Goal: Task Accomplishment & Management: Contribute content

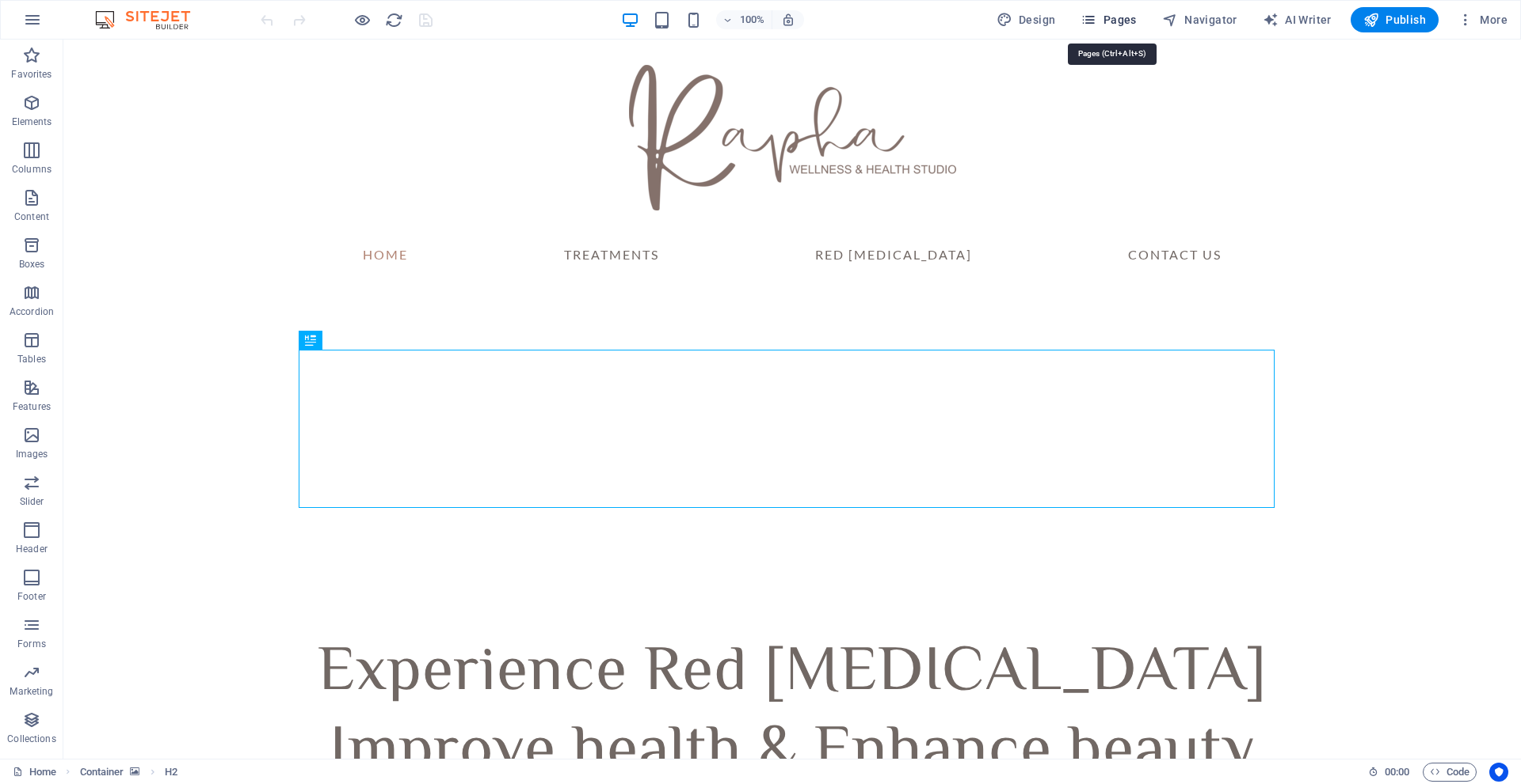
click at [1121, 20] on span "Pages" at bounding box center [1107, 20] width 55 height 16
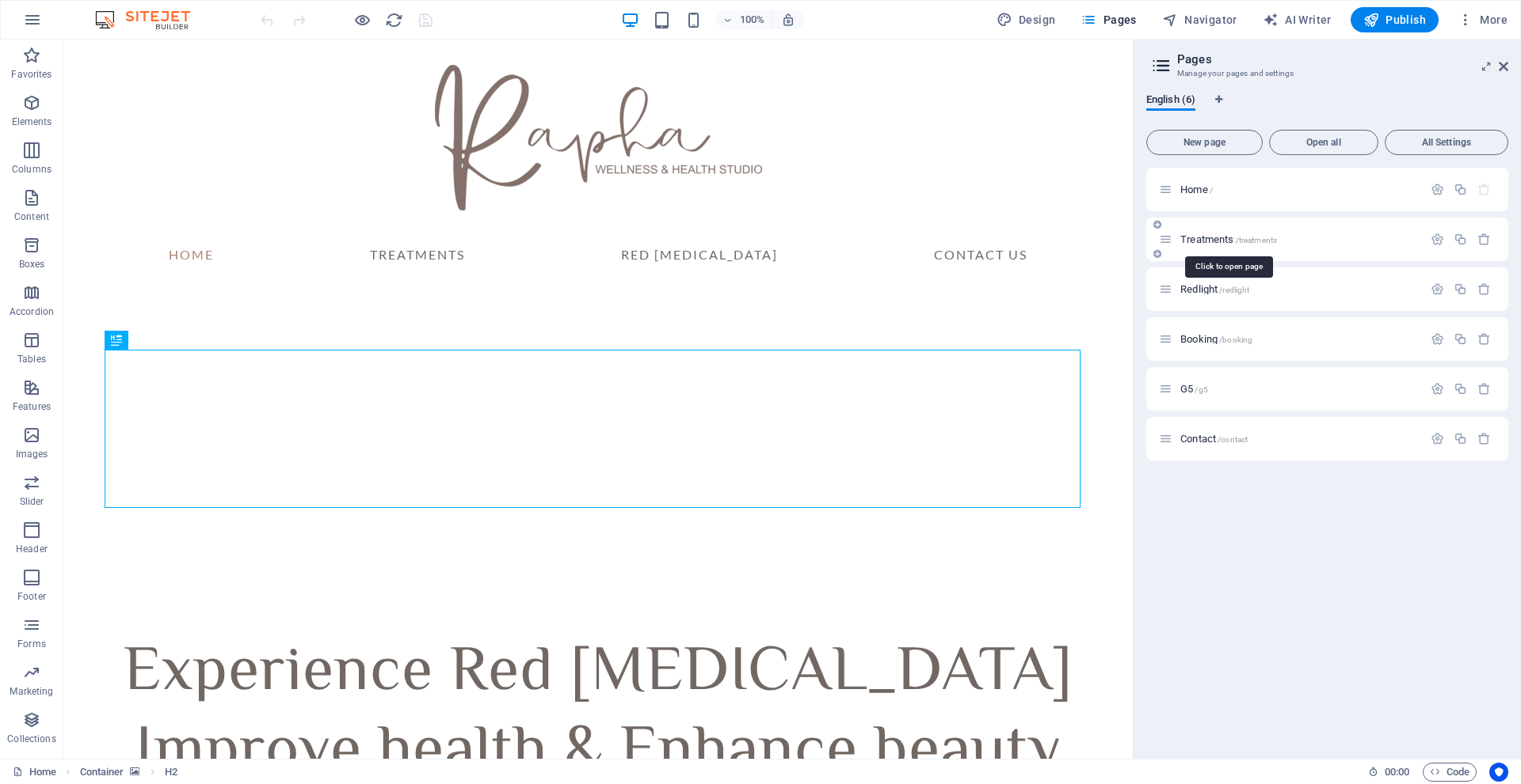
click at [1225, 241] on span "Treatments /treatments" at bounding box center [1228, 239] width 97 height 12
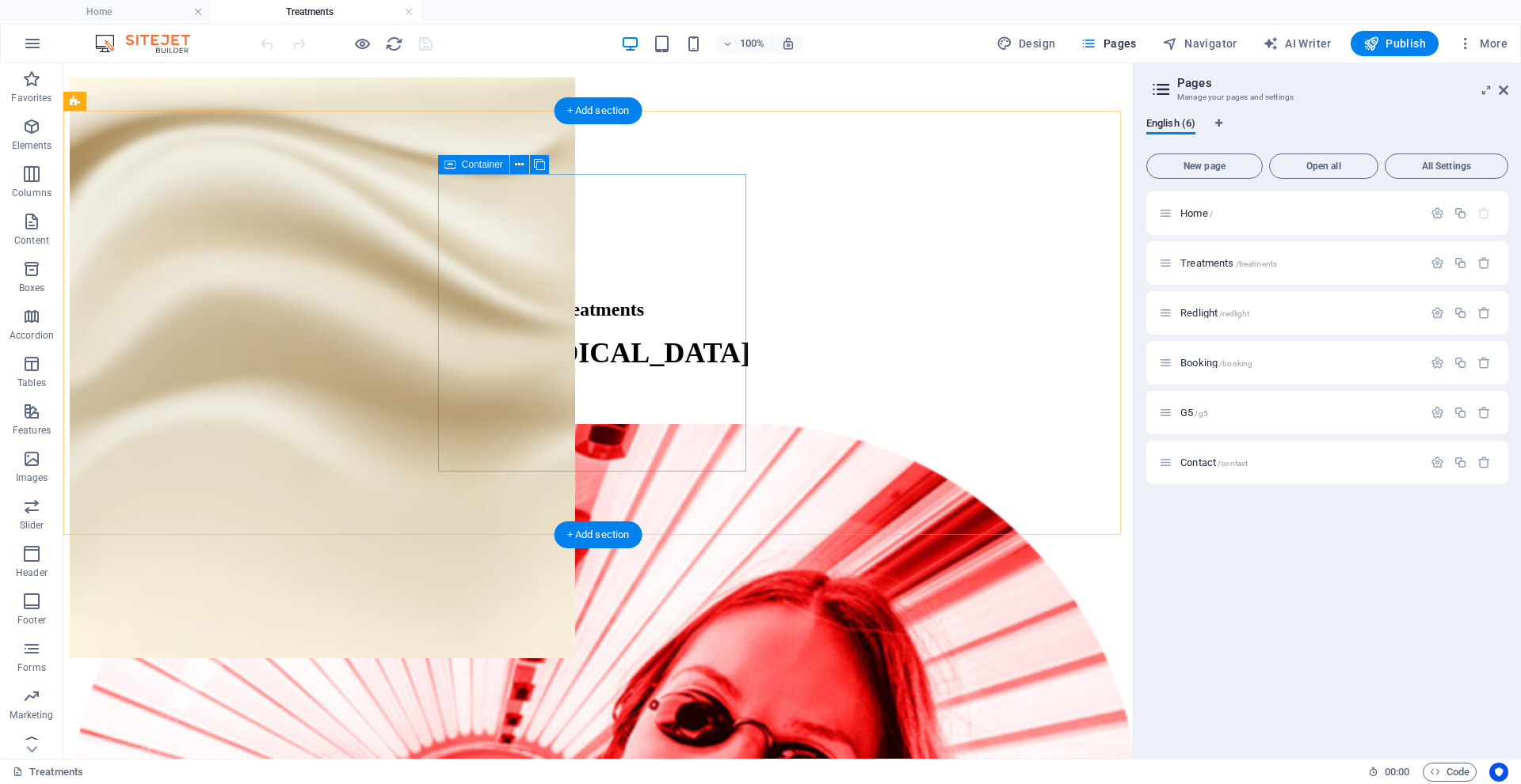
scroll to position [158, 0]
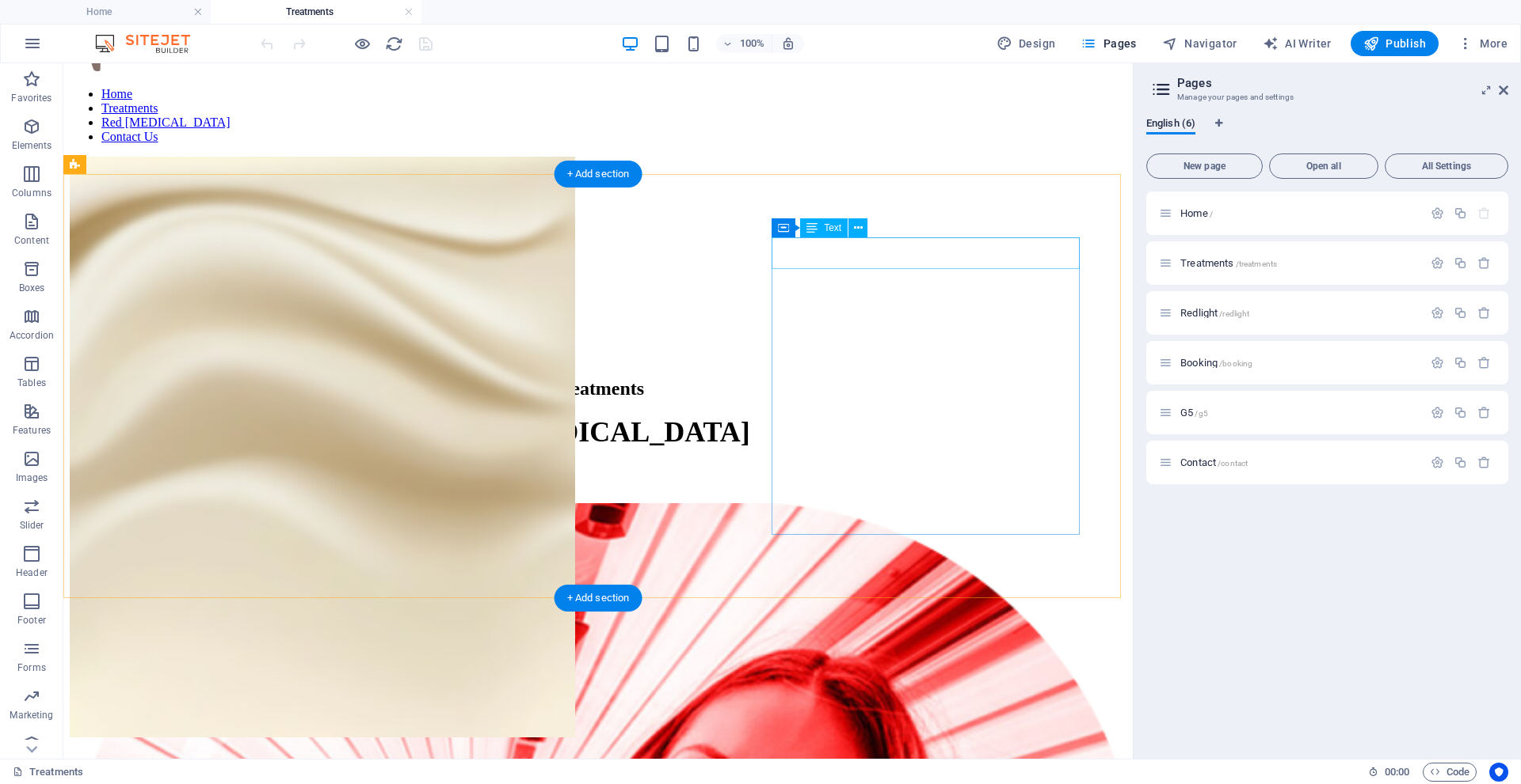
click at [860, 228] on icon at bounding box center [859, 228] width 9 height 16
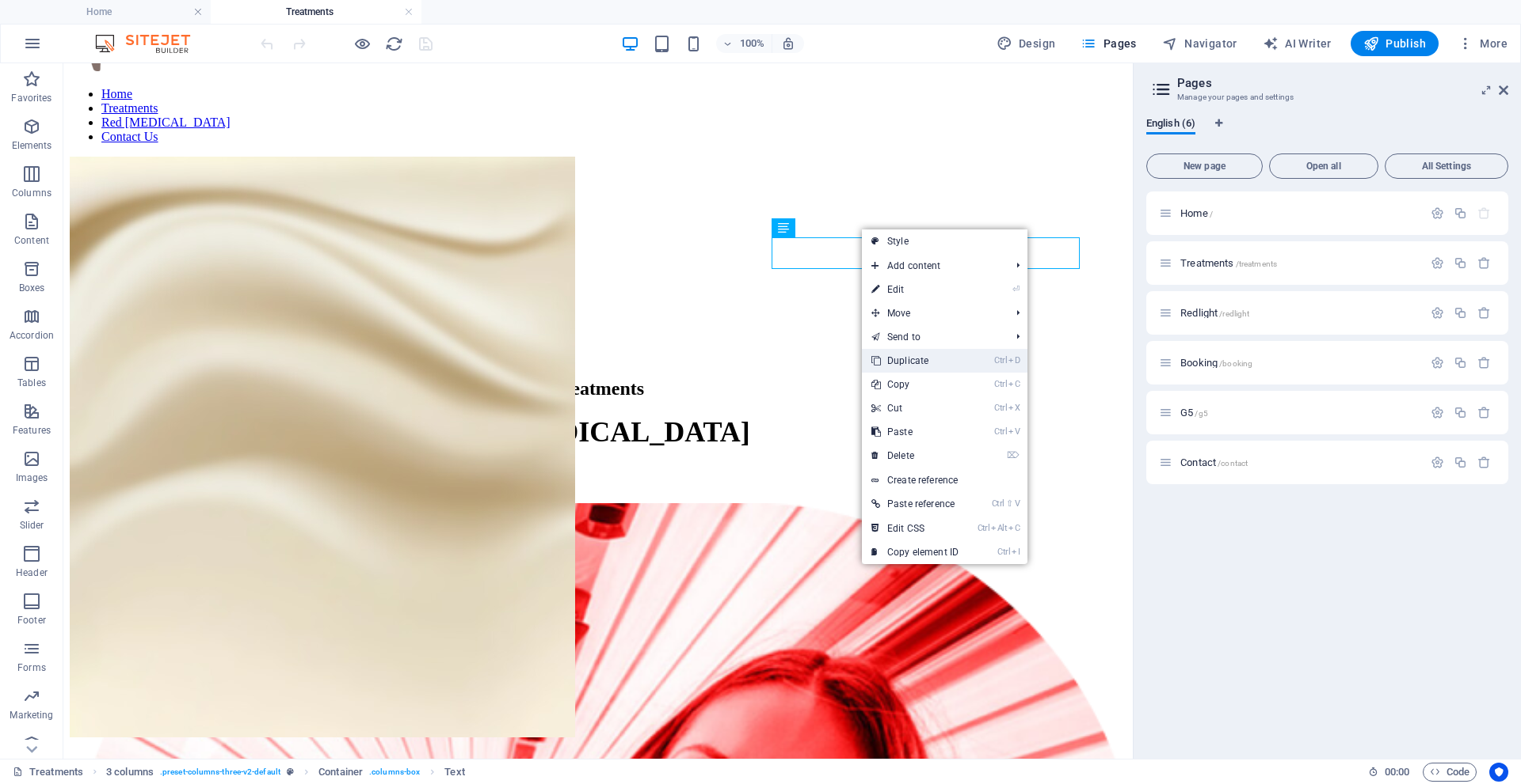
click at [911, 365] on link "Ctrl D Duplicate" at bounding box center [914, 361] width 106 height 24
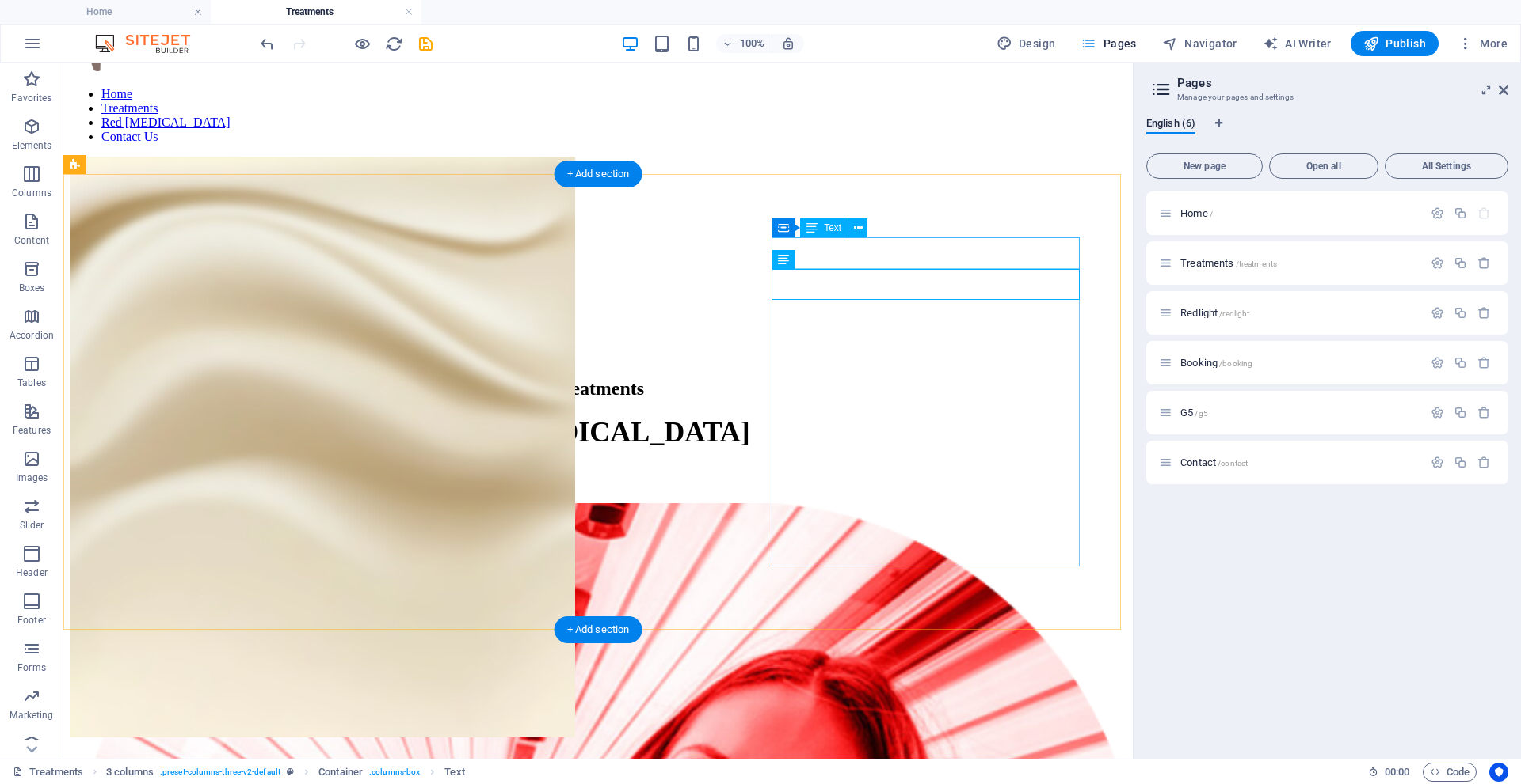
drag, startPoint x: 923, startPoint y: 249, endPoint x: 605, endPoint y: 269, distance: 318.6
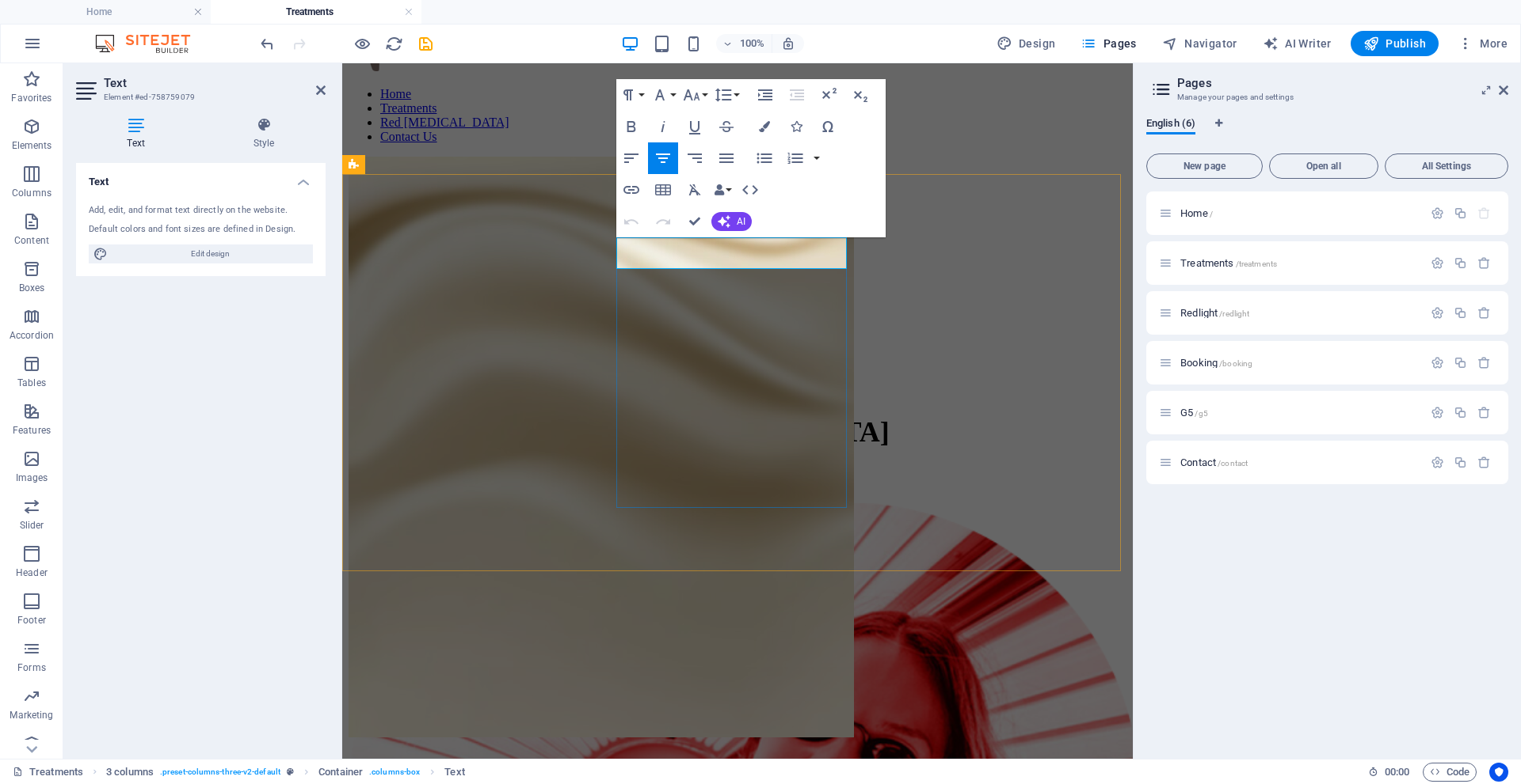
drag, startPoint x: 748, startPoint y: 252, endPoint x: 712, endPoint y: 256, distance: 36.2
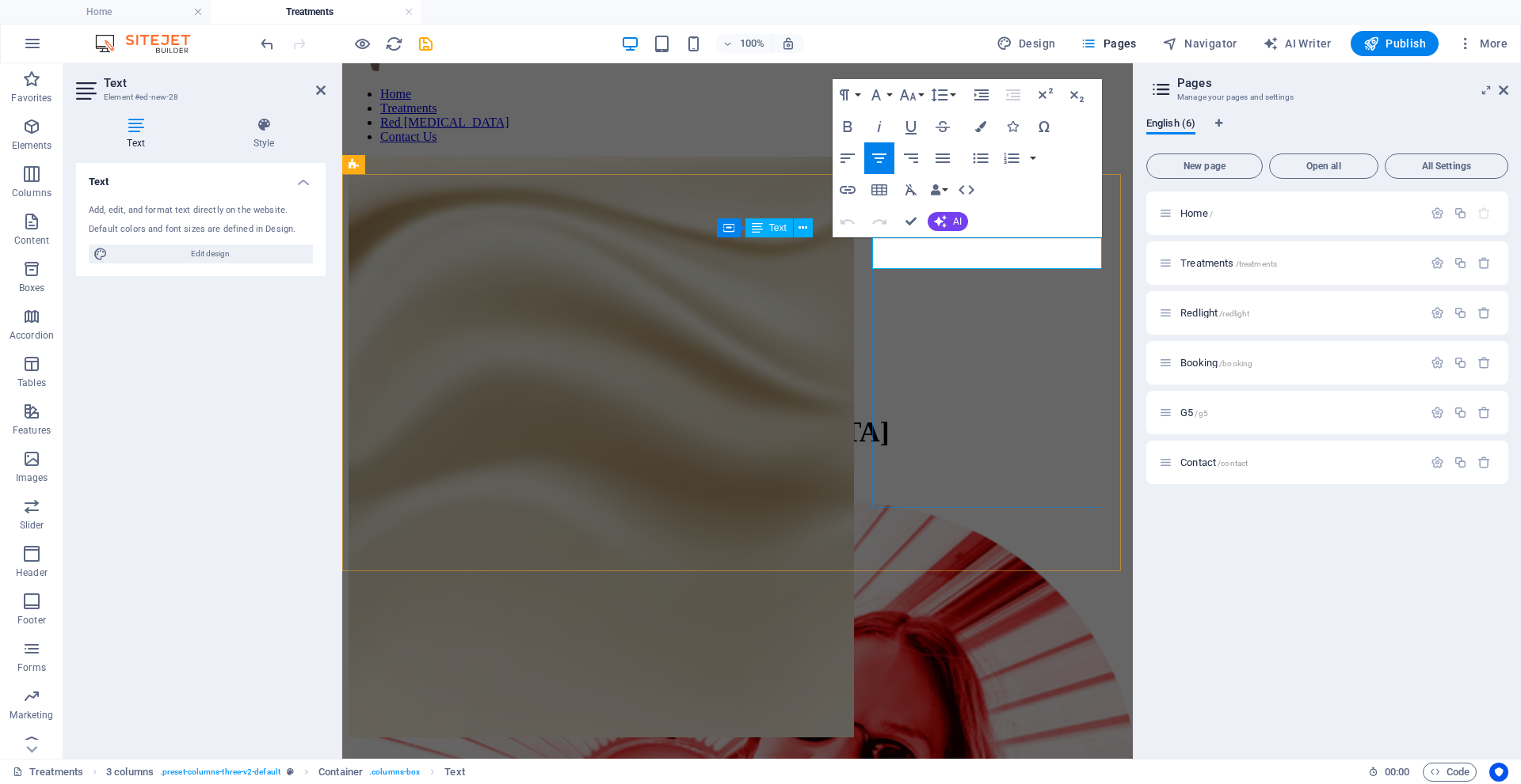
drag, startPoint x: 1005, startPoint y: 255, endPoint x: 963, endPoint y: 261, distance: 42.4
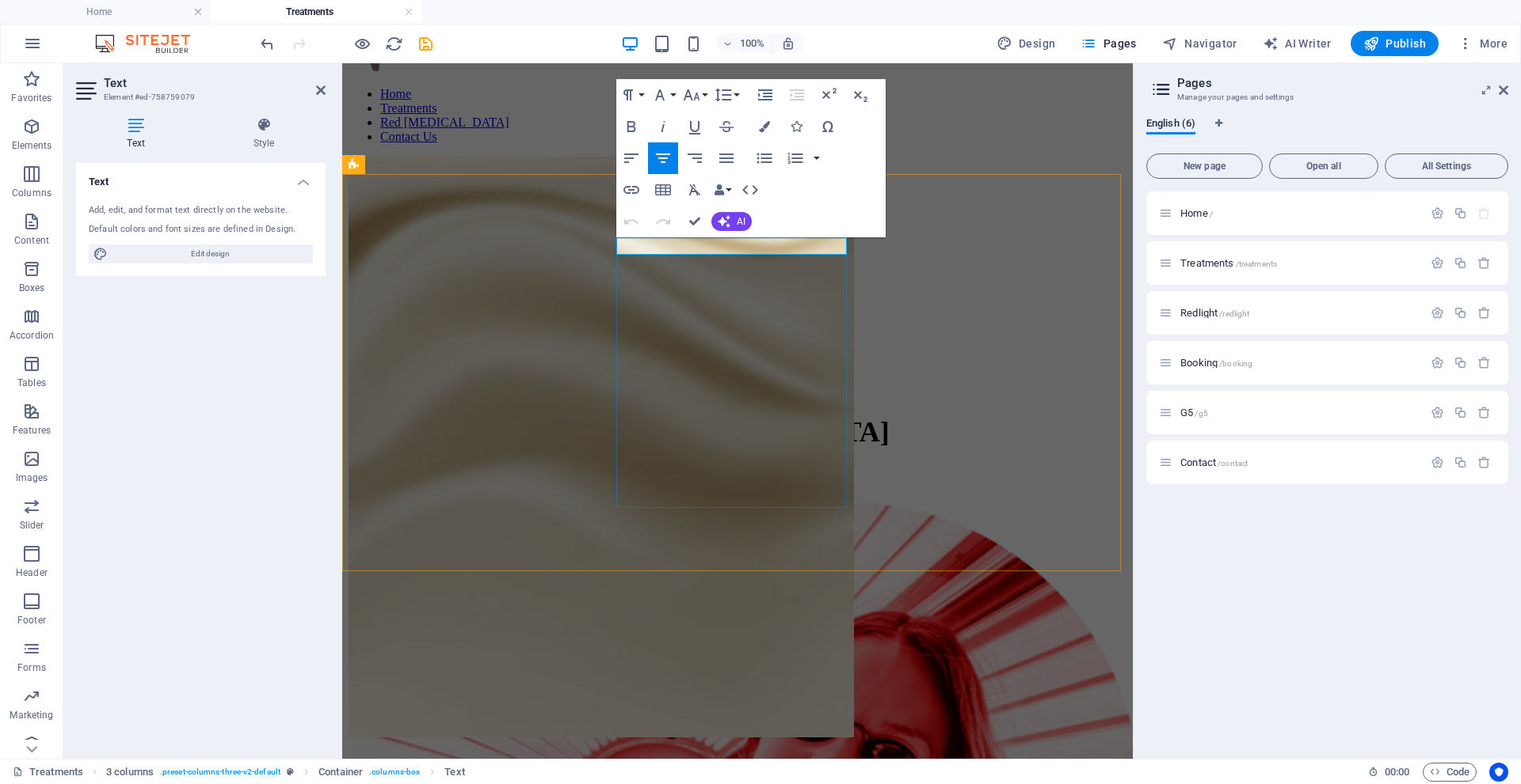
drag, startPoint x: 798, startPoint y: 246, endPoint x: 668, endPoint y: 252, distance: 130.1
click at [695, 97] on icon "button" at bounding box center [691, 95] width 19 height 19
click at [700, 99] on icon "button" at bounding box center [691, 95] width 19 height 19
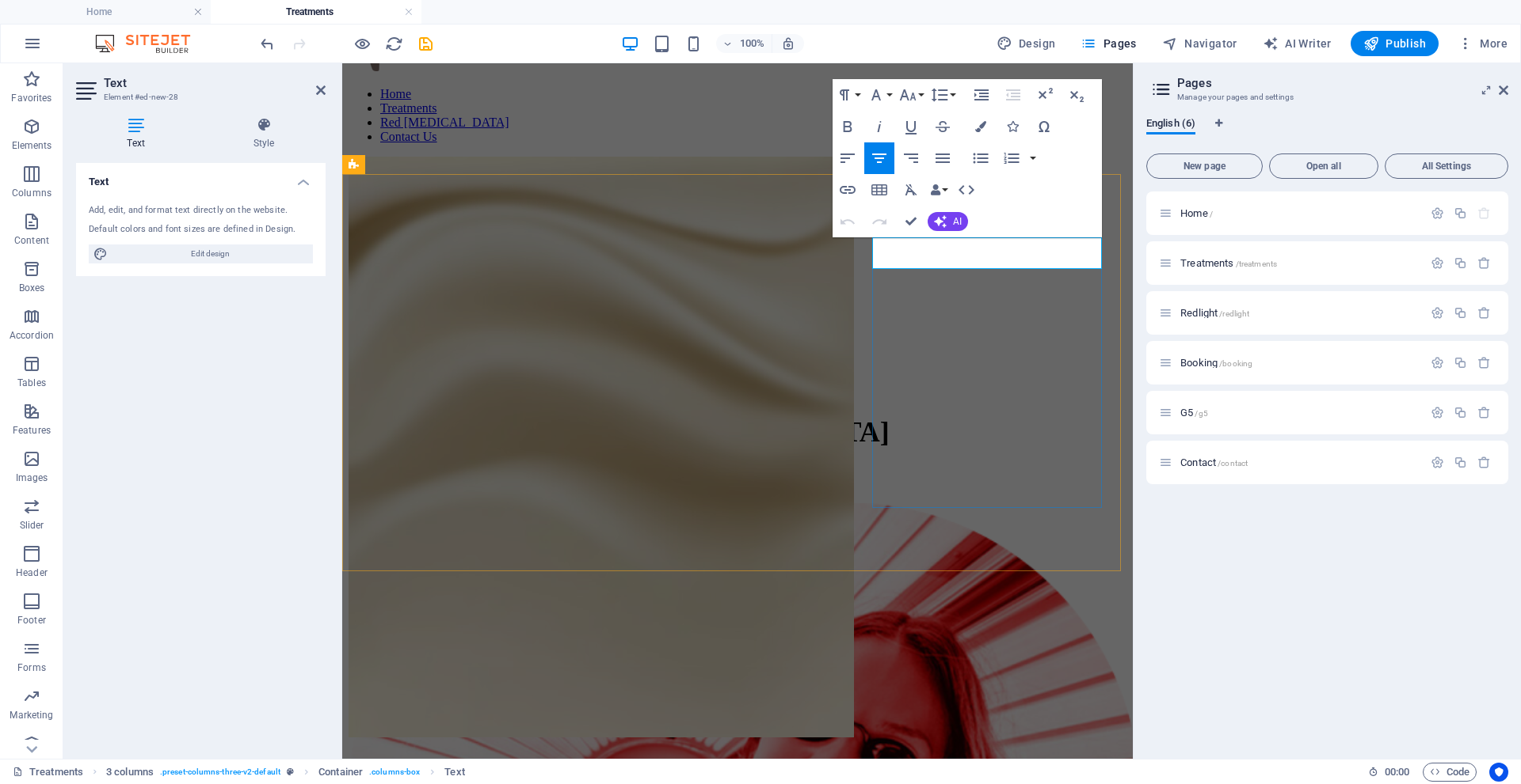
drag, startPoint x: 1012, startPoint y: 255, endPoint x: 976, endPoint y: 256, distance: 36.0
click at [922, 92] on button "Font Size" at bounding box center [910, 95] width 30 height 32
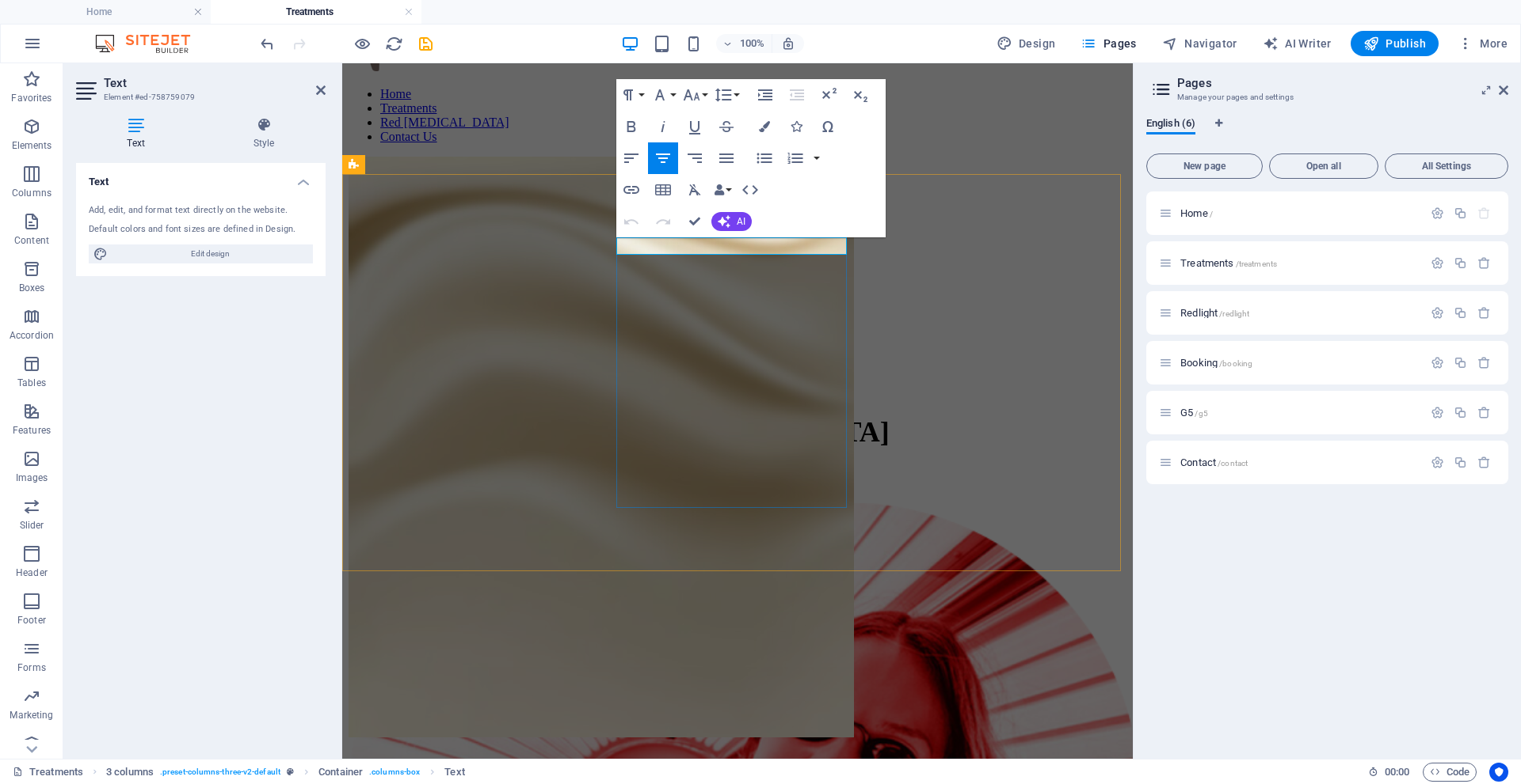
drag, startPoint x: 782, startPoint y: 250, endPoint x: 683, endPoint y: 248, distance: 99.0
click at [706, 92] on button "Font Size" at bounding box center [694, 95] width 30 height 32
click at [707, 261] on link "36" at bounding box center [708, 260] width 57 height 24
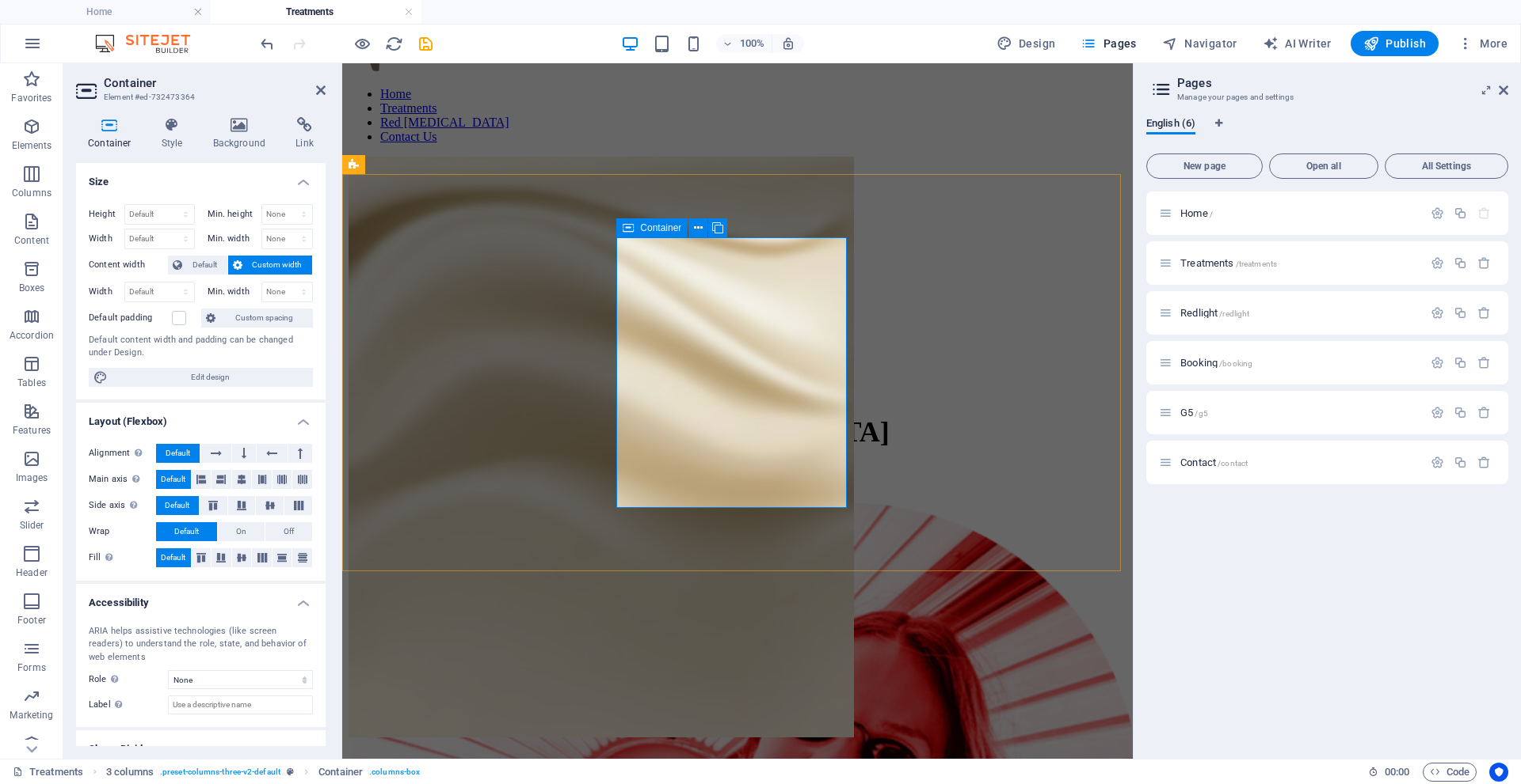
click at [321, 87] on icon at bounding box center [320, 90] width 10 height 13
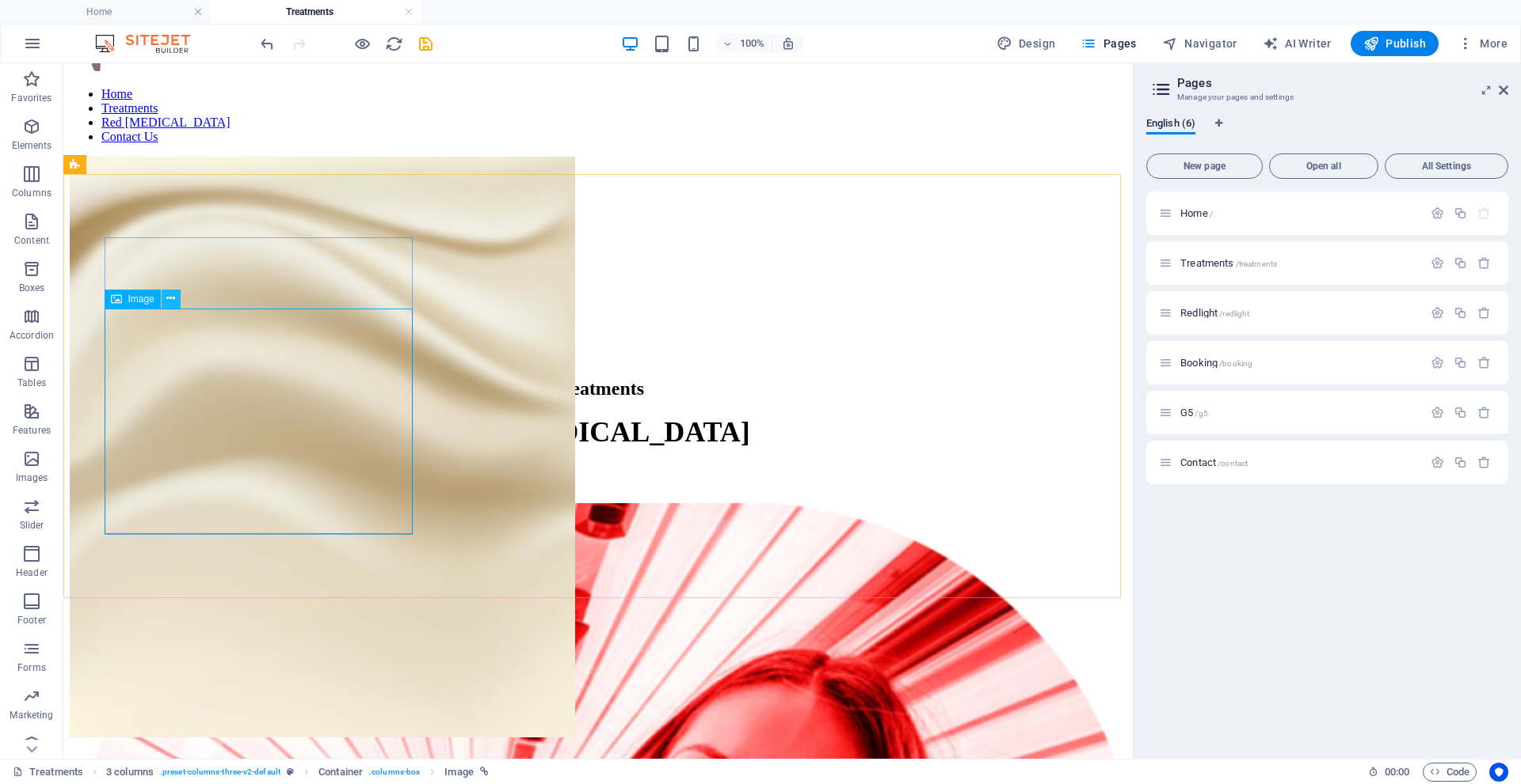
click at [169, 298] on icon at bounding box center [171, 298] width 9 height 16
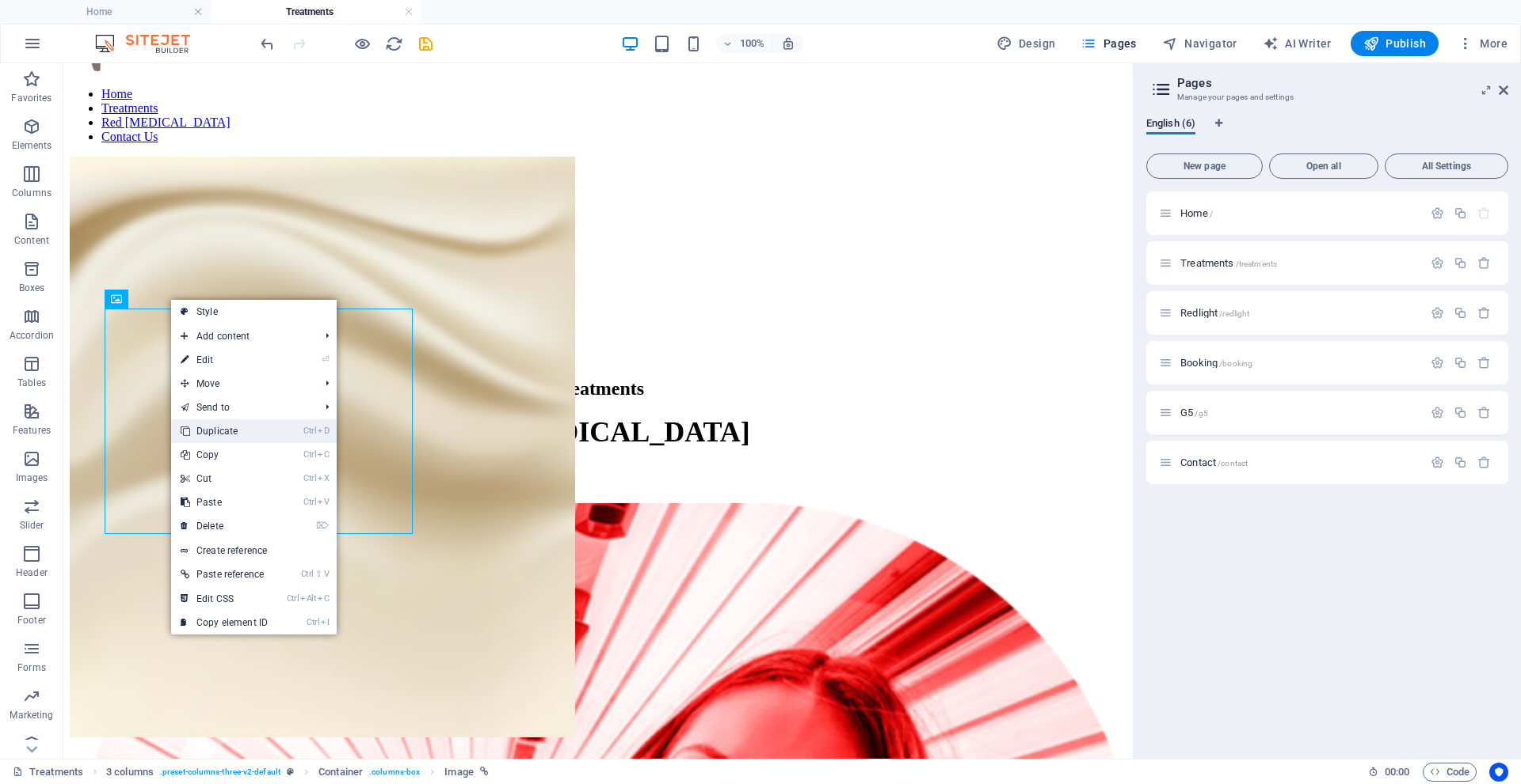
click at [220, 434] on link "Ctrl D Duplicate" at bounding box center [223, 431] width 106 height 24
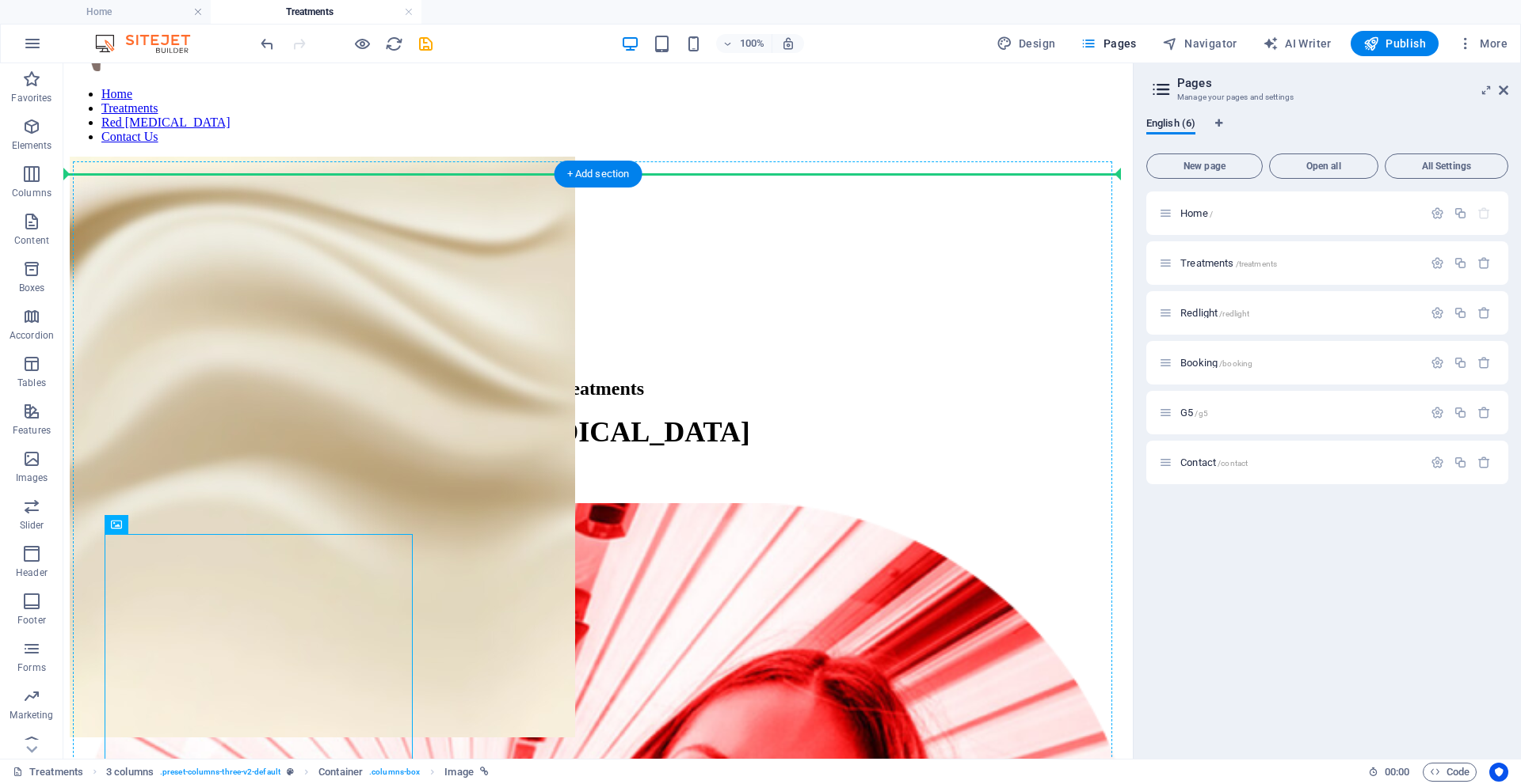
drag, startPoint x: 255, startPoint y: 573, endPoint x: 592, endPoint y: 348, distance: 405.2
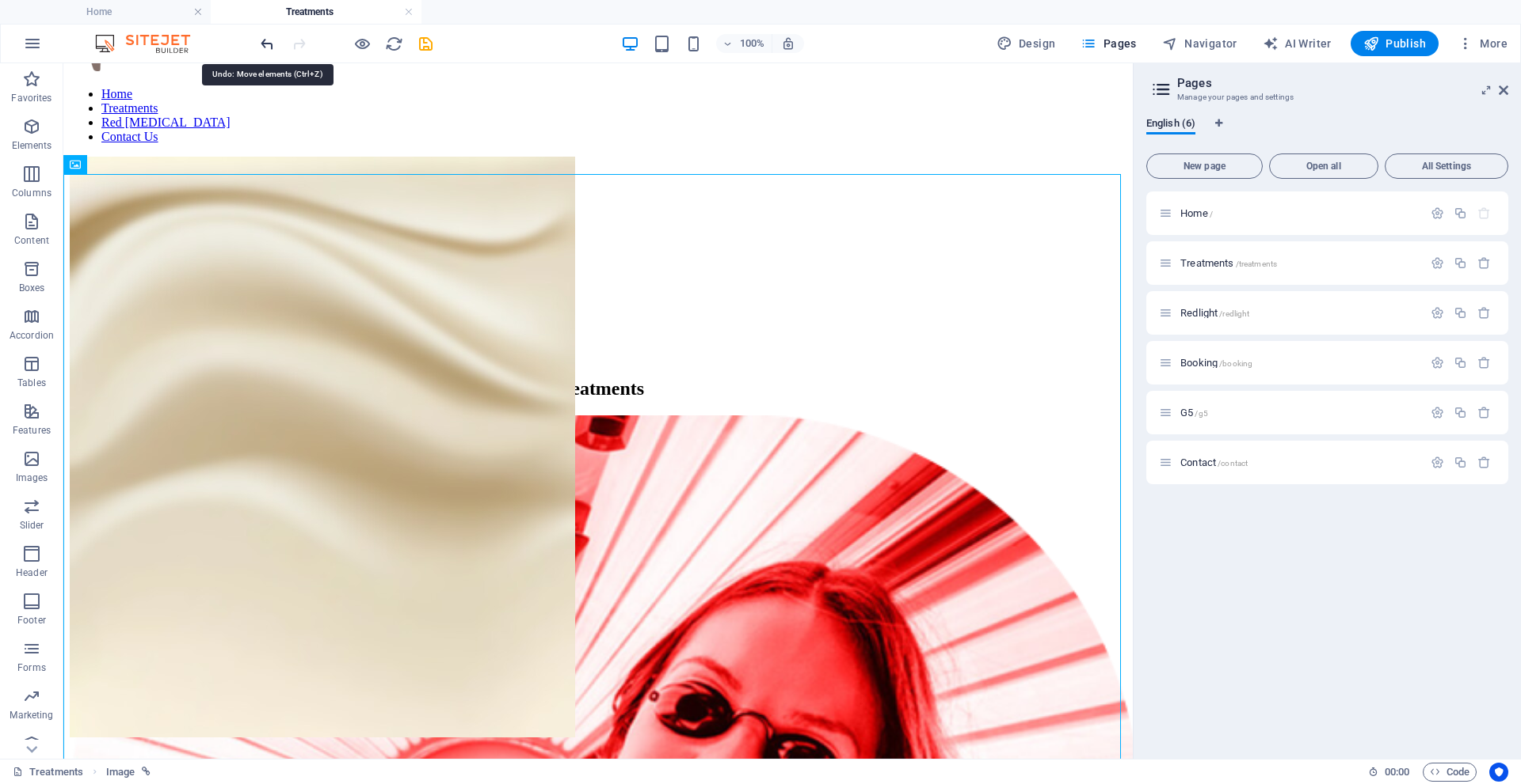
click at [270, 47] on icon "undo" at bounding box center [267, 44] width 18 height 18
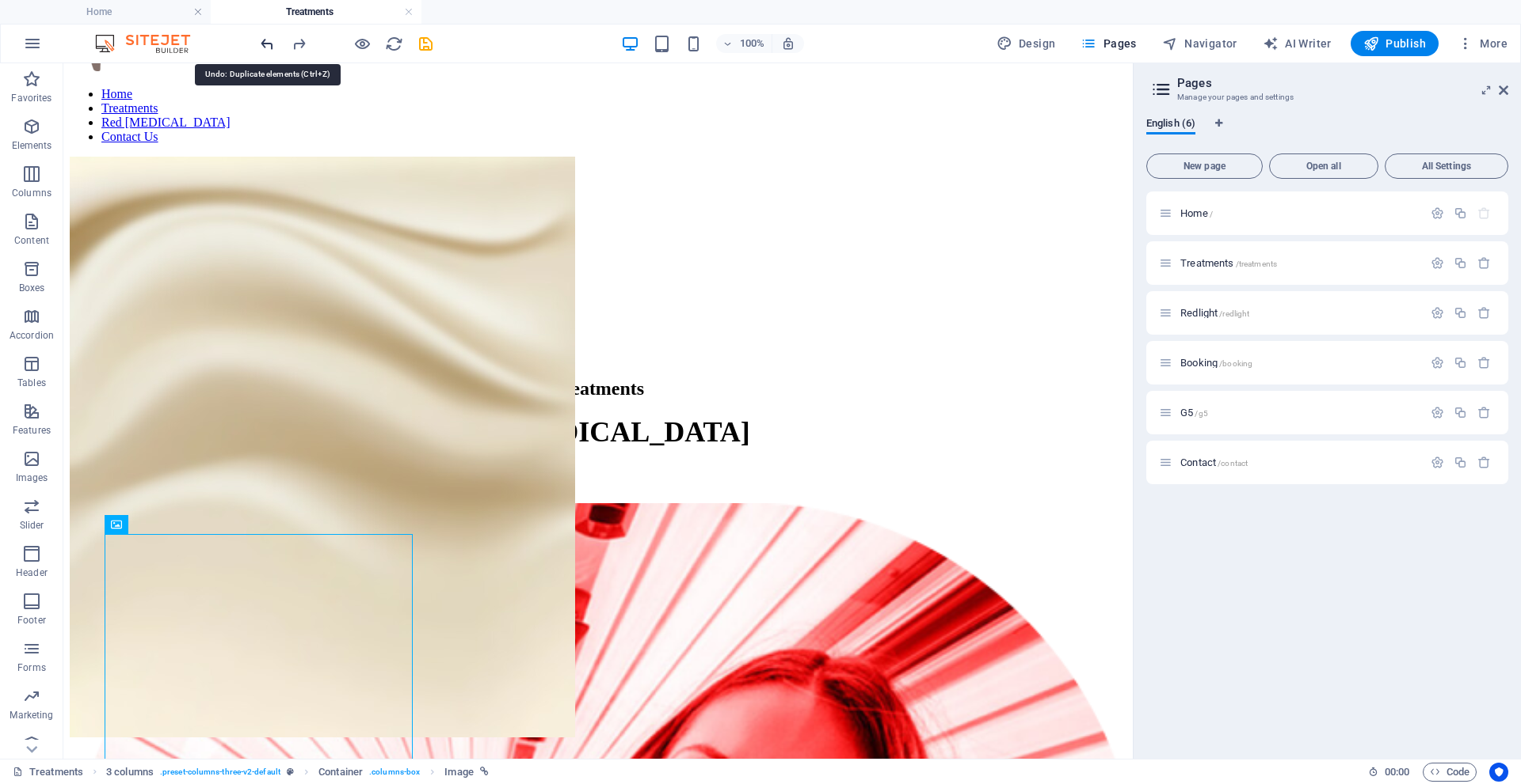
click at [270, 47] on icon "undo" at bounding box center [267, 44] width 18 height 18
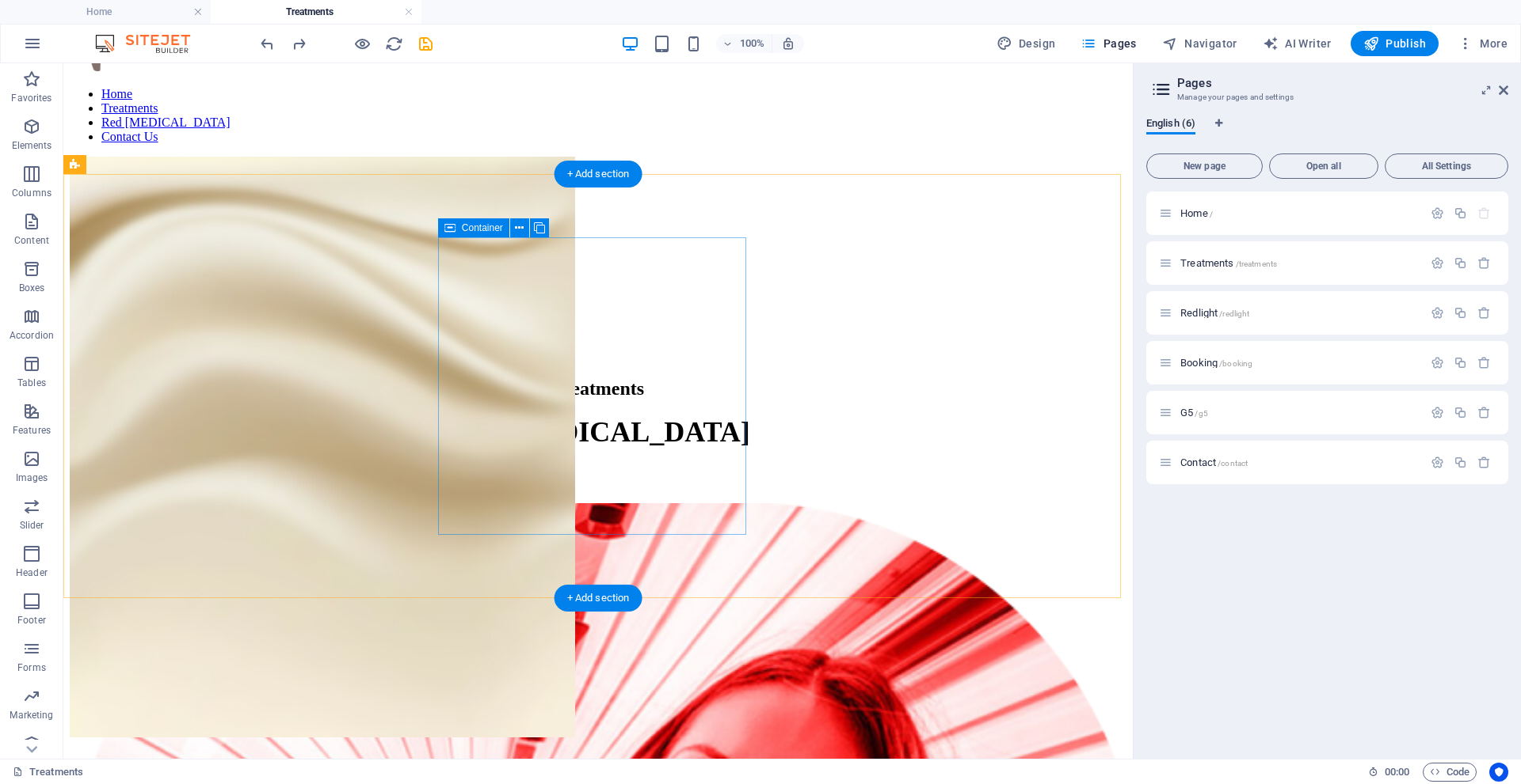
click at [515, 229] on icon at bounding box center [519, 228] width 9 height 16
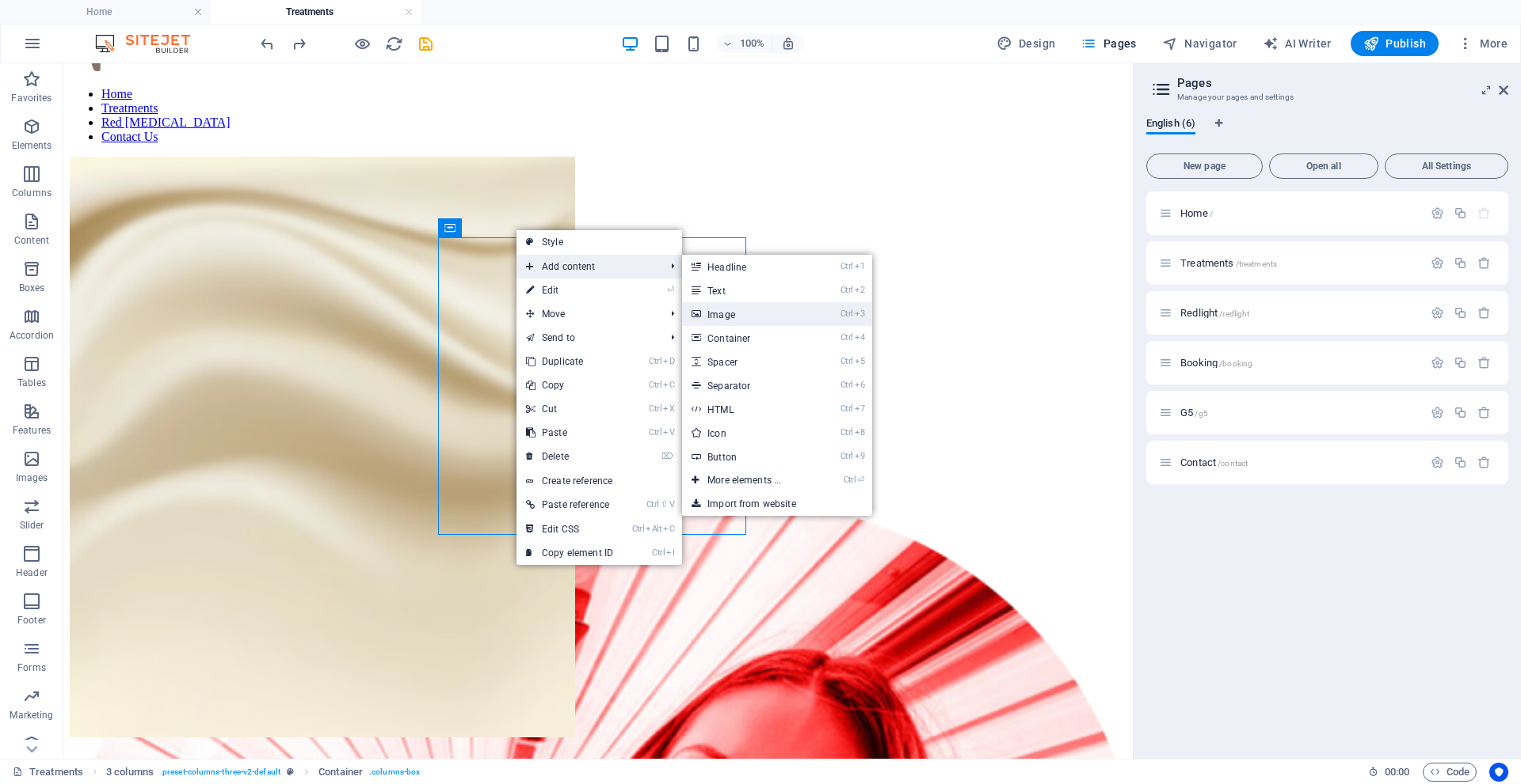
drag, startPoint x: 385, startPoint y: 250, endPoint x: 727, endPoint y: 313, distance: 347.8
click at [727, 313] on link "Ctrl 3 Image" at bounding box center [747, 314] width 130 height 24
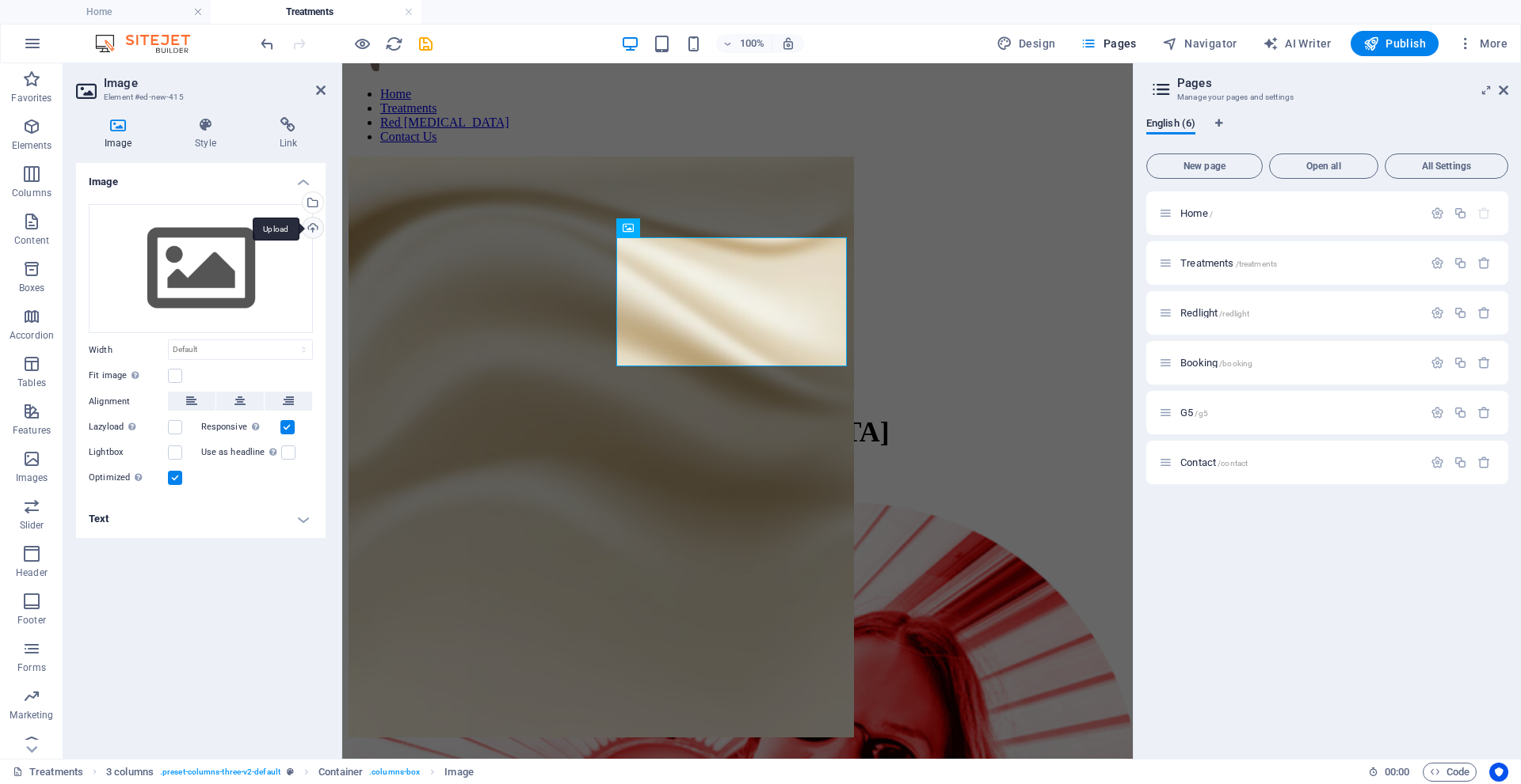
click at [312, 226] on div "Upload" at bounding box center [311, 230] width 24 height 24
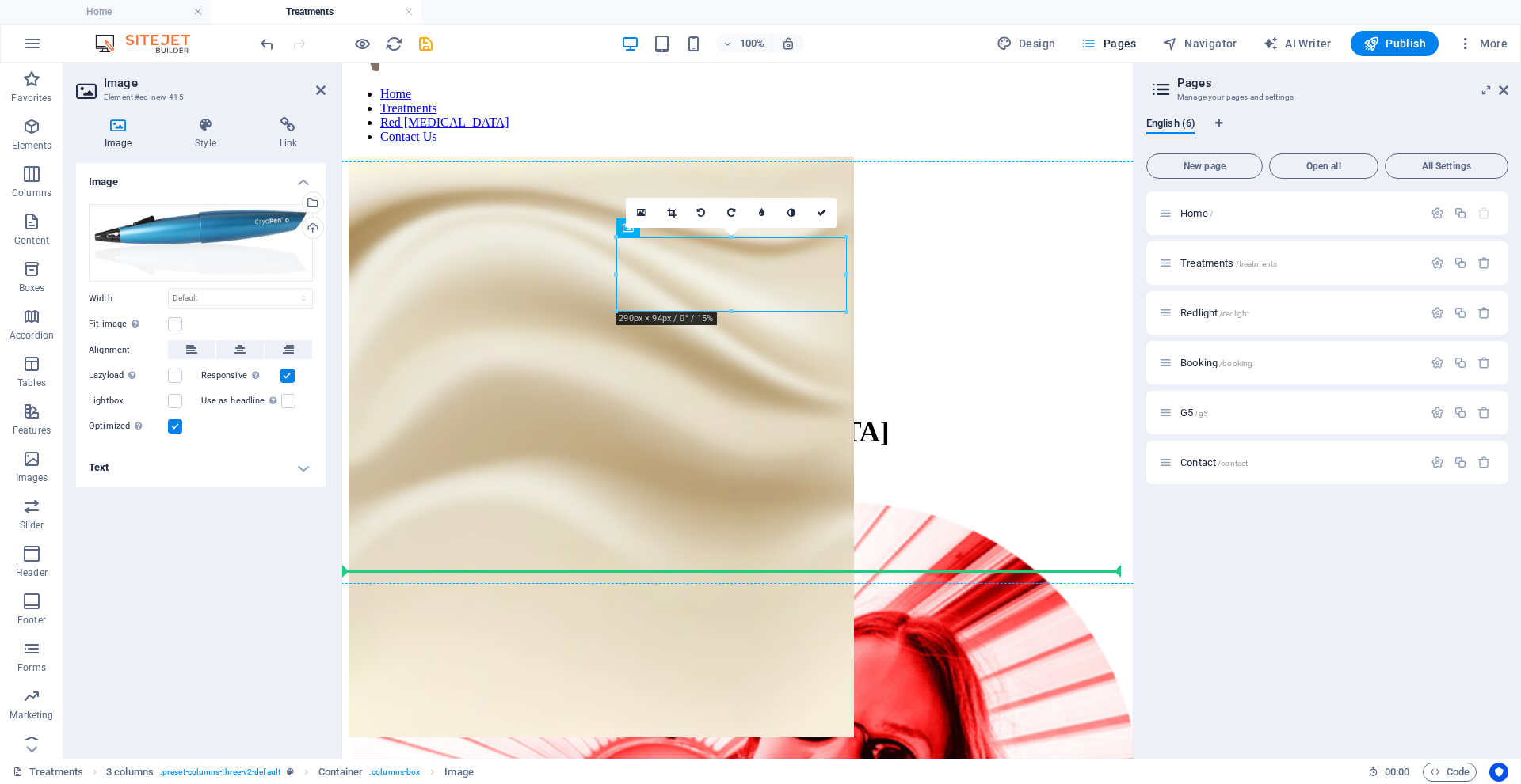
drag, startPoint x: 734, startPoint y: 268, endPoint x: 732, endPoint y: 386, distance: 118.0
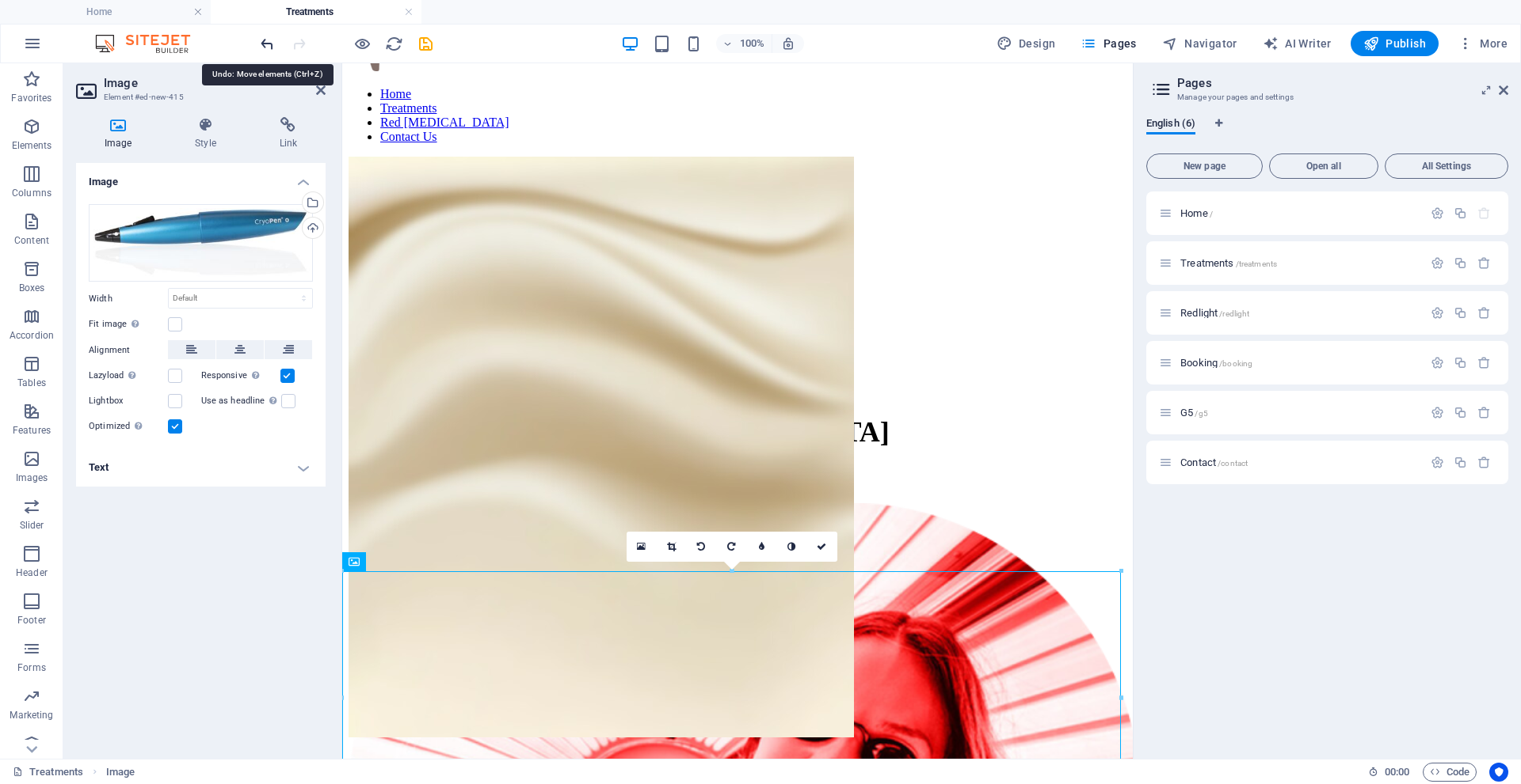
click at [269, 42] on icon "undo" at bounding box center [267, 44] width 18 height 18
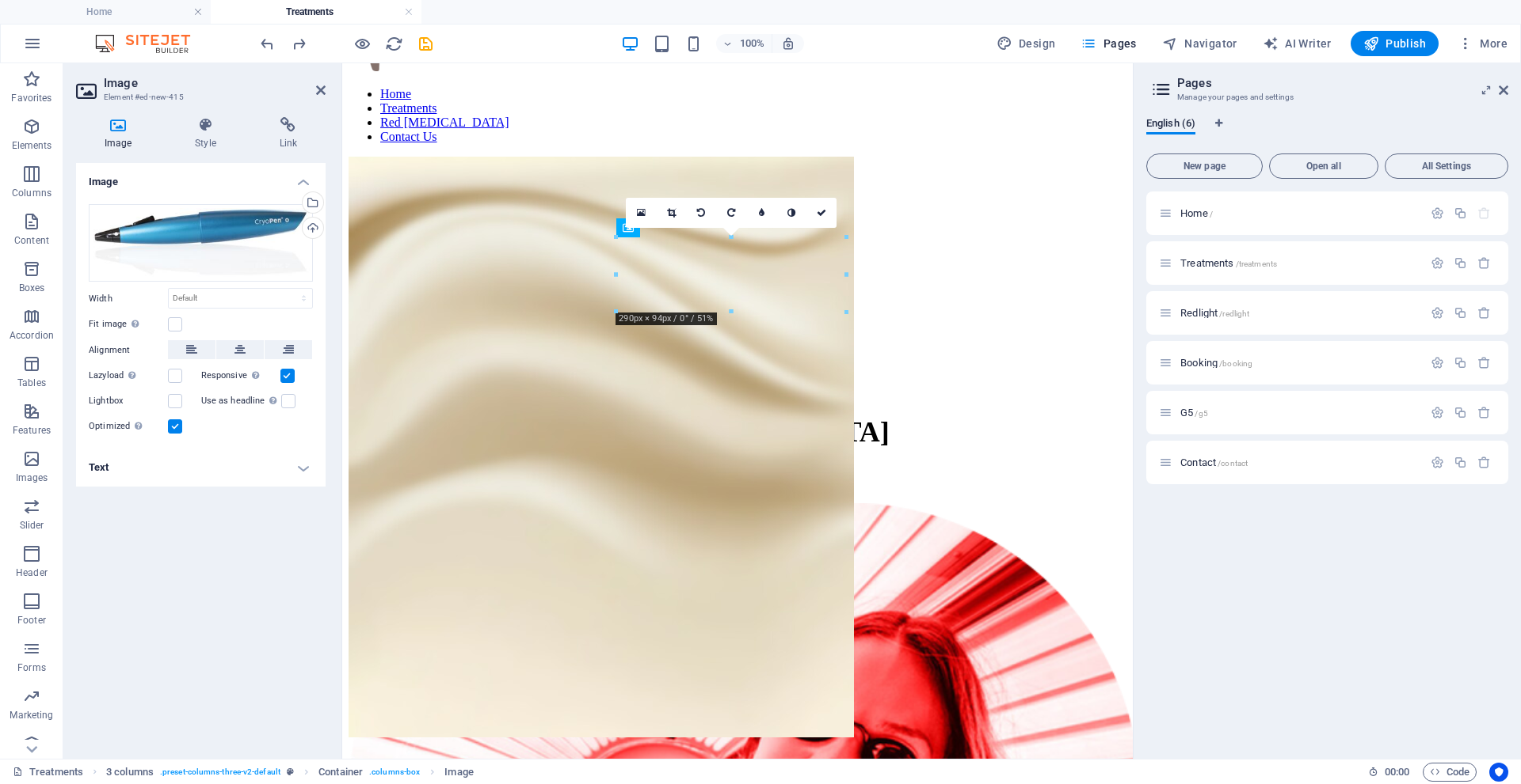
drag, startPoint x: 711, startPoint y: 274, endPoint x: 711, endPoint y: 328, distance: 54.0
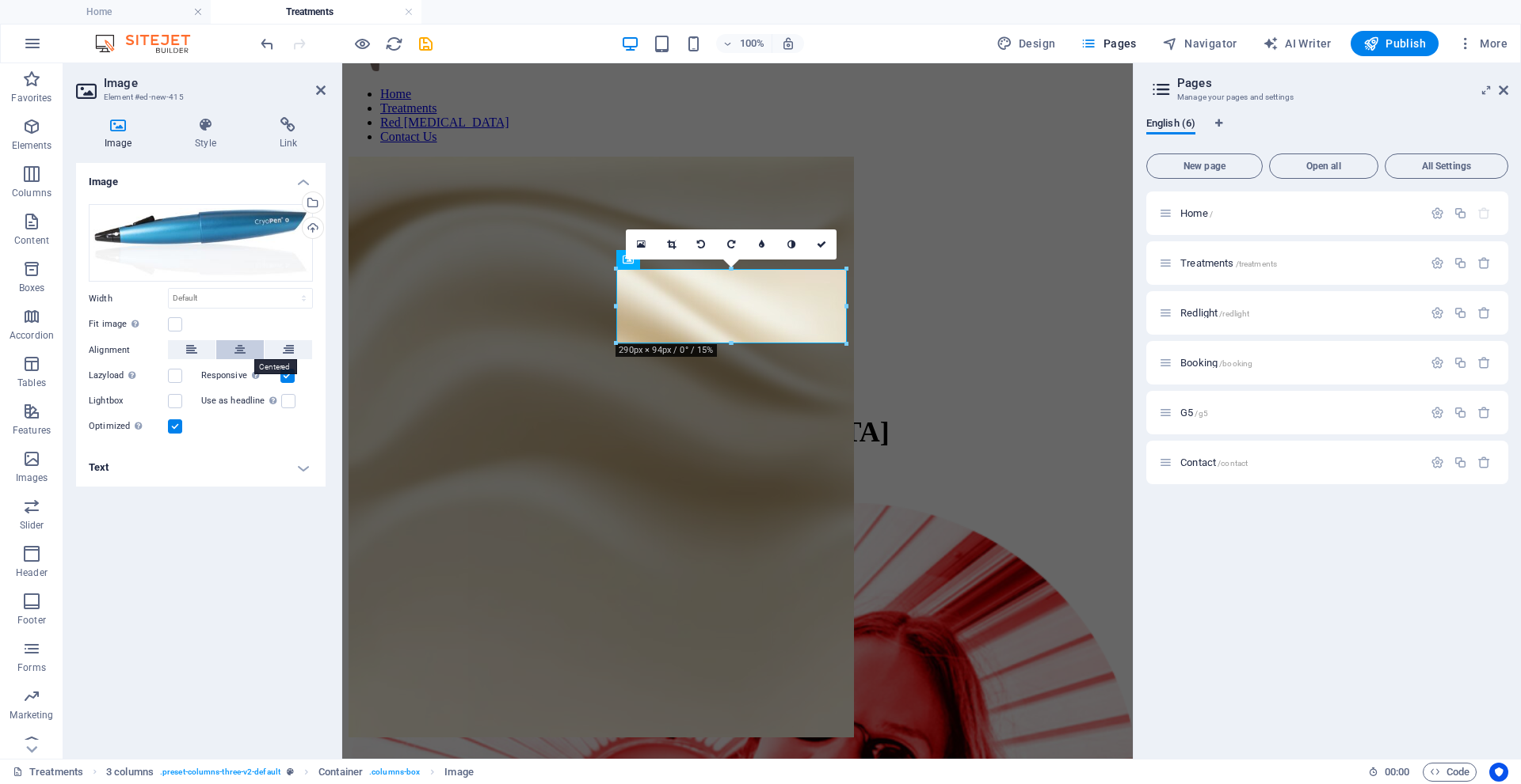
click at [232, 352] on button at bounding box center [240, 349] width 48 height 19
click at [207, 131] on icon at bounding box center [205, 126] width 78 height 16
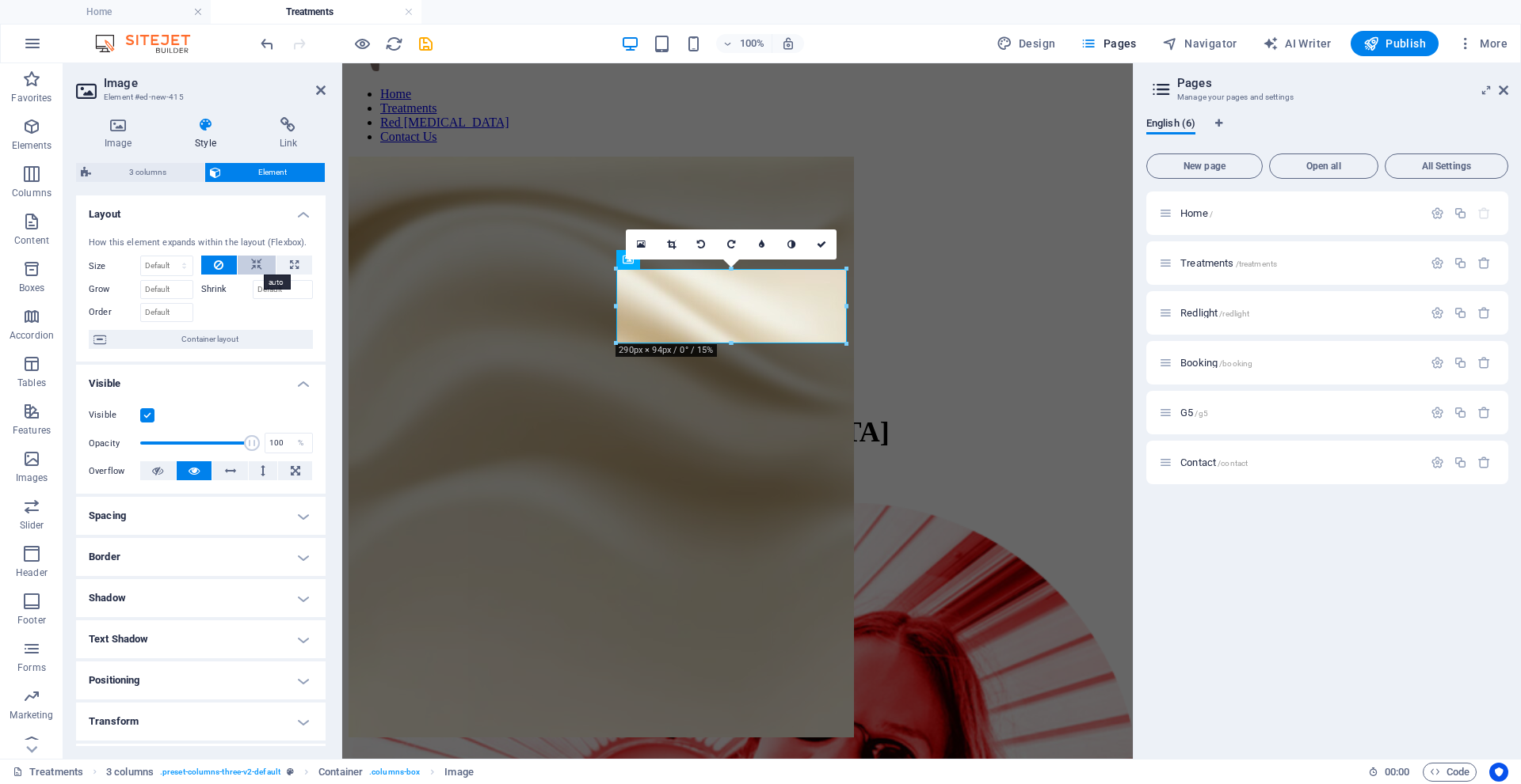
click at [254, 263] on icon at bounding box center [256, 265] width 11 height 19
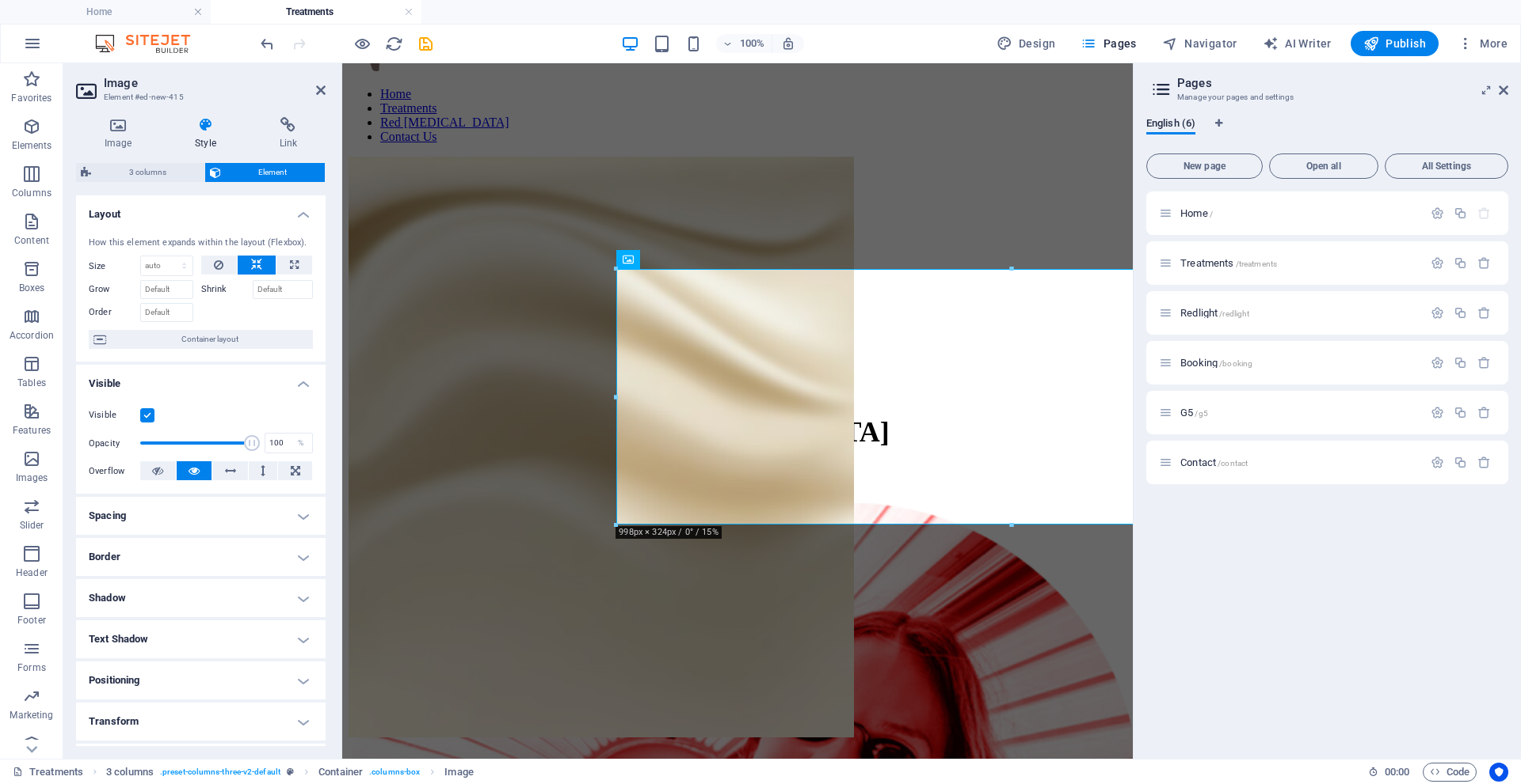
click at [254, 263] on icon at bounding box center [256, 265] width 11 height 19
click at [226, 264] on button at bounding box center [219, 265] width 36 height 19
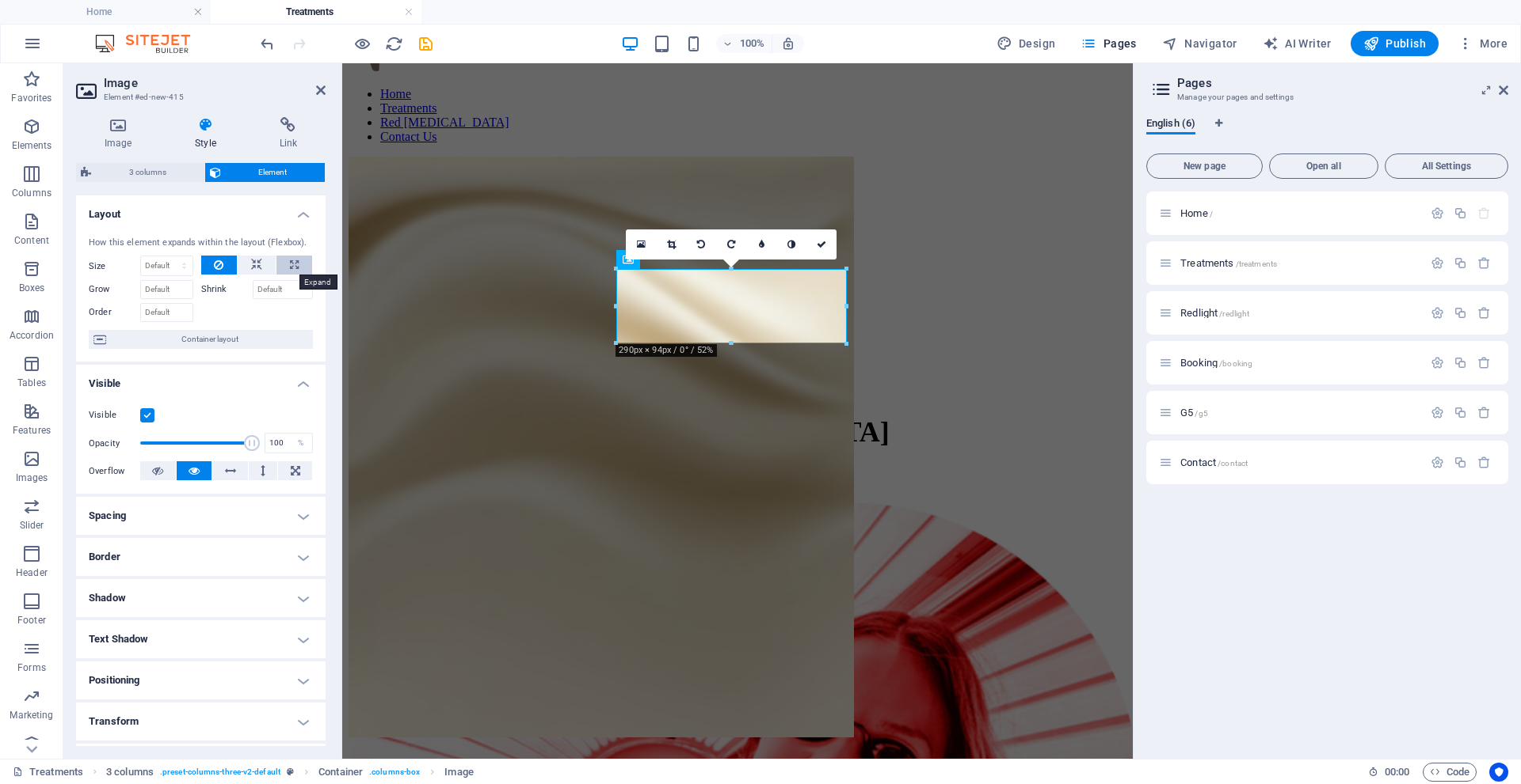
click at [291, 265] on icon at bounding box center [294, 265] width 9 height 19
type input "100"
select select "%"
click at [206, 265] on button at bounding box center [219, 265] width 36 height 19
select select "DISABLED_OPTION_VALUE"
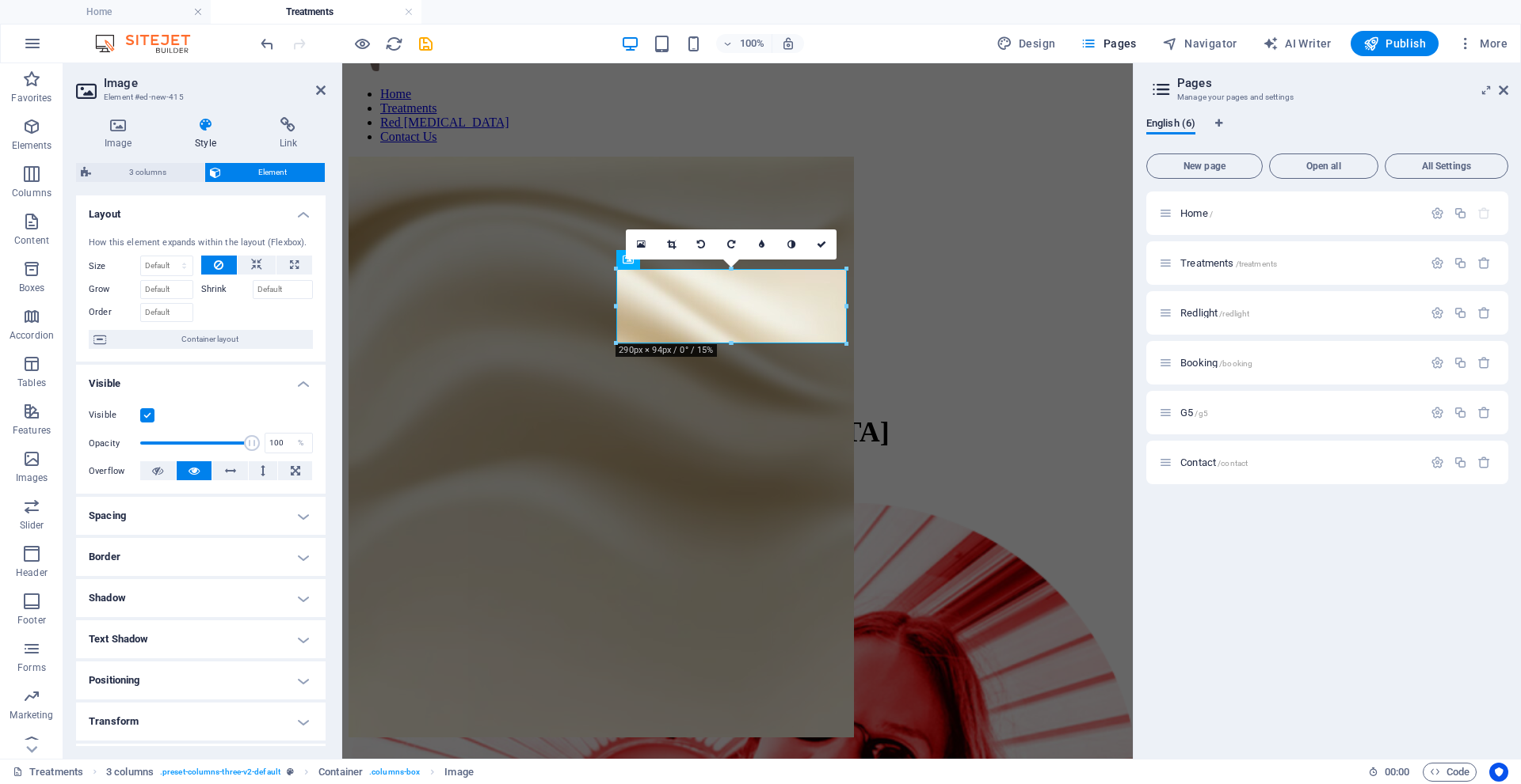
click at [296, 512] on h4 "Spacing" at bounding box center [201, 516] width 250 height 38
click at [296, 512] on h4 "Spacing" at bounding box center [201, 512] width 250 height 29
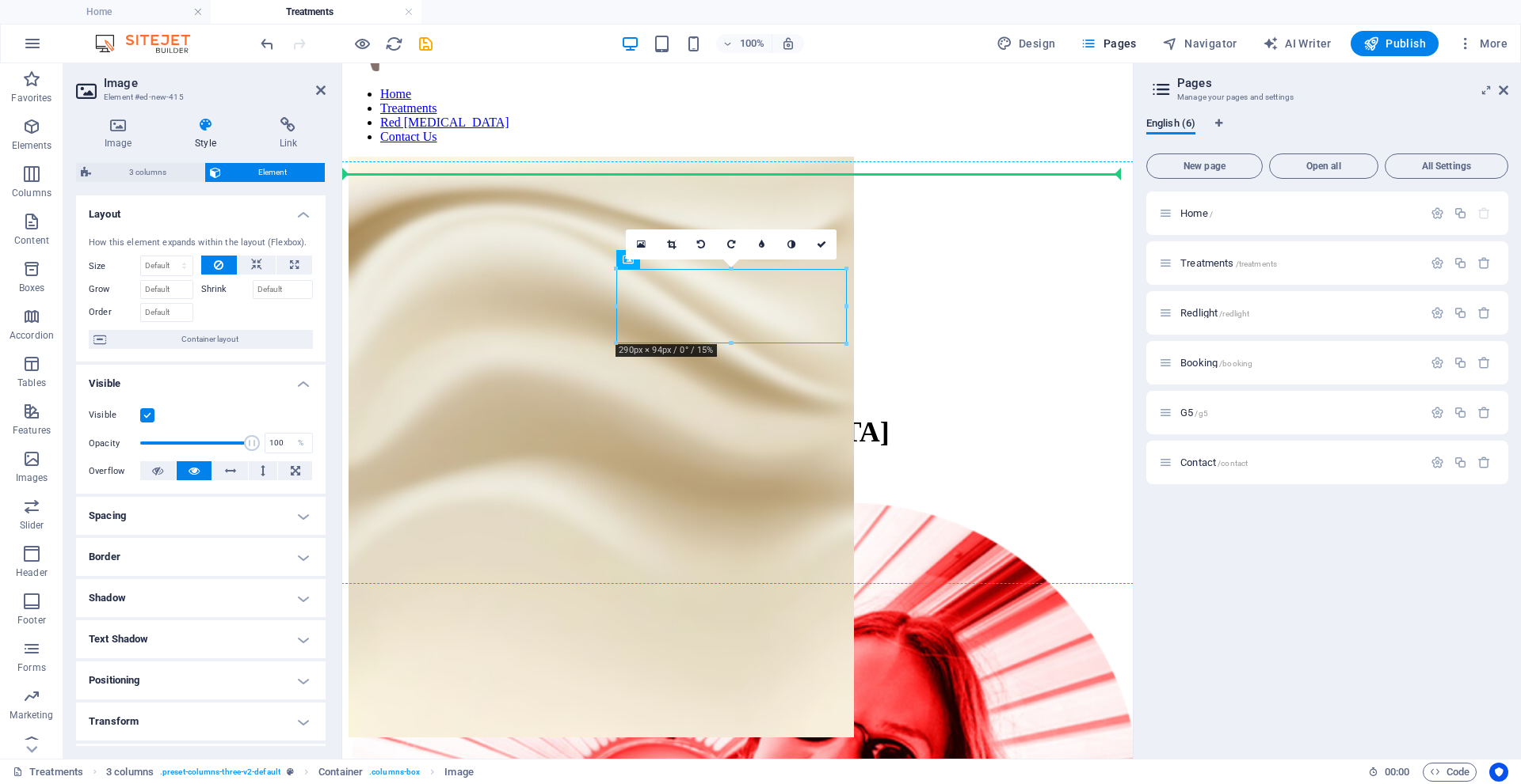
drag, startPoint x: 717, startPoint y: 334, endPoint x: 718, endPoint y: 345, distance: 11.0
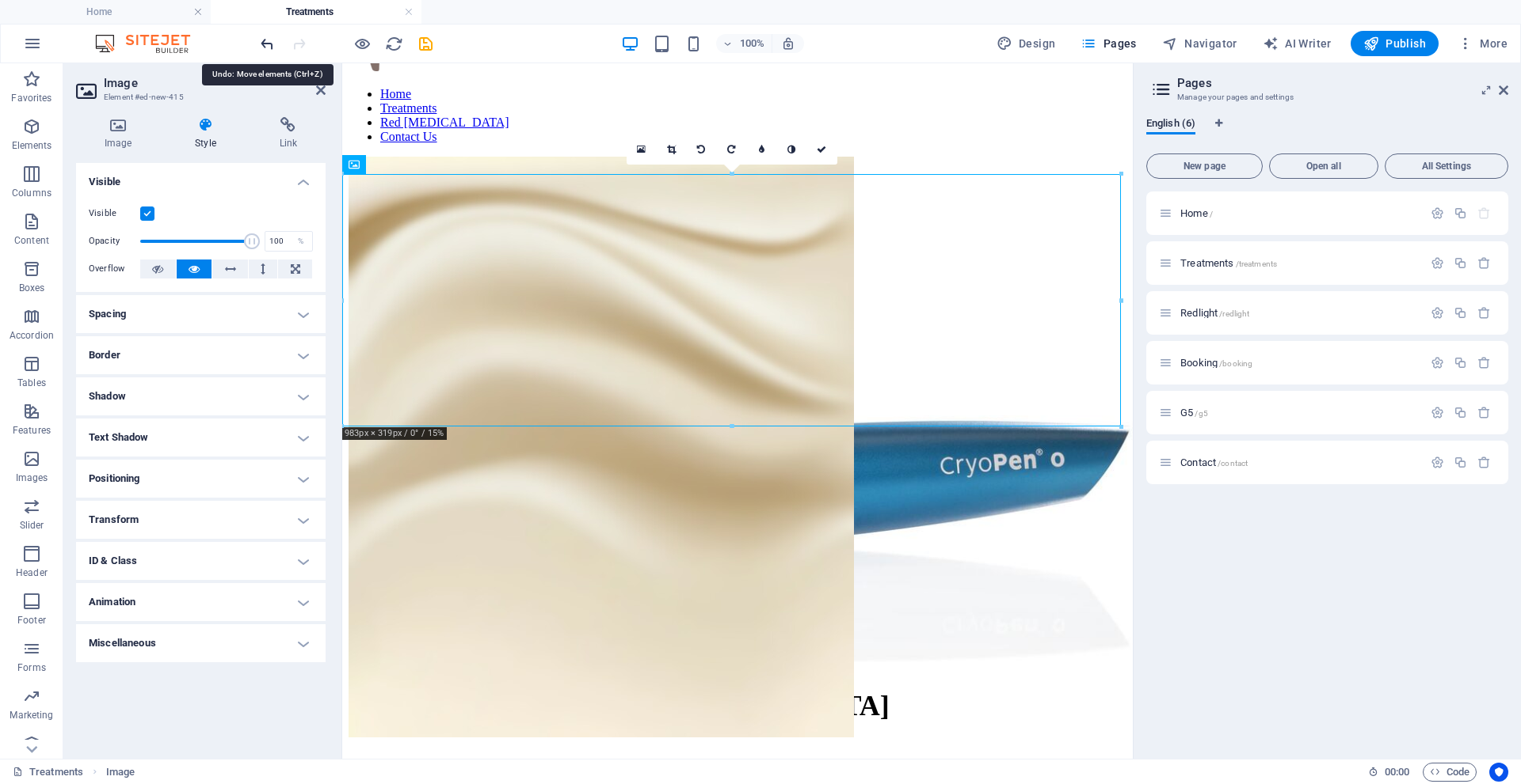
click at [262, 42] on icon "undo" at bounding box center [267, 44] width 18 height 18
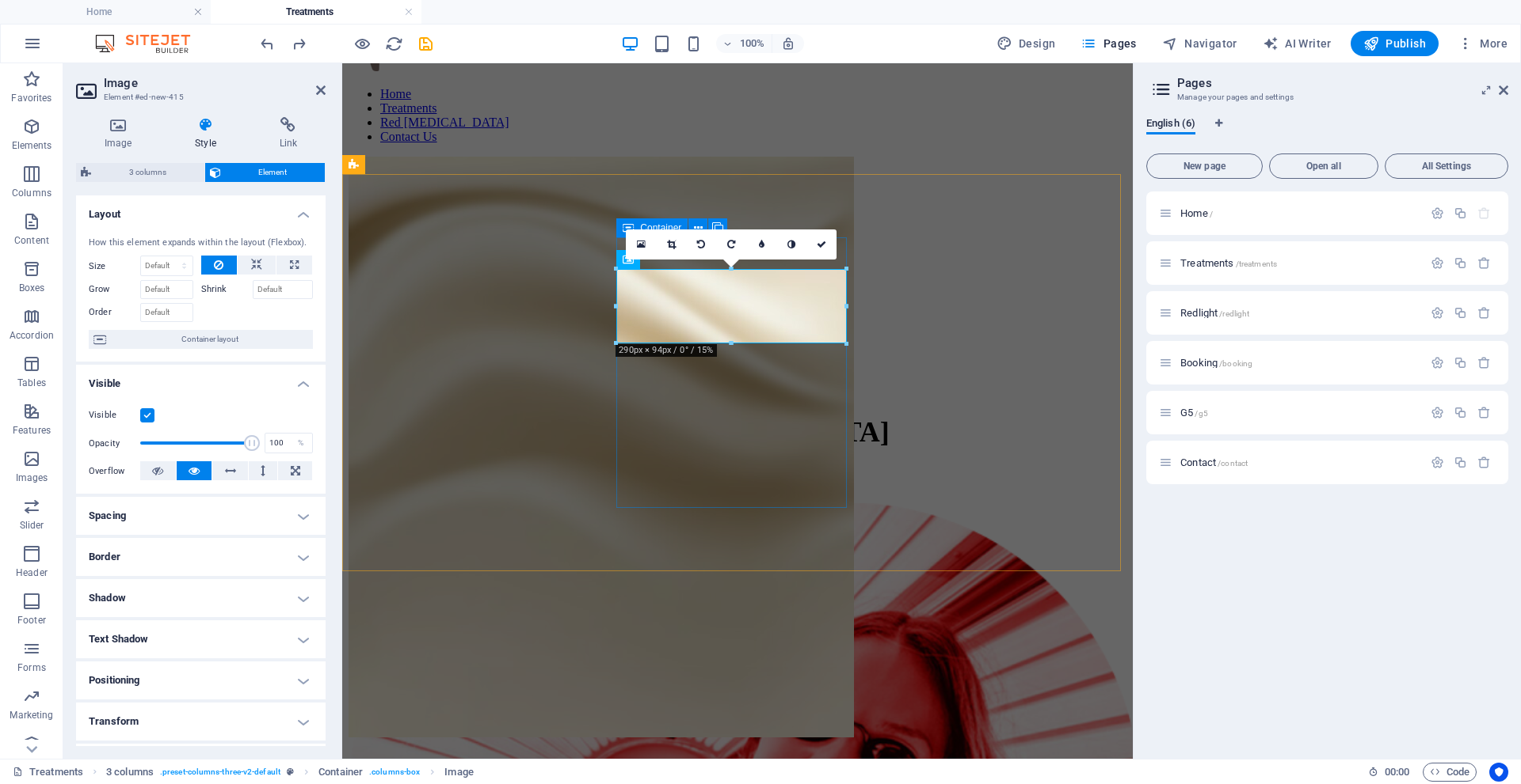
drag, startPoint x: 1071, startPoint y: 410, endPoint x: 729, endPoint y: 393, distance: 342.4
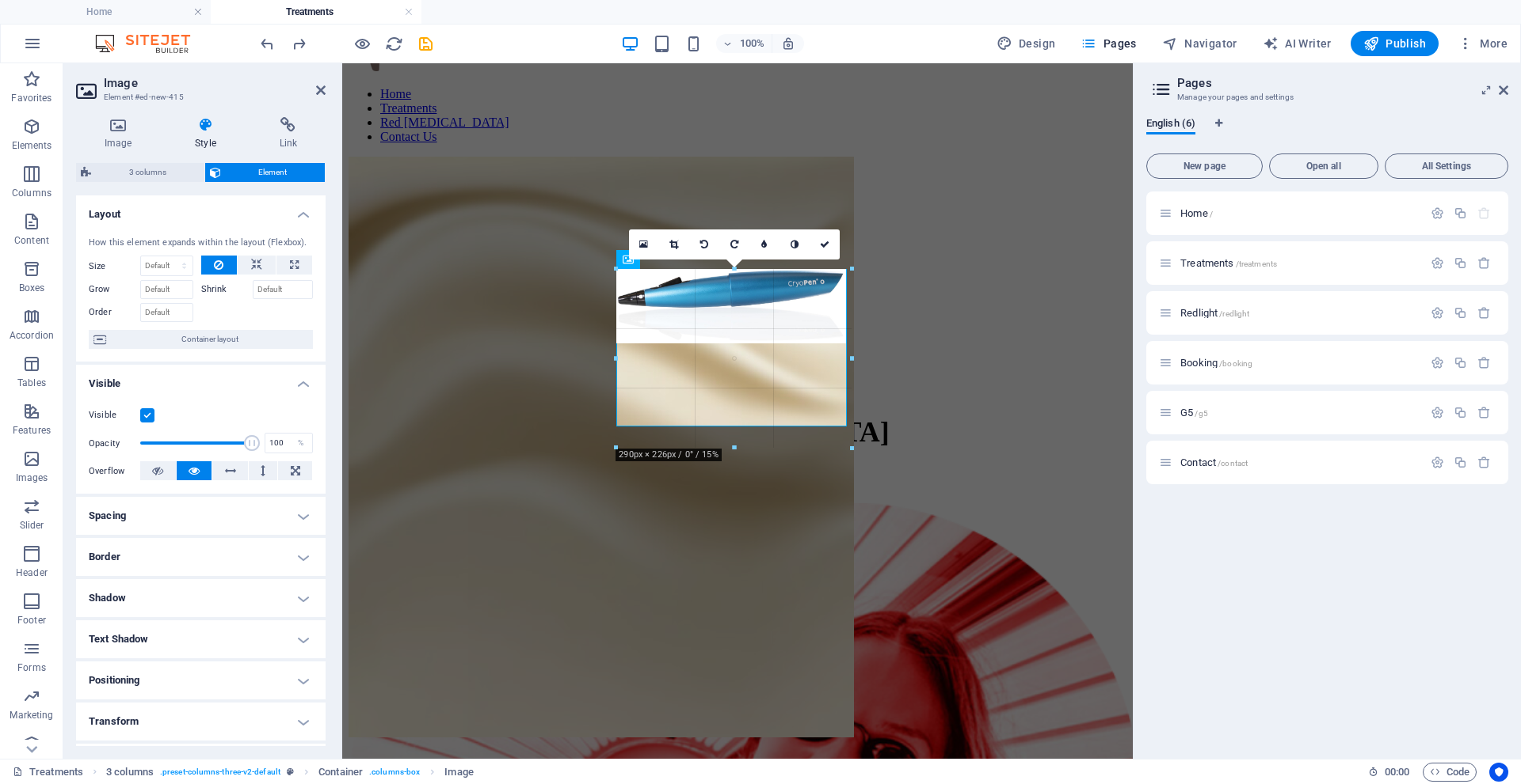
drag, startPoint x: 730, startPoint y: 411, endPoint x: 729, endPoint y: 450, distance: 39.0
click at [729, 450] on div at bounding box center [734, 449] width 235 height 5
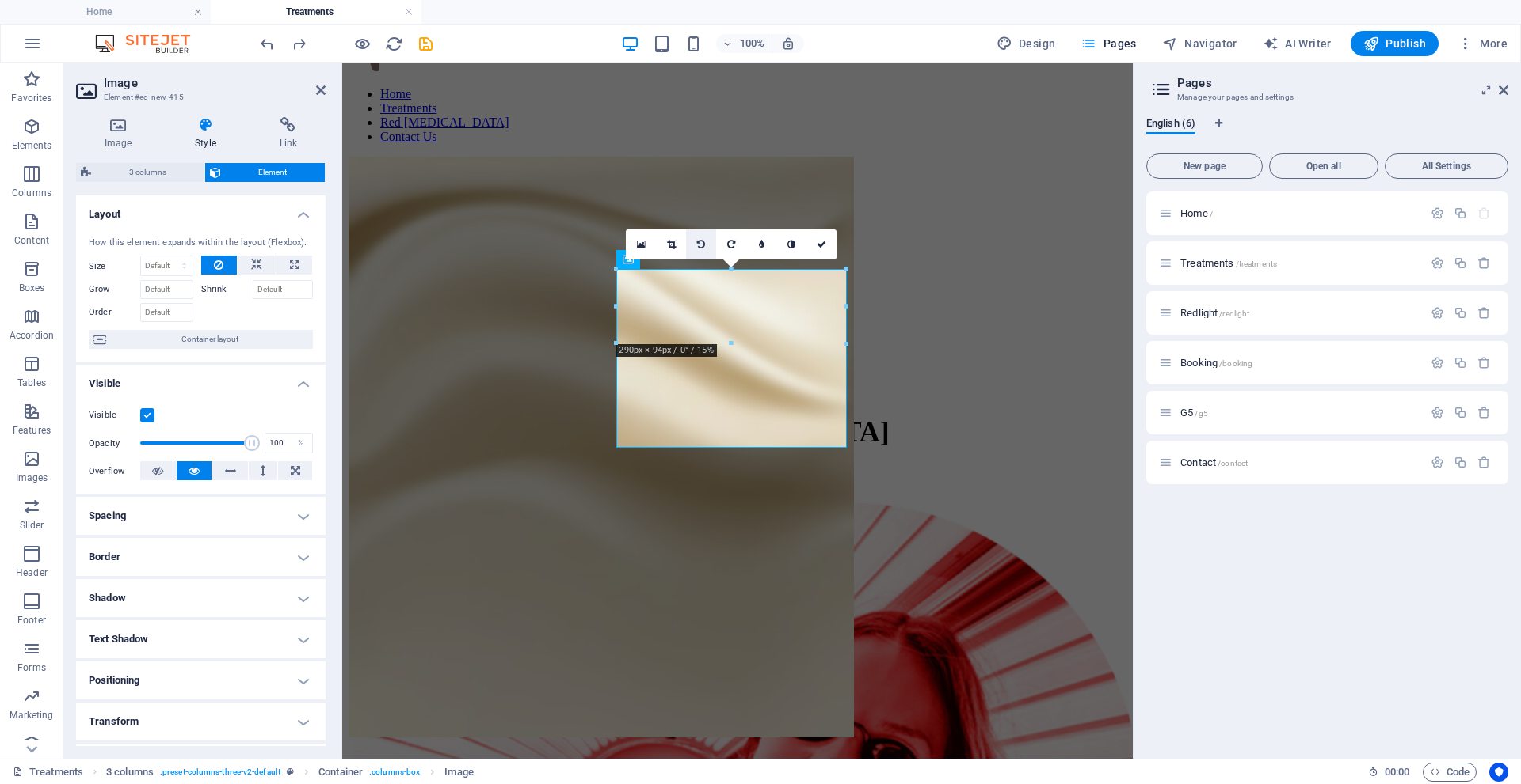
click at [703, 242] on icon at bounding box center [700, 244] width 8 height 10
click at [702, 247] on icon at bounding box center [700, 244] width 8 height 10
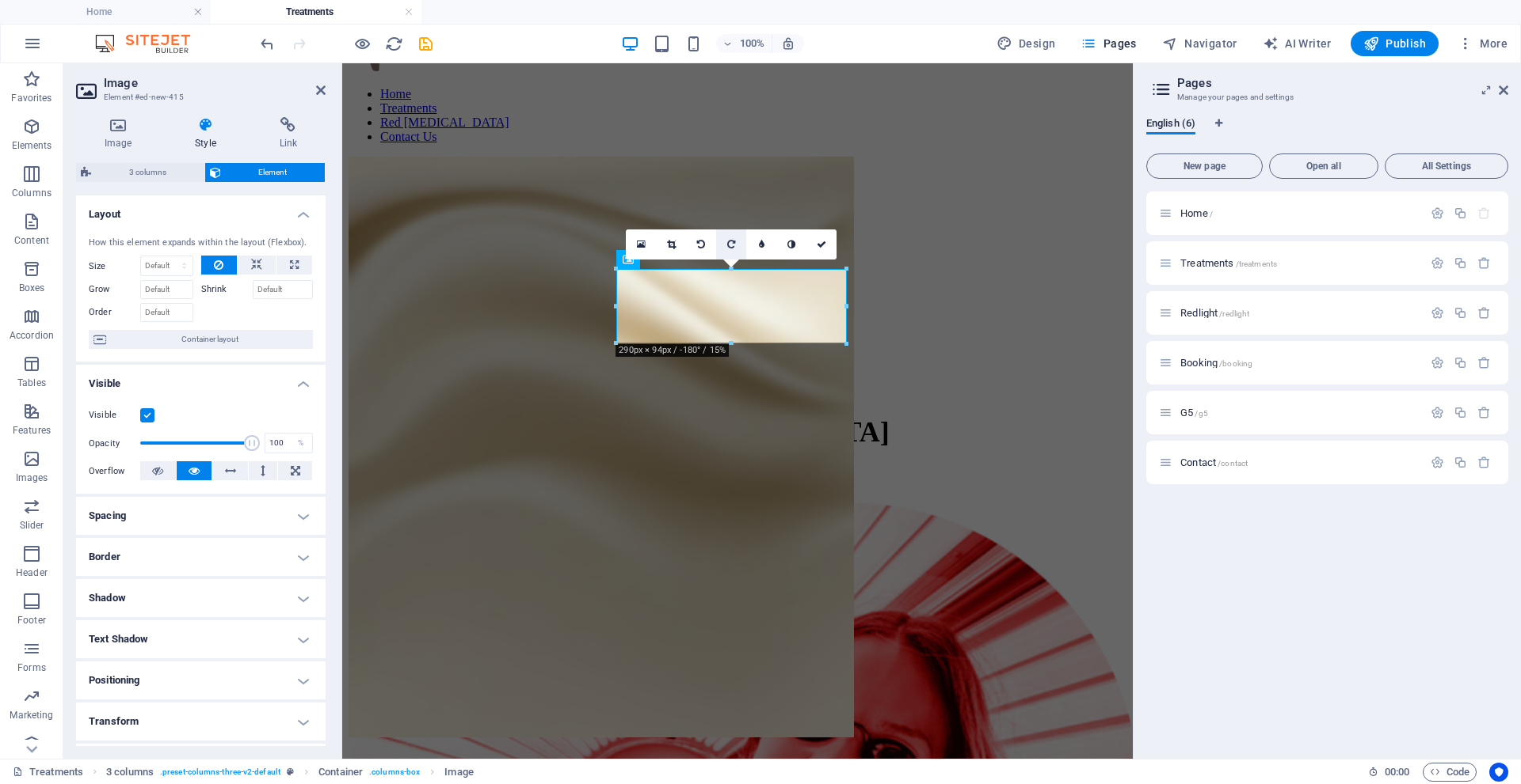
click at [732, 244] on icon at bounding box center [731, 244] width 8 height 10
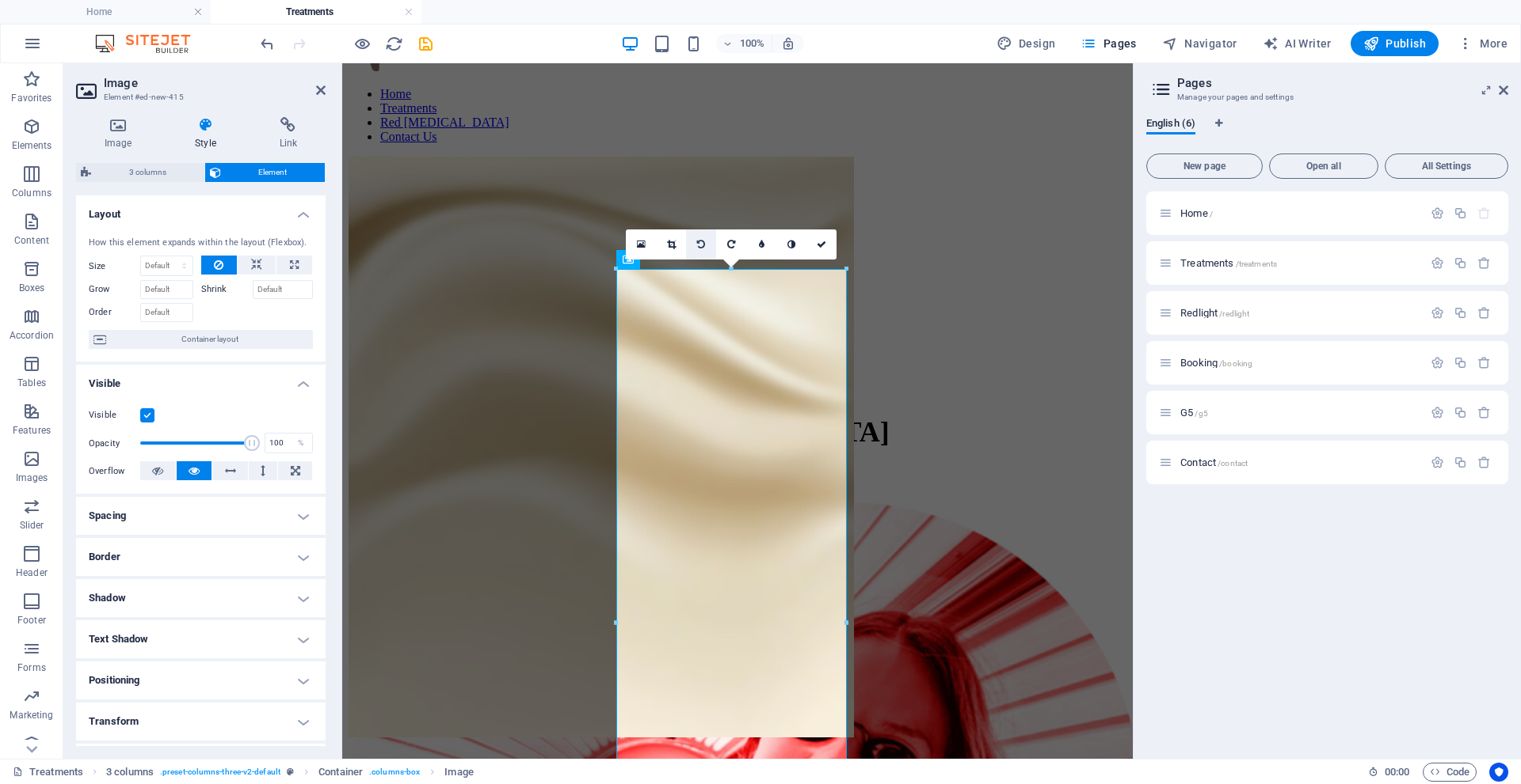
click at [708, 244] on link at bounding box center [700, 244] width 30 height 30
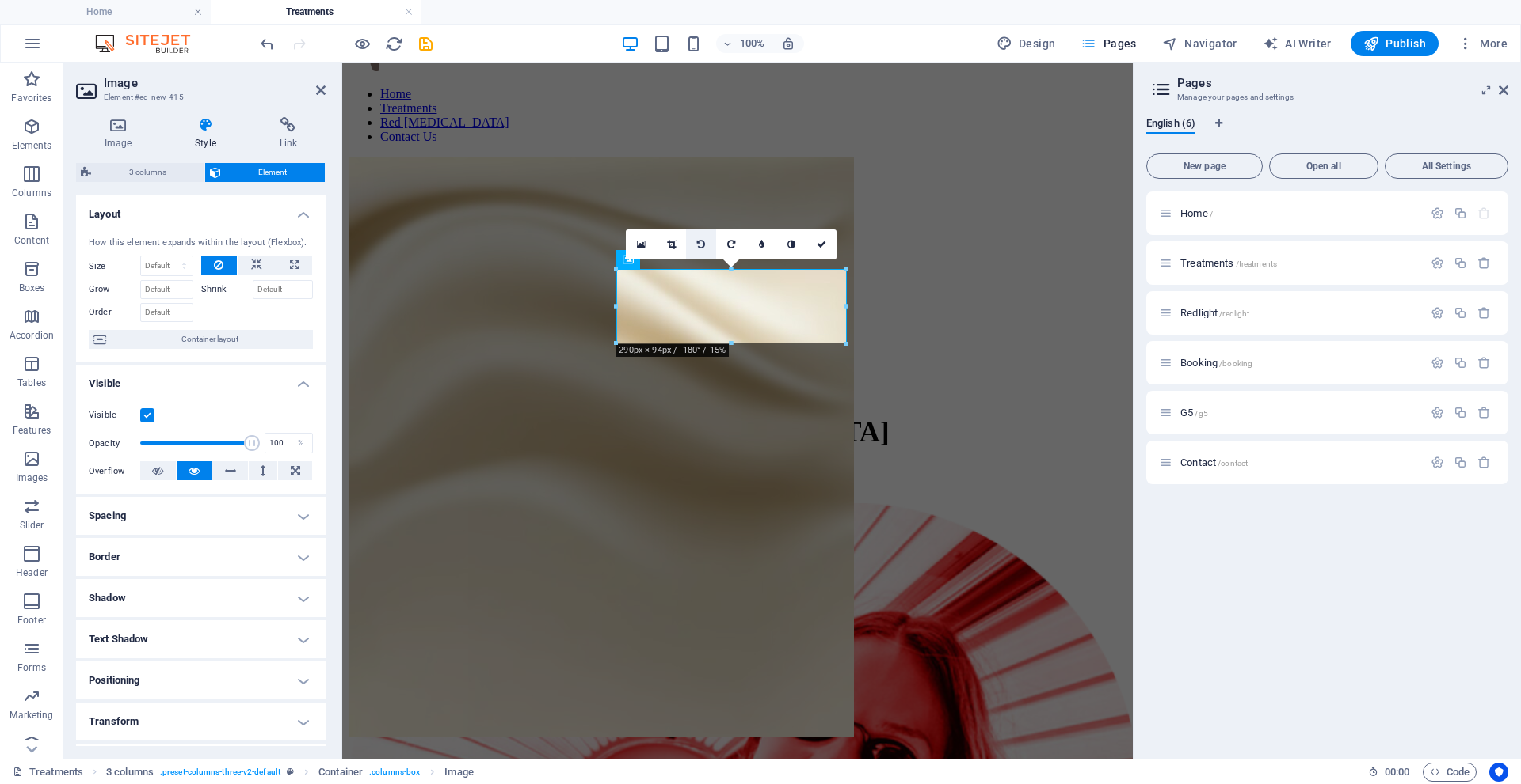
click at [706, 244] on link at bounding box center [700, 244] width 30 height 30
click at [705, 244] on icon at bounding box center [700, 244] width 8 height 10
click at [833, 260] on div "16:10 16:9 4:3 1:1 1:2 0" at bounding box center [731, 244] width 211 height 30
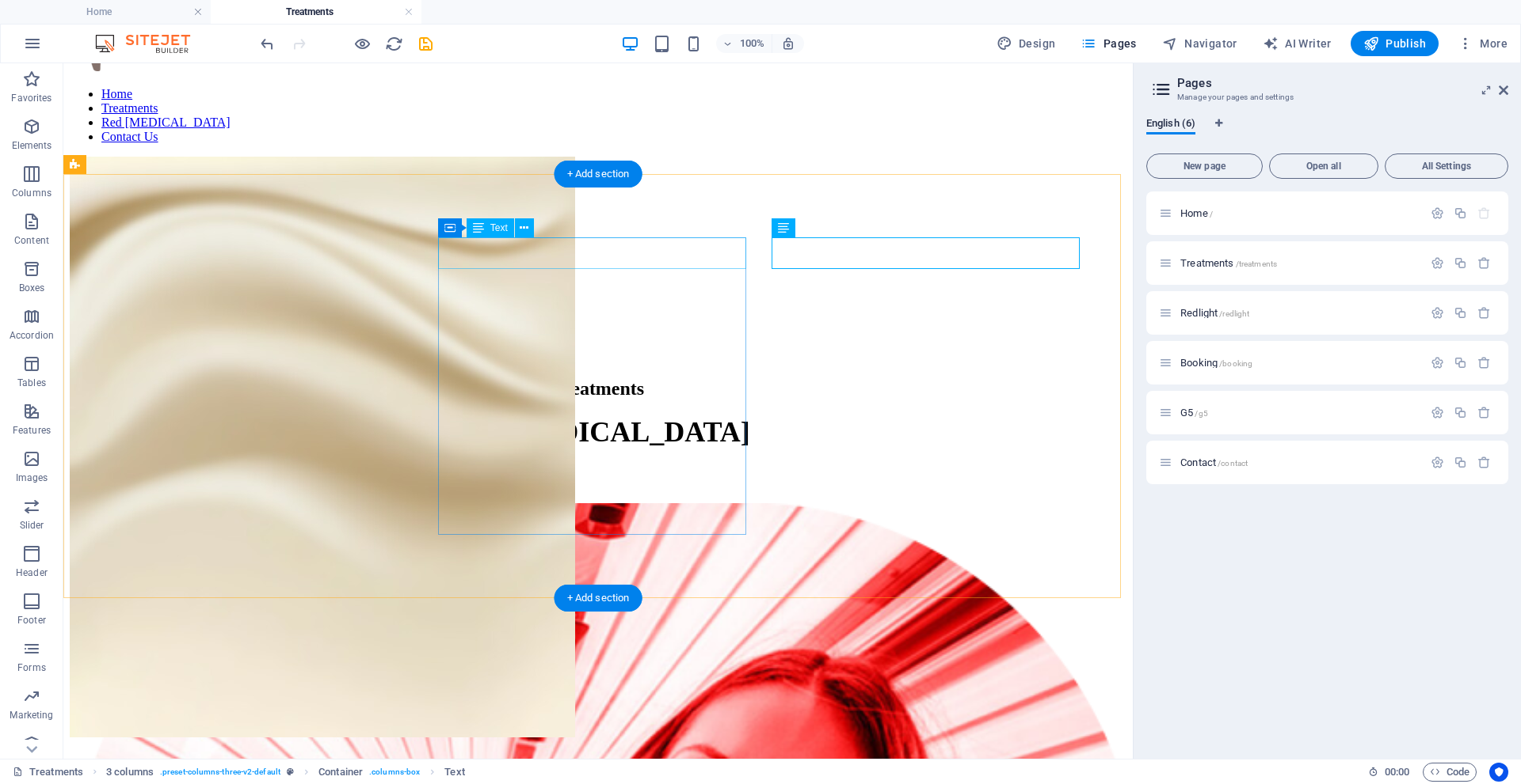
drag, startPoint x: 698, startPoint y: 250, endPoint x: 412, endPoint y: 255, distance: 286.0
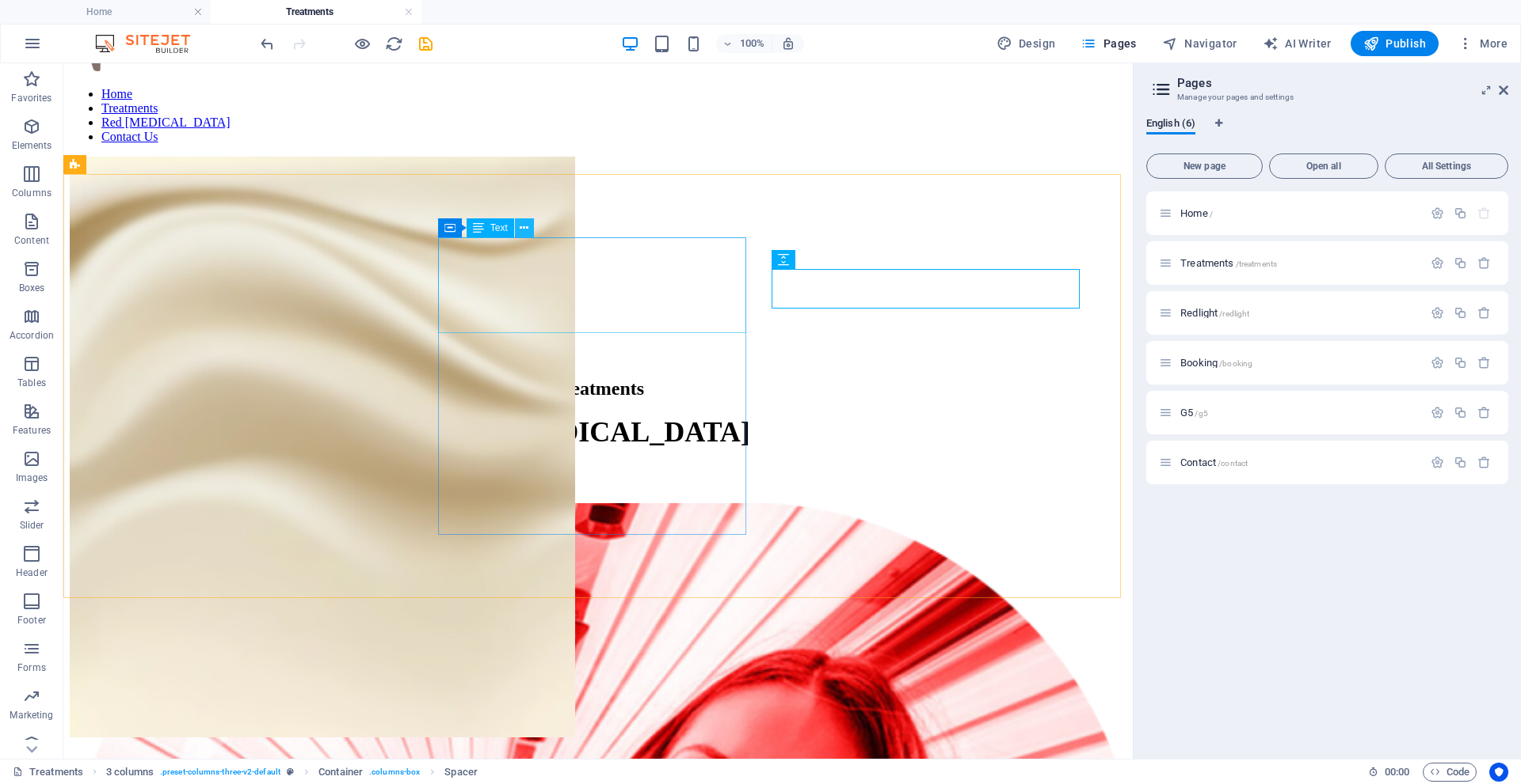
click at [522, 230] on icon at bounding box center [524, 228] width 9 height 16
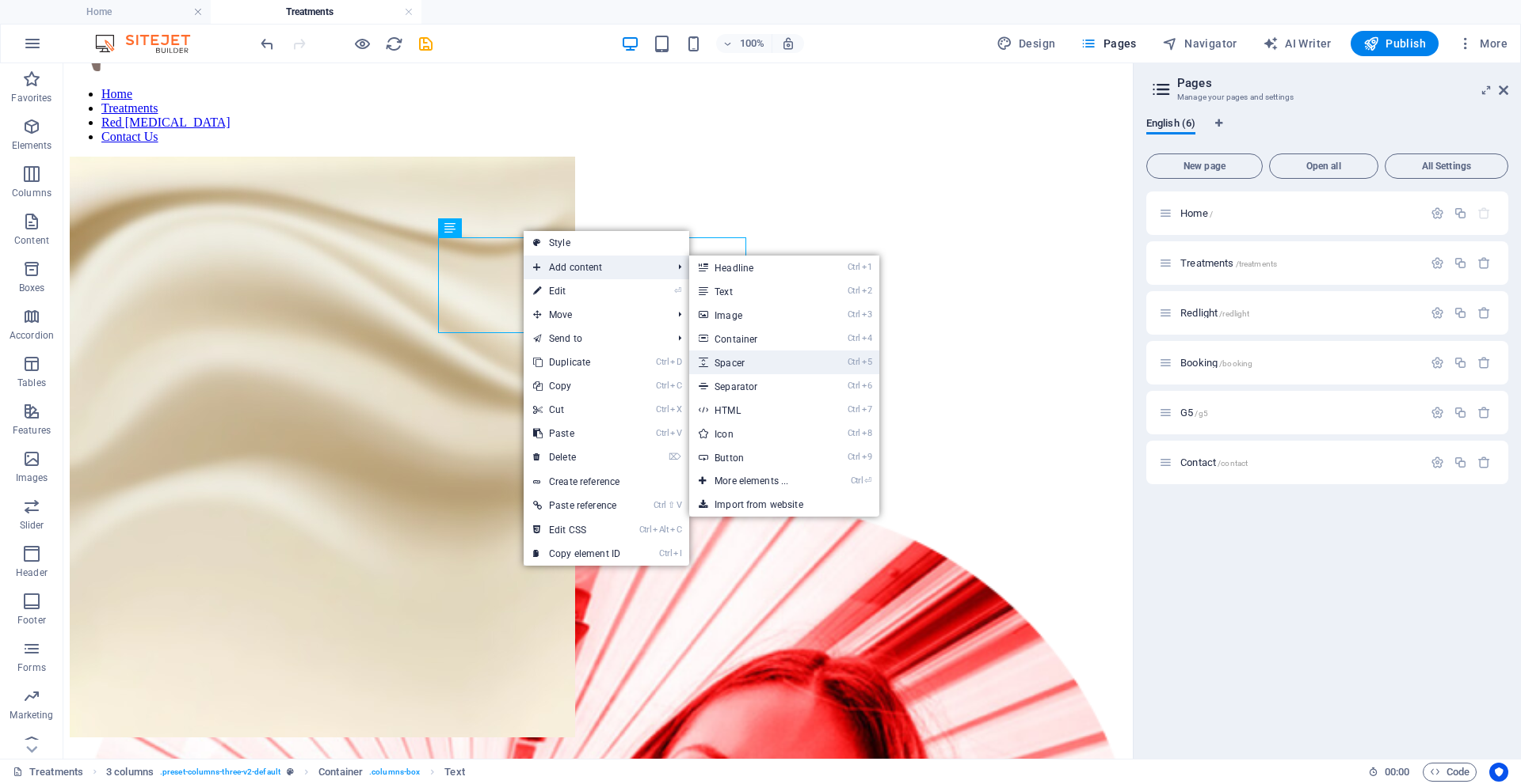
click at [746, 364] on link "Ctrl 5 Spacer" at bounding box center [755, 363] width 130 height 24
select select "px"
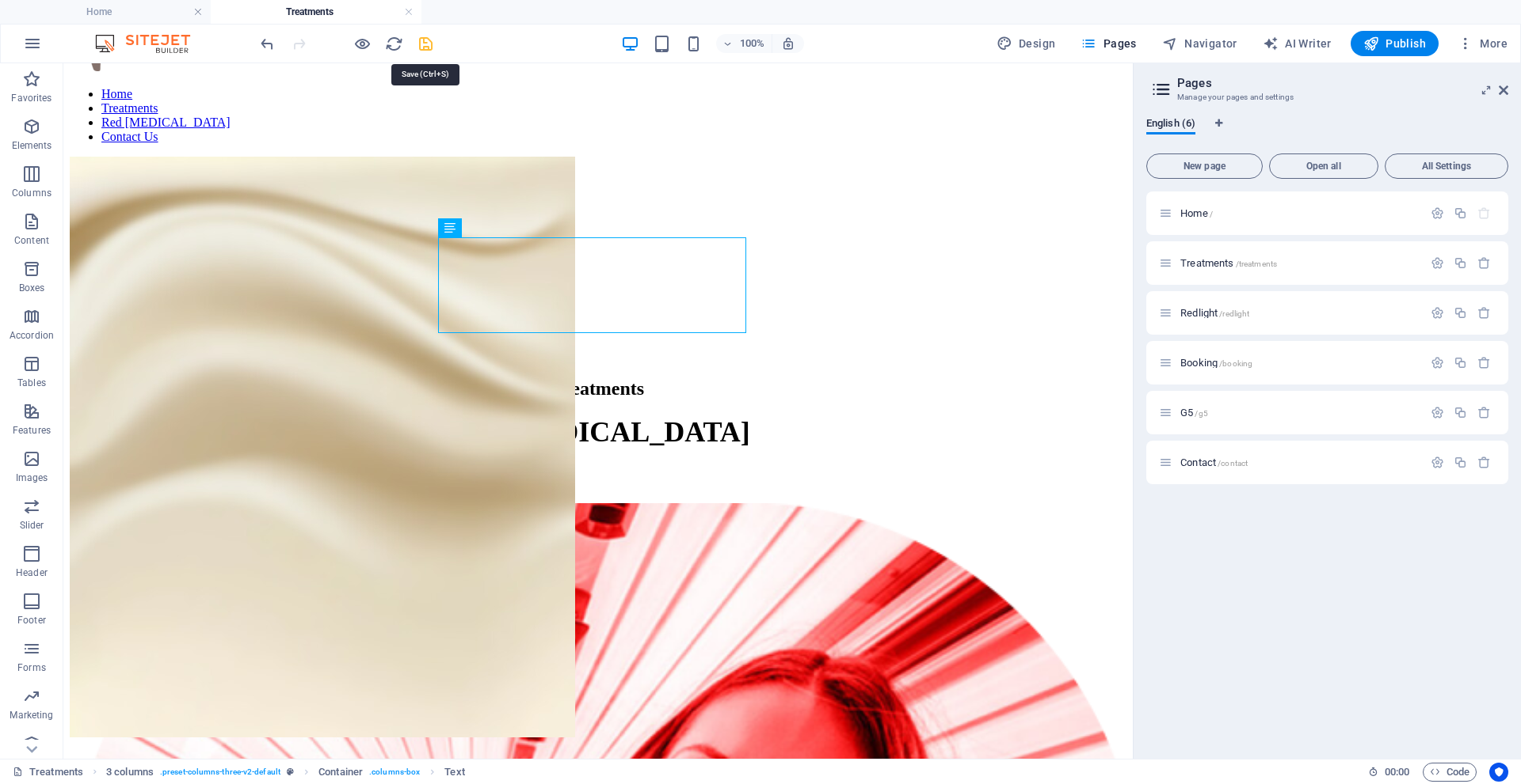
click at [428, 43] on icon "save" at bounding box center [425, 44] width 18 height 18
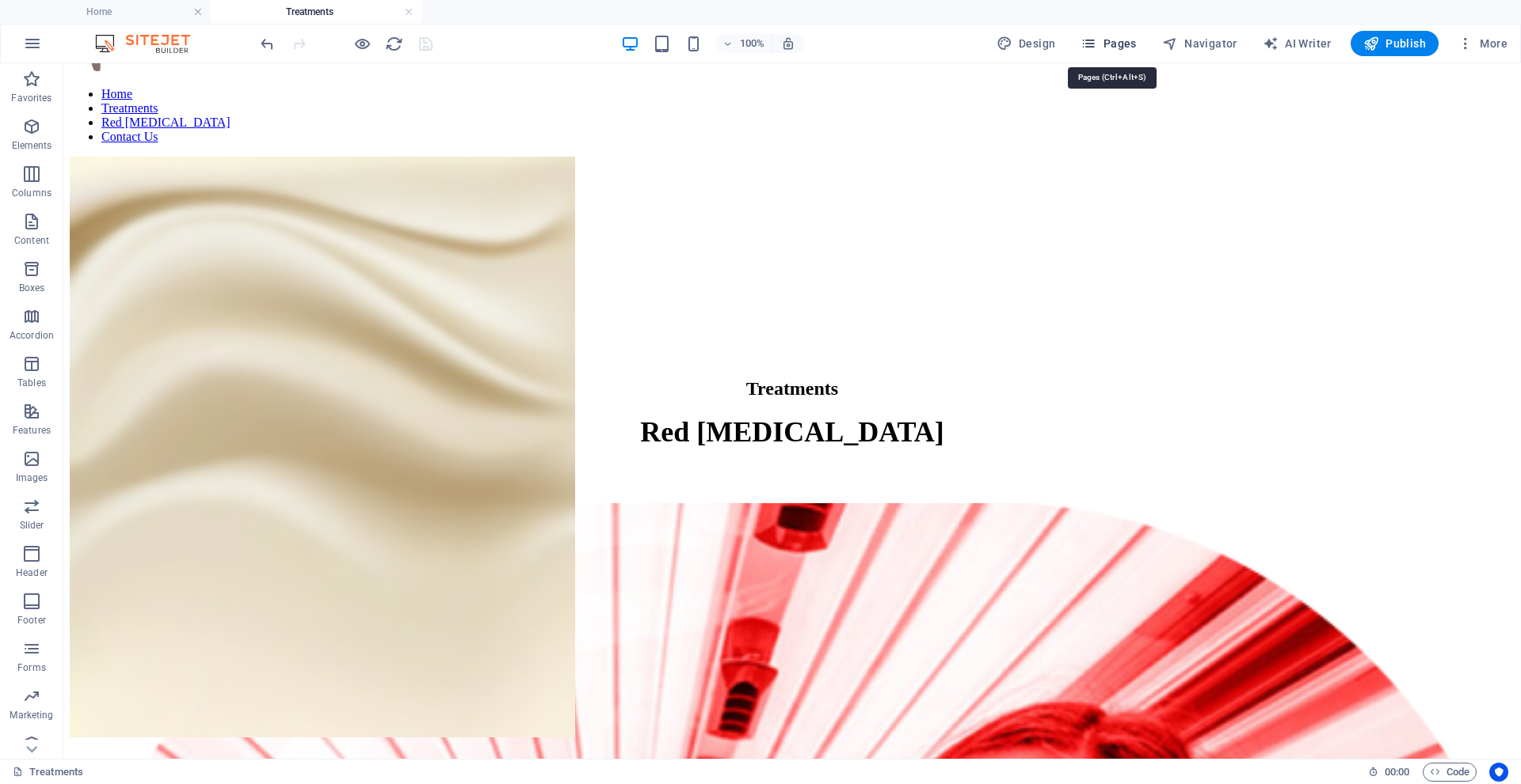
click at [1130, 43] on span "Pages" at bounding box center [1107, 43] width 55 height 16
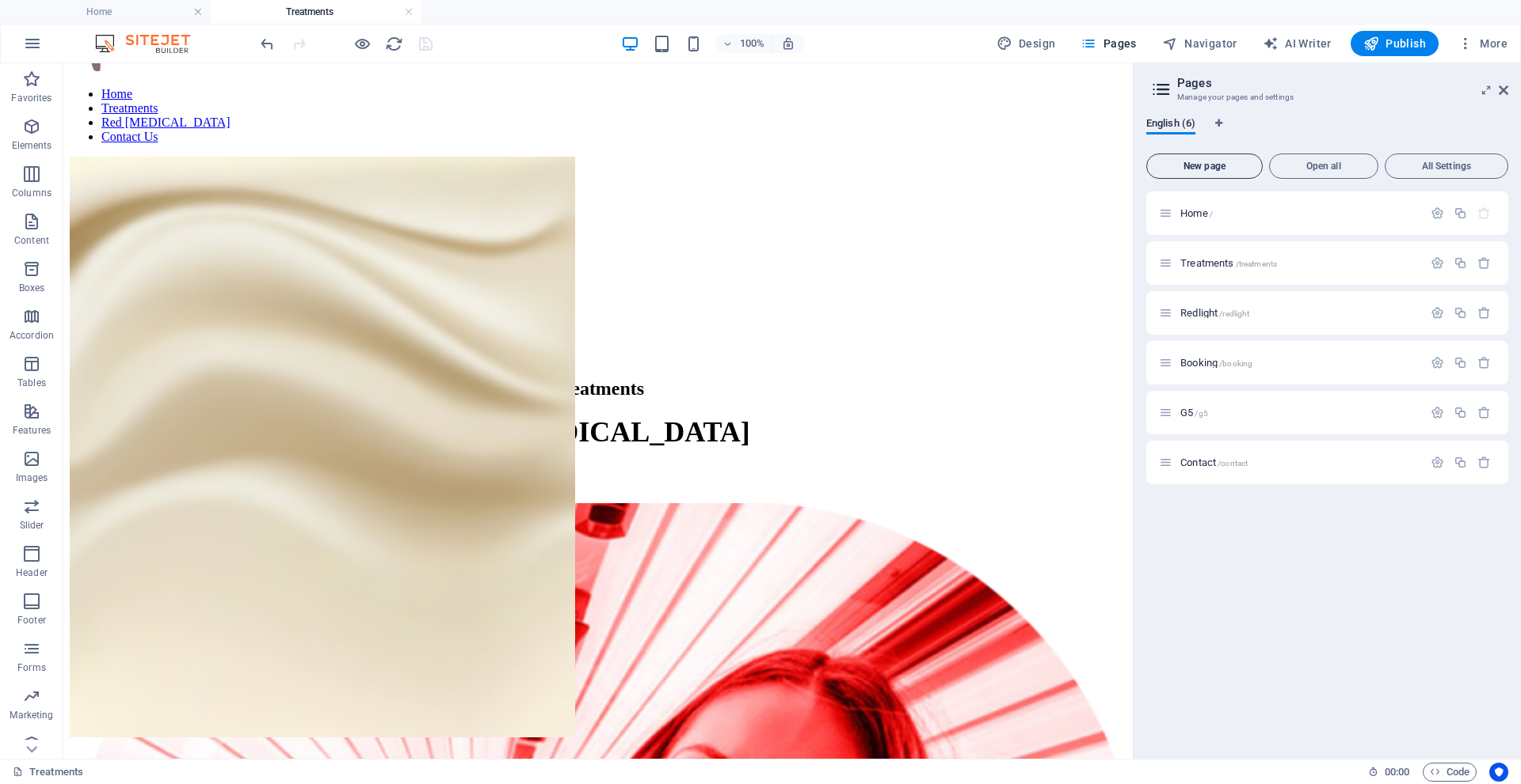
click at [1221, 168] on span "New page" at bounding box center [1203, 166] width 102 height 10
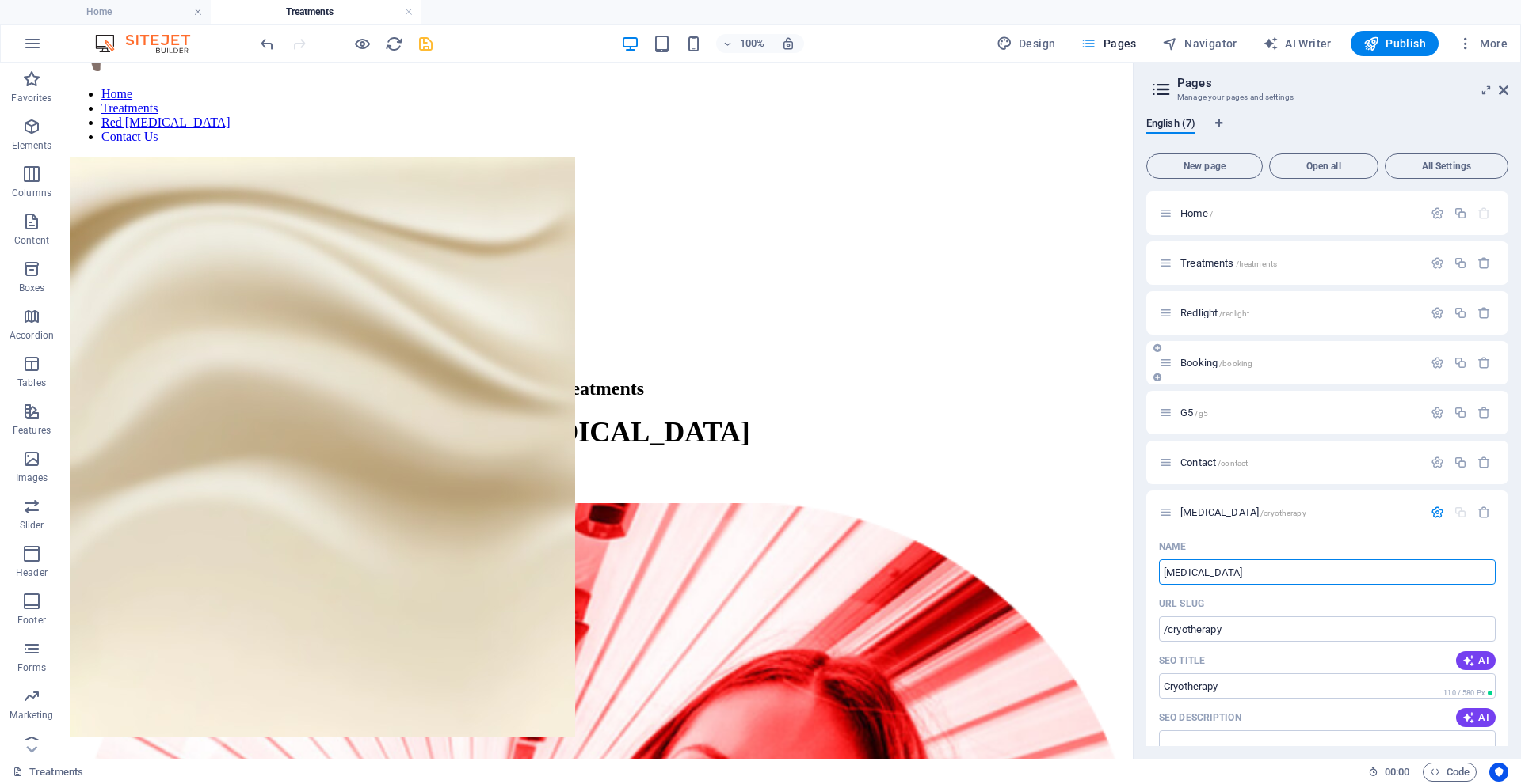
type input "[MEDICAL_DATA]"
type input "/cryotherapy"
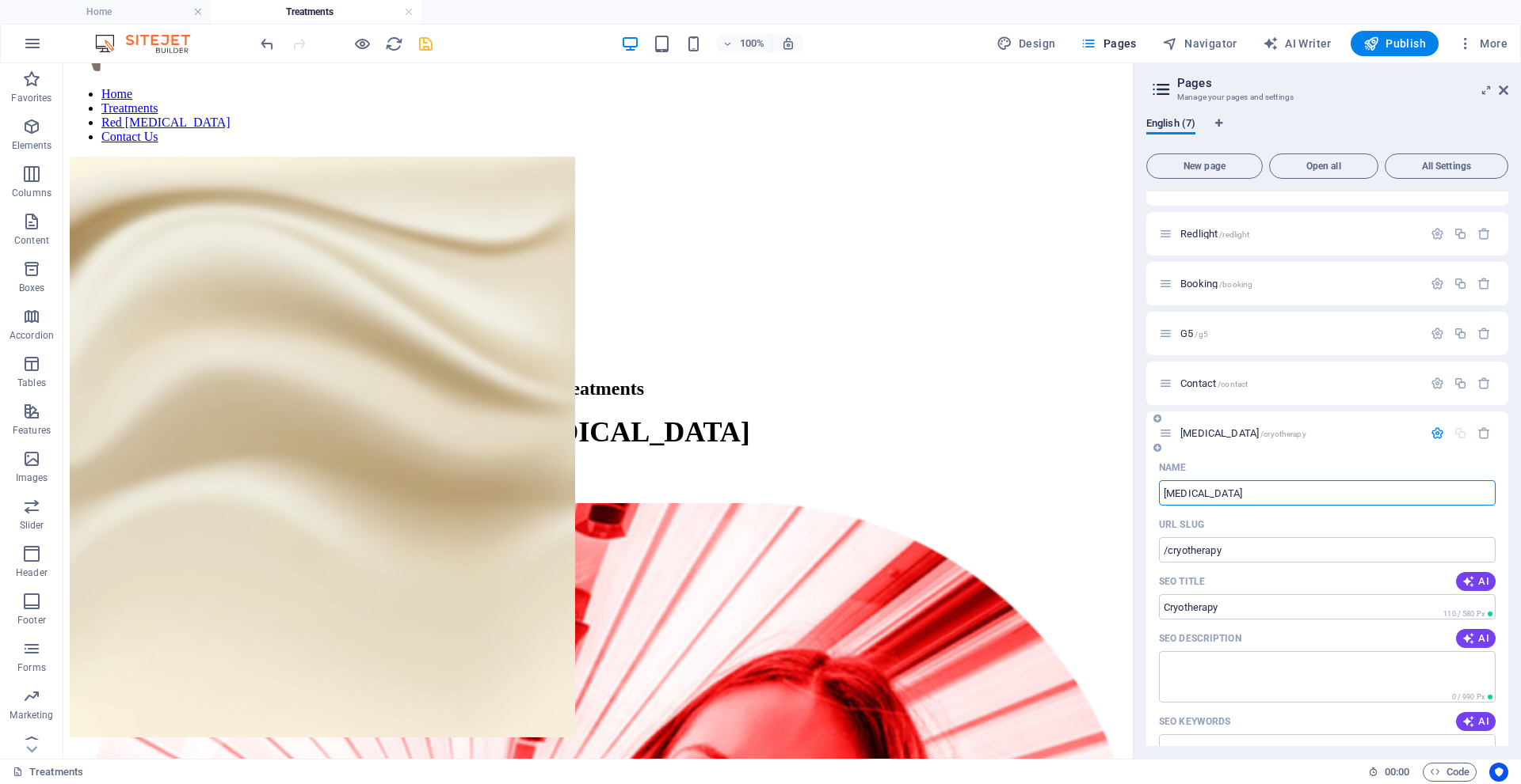
type input "[MEDICAL_DATA]"
click at [1172, 663] on textarea "SEO Description" at bounding box center [1327, 676] width 337 height 52
paste textarea "[MEDICAL_DATA] is a medical treatment that involves the use of extreme cold to …"
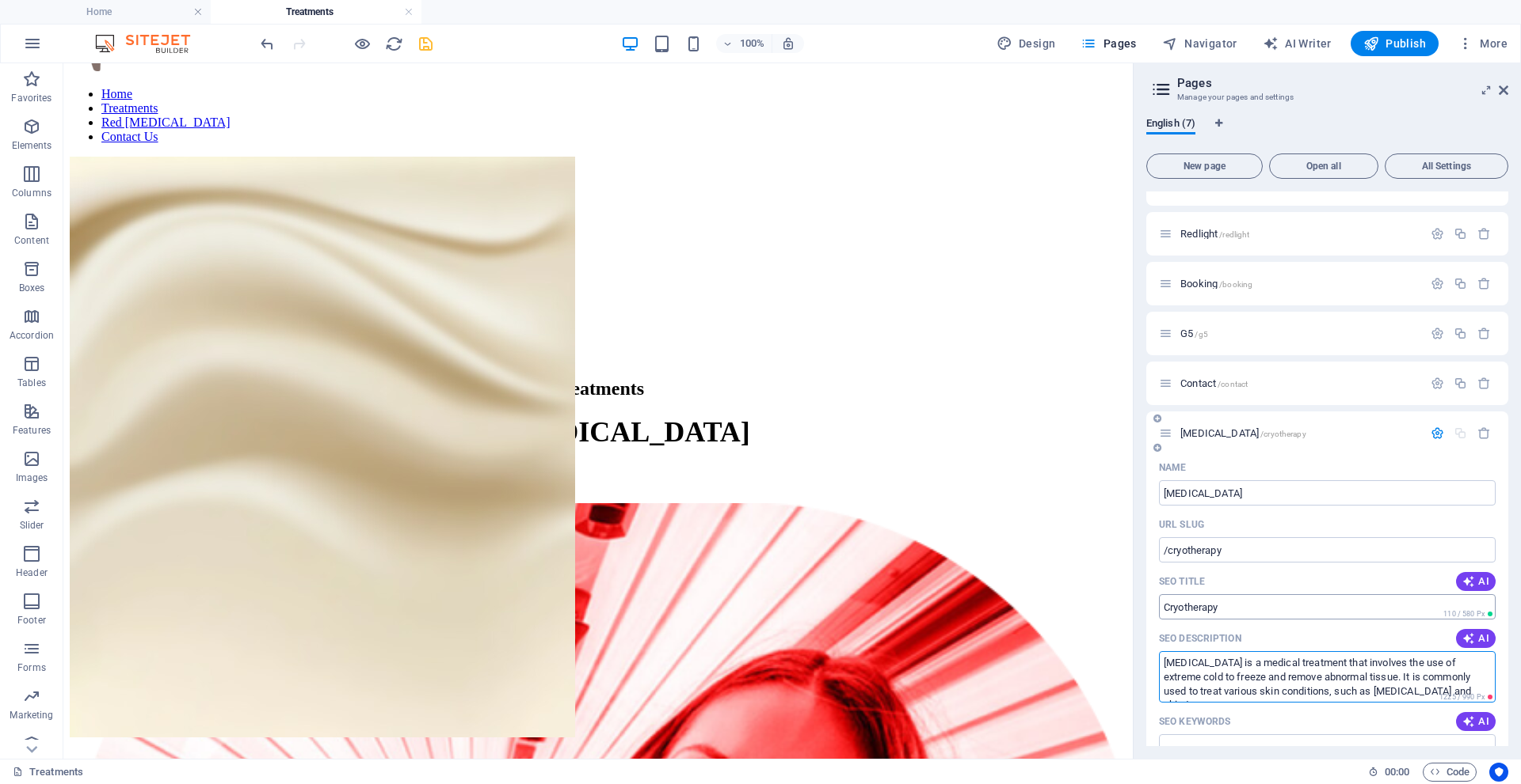
click at [1163, 609] on input "SEO Title" at bounding box center [1327, 607] width 337 height 25
type textarea "[MEDICAL_DATA] is a medical treatment that involves the use of extreme cold to …"
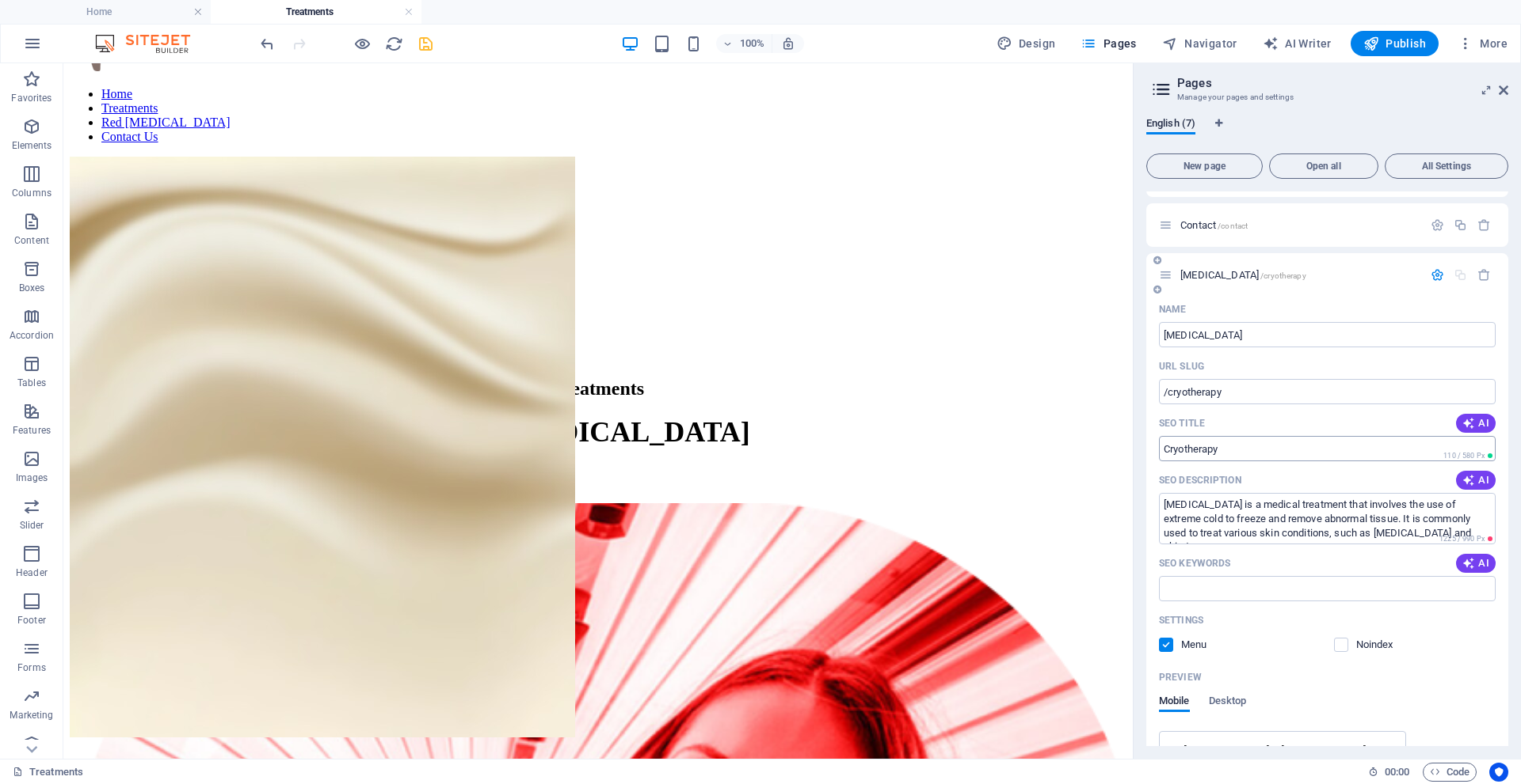
click at [1163, 609] on div "Settings" at bounding box center [1327, 620] width 337 height 25
click at [1211, 439] on input "SEO Title" at bounding box center [1327, 449] width 337 height 25
drag, startPoint x: 1229, startPoint y: 448, endPoint x: 1168, endPoint y: 452, distance: 61.1
click at [1168, 452] on input "SEO Title" at bounding box center [1327, 449] width 337 height 25
drag, startPoint x: 1163, startPoint y: 449, endPoint x: 1213, endPoint y: 449, distance: 50.0
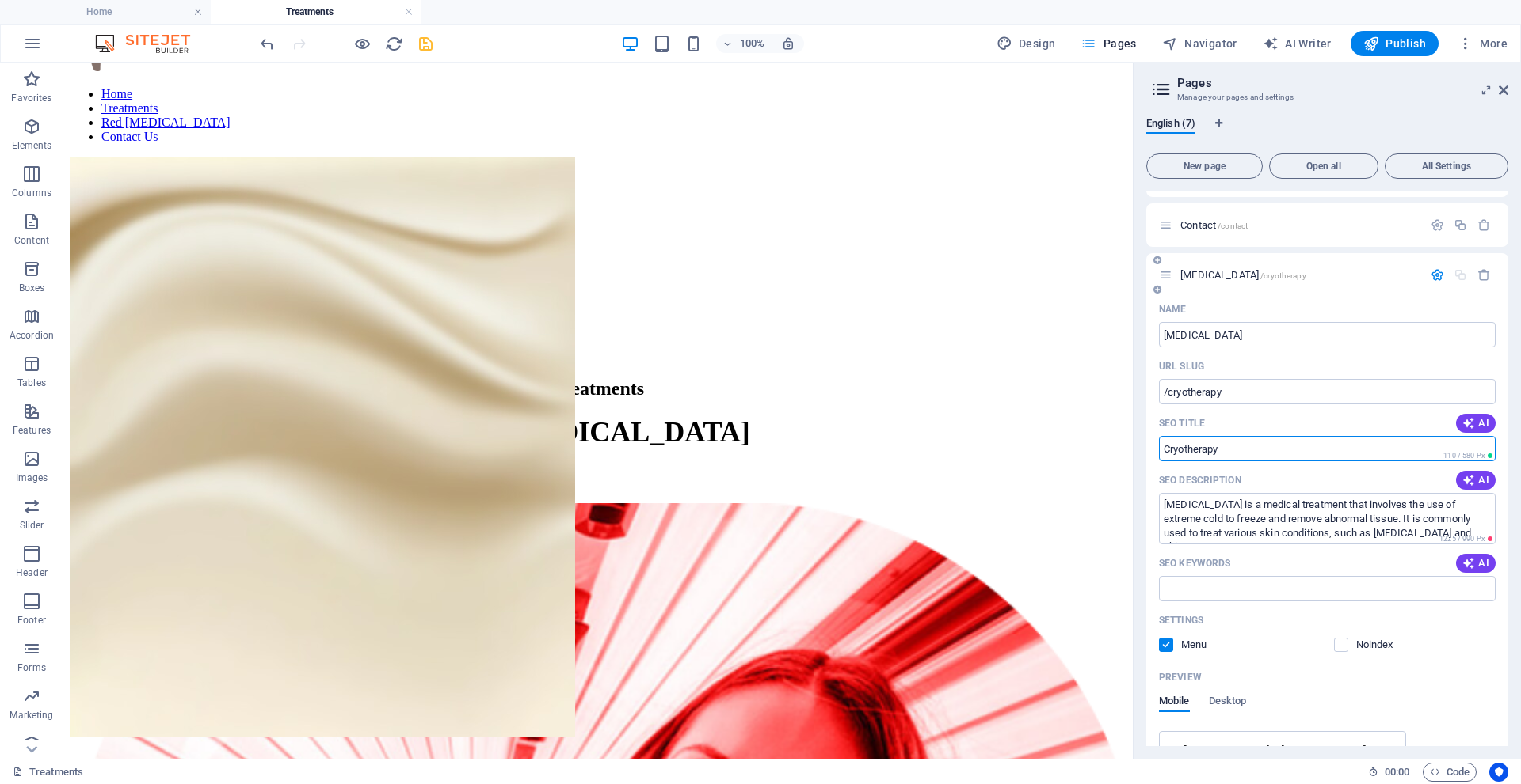
click at [1213, 449] on input "SEO Title" at bounding box center [1327, 449] width 337 height 25
click at [1183, 587] on input "SEO Keywords" at bounding box center [1327, 589] width 337 height 25
paste input "[MEDICAL_DATA]"
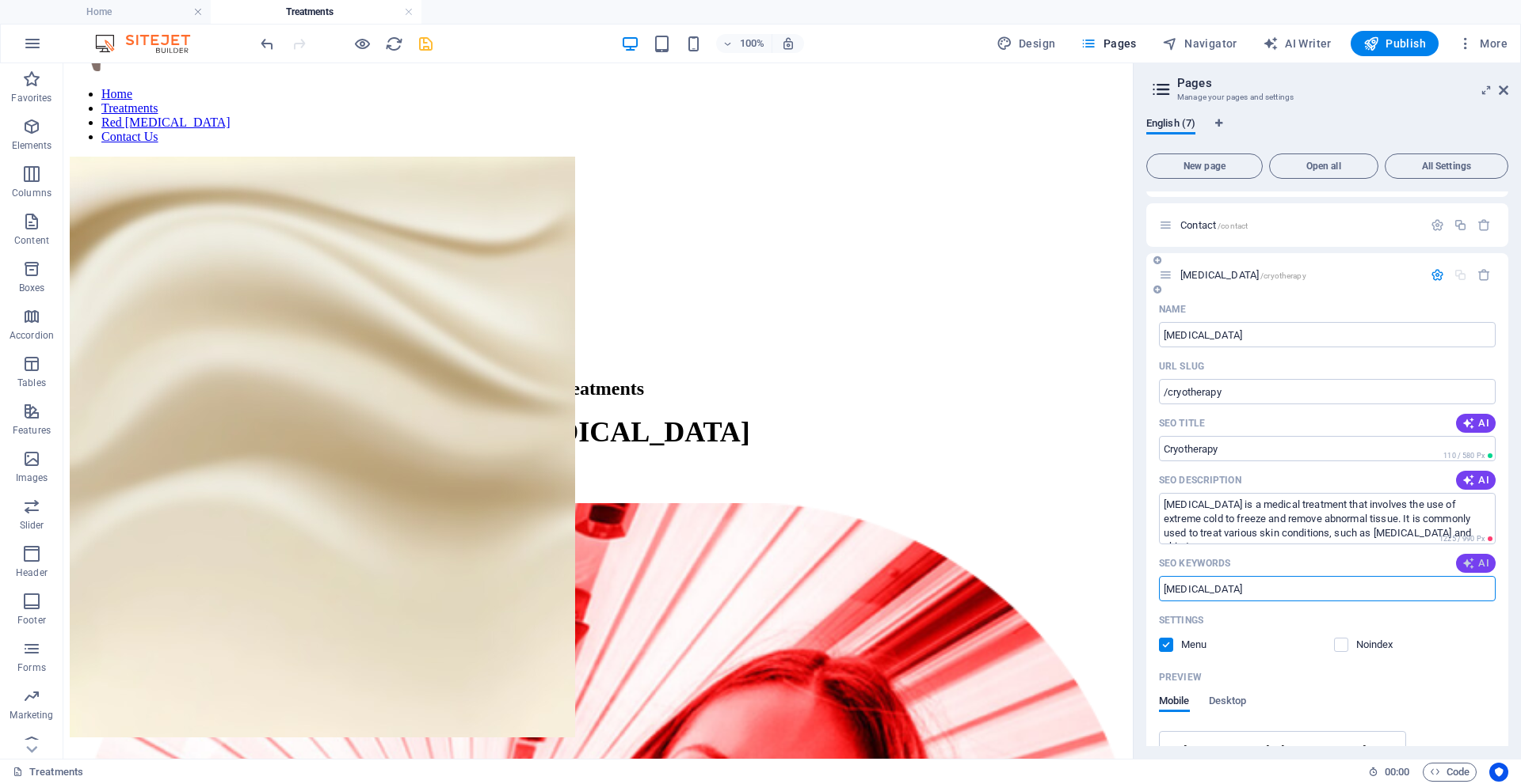
type input "[MEDICAL_DATA]"
click at [1481, 562] on span "AI" at bounding box center [1476, 563] width 27 height 13
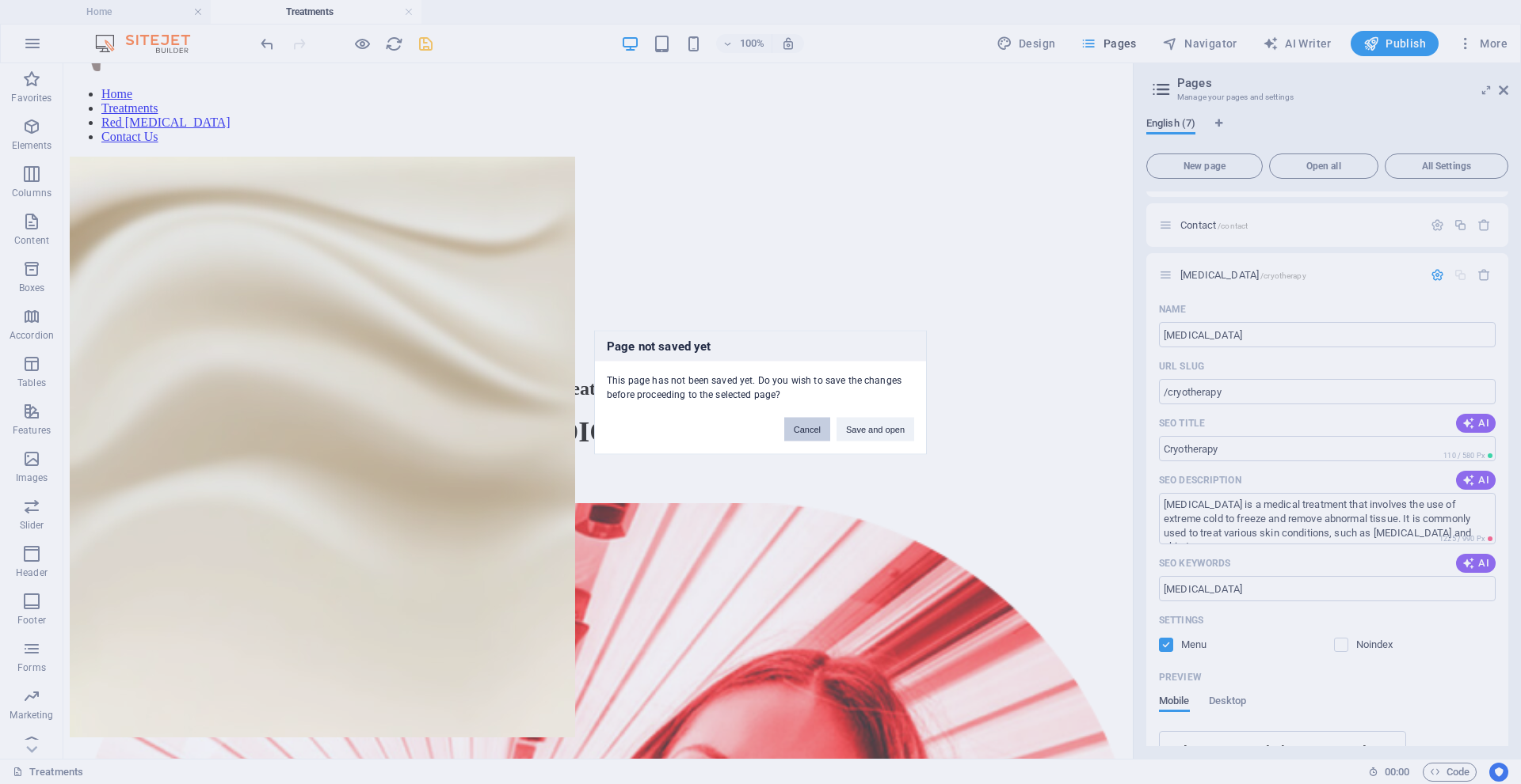
click at [813, 430] on button "Cancel" at bounding box center [807, 429] width 46 height 24
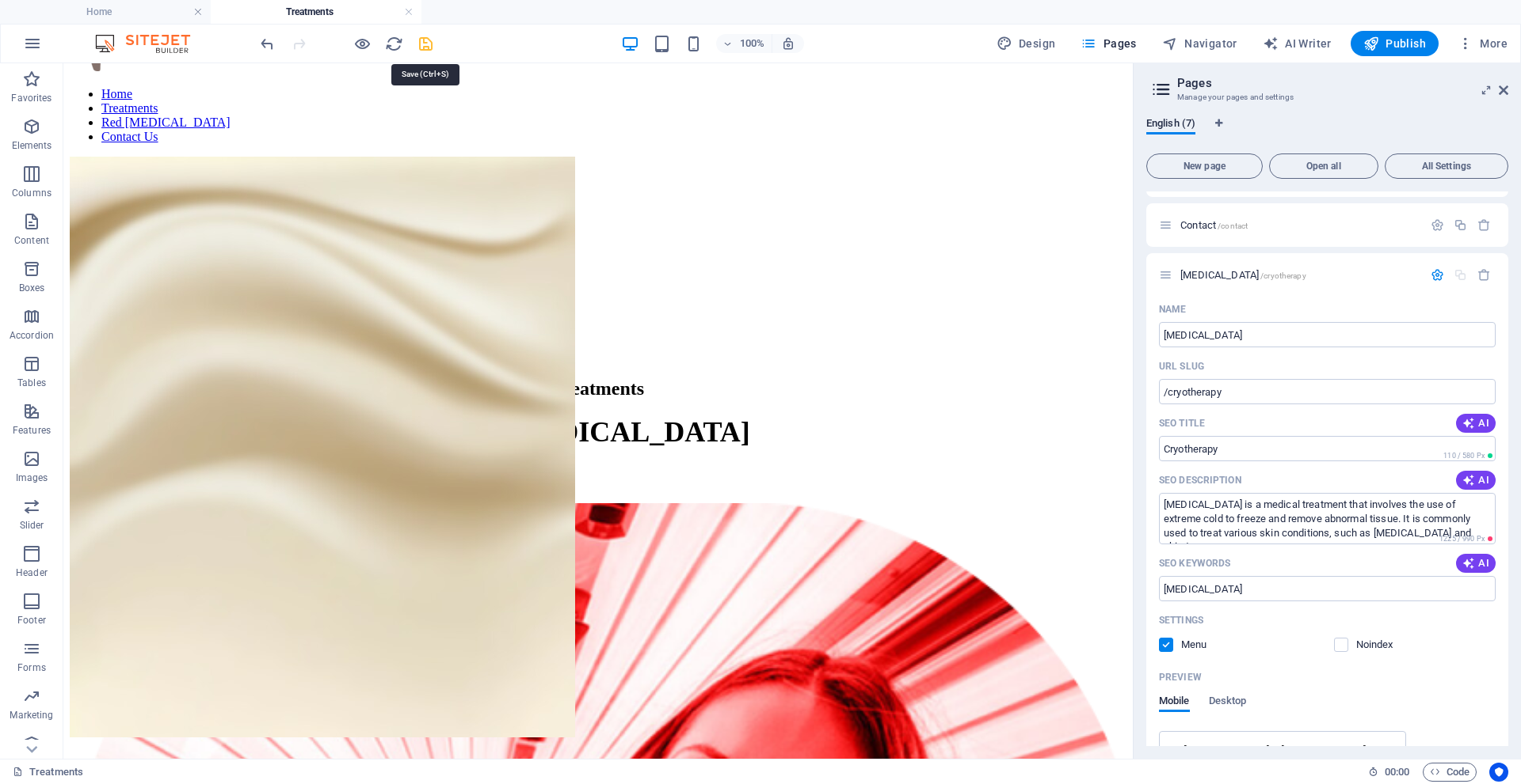
click at [427, 42] on icon "save" at bounding box center [425, 44] width 18 height 18
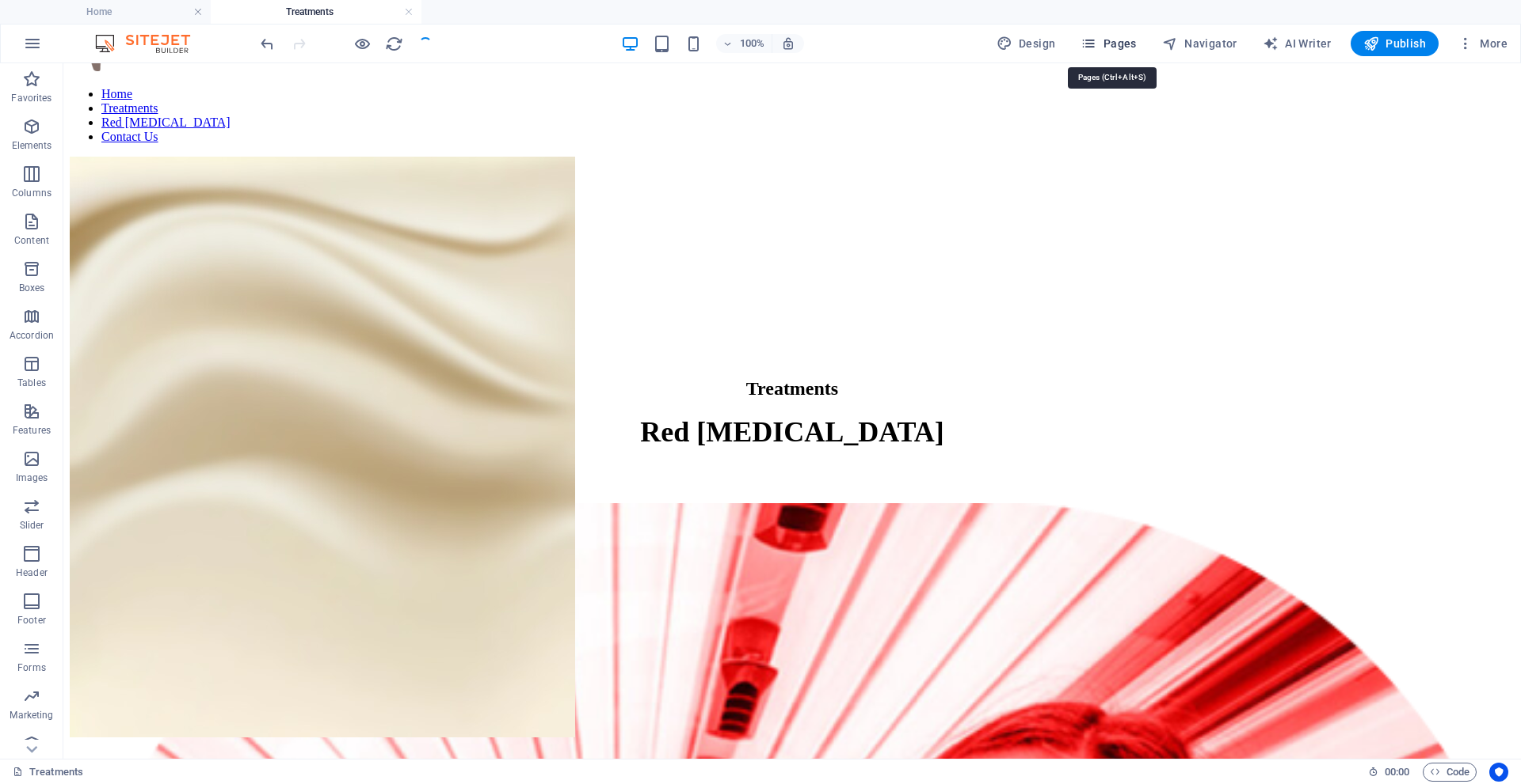
click at [1124, 45] on span "Pages" at bounding box center [1107, 43] width 55 height 16
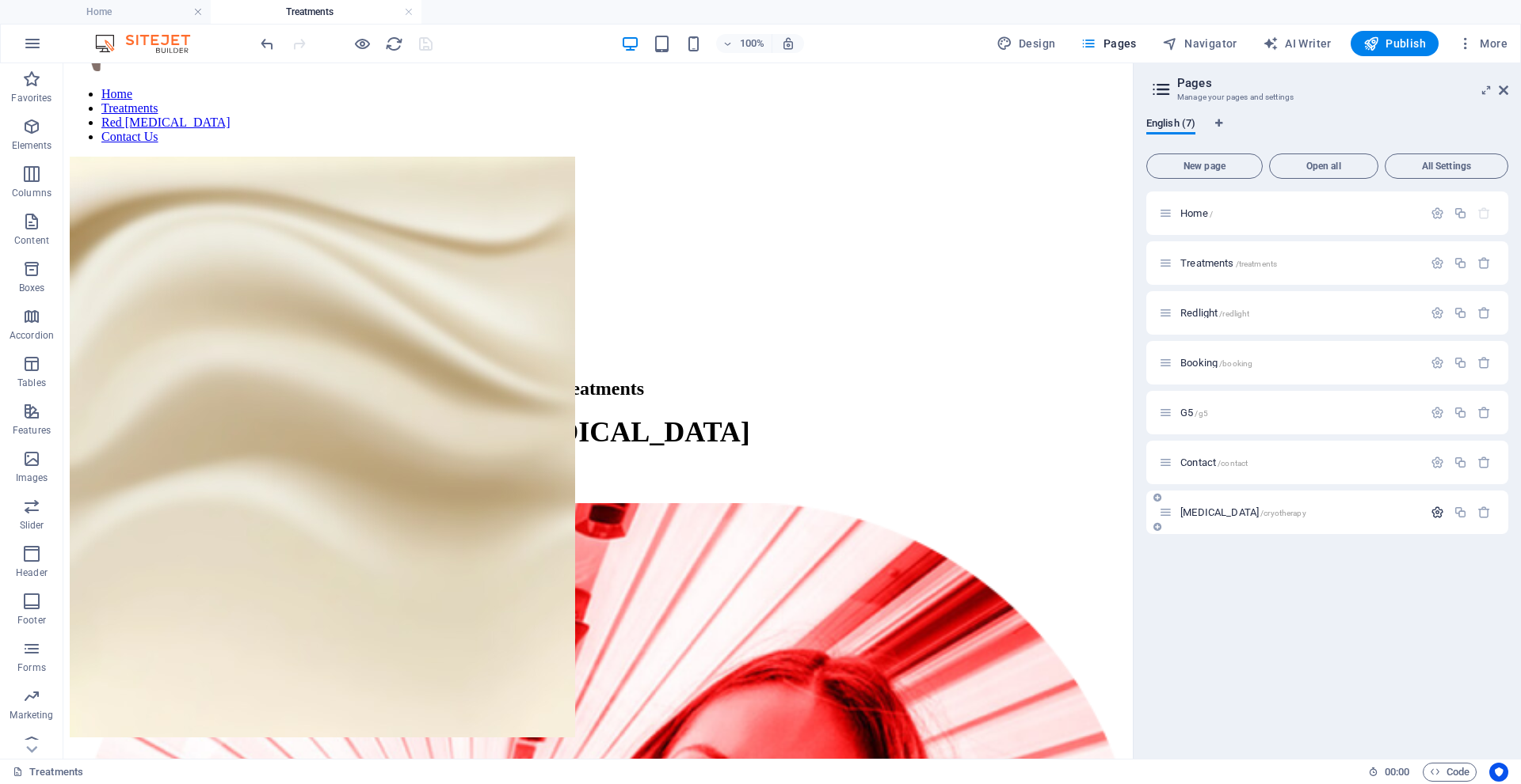
click at [1433, 515] on icon "button" at bounding box center [1437, 512] width 14 height 14
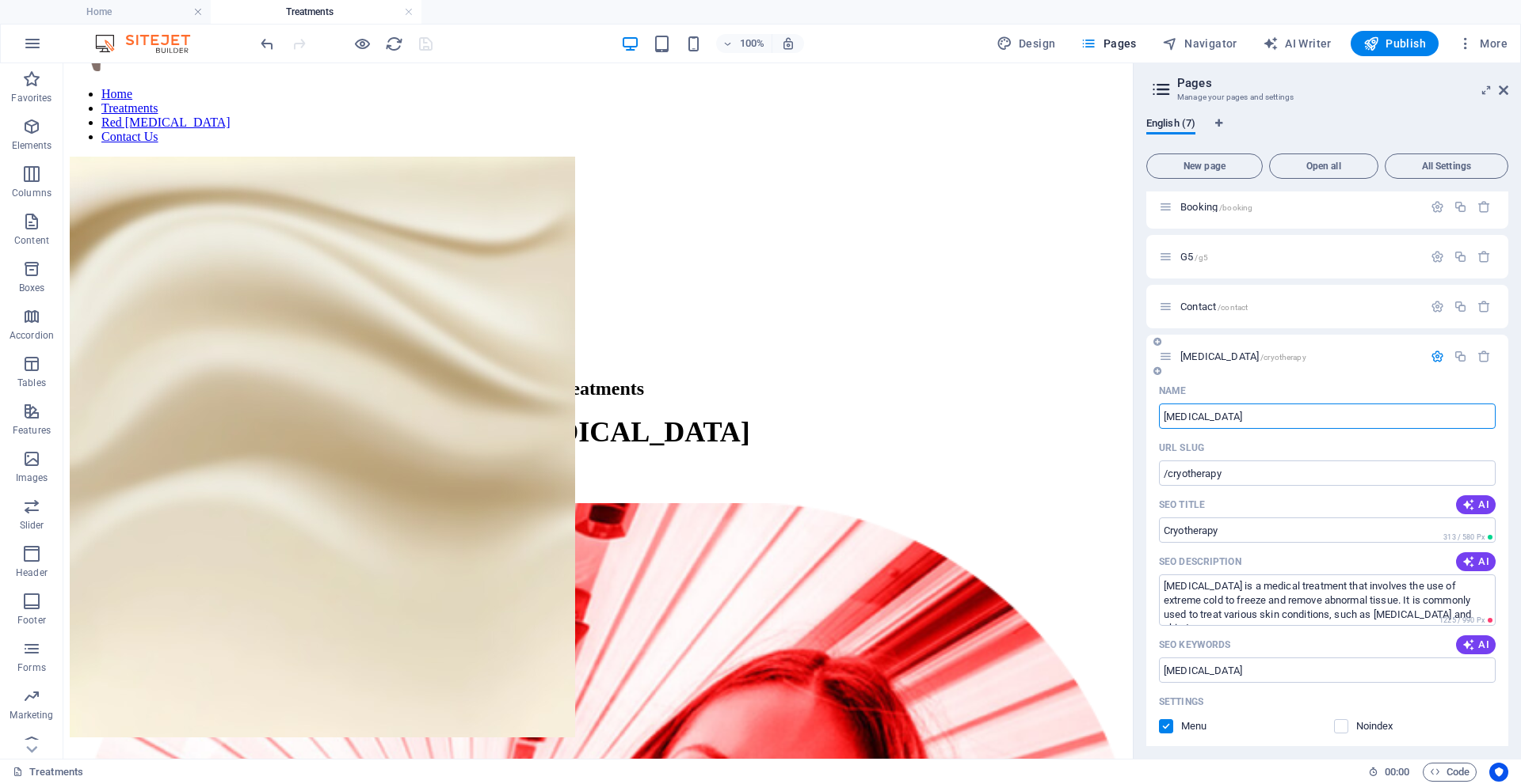
scroll to position [158, 0]
click at [1472, 644] on span "AI" at bounding box center [1476, 643] width 27 height 13
type input "Office Nelspruit, [GEOGRAPHIC_DATA], Nelspruit connections, office services [GE…"
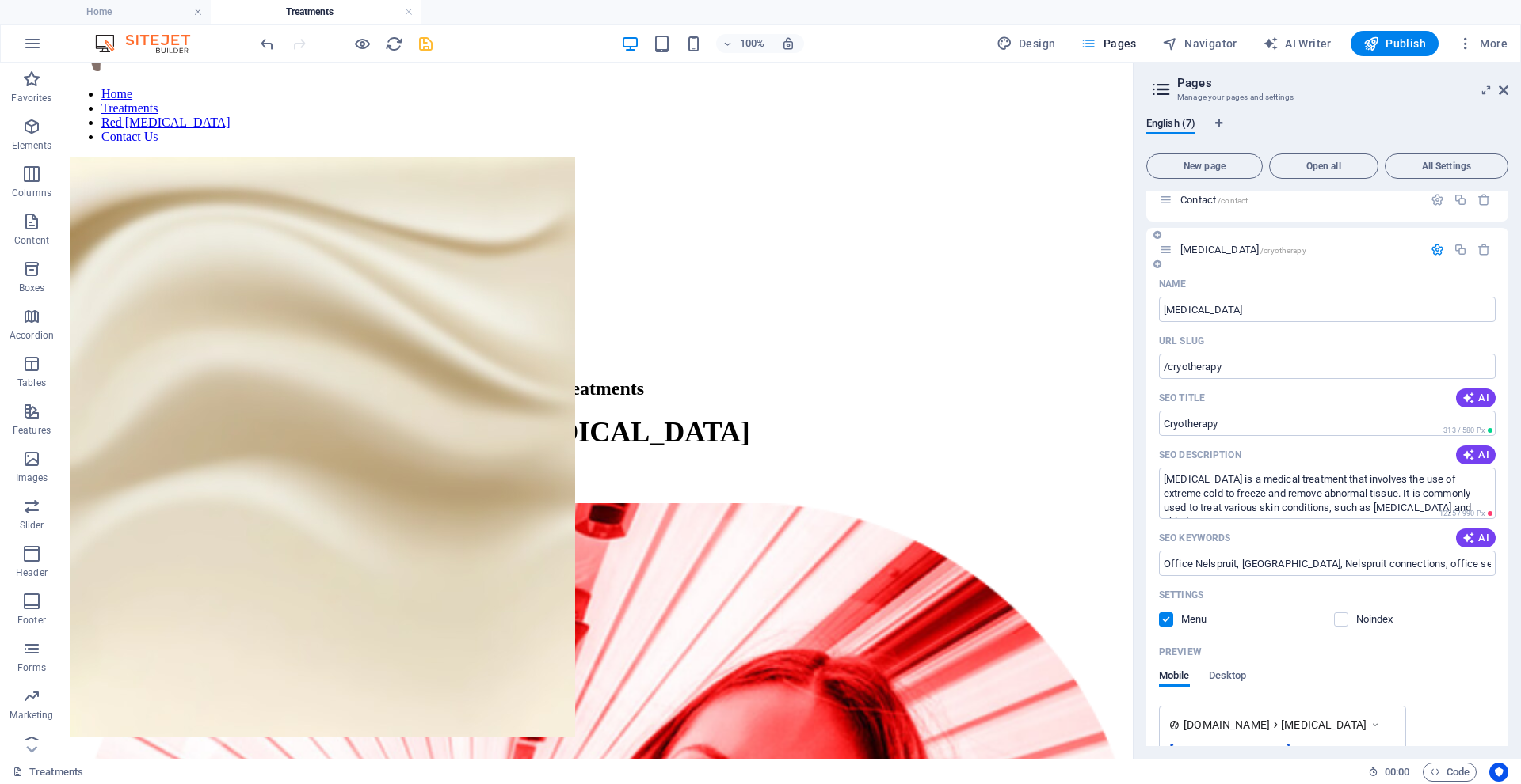
scroll to position [316, 0]
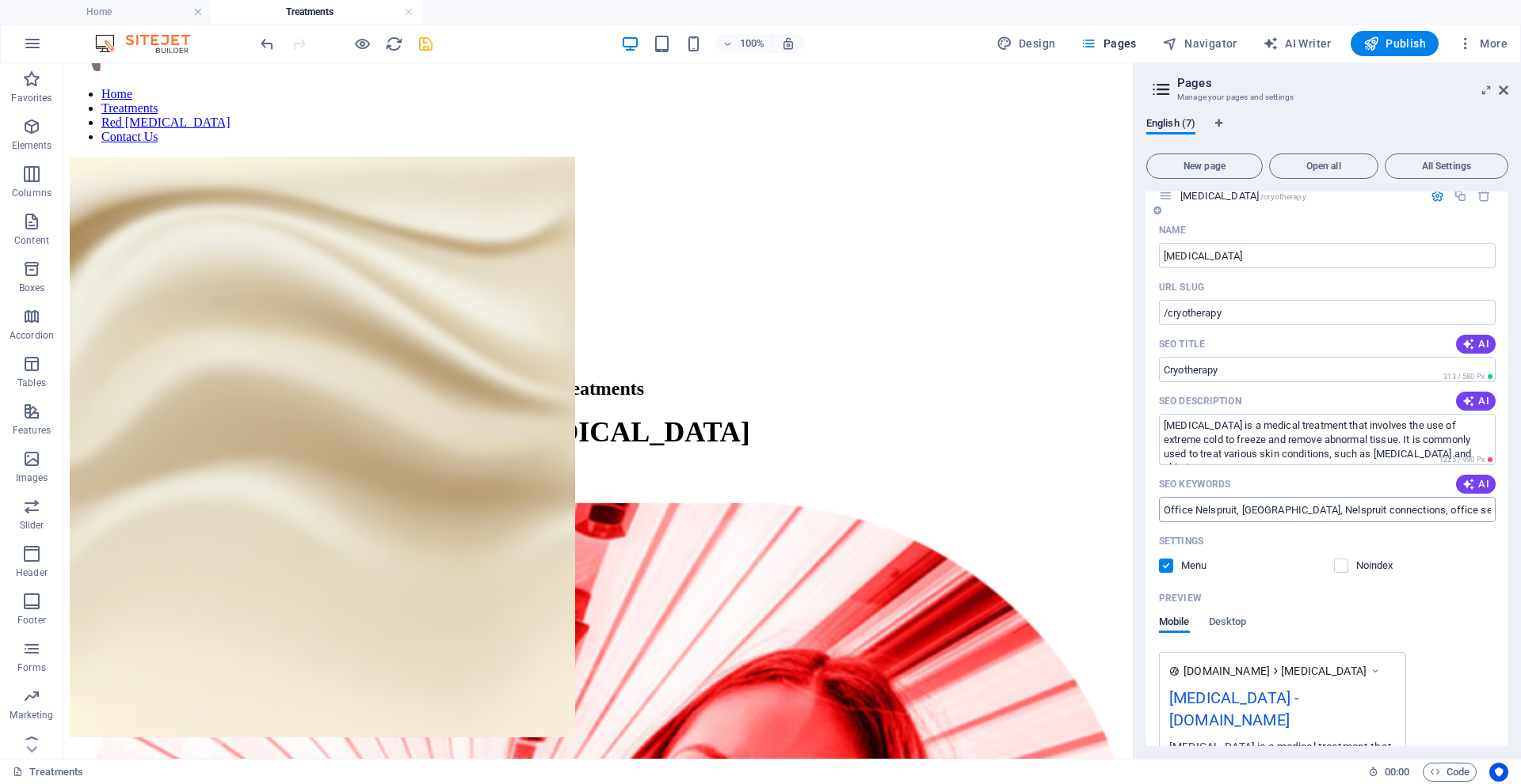
click at [1171, 511] on input "Office Nelspruit, [GEOGRAPHIC_DATA], Nelspruit connections, office services [GE…" at bounding box center [1327, 510] width 337 height 25
drag, startPoint x: 1159, startPoint y: 514, endPoint x: 1506, endPoint y: 513, distance: 347.0
click at [1506, 513] on div "Home / Treatments /treatments Redlight /redlight Booking /booking G5 /g5 Contac…" at bounding box center [1327, 469] width 362 height 555
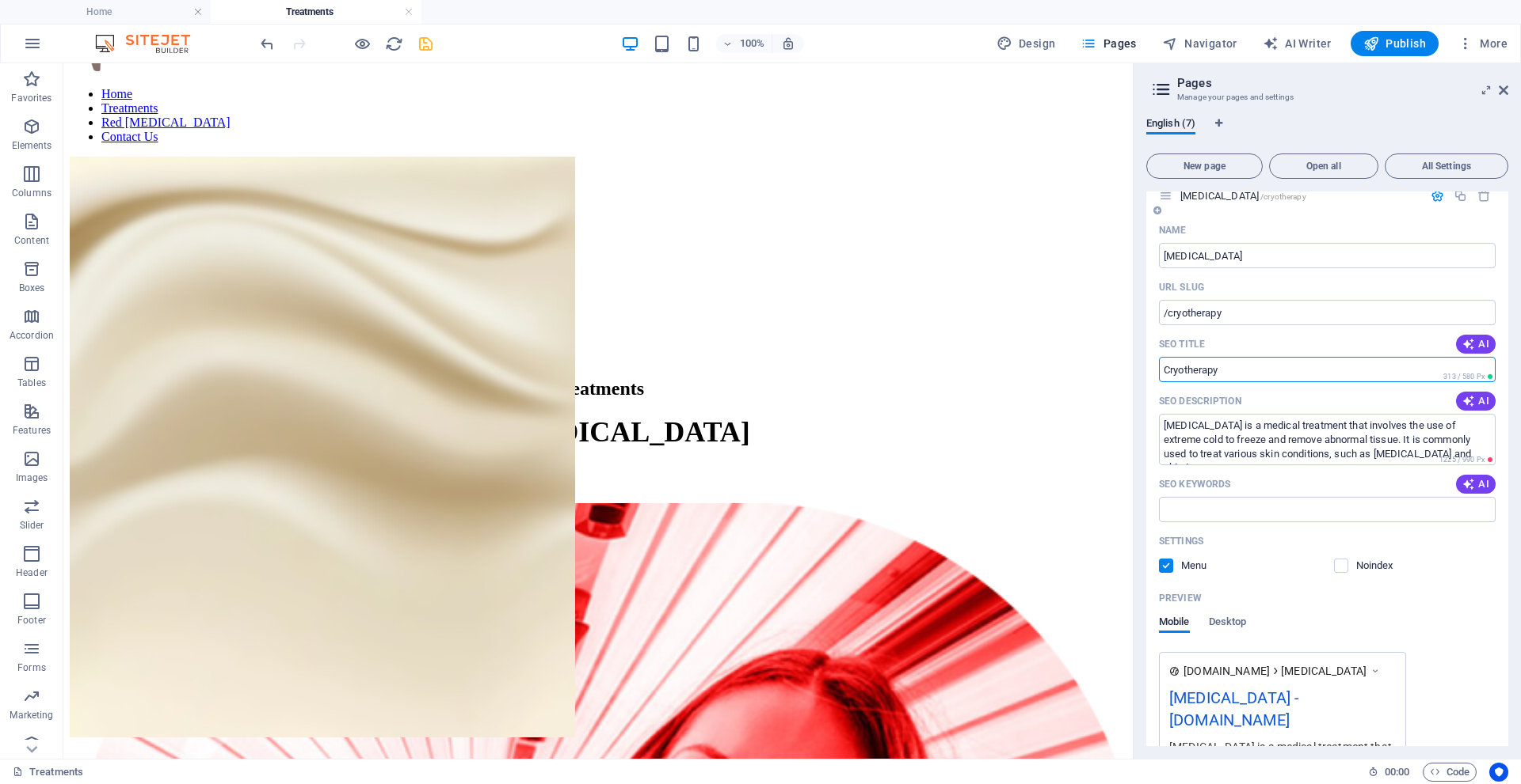
drag, startPoint x: 1229, startPoint y: 371, endPoint x: 1169, endPoint y: 372, distance: 60.0
click at [1169, 372] on input "SEO Title" at bounding box center [1327, 370] width 337 height 25
drag, startPoint x: 1227, startPoint y: 315, endPoint x: 1168, endPoint y: 319, distance: 59.1
click at [1168, 319] on input "/cryotherapy" at bounding box center [1327, 313] width 337 height 25
click at [1195, 510] on input "SEO Keywords" at bounding box center [1327, 510] width 337 height 25
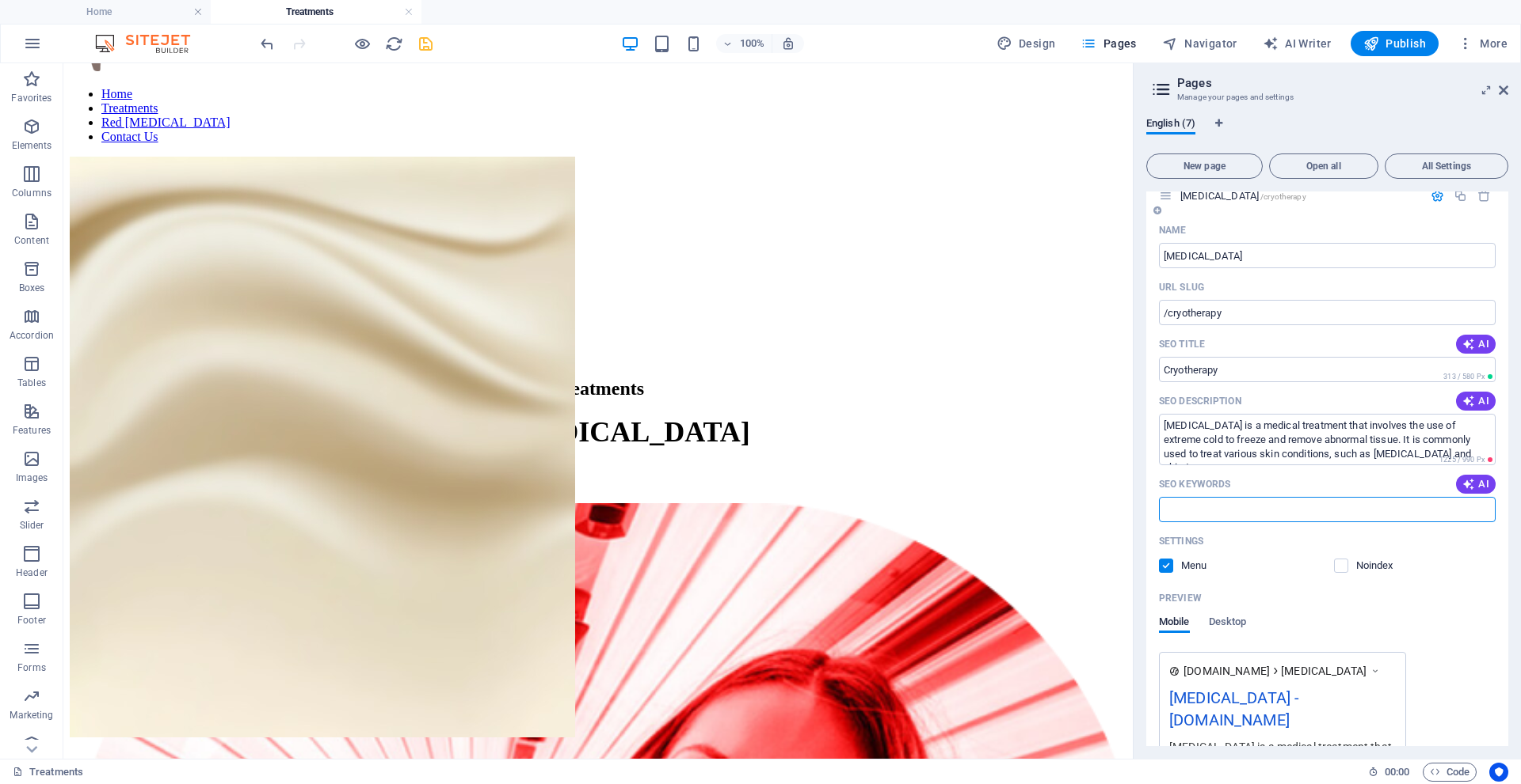
paste input "[MEDICAL_DATA]"
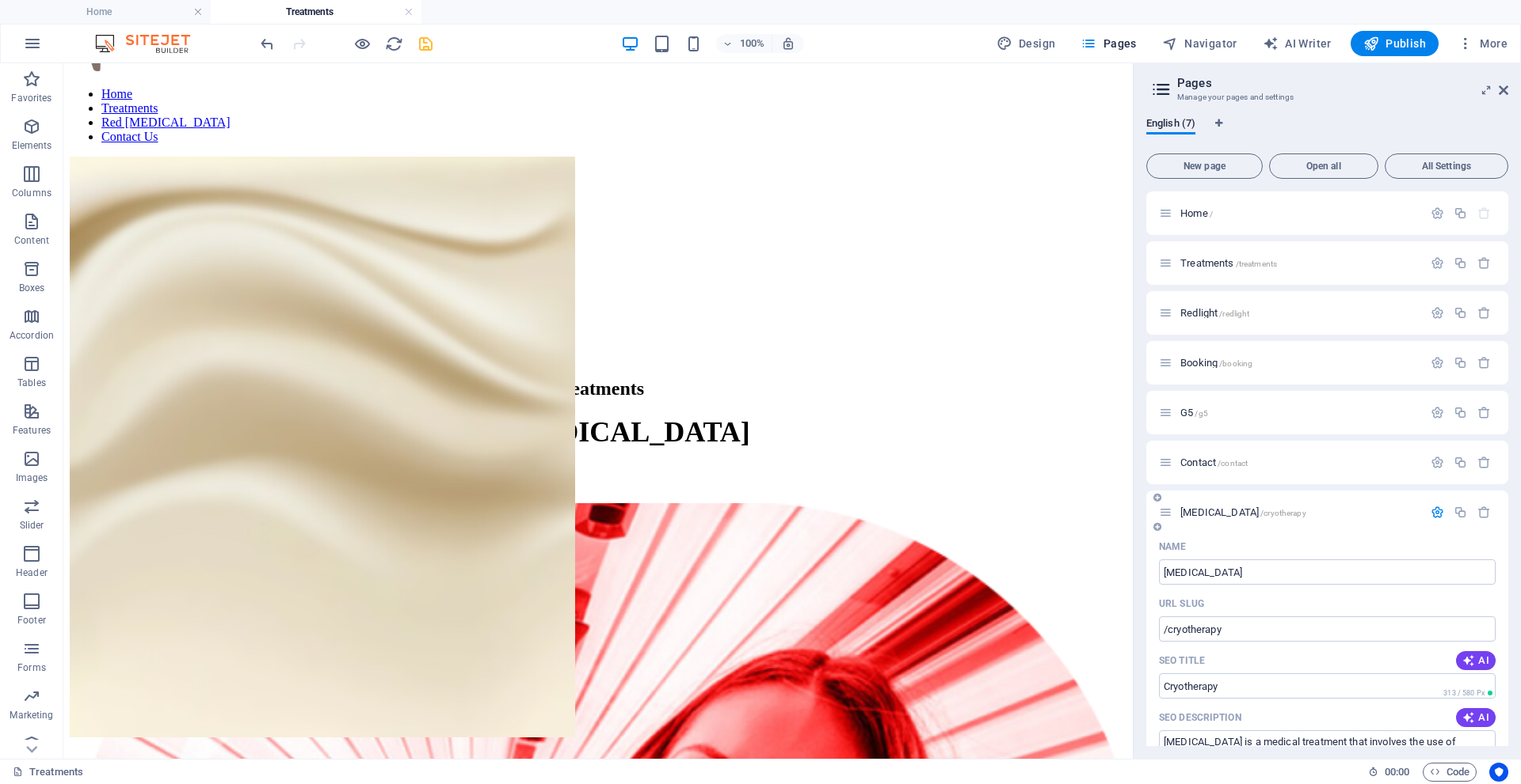
type input "[MEDICAL_DATA] pen"
click at [1202, 515] on span "[MEDICAL_DATA] /cryotherapy" at bounding box center [1242, 512] width 126 height 12
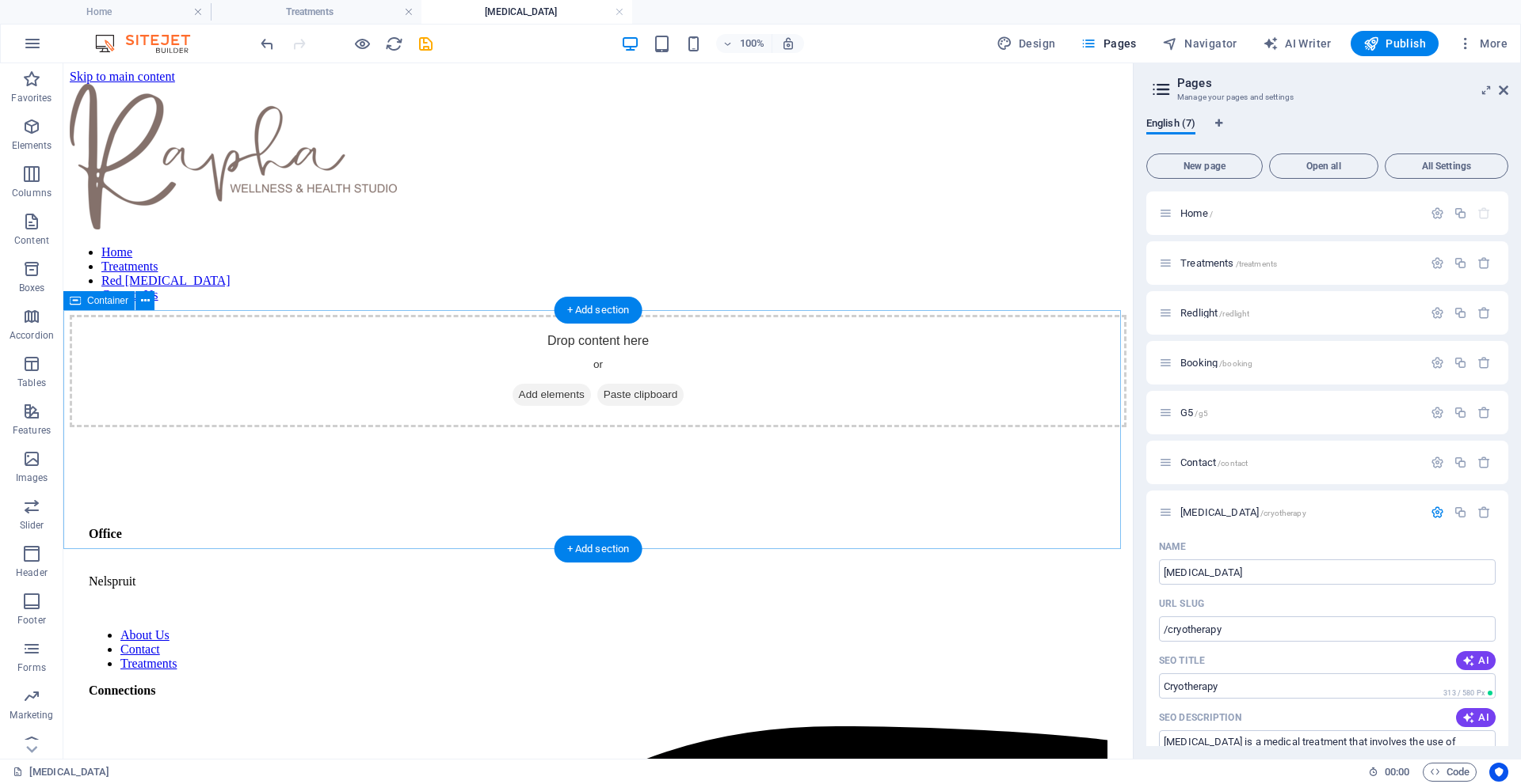
click at [540, 406] on span "Add elements" at bounding box center [551, 395] width 79 height 23
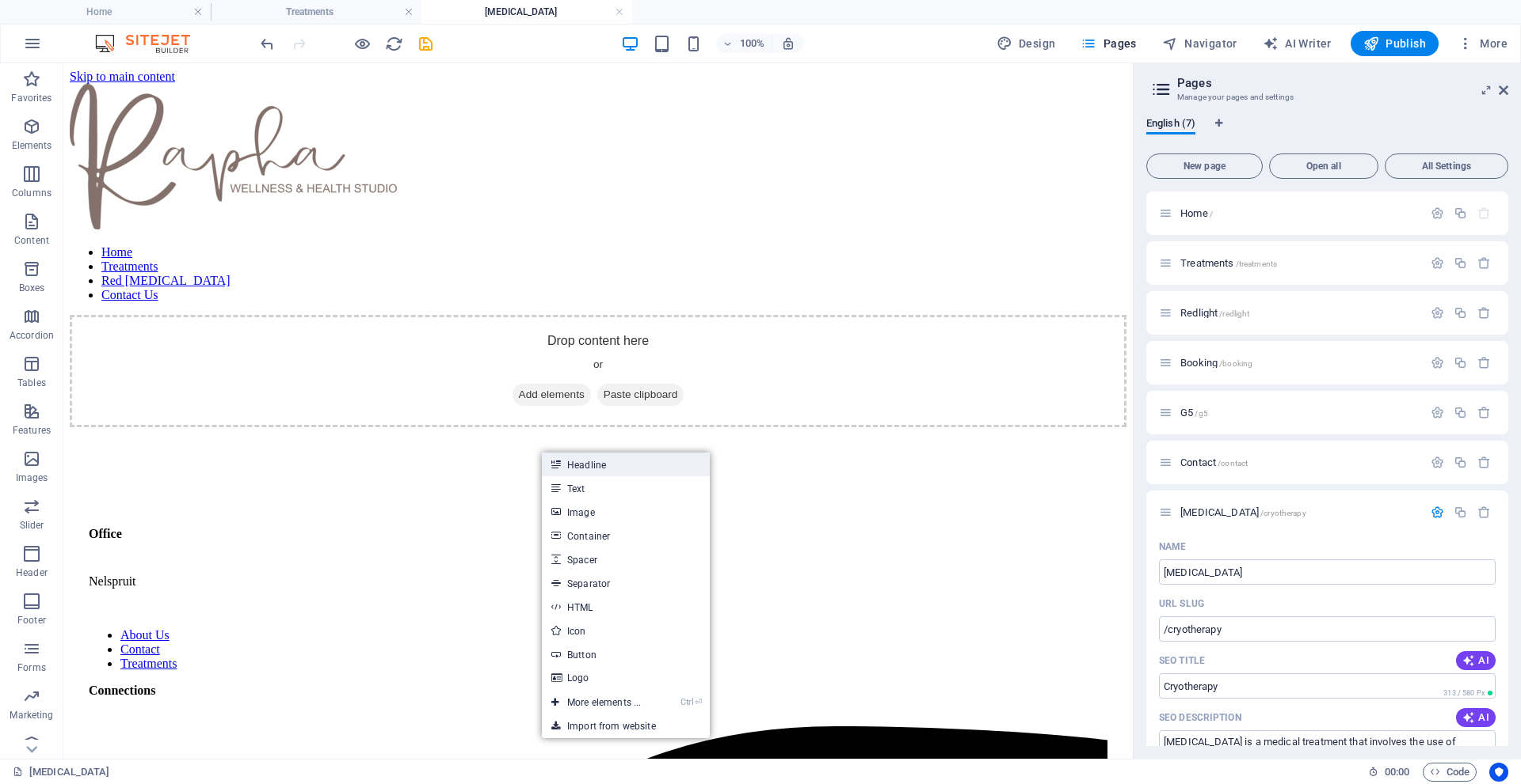
click at [598, 464] on link "Headline" at bounding box center [626, 465] width 168 height 24
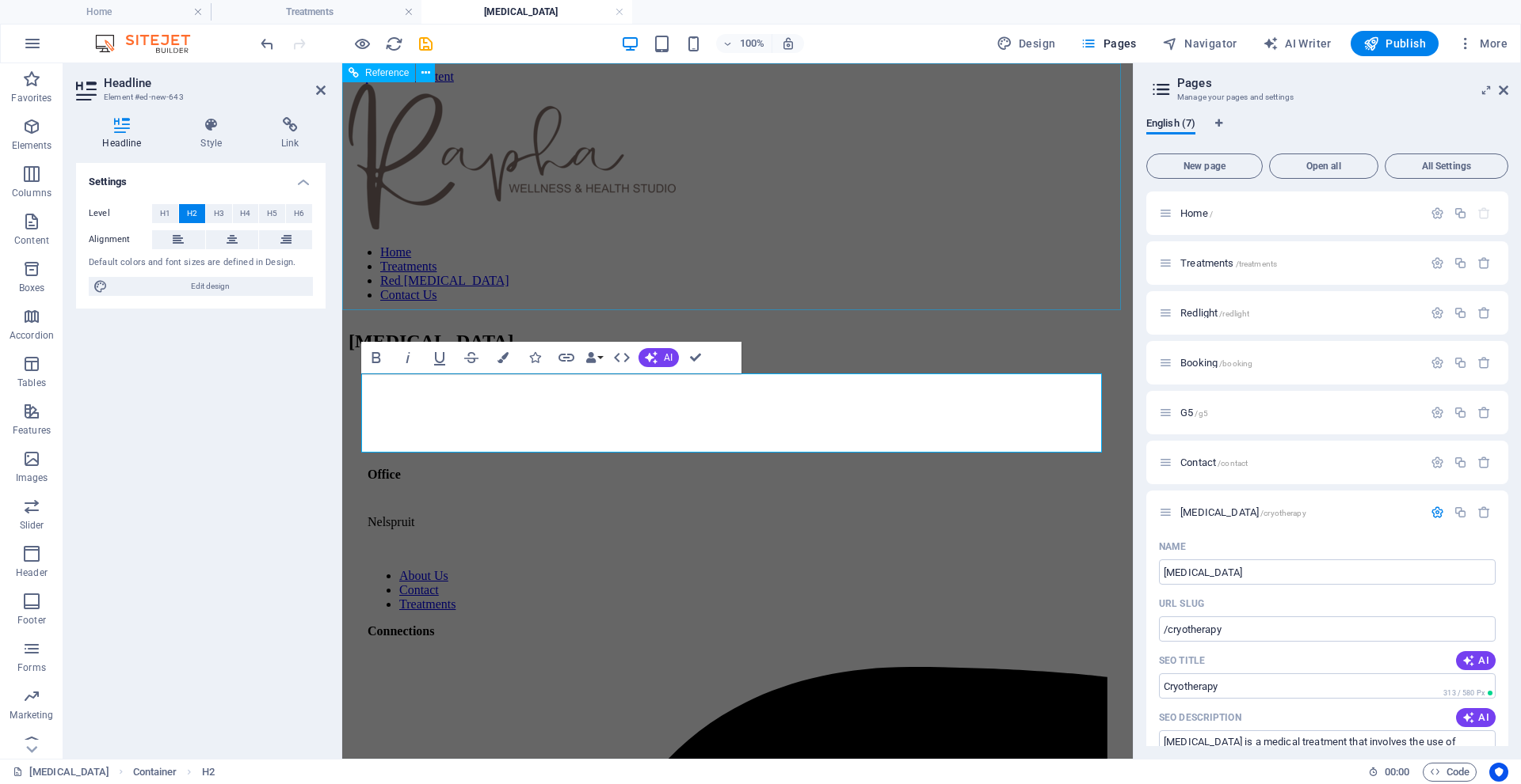
scroll to position [0, 5]
drag, startPoint x: 392, startPoint y: 411, endPoint x: 361, endPoint y: 410, distance: 31.0
click at [361, 353] on h2 "[MEDICAL_DATA]" at bounding box center [737, 342] width 778 height 22
click at [233, 241] on icon at bounding box center [232, 240] width 11 height 19
click at [793, 334] on div "[MEDICAL_DATA] [MEDICAL_DATA]" at bounding box center [737, 342] width 778 height 22
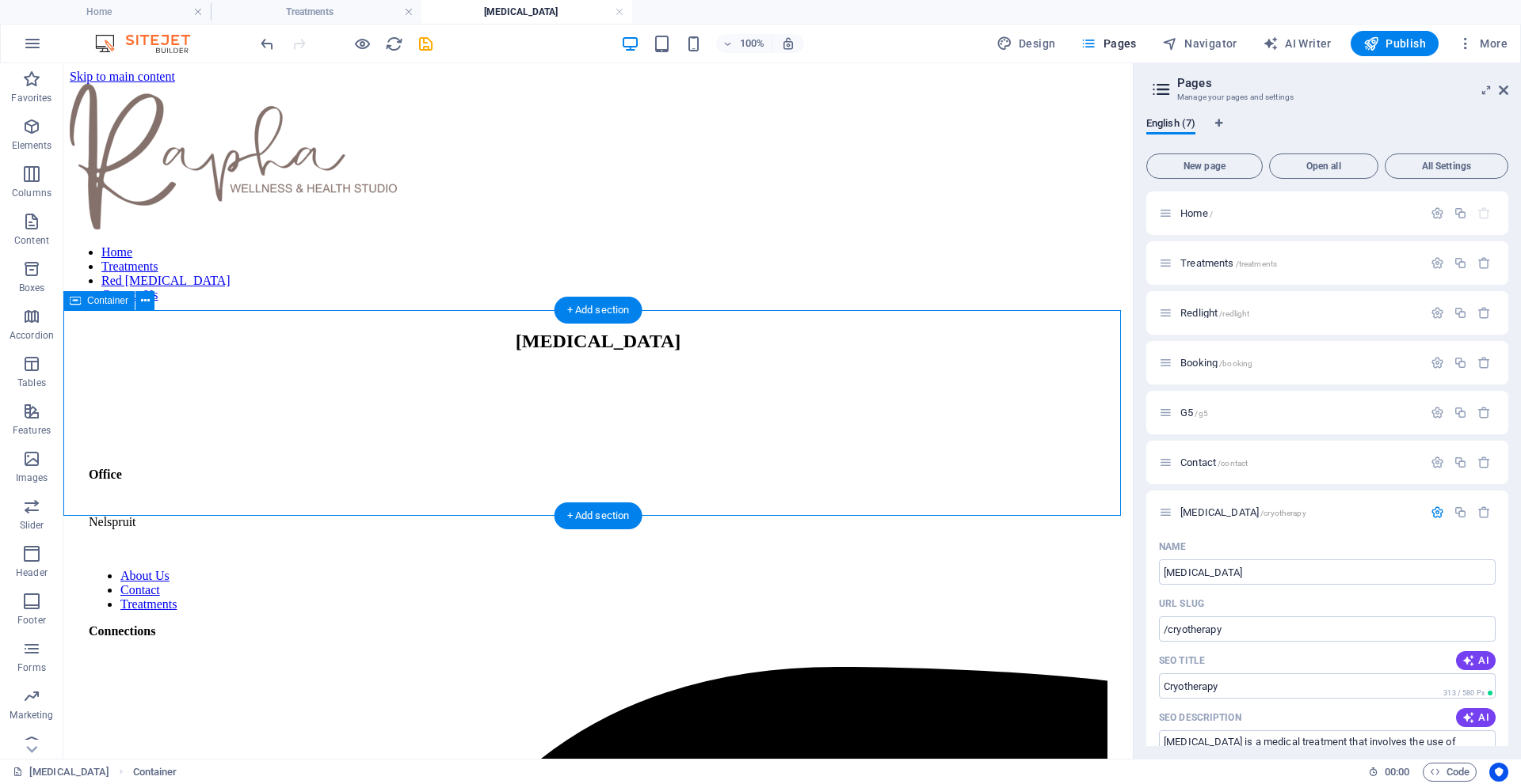
click at [605, 353] on div "[MEDICAL_DATA]" at bounding box center [598, 342] width 1057 height 22
drag, startPoint x: 595, startPoint y: 321, endPoint x: 299, endPoint y: 301, distance: 296.7
click at [595, 321] on div "+ Add section" at bounding box center [598, 310] width 88 height 27
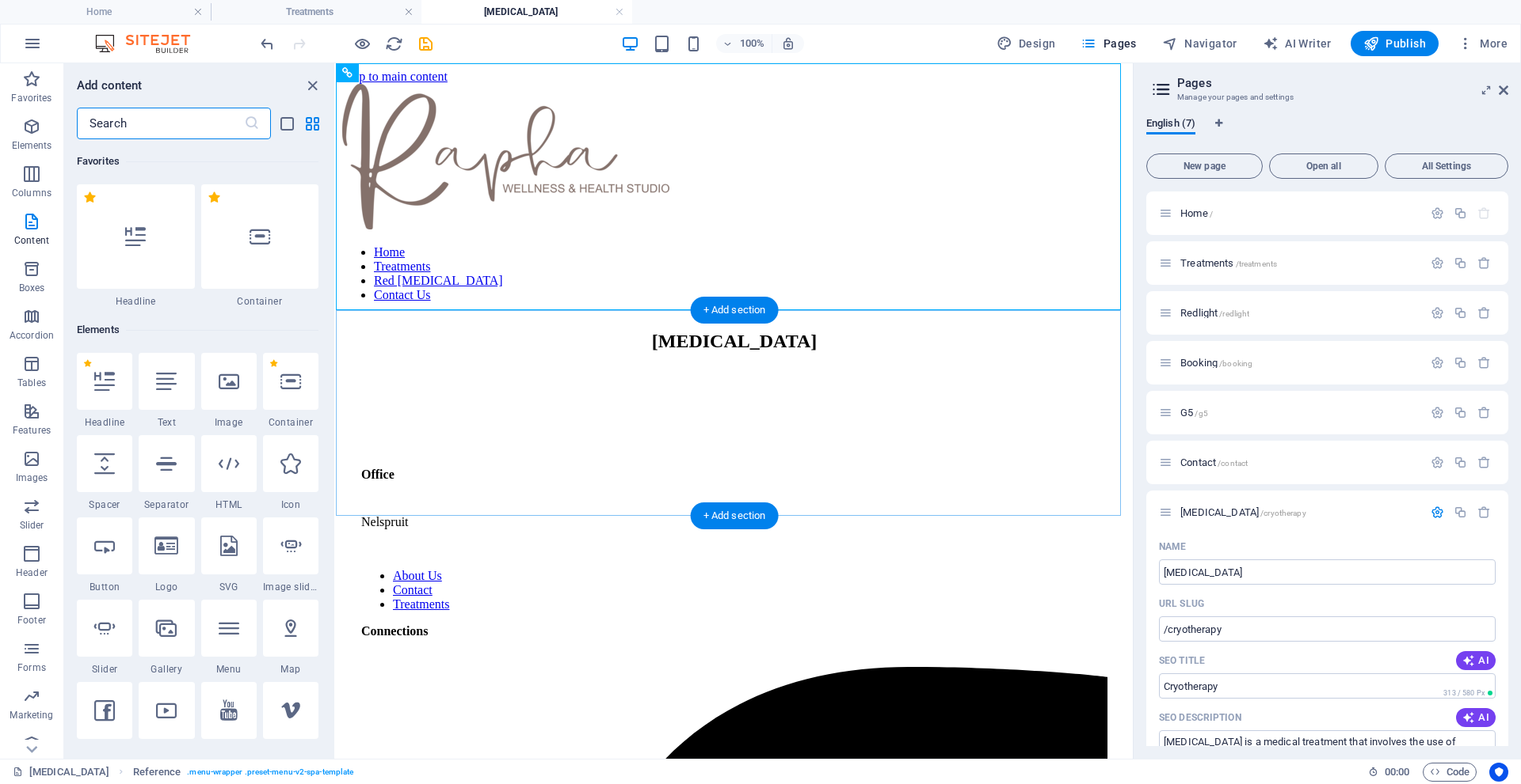
scroll to position [2770, 0]
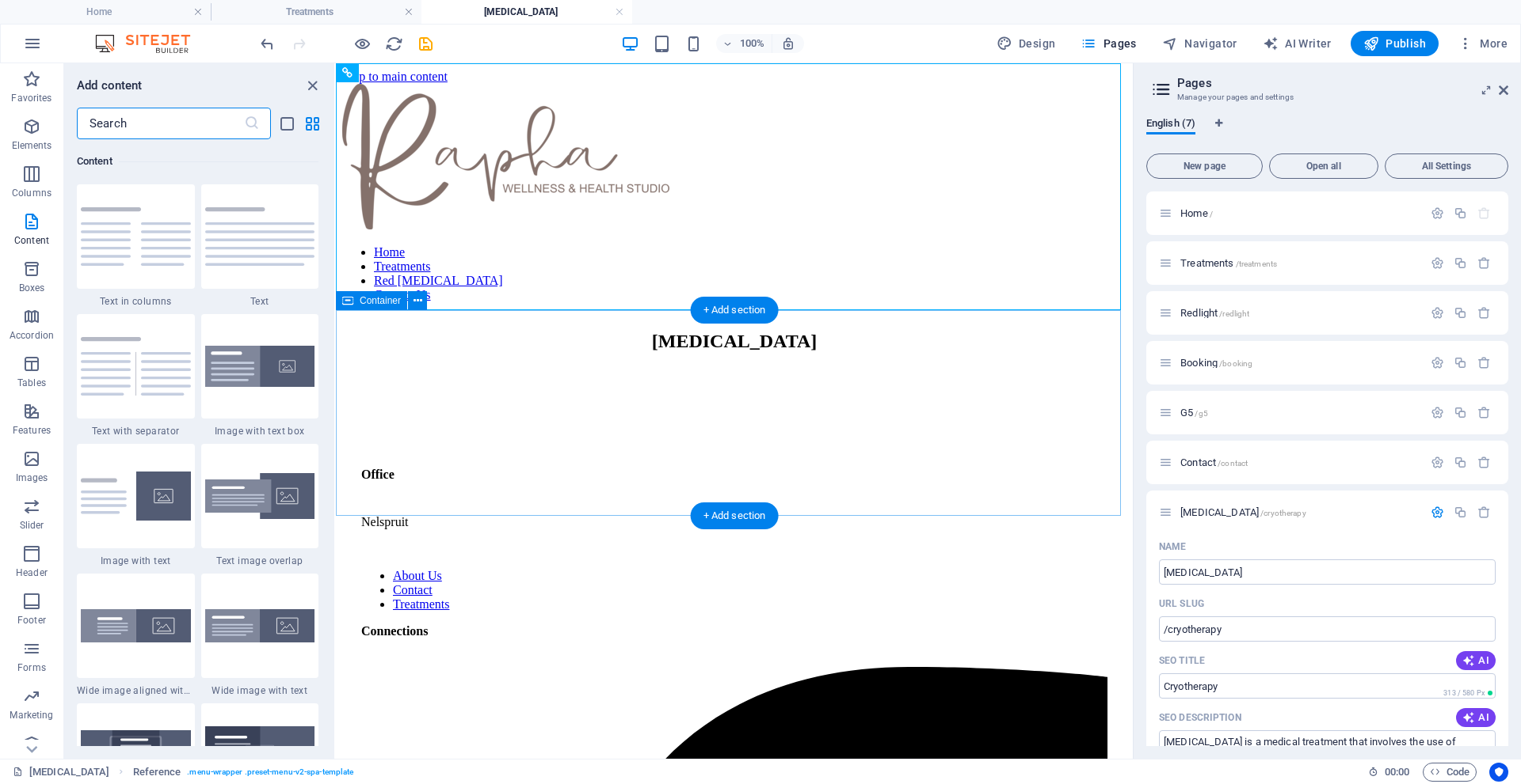
click at [746, 353] on div "[MEDICAL_DATA]" at bounding box center [734, 342] width 784 height 22
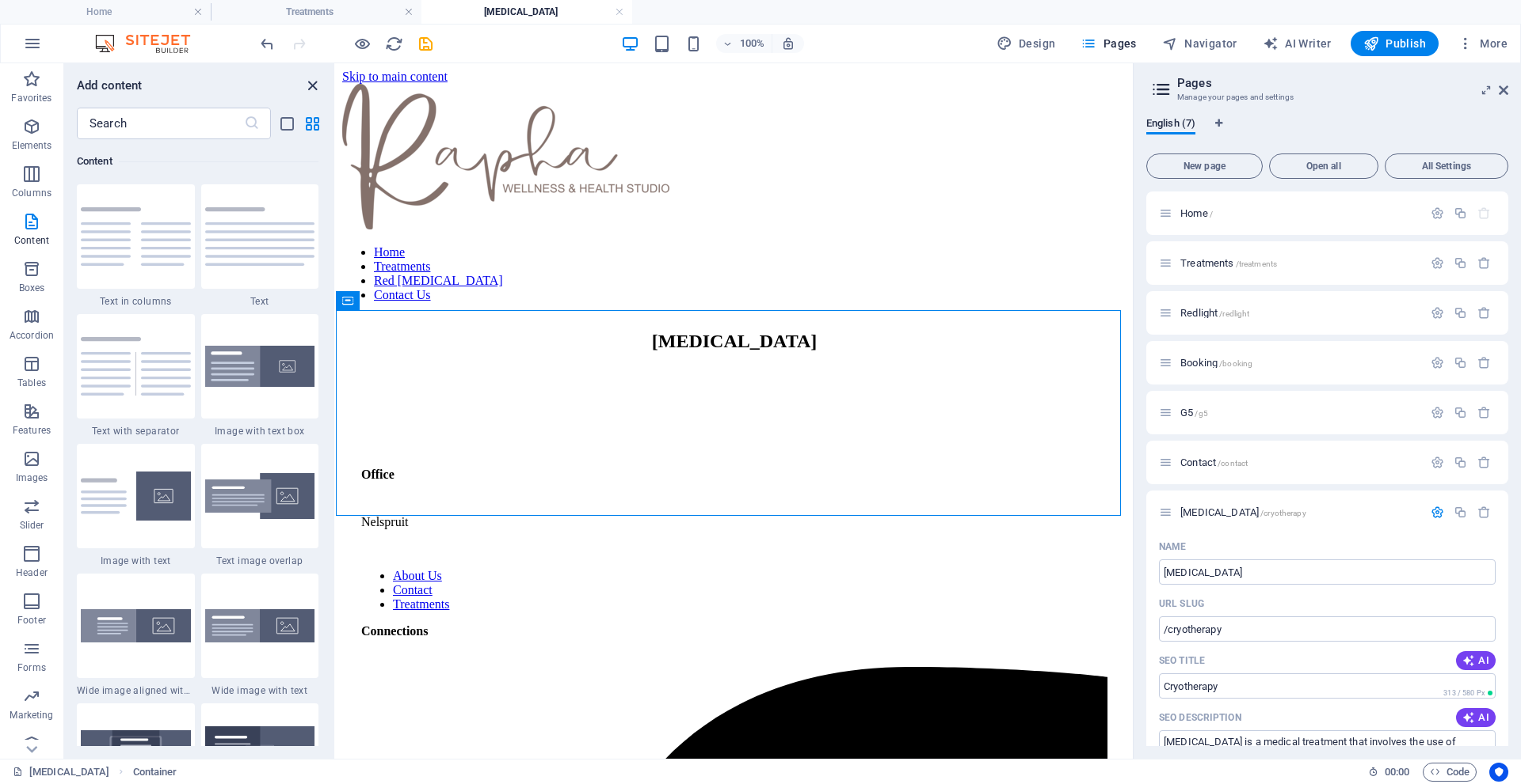
click at [311, 82] on icon "close panel" at bounding box center [312, 86] width 18 height 18
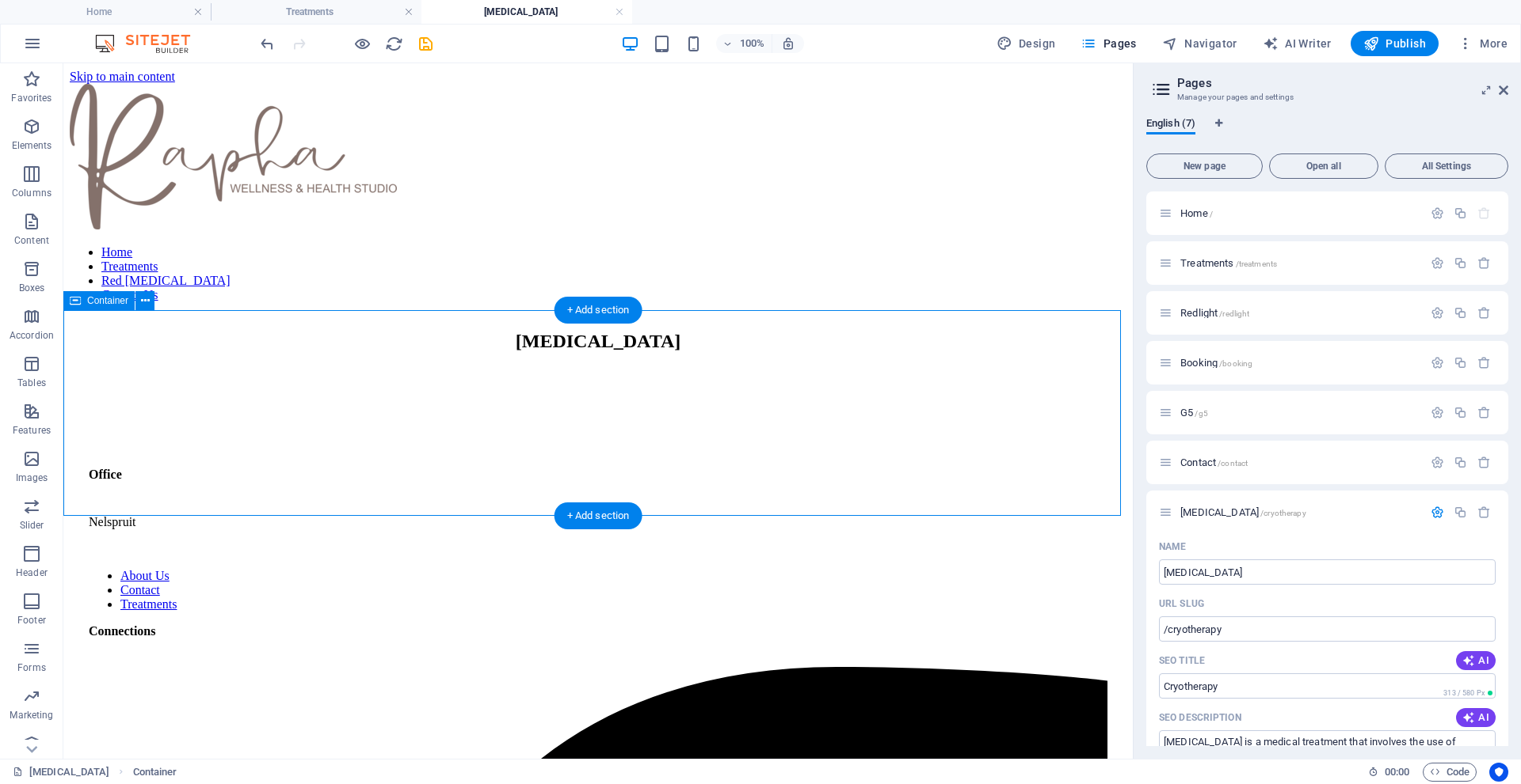
click at [597, 353] on div "[MEDICAL_DATA]" at bounding box center [598, 342] width 1057 height 22
click at [598, 353] on div "[MEDICAL_DATA]" at bounding box center [598, 342] width 1057 height 22
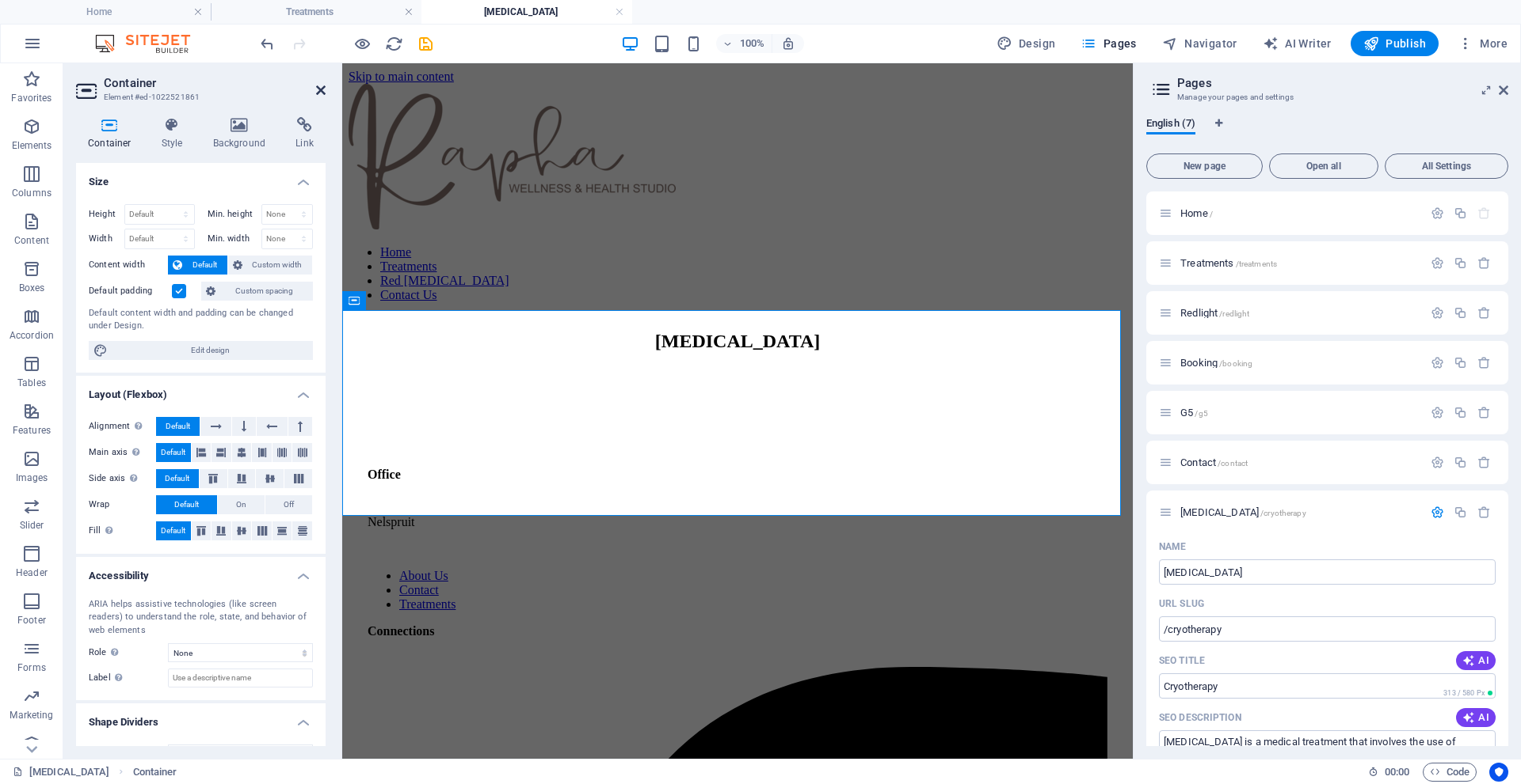
drag, startPoint x: 322, startPoint y: 91, endPoint x: 691, endPoint y: 427, distance: 499.1
click at [322, 91] on icon at bounding box center [320, 90] width 10 height 13
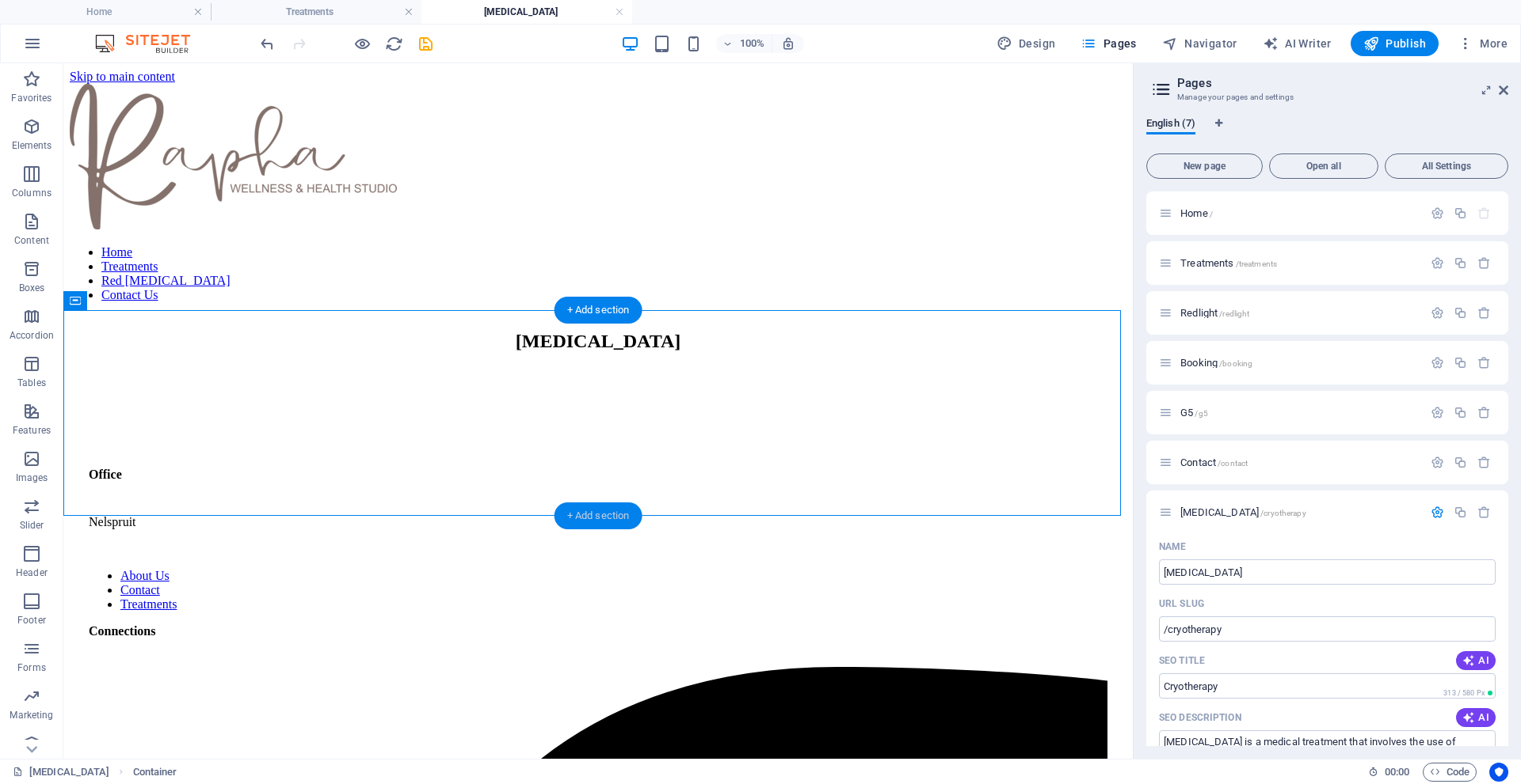
click at [602, 515] on div "+ Add section" at bounding box center [598, 516] width 88 height 27
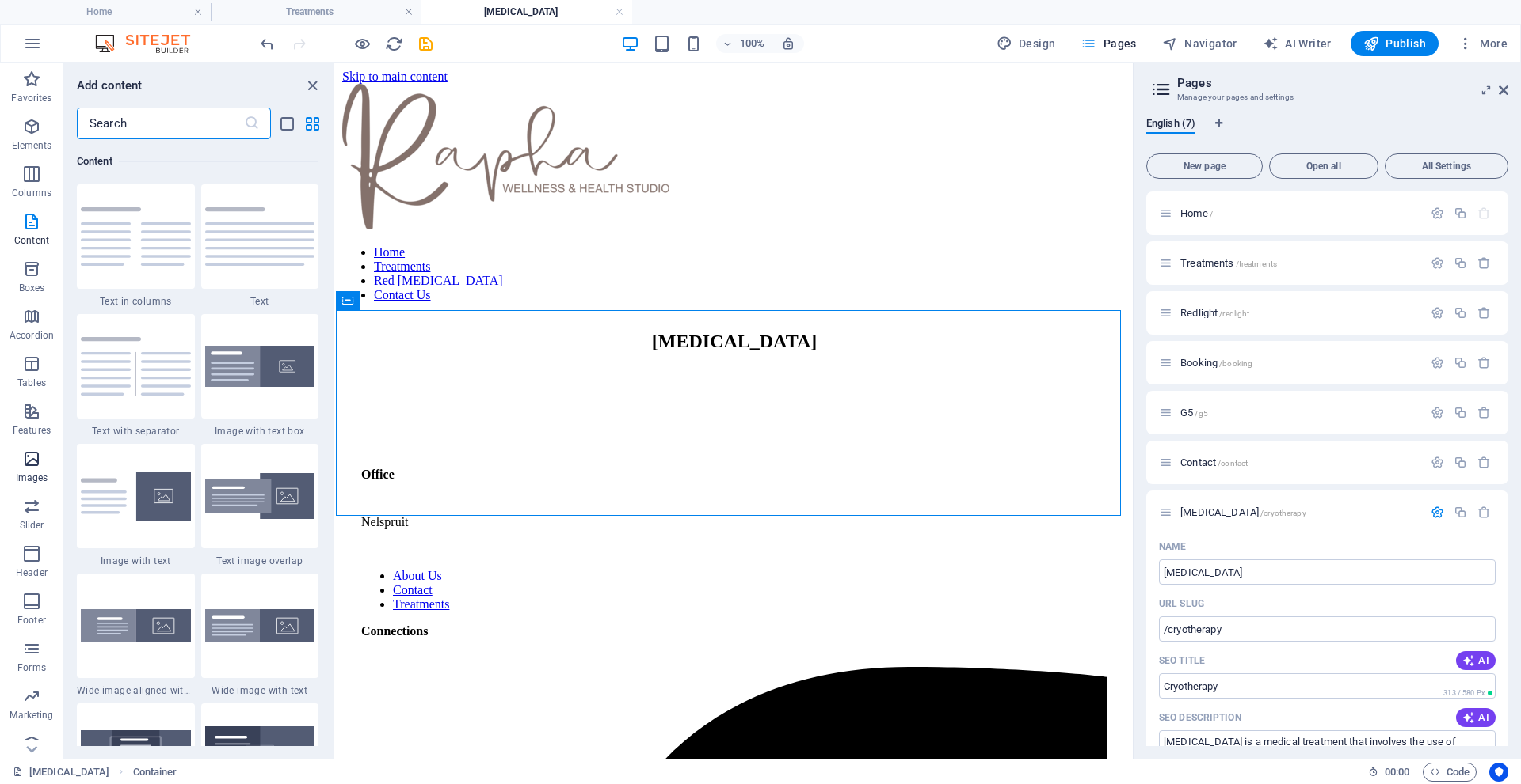
click at [35, 458] on icon "button" at bounding box center [32, 458] width 19 height 19
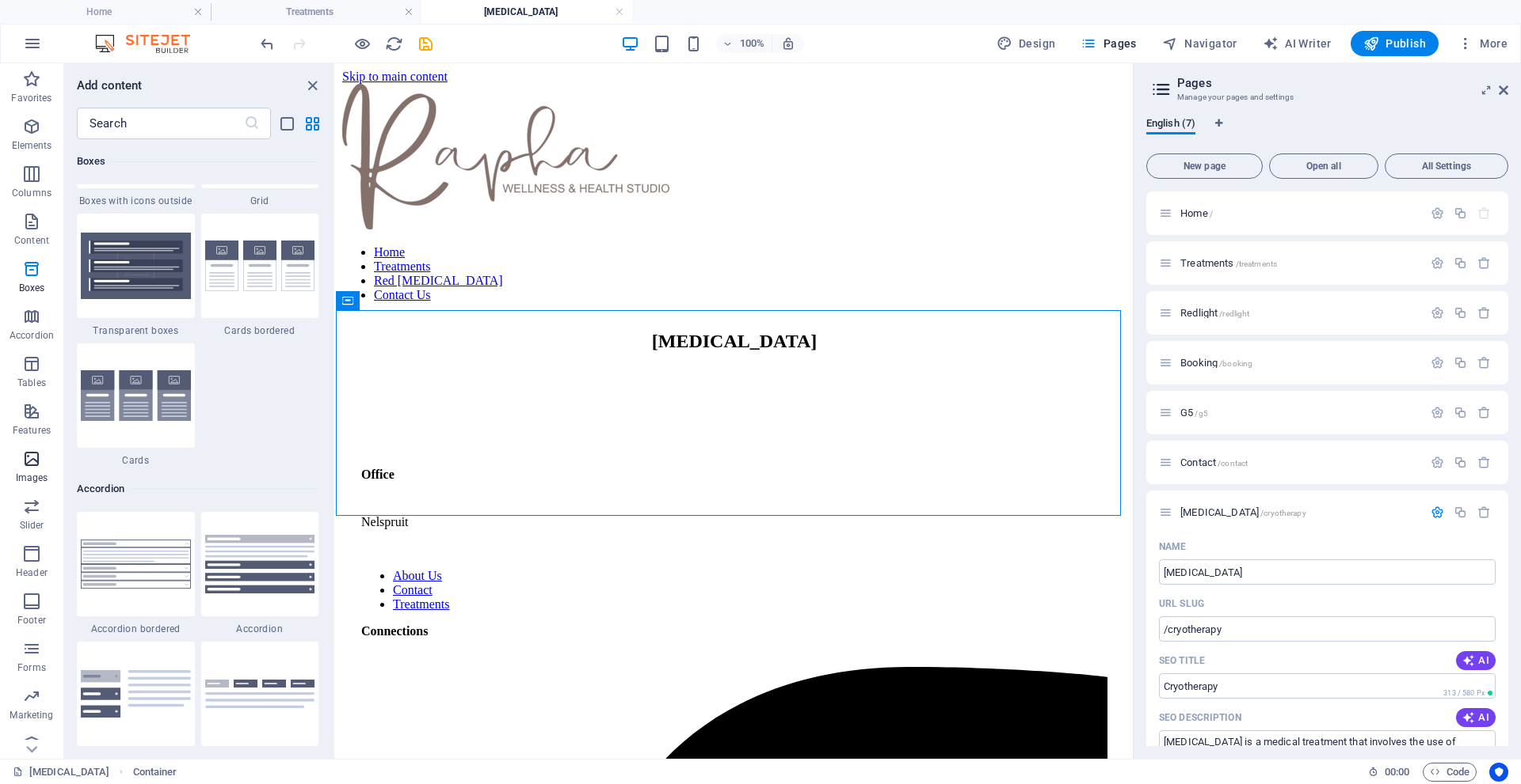
scroll to position [8026, 0]
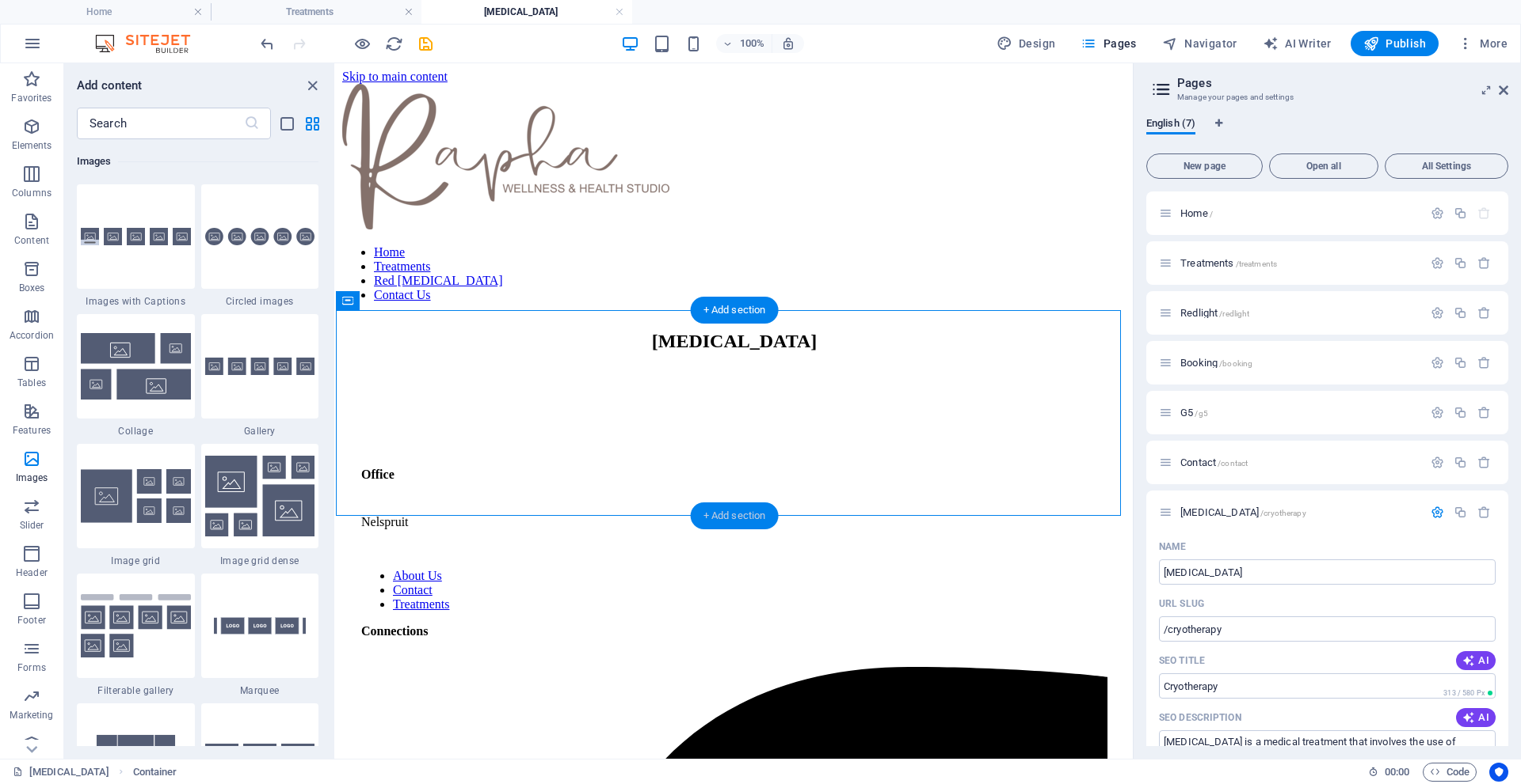
click at [712, 512] on div "+ Add section" at bounding box center [734, 516] width 88 height 27
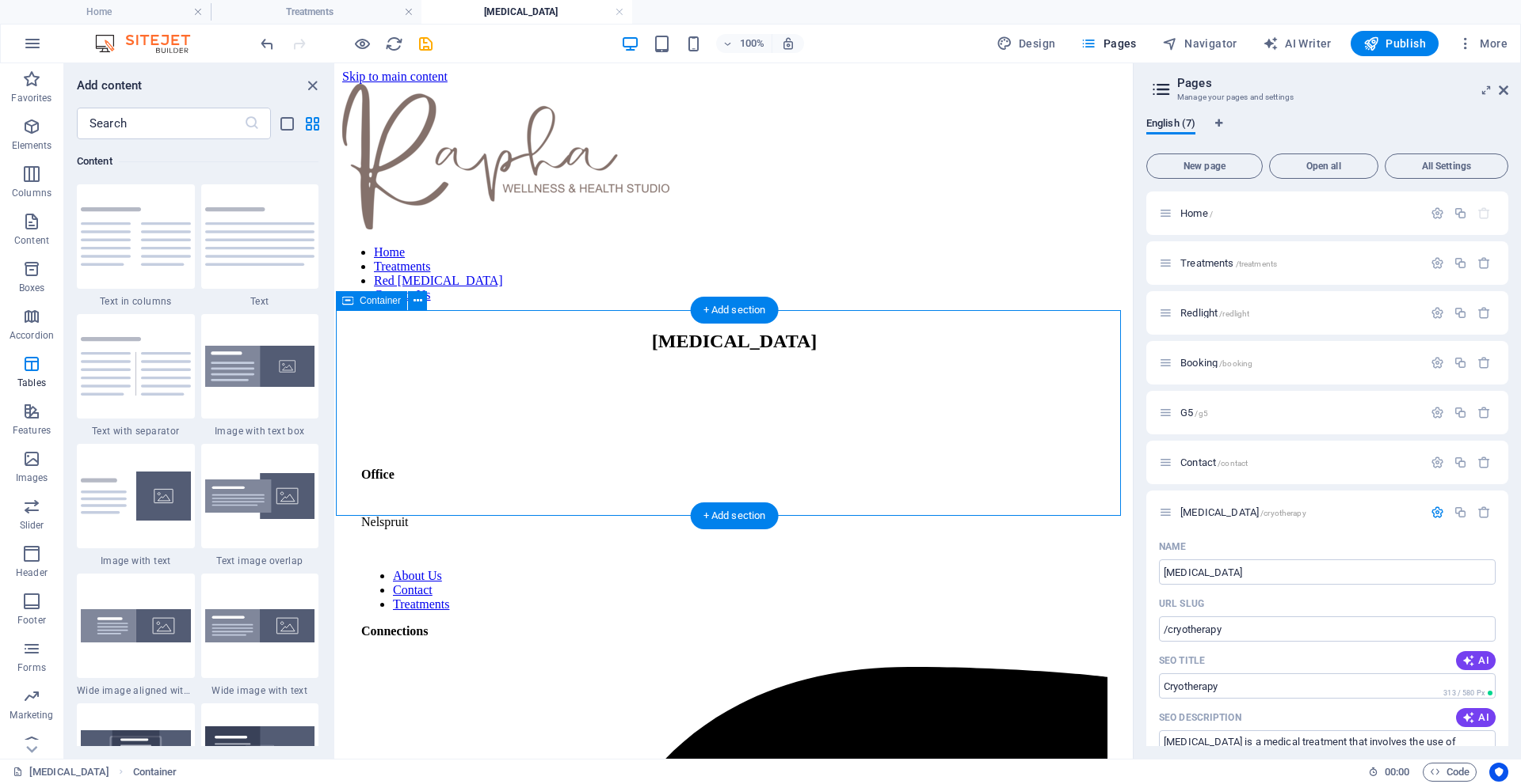
click at [718, 353] on div "[MEDICAL_DATA]" at bounding box center [734, 342] width 784 height 22
click at [419, 301] on icon at bounding box center [418, 301] width 9 height 16
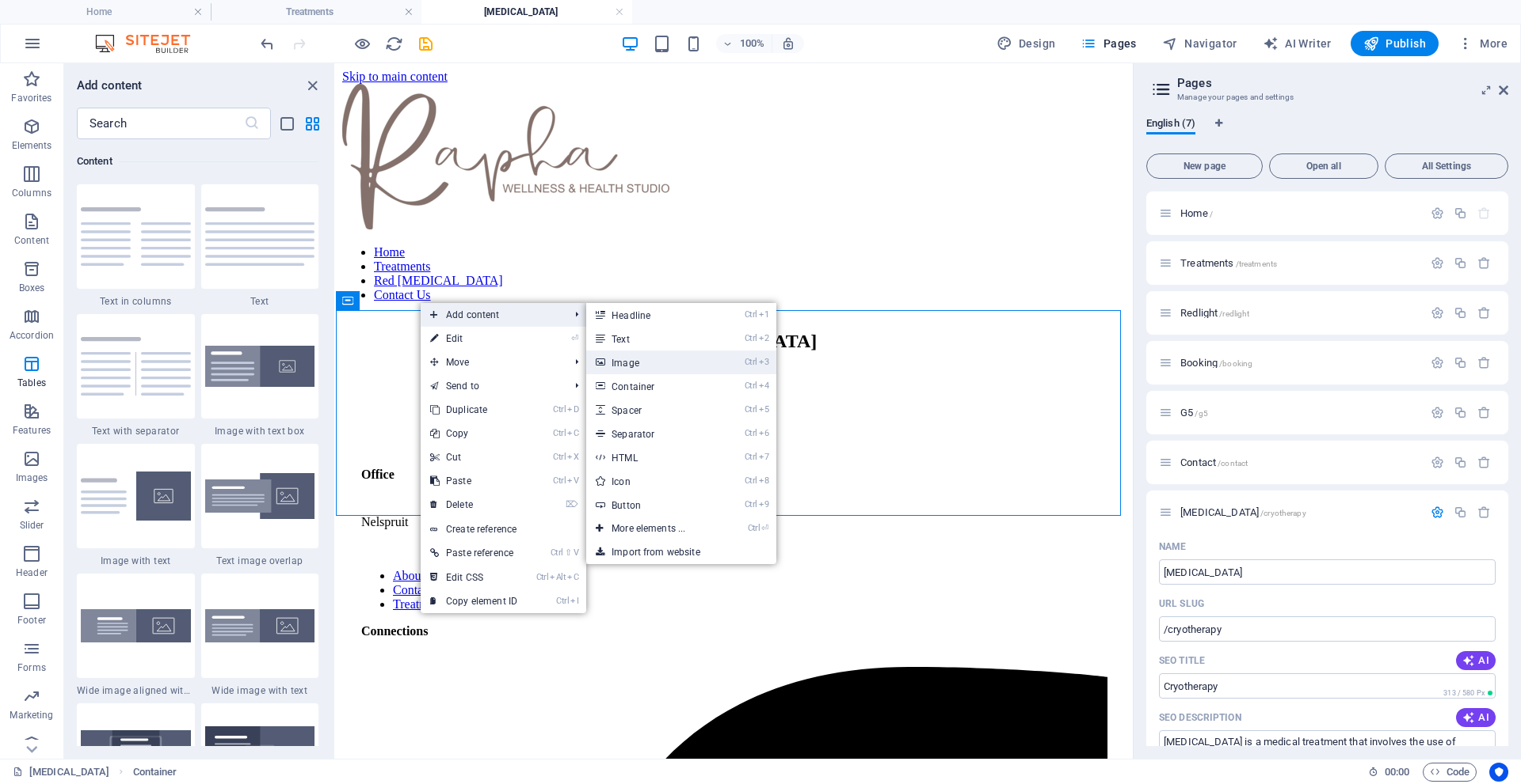
click at [644, 364] on link "Ctrl 3 Image" at bounding box center [651, 363] width 130 height 24
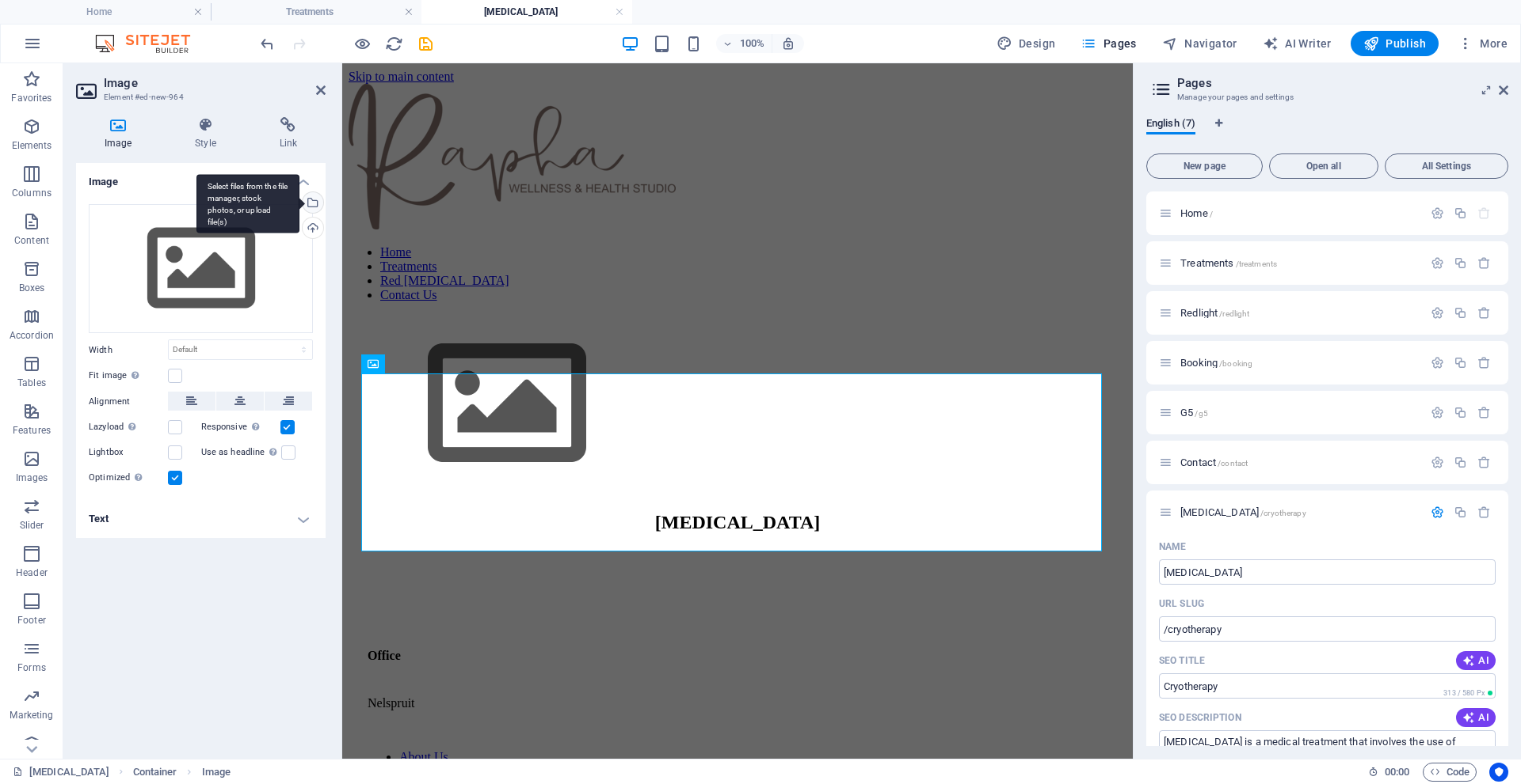
click at [315, 203] on div "Select files from the file manager, stock photos, or upload file(s)" at bounding box center [311, 204] width 24 height 24
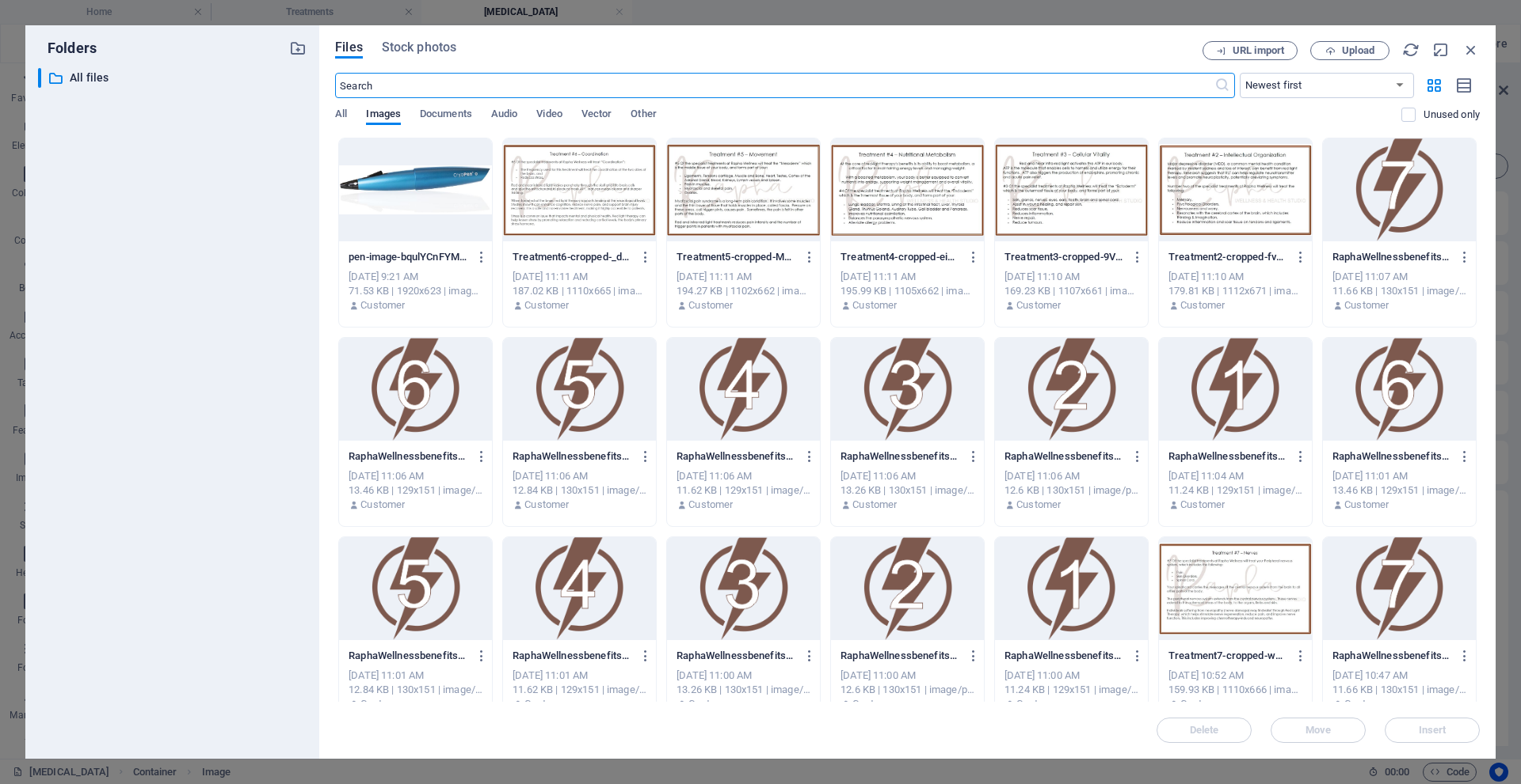
click at [397, 185] on div at bounding box center [415, 190] width 153 height 103
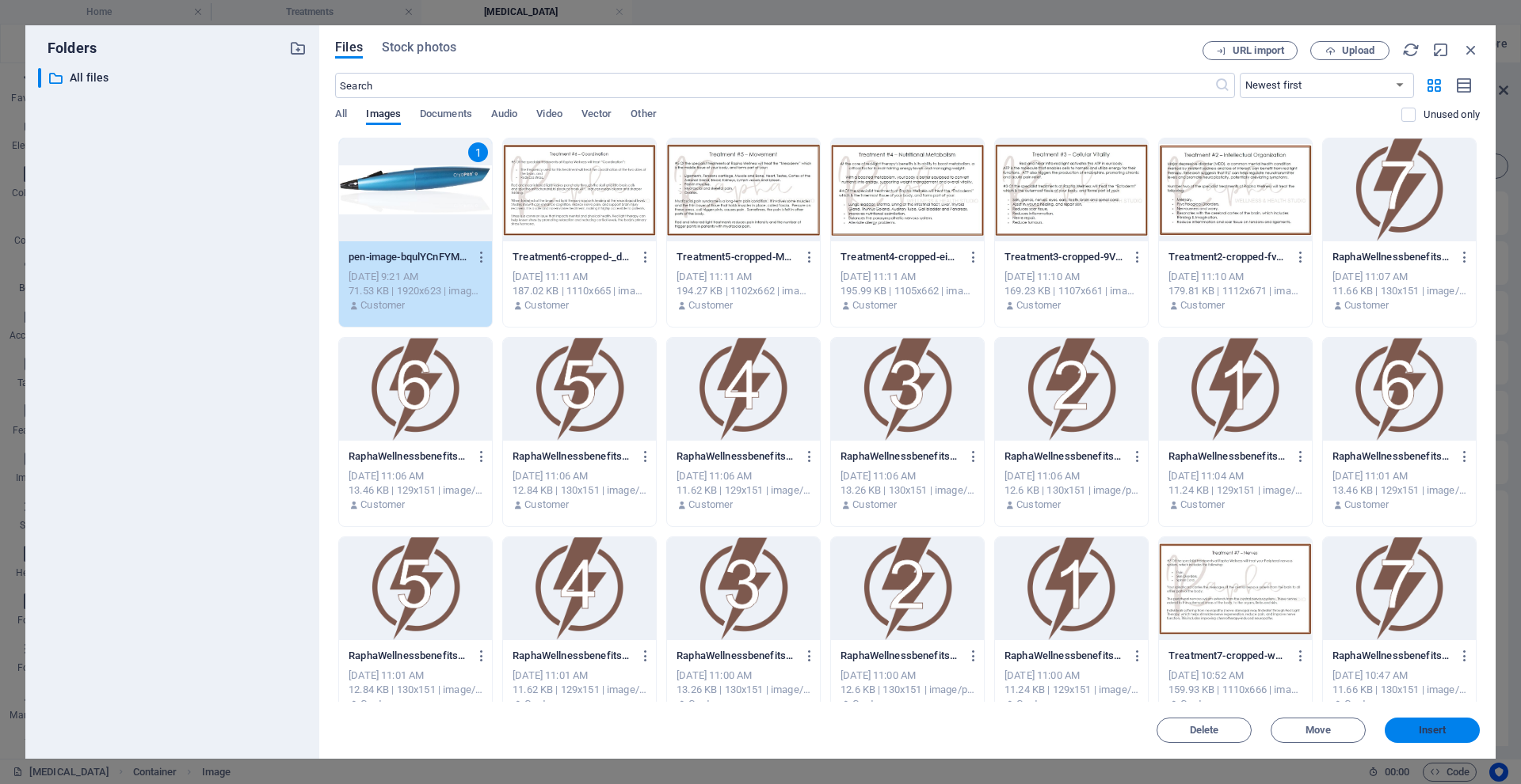
drag, startPoint x: 1429, startPoint y: 732, endPoint x: 703, endPoint y: 412, distance: 793.4
click at [1429, 732] on span "Insert" at bounding box center [1432, 731] width 28 height 10
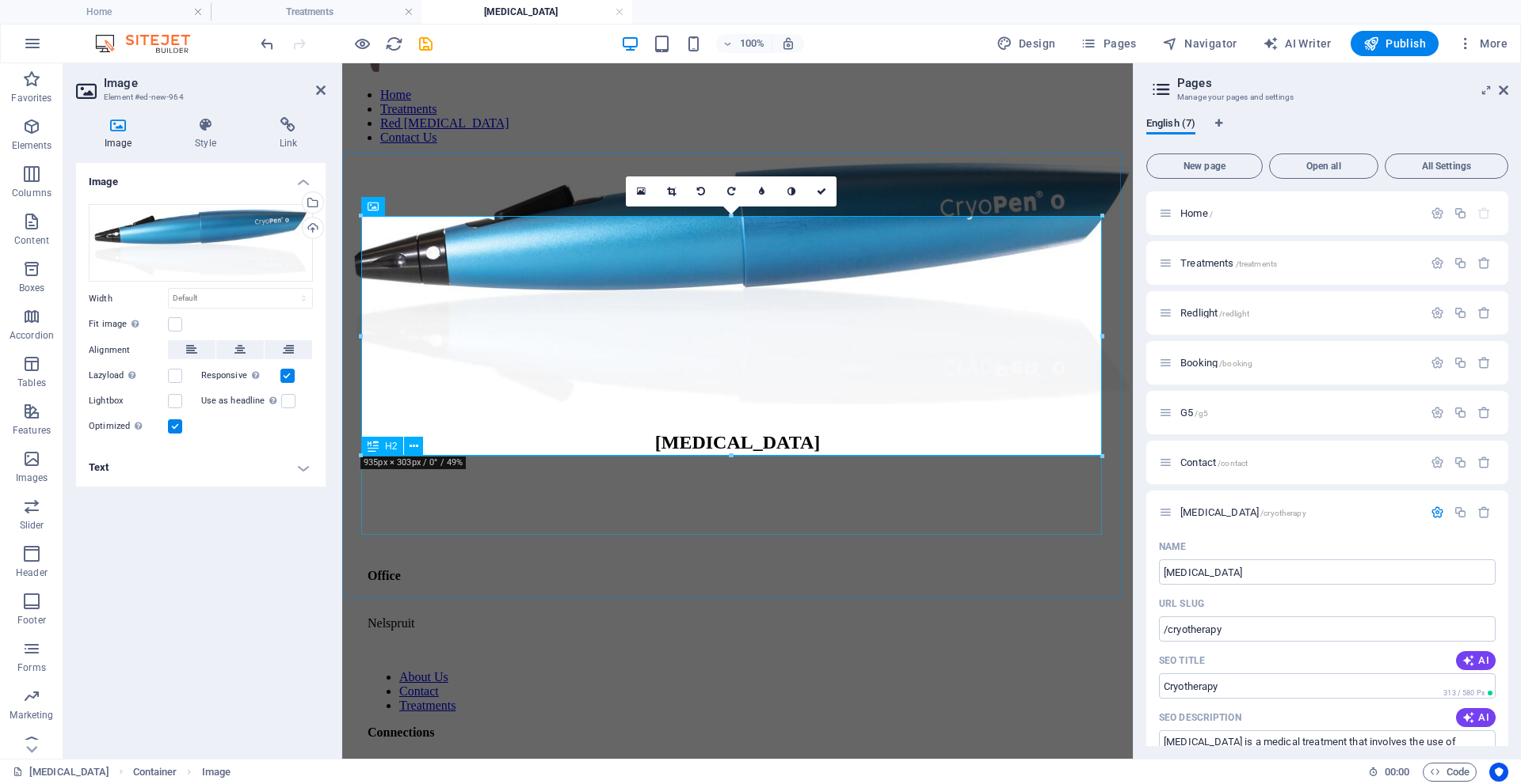
scroll to position [158, 0]
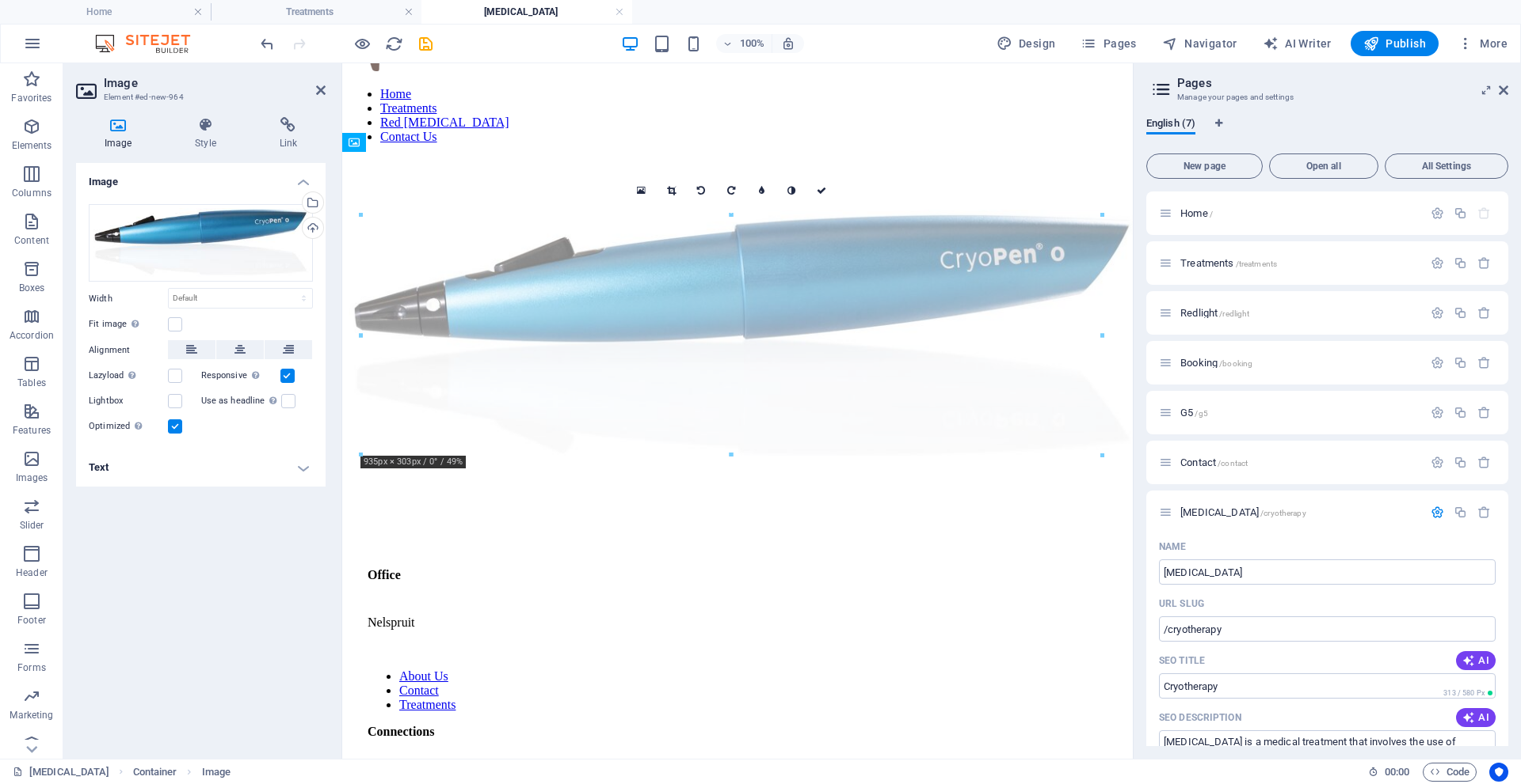
drag, startPoint x: 735, startPoint y: 299, endPoint x: 734, endPoint y: 509, distance: 210.0
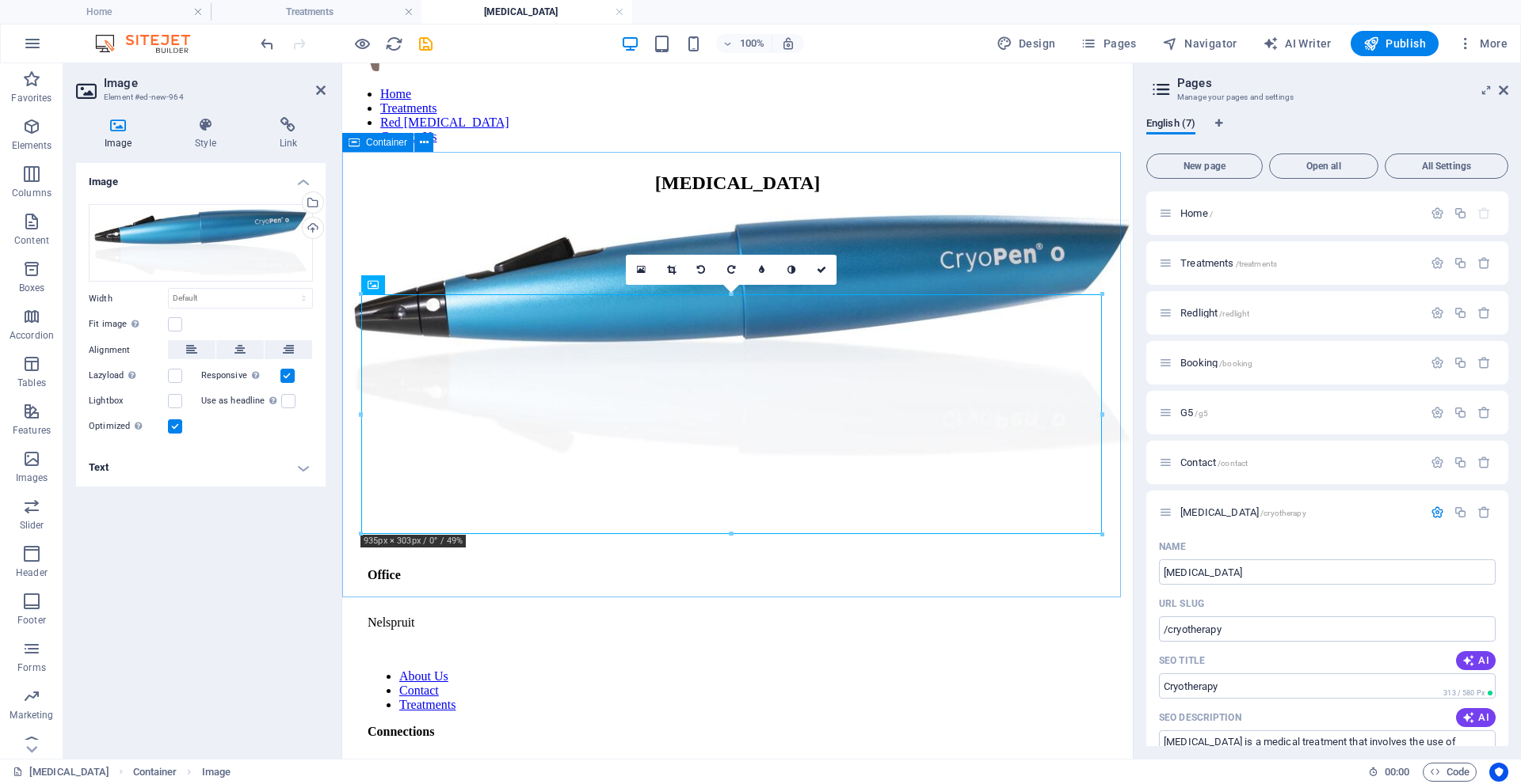
click at [730, 468] on div "[MEDICAL_DATA]" at bounding box center [737, 320] width 778 height 296
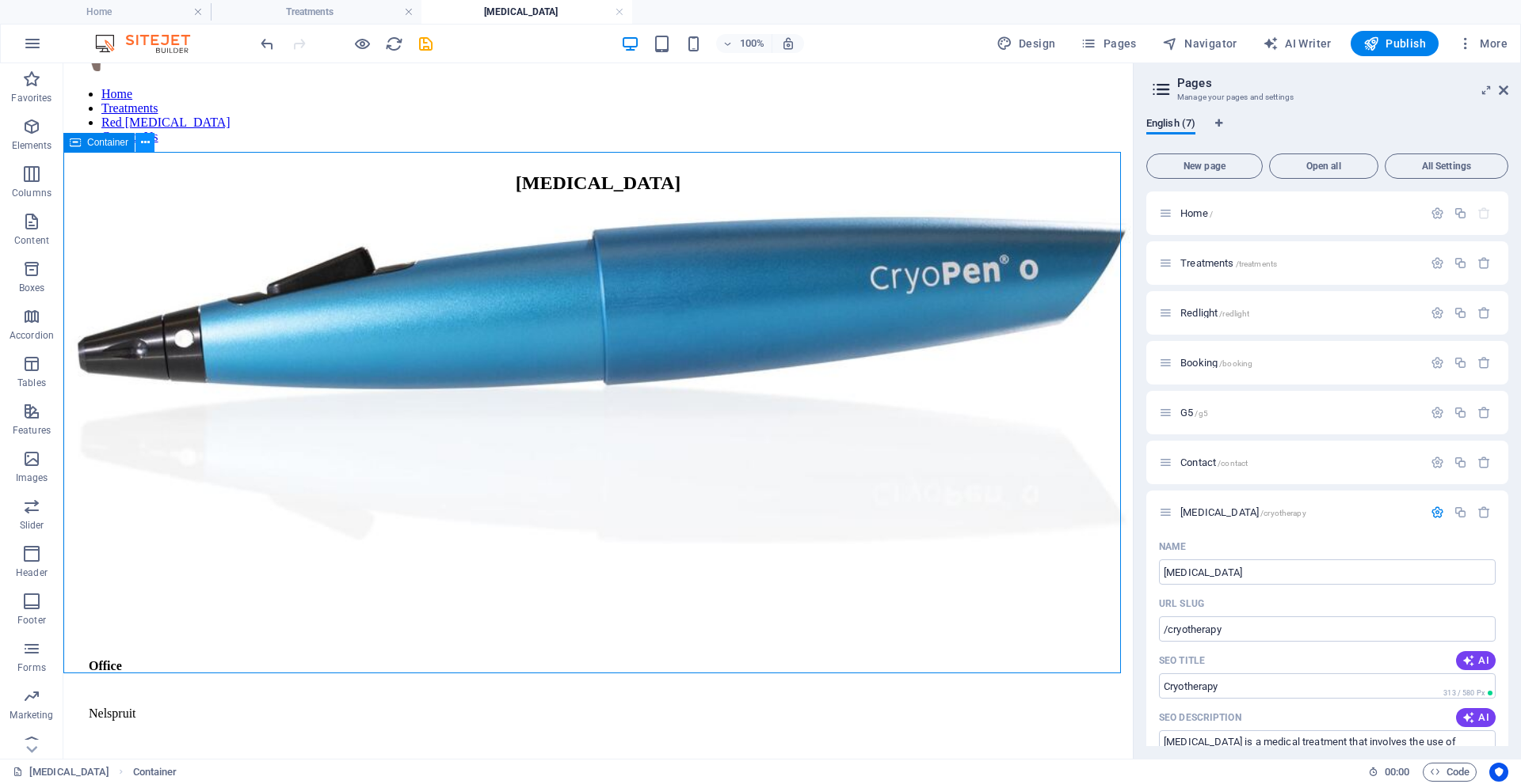
click at [150, 145] on button at bounding box center [145, 142] width 19 height 19
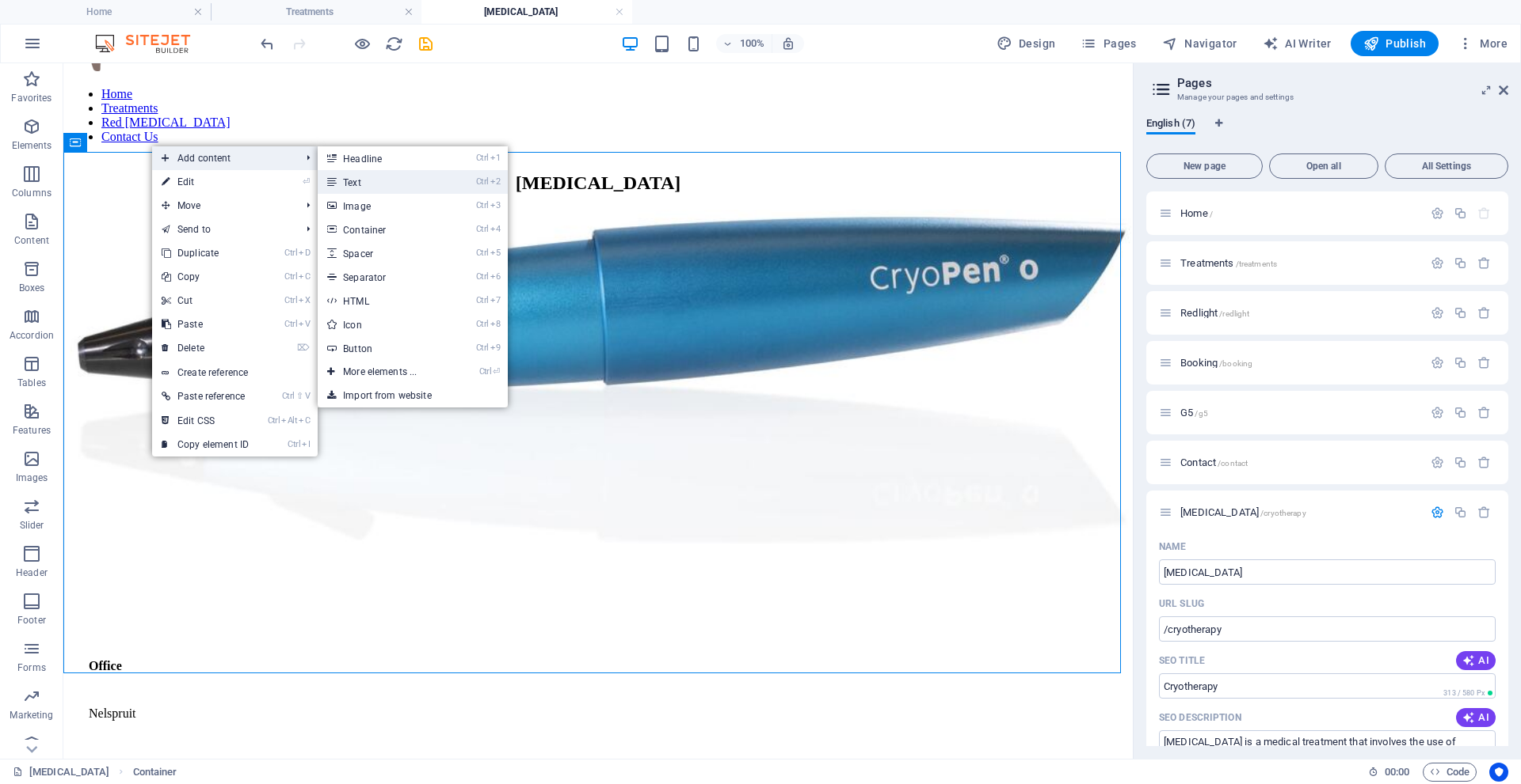
click at [354, 187] on link "Ctrl 2 Text" at bounding box center [383, 182] width 130 height 24
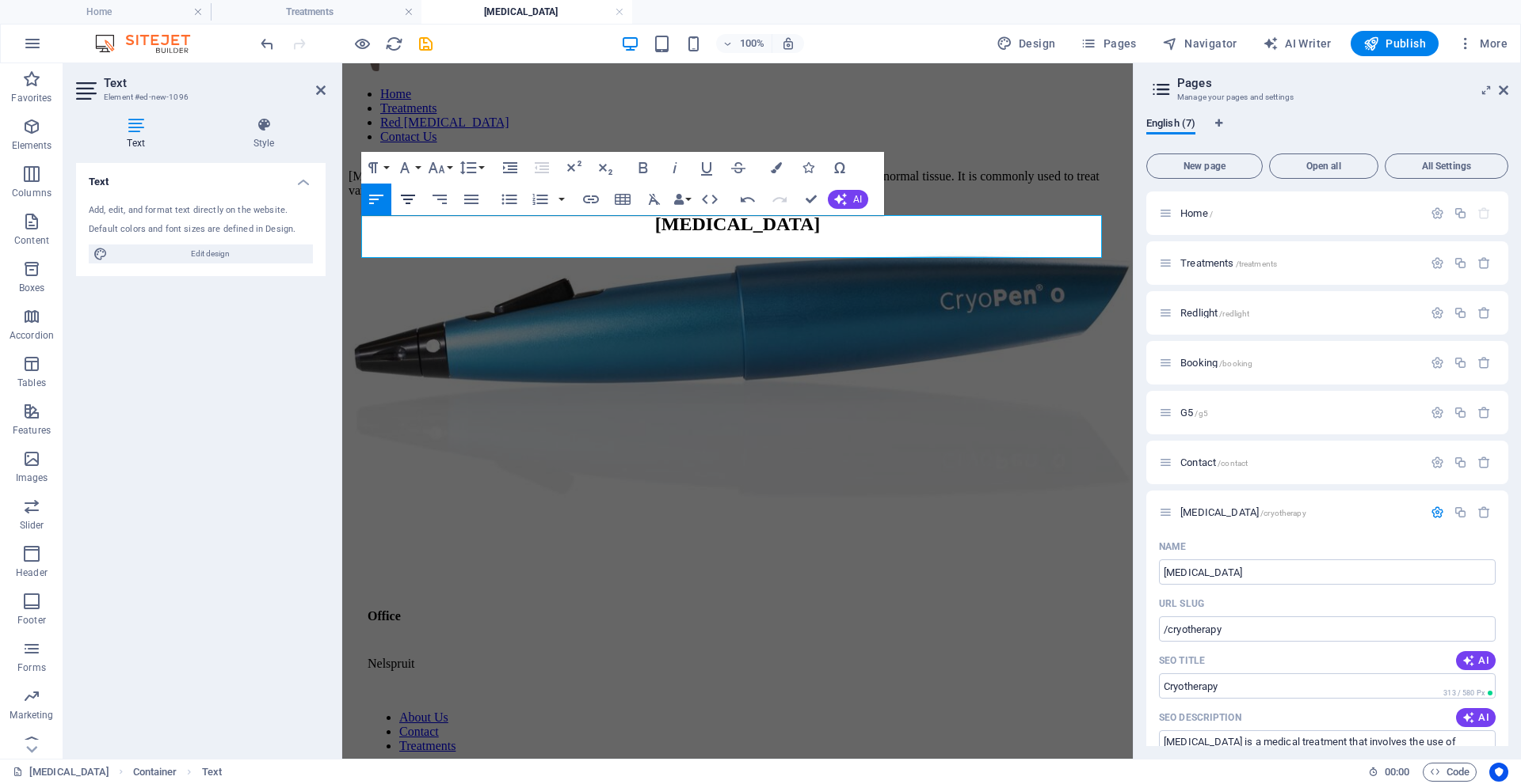
click at [410, 200] on icon "button" at bounding box center [408, 199] width 14 height 10
click at [589, 367] on figure at bounding box center [737, 380] width 778 height 260
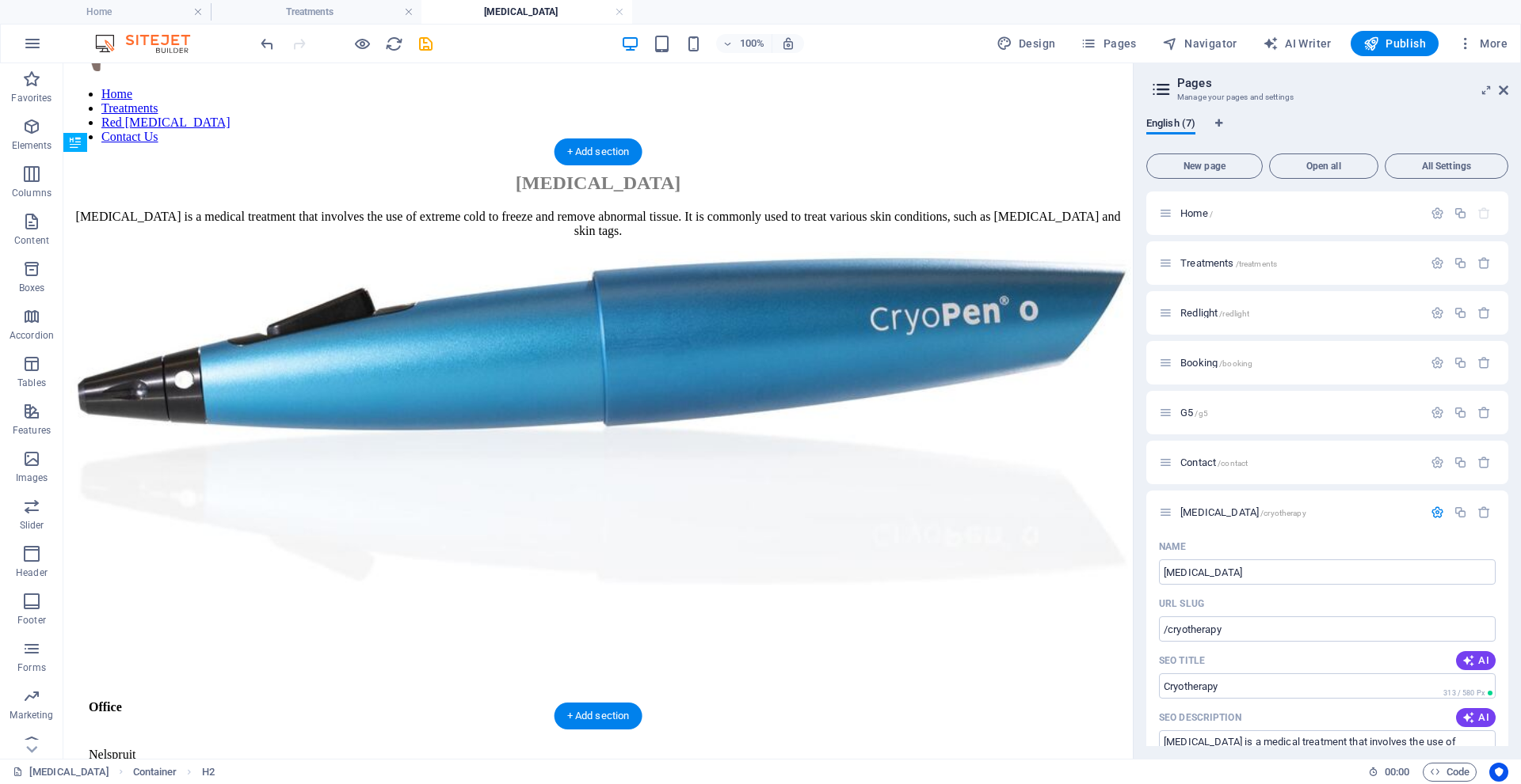
drag, startPoint x: 594, startPoint y: 308, endPoint x: 601, endPoint y: 233, distance: 75.3
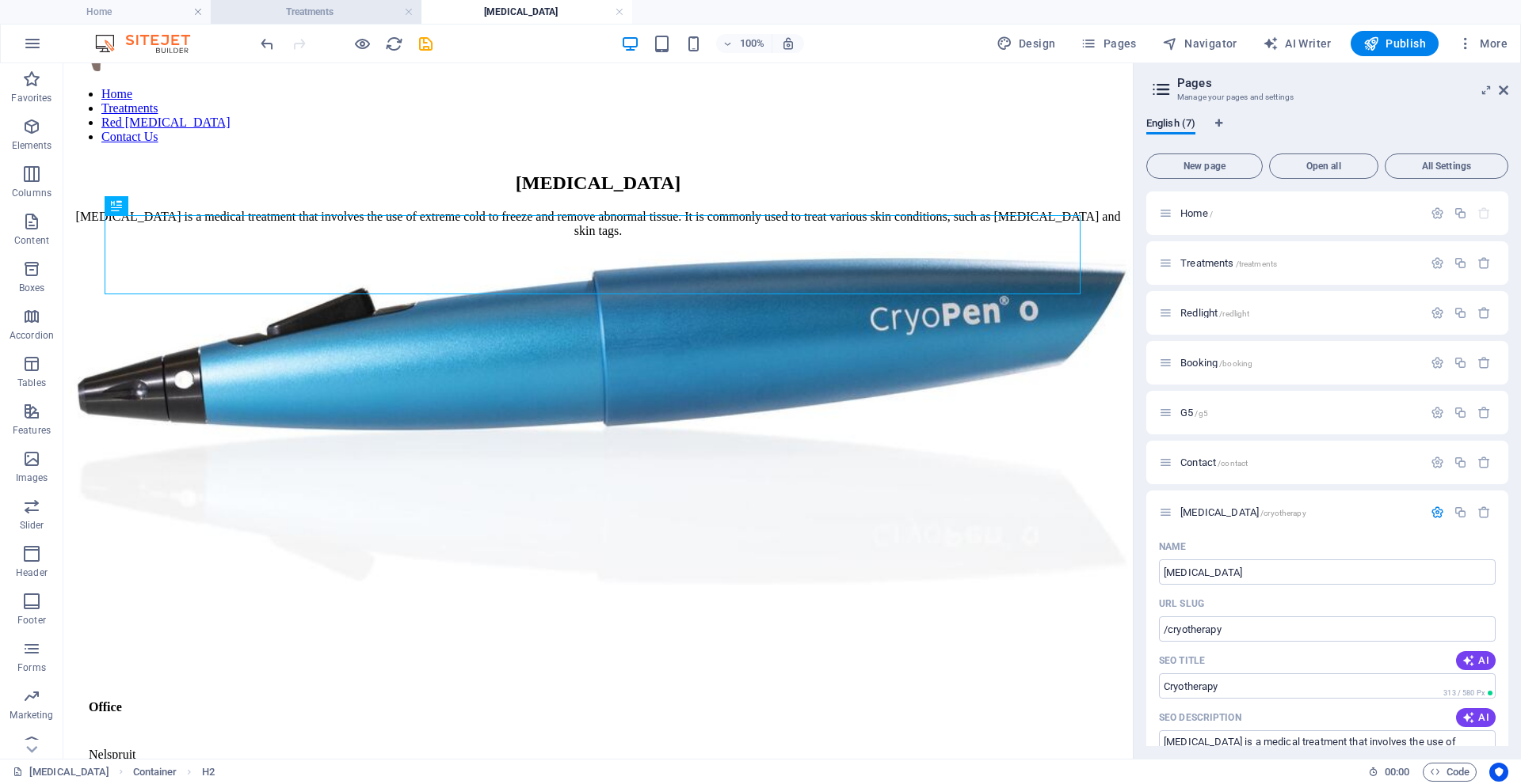
click at [328, 14] on h4 "Treatments" at bounding box center [316, 12] width 211 height 17
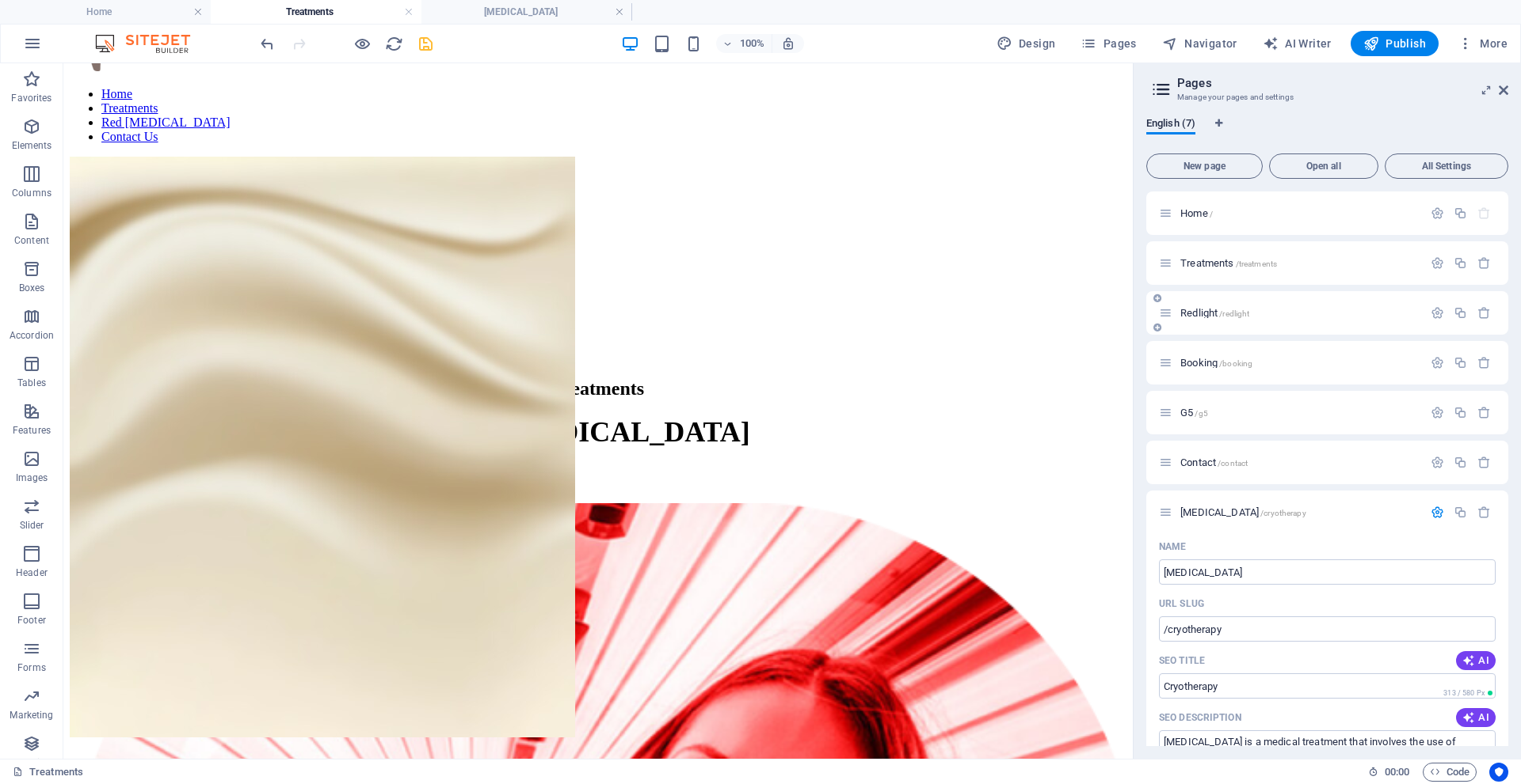
click at [1198, 313] on span "Redlight /redlight" at bounding box center [1214, 313] width 69 height 12
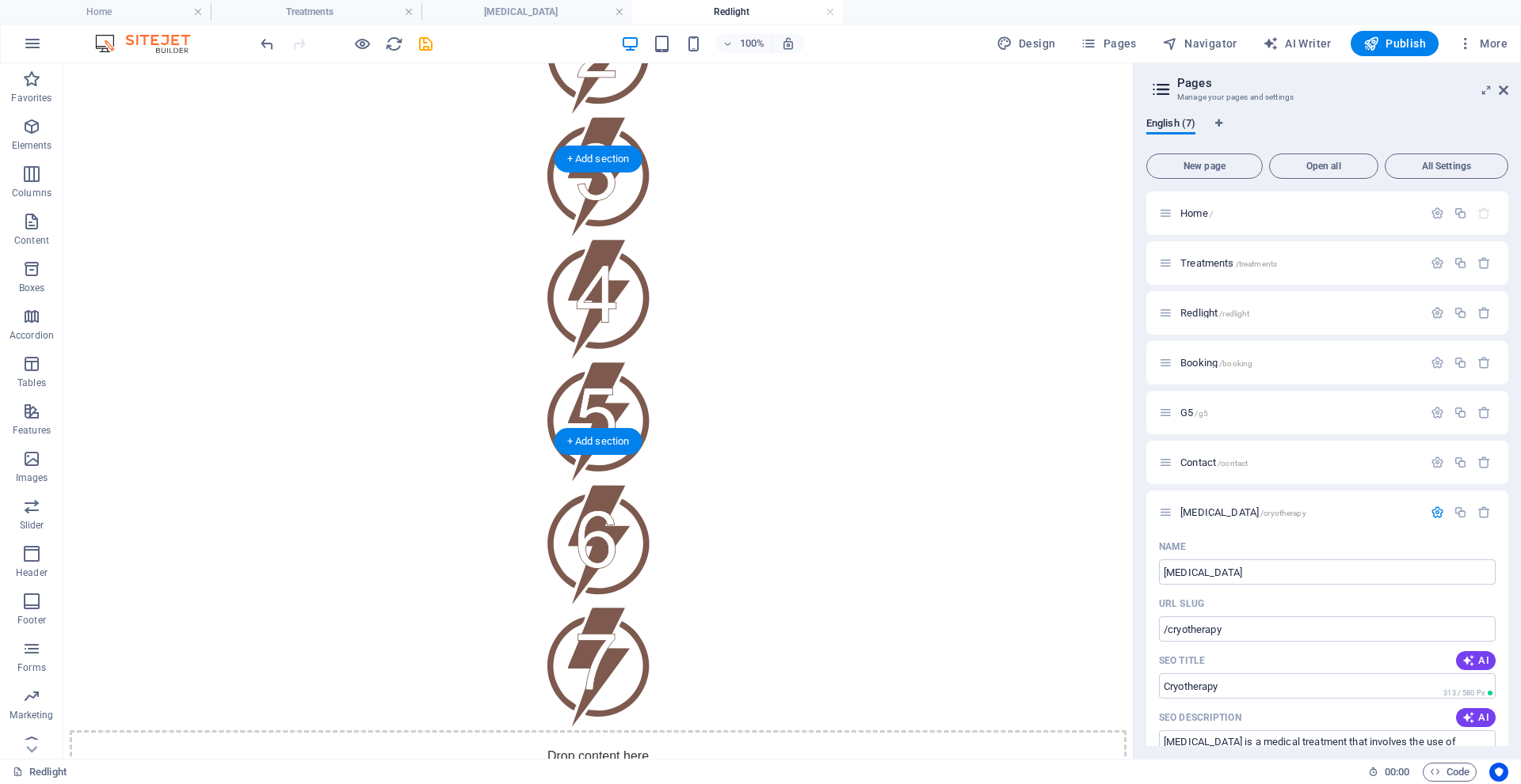
scroll to position [2111, 0]
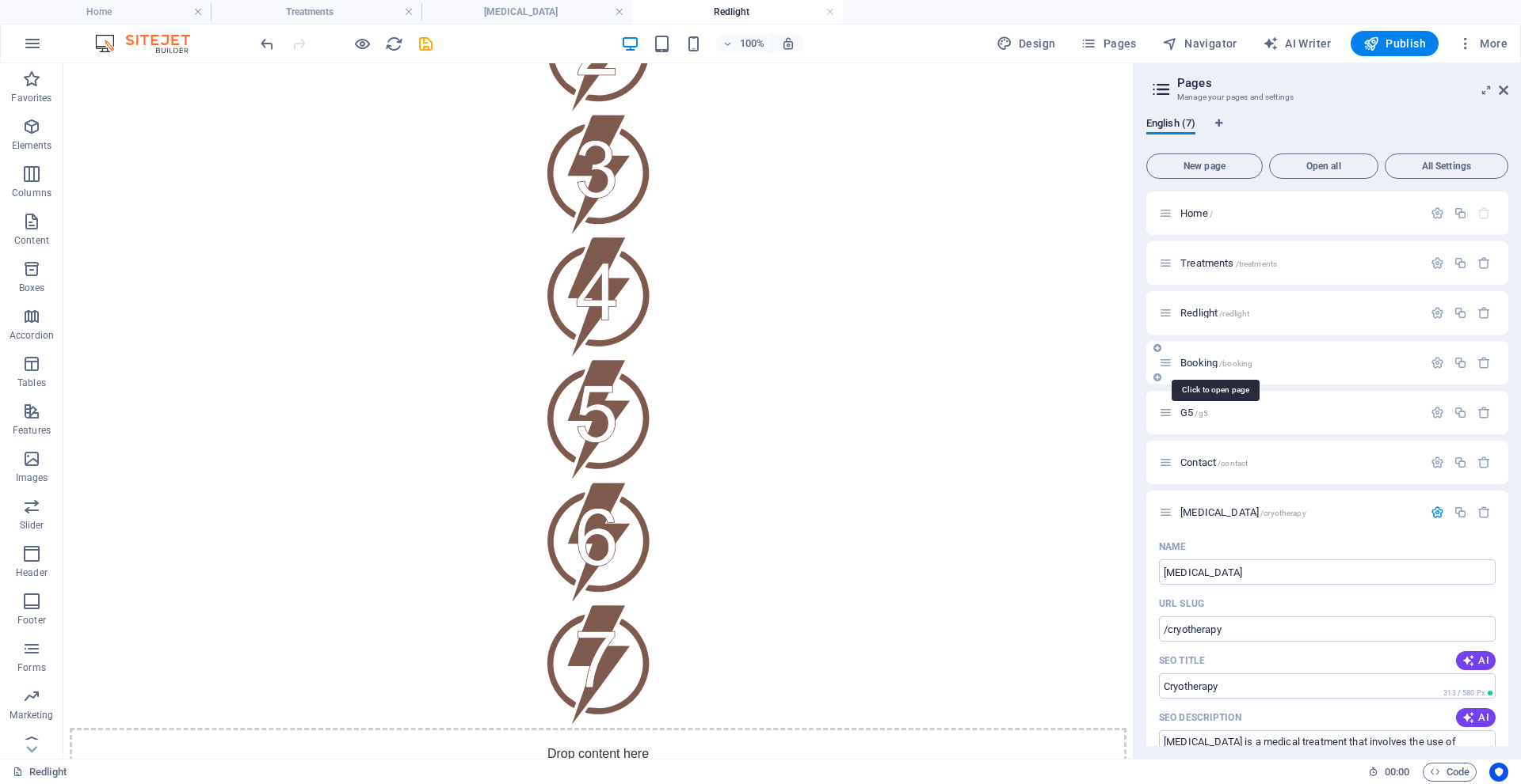
click at [1206, 362] on span "Booking /booking" at bounding box center [1216, 363] width 72 height 12
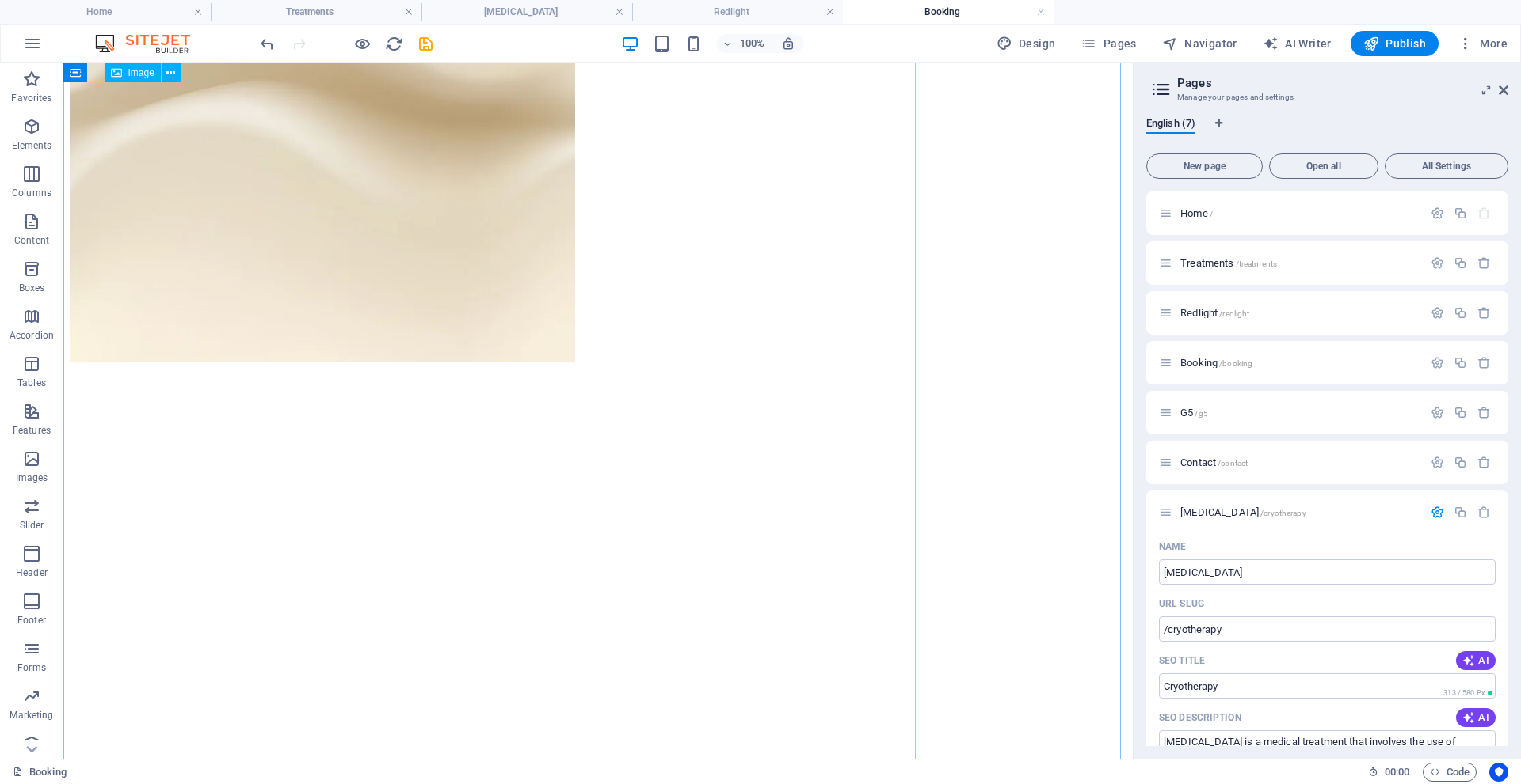
scroll to position [554, 0]
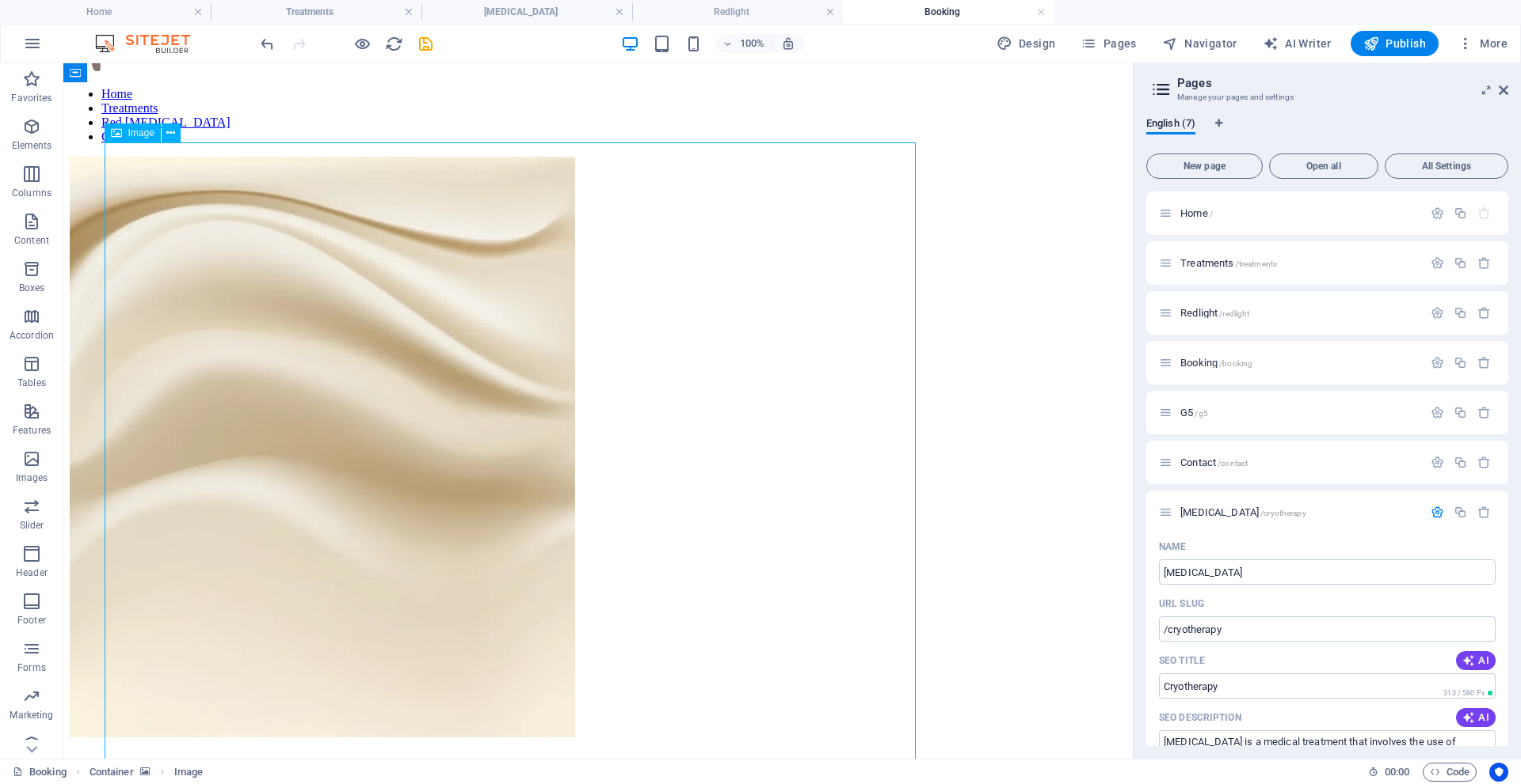
scroll to position [0, 0]
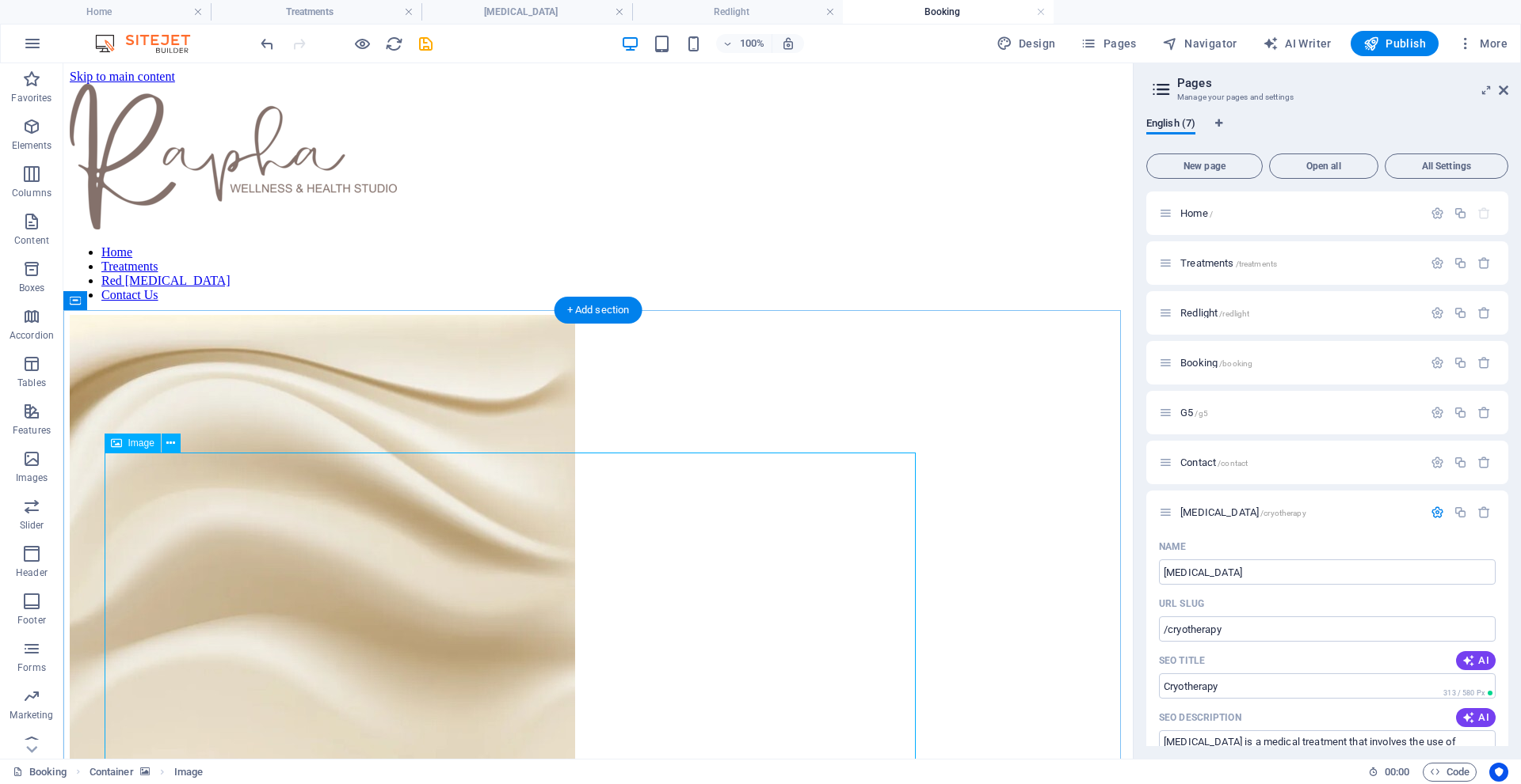
click at [169, 444] on icon at bounding box center [171, 443] width 9 height 16
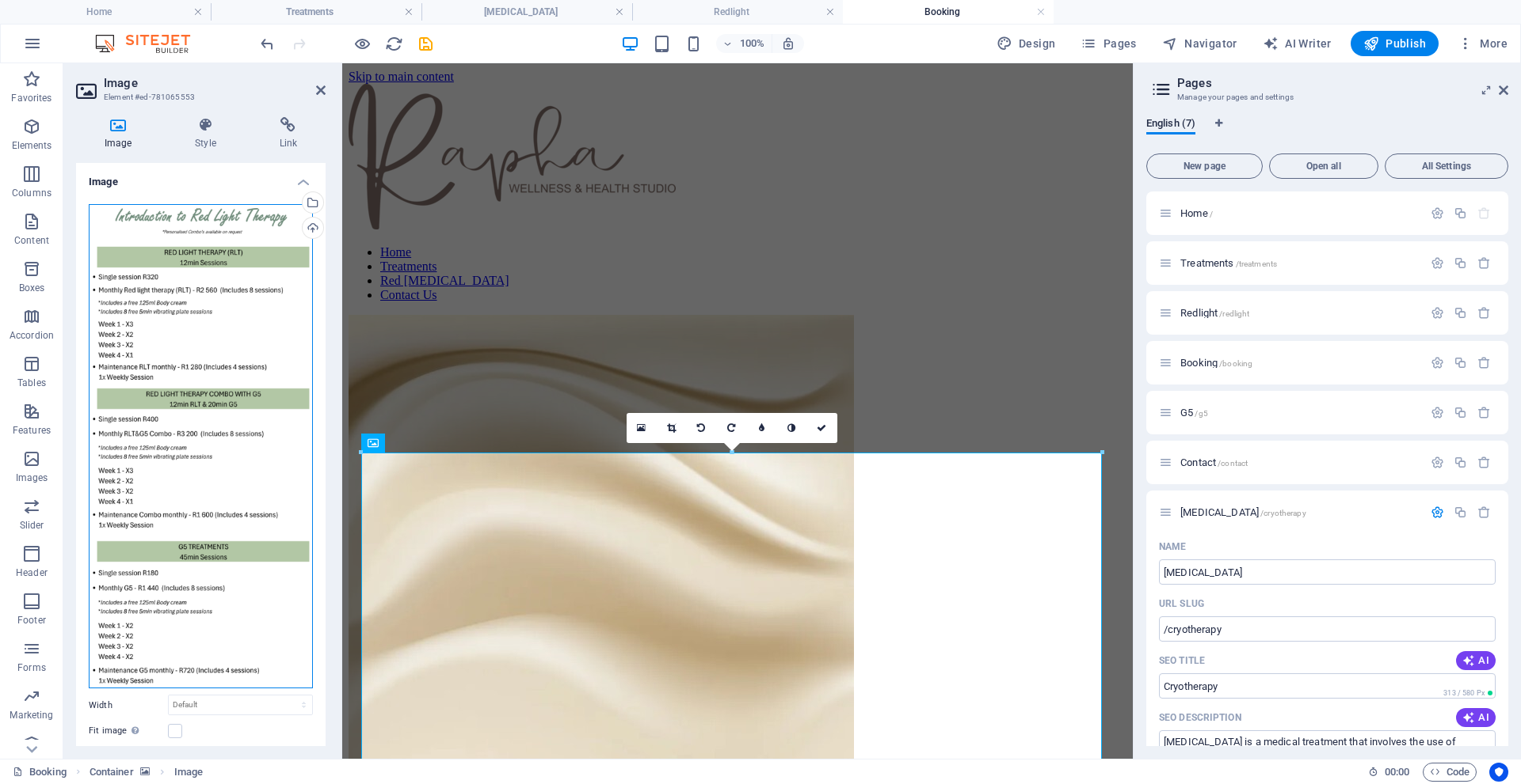
click at [240, 338] on div "Drag files here, click to choose files or select files from Files or our free s…" at bounding box center [201, 447] width 224 height 486
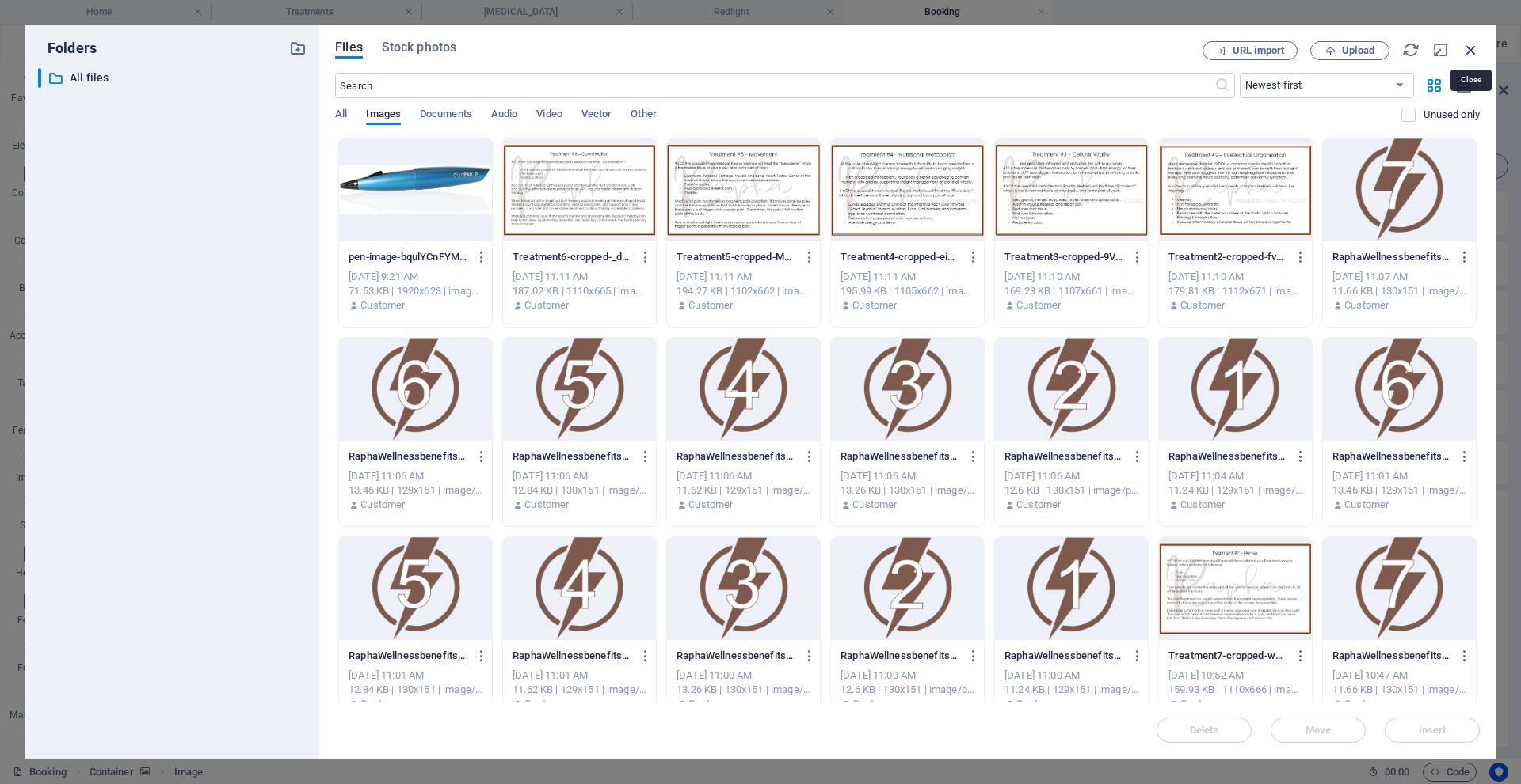
click at [1474, 52] on icon "button" at bounding box center [1470, 50] width 17 height 17
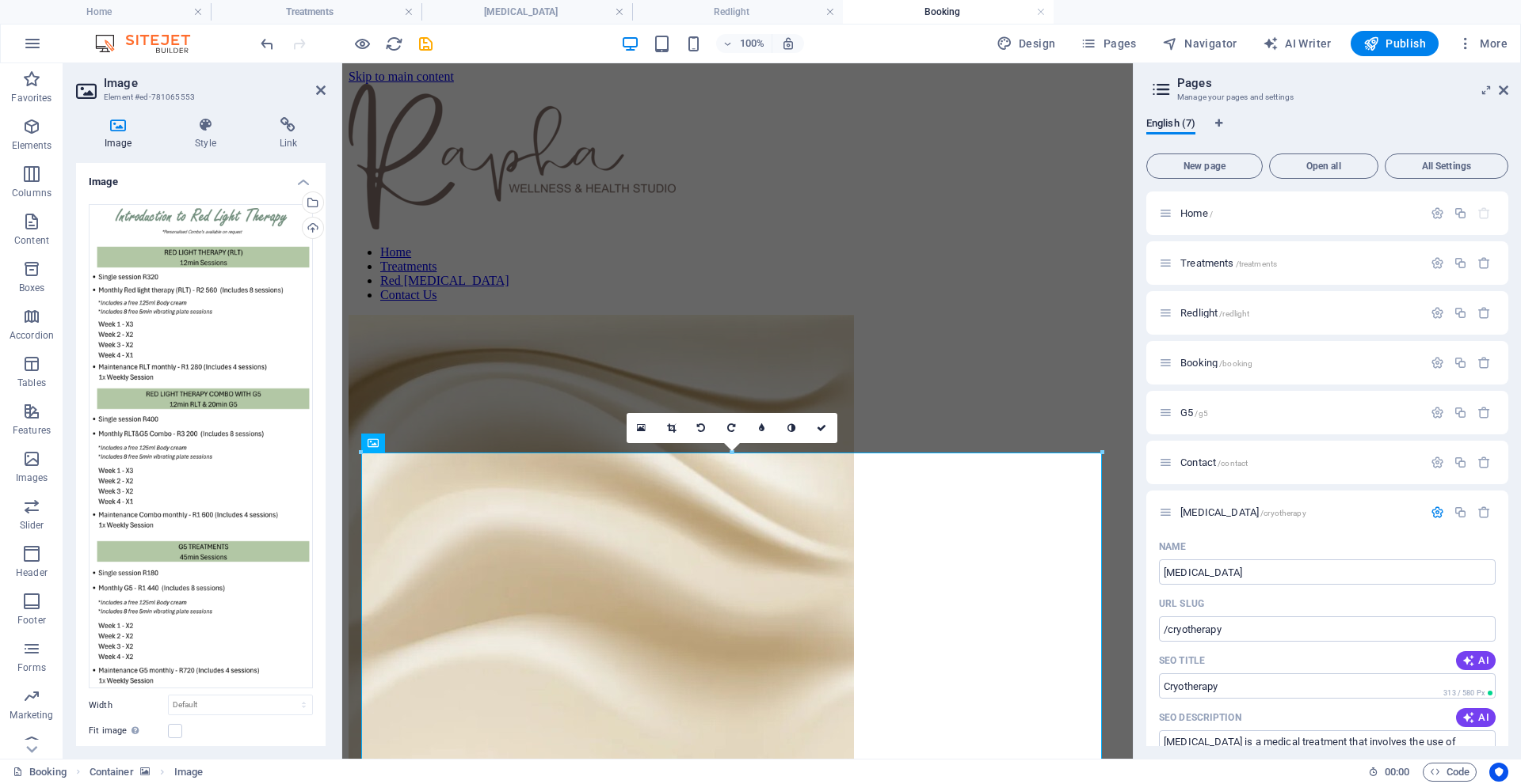
click at [854, 397] on img "1/1" at bounding box center [601, 605] width 505 height 581
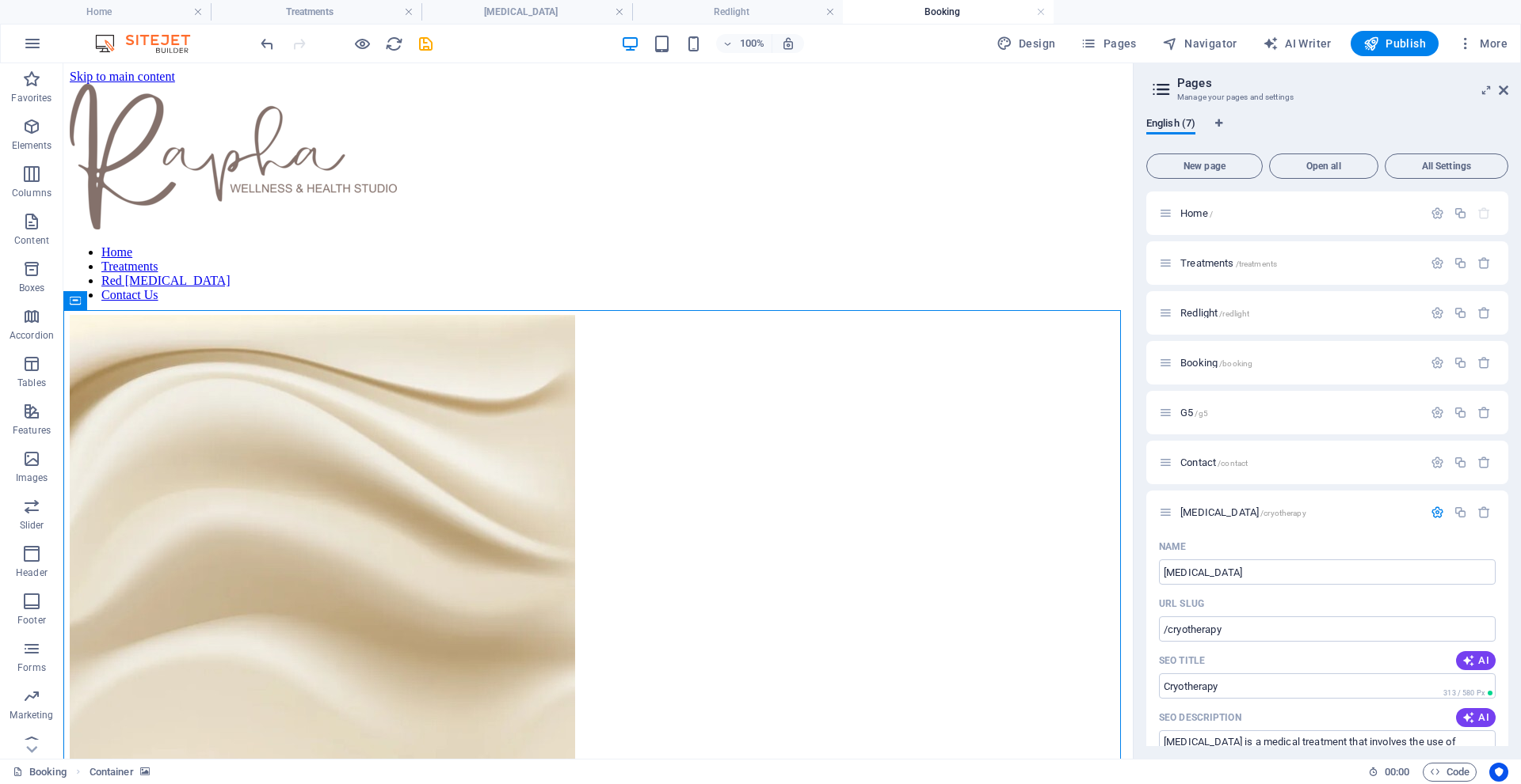
click at [575, 423] on img "1/1" at bounding box center [322, 605] width 505 height 581
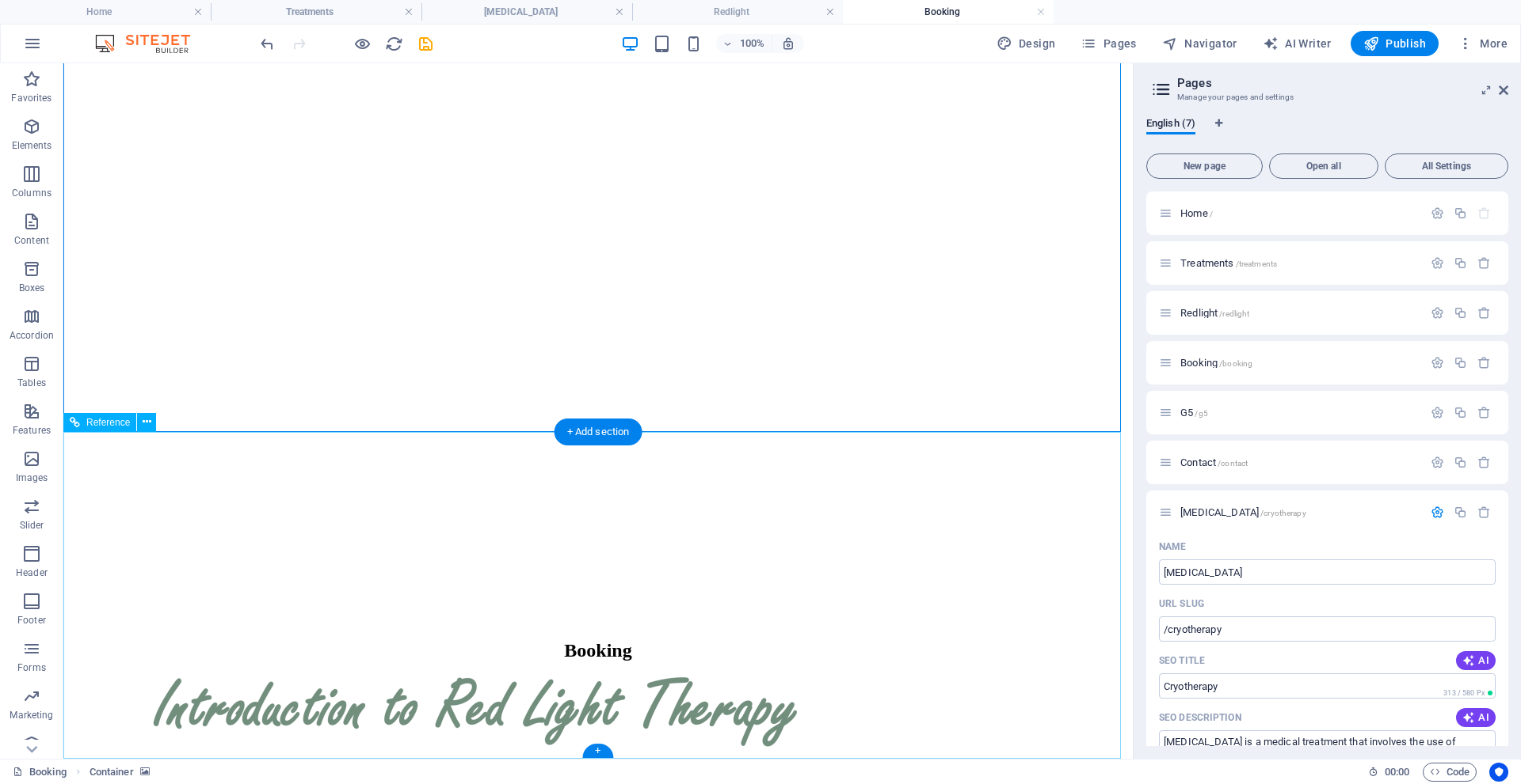
scroll to position [1751, 0]
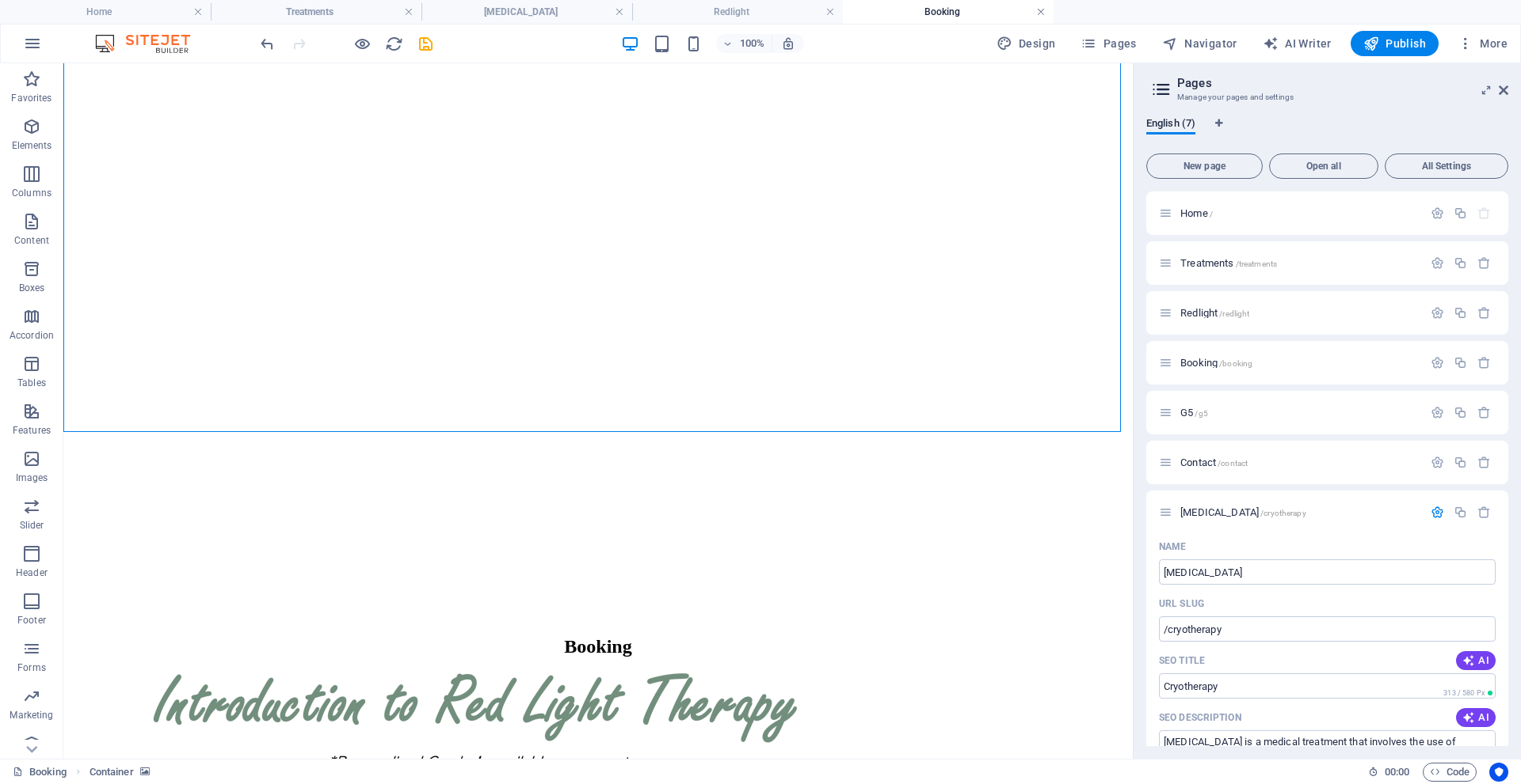
drag, startPoint x: 867, startPoint y: 42, endPoint x: 1042, endPoint y: 13, distance: 177.4
click at [1042, 13] on link at bounding box center [1041, 12] width 10 height 15
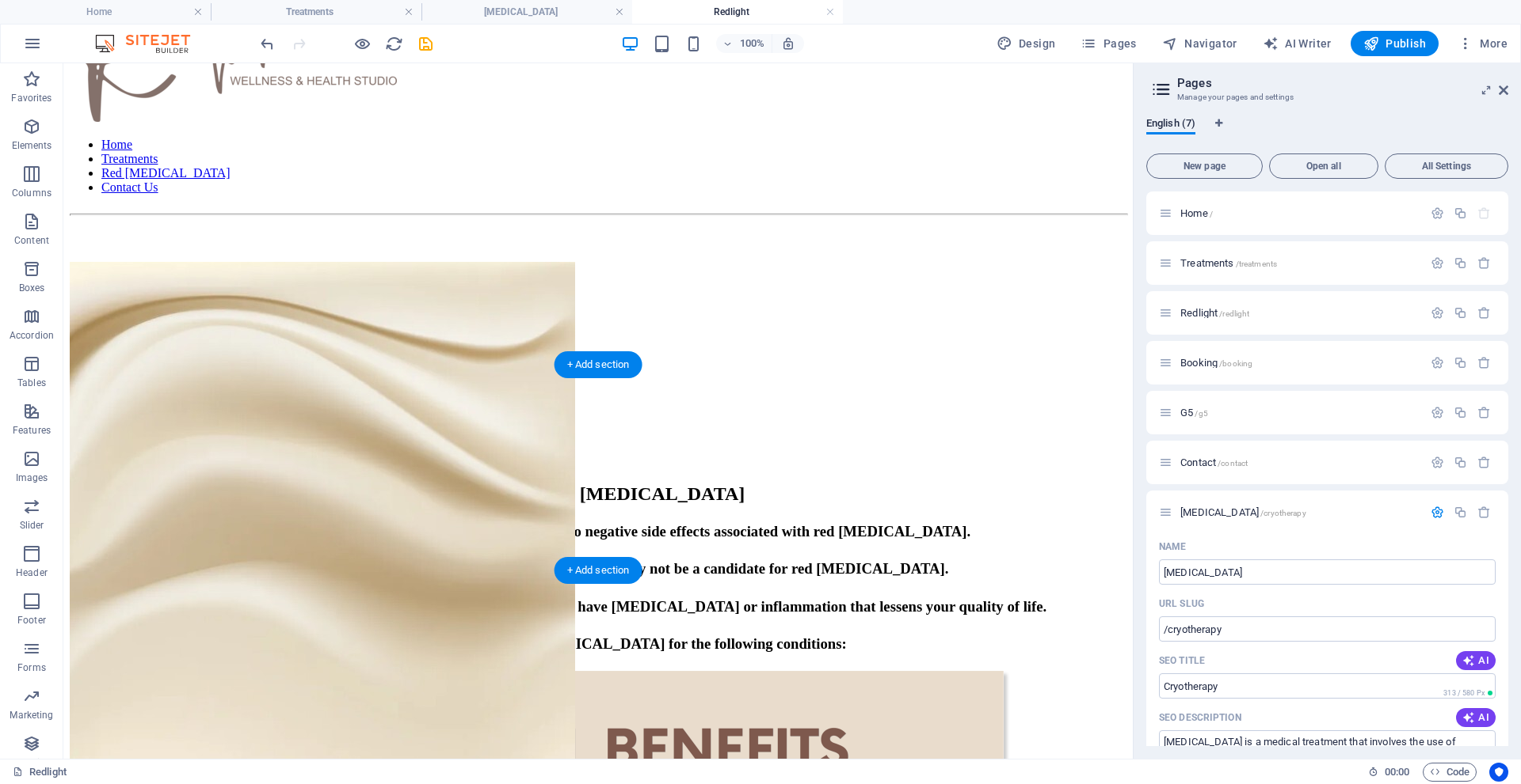
scroll to position [0, 0]
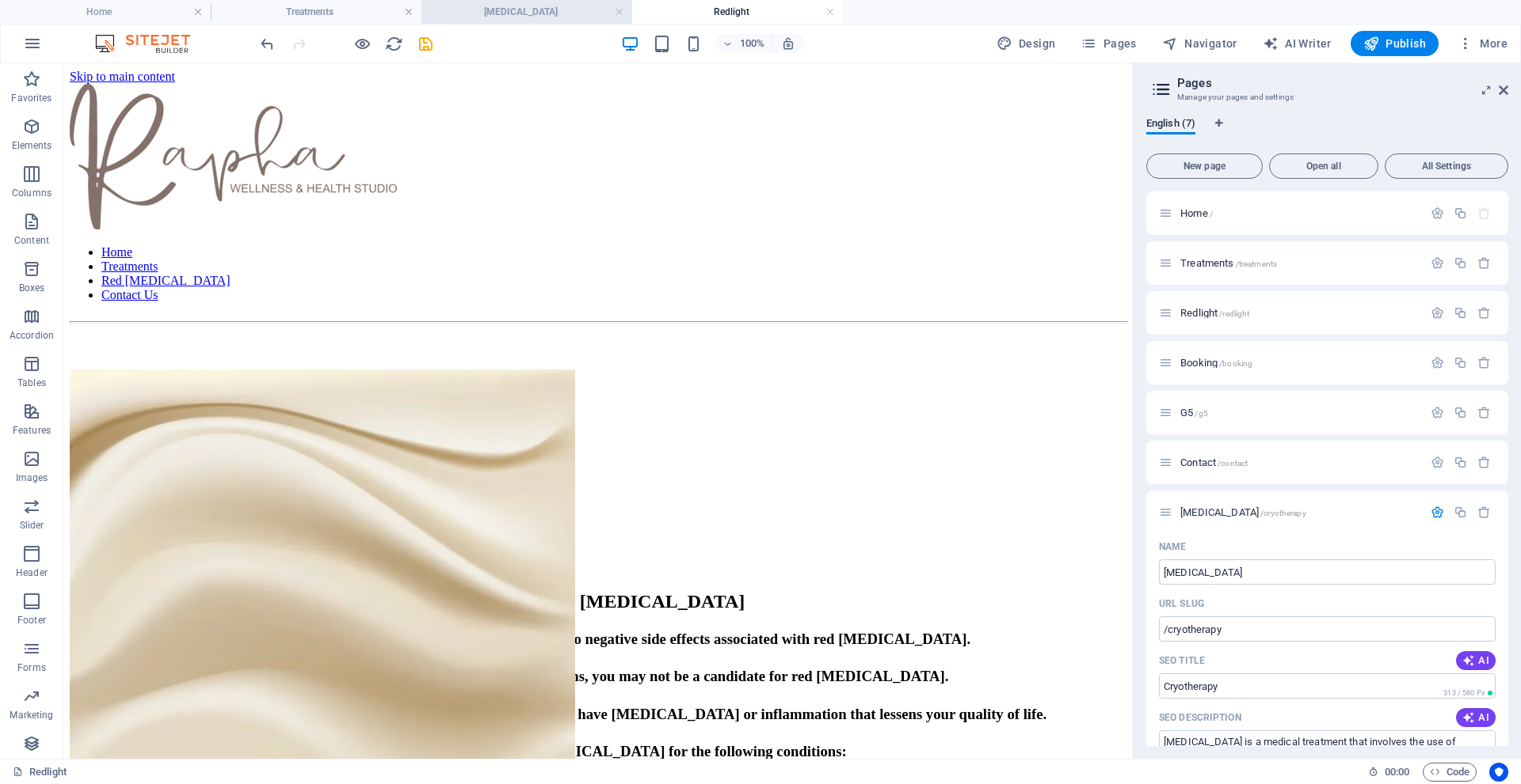
click at [531, 15] on h4 "[MEDICAL_DATA]" at bounding box center [527, 12] width 211 height 17
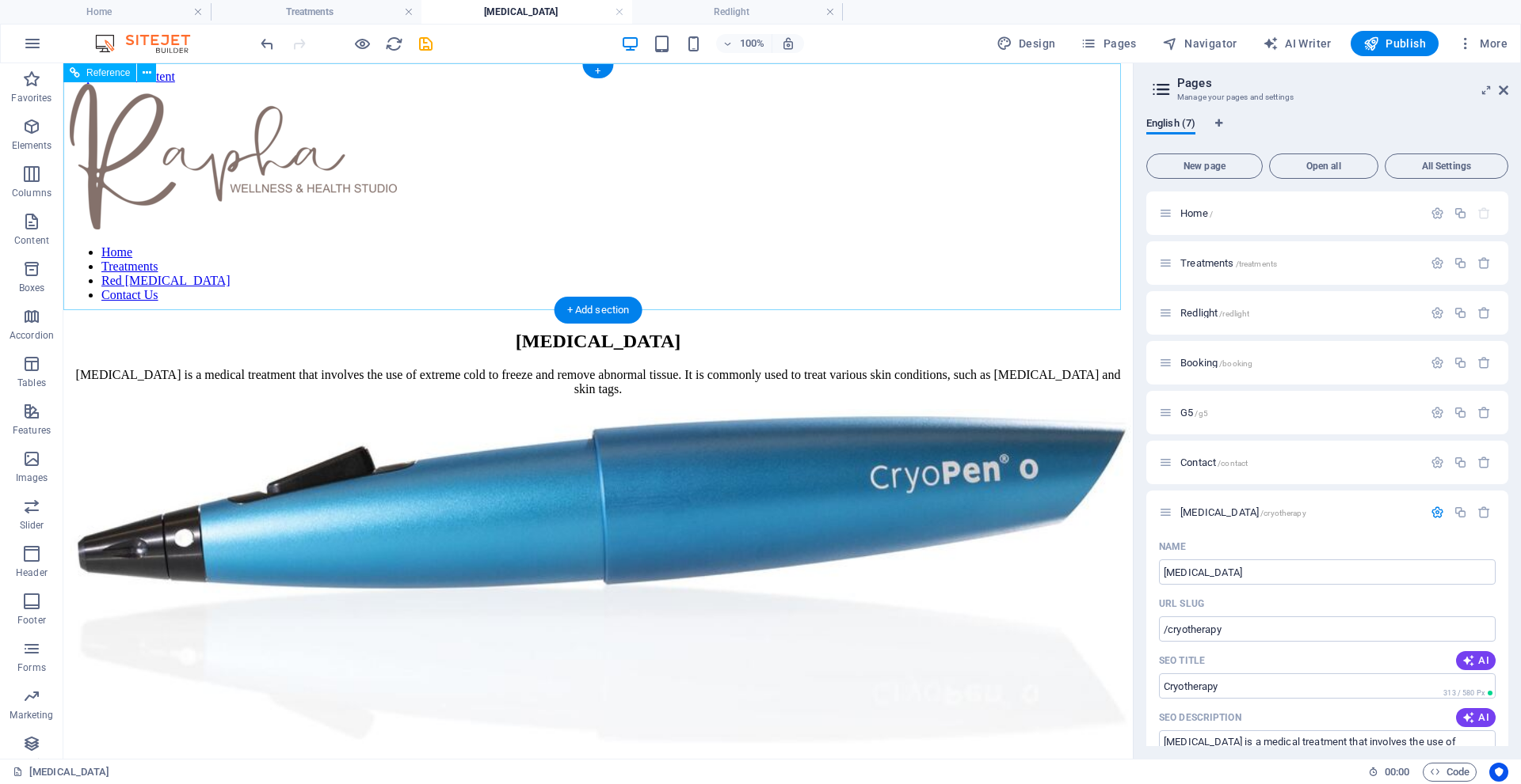
scroll to position [158, 0]
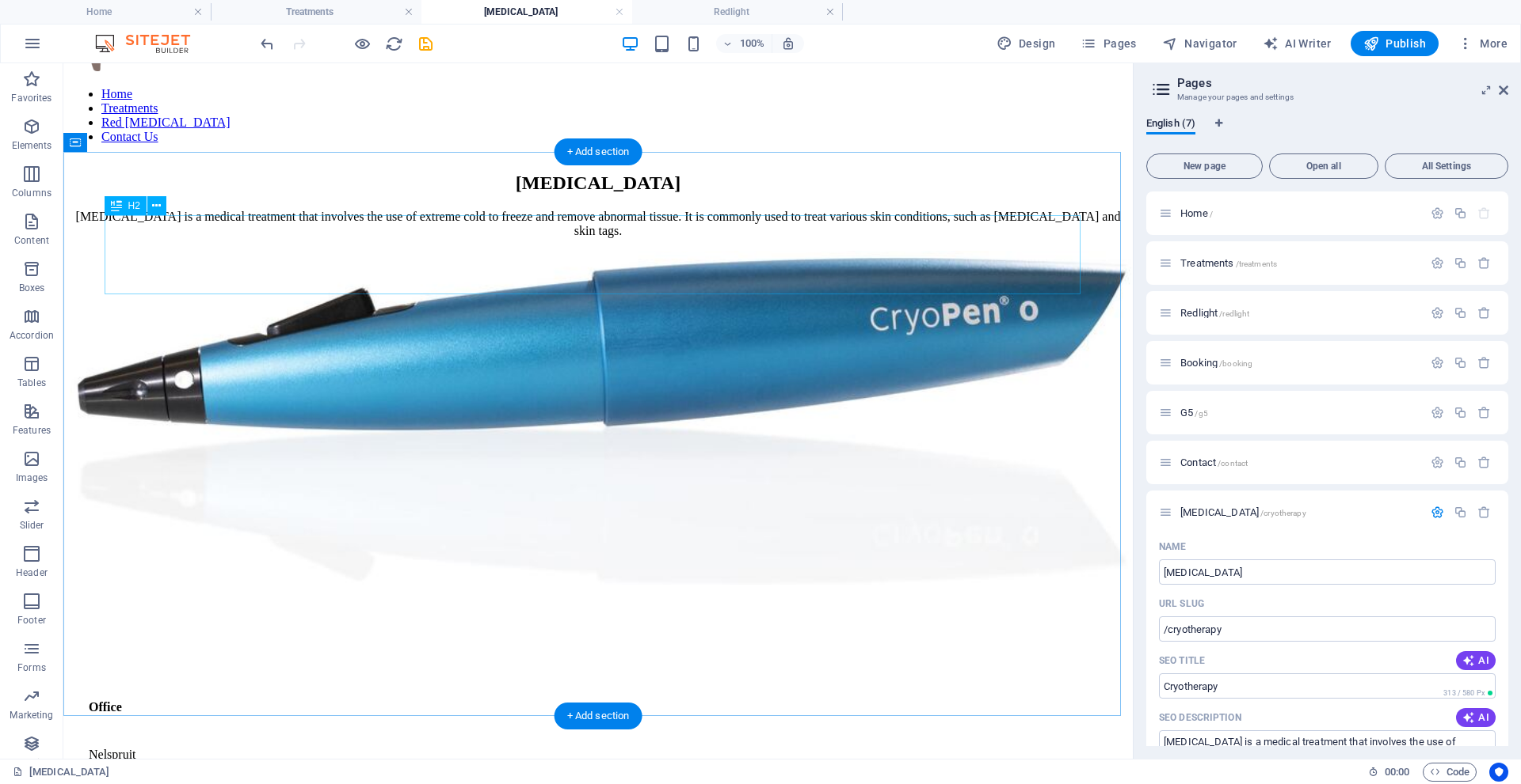
click at [329, 194] on div "[MEDICAL_DATA]" at bounding box center [598, 184] width 1057 height 22
click at [158, 207] on icon at bounding box center [157, 206] width 9 height 16
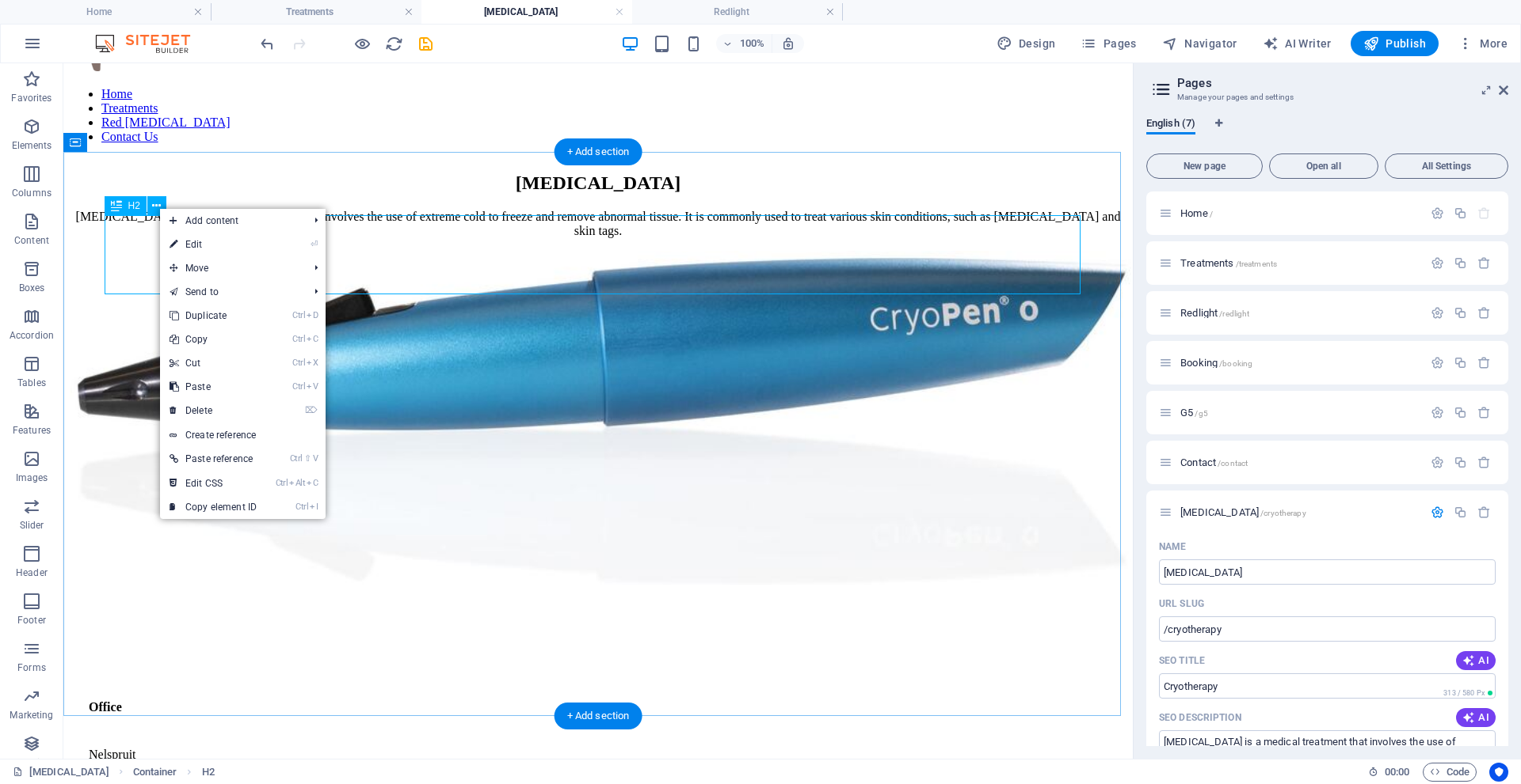
click at [128, 194] on div "[MEDICAL_DATA]" at bounding box center [598, 184] width 1057 height 22
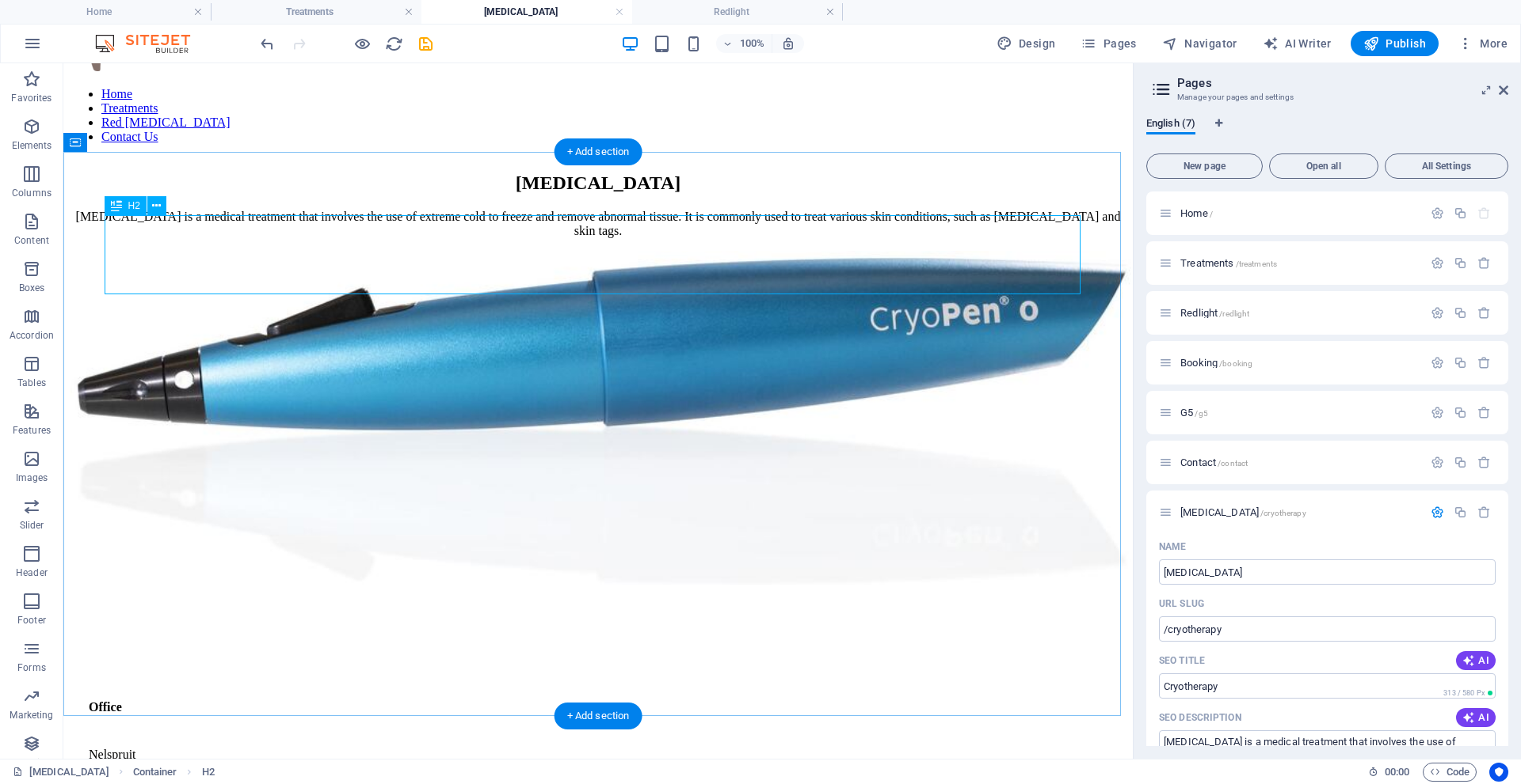
click at [340, 194] on div "[MEDICAL_DATA]" at bounding box center [598, 184] width 1057 height 22
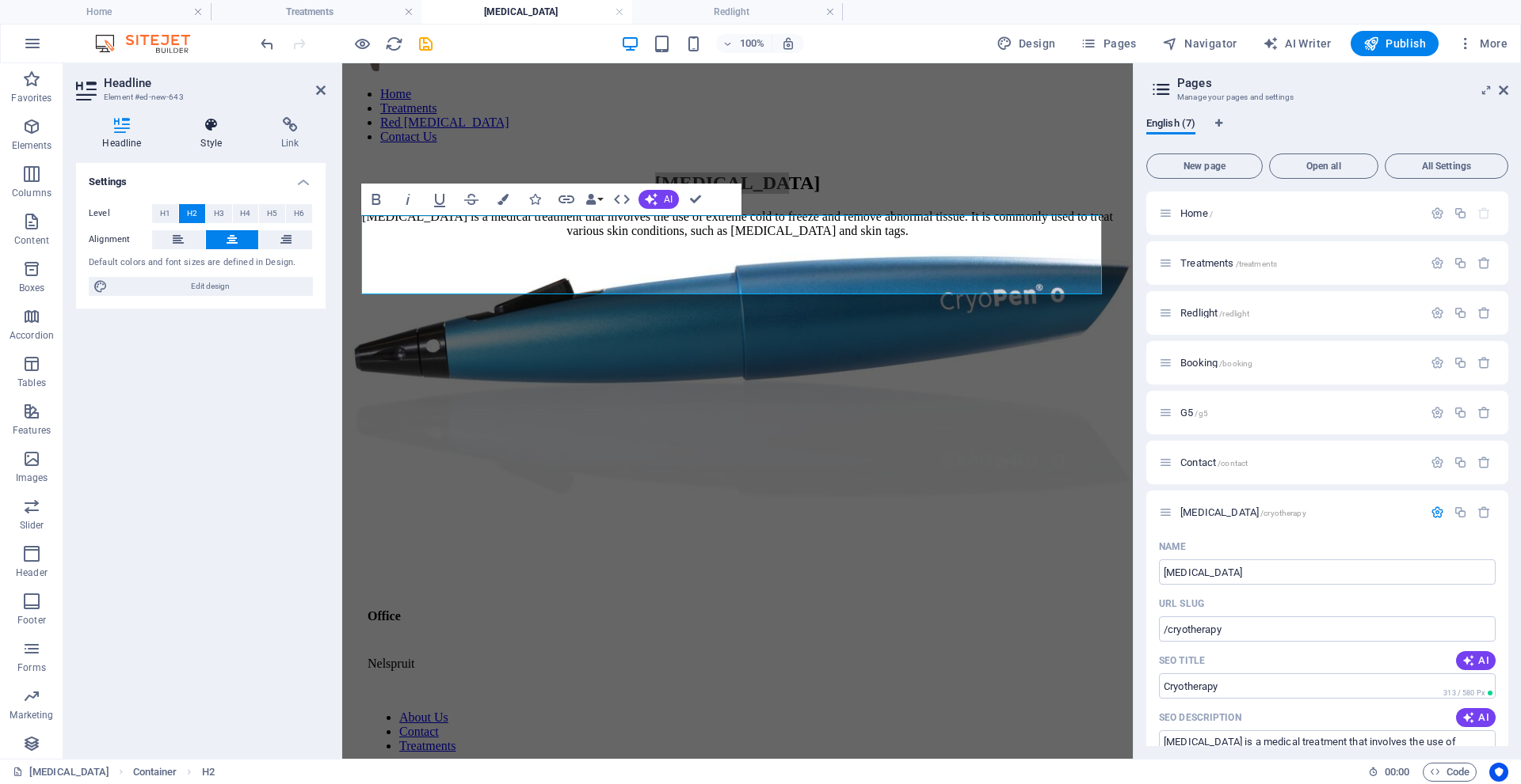
click at [219, 137] on h4 "Style" at bounding box center [214, 134] width 81 height 33
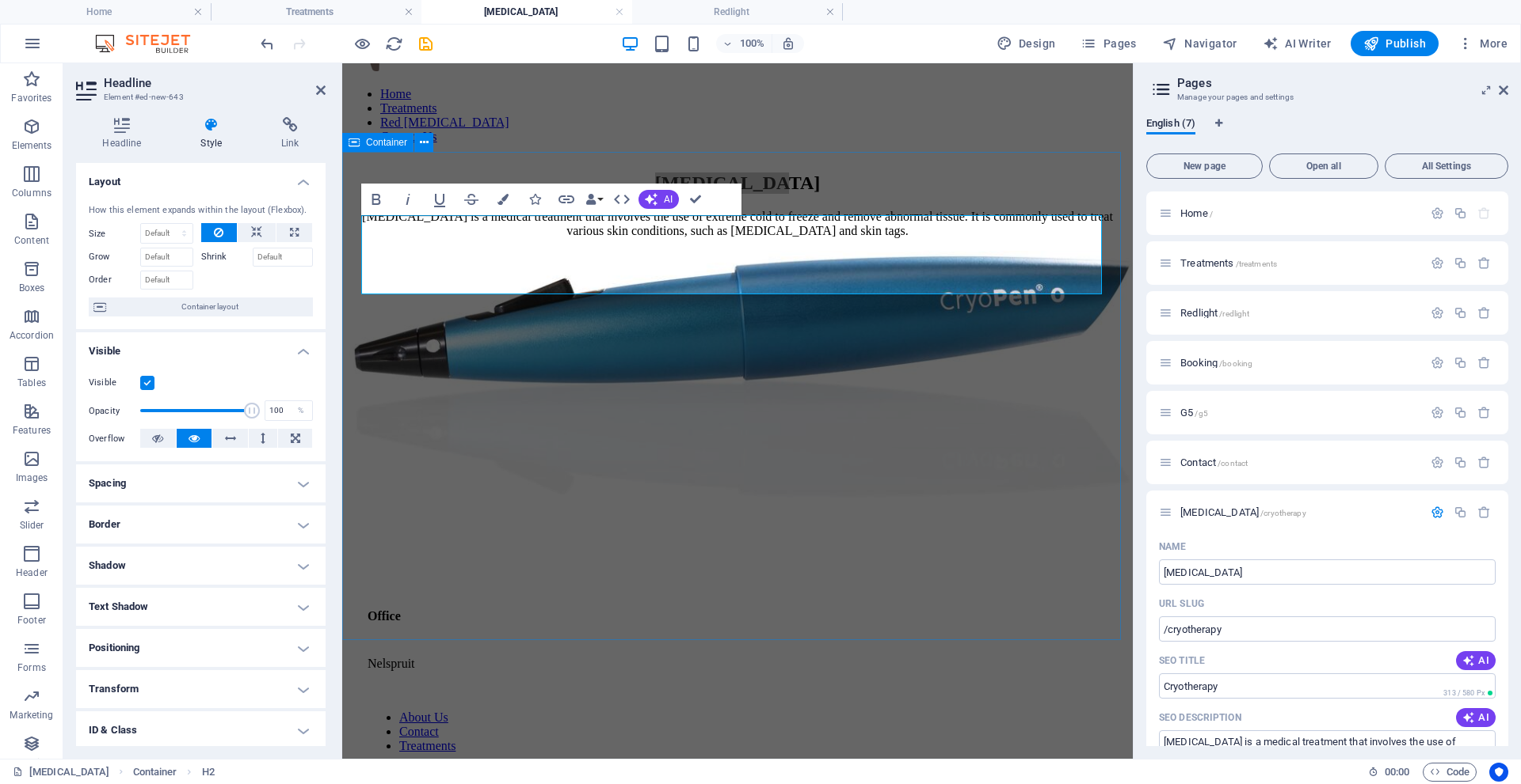
click at [1028, 203] on div "[MEDICAL_DATA] [MEDICAL_DATA] is a medical treatment that involves the use of e…" at bounding box center [737, 341] width 778 height 337
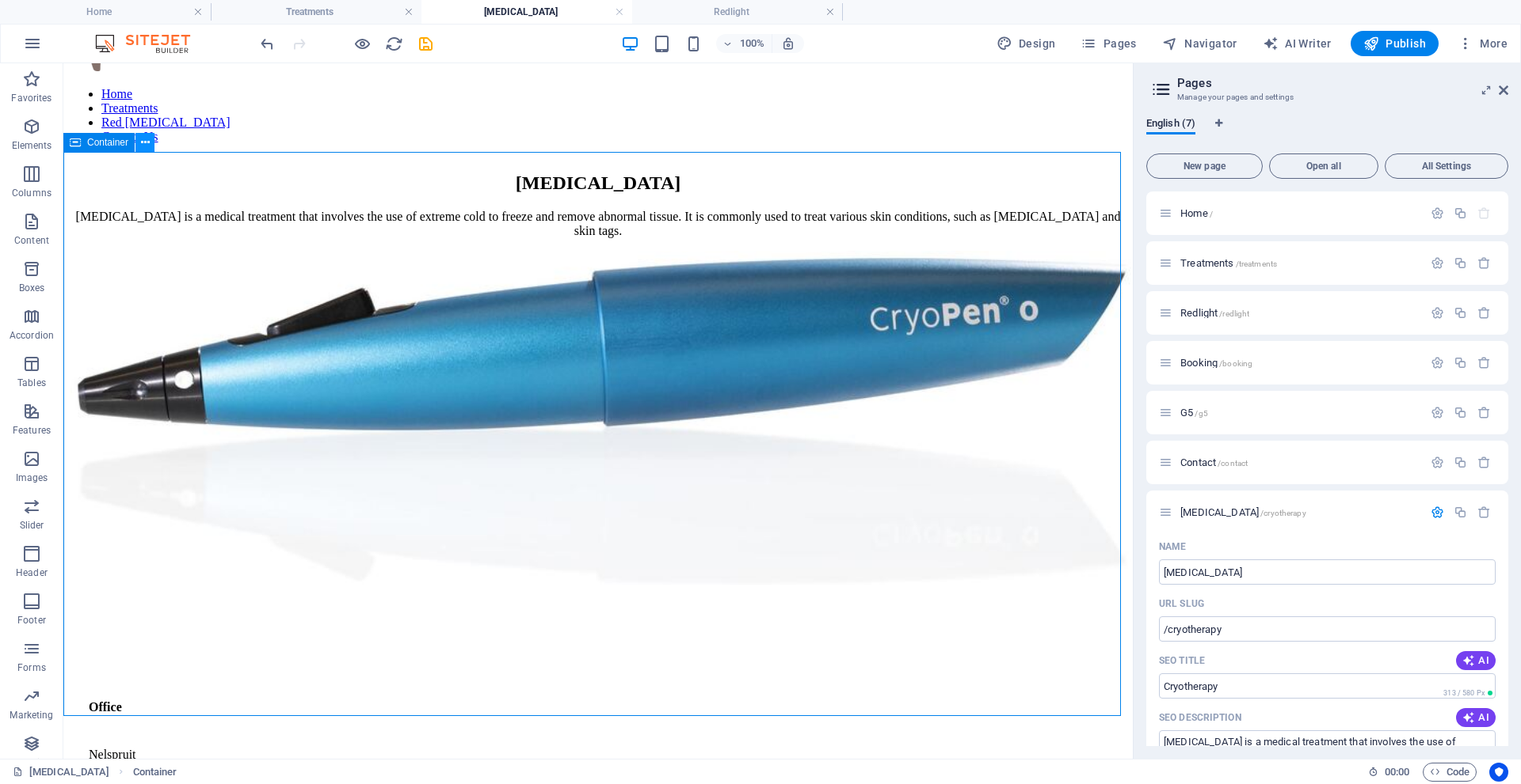
click at [145, 146] on icon at bounding box center [146, 143] width 9 height 16
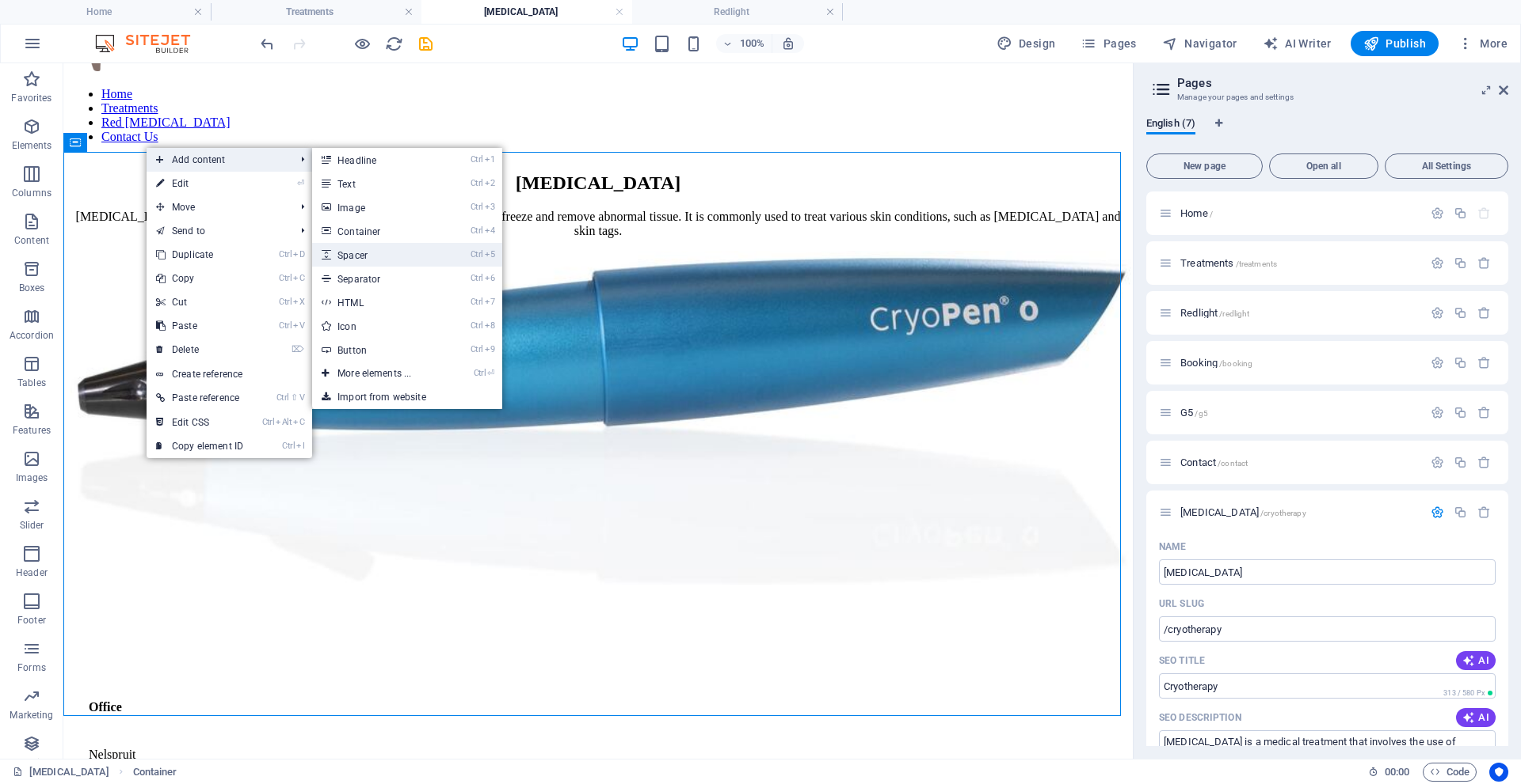
click at [366, 253] on link "Ctrl 5 Spacer" at bounding box center [377, 255] width 130 height 24
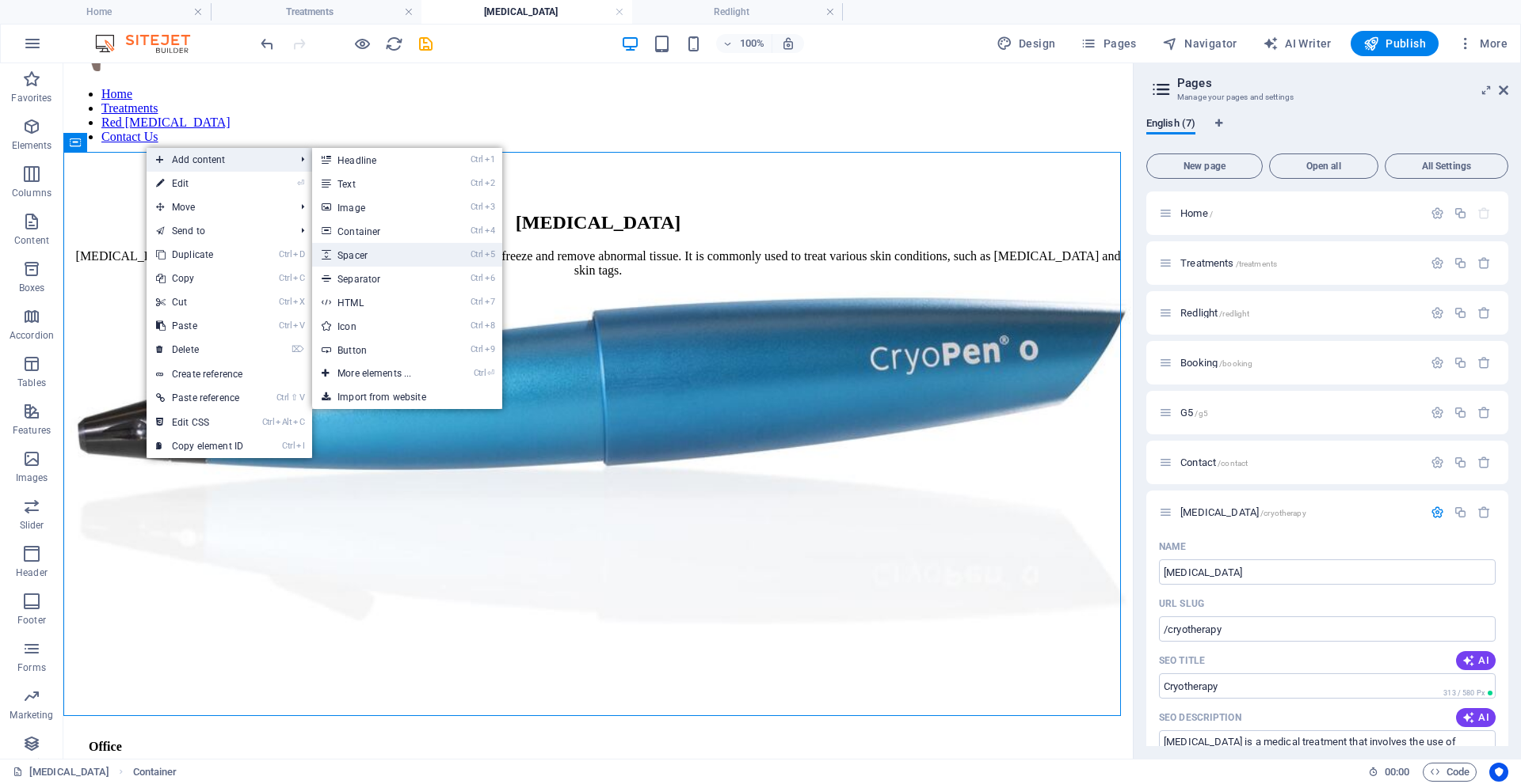
select select "px"
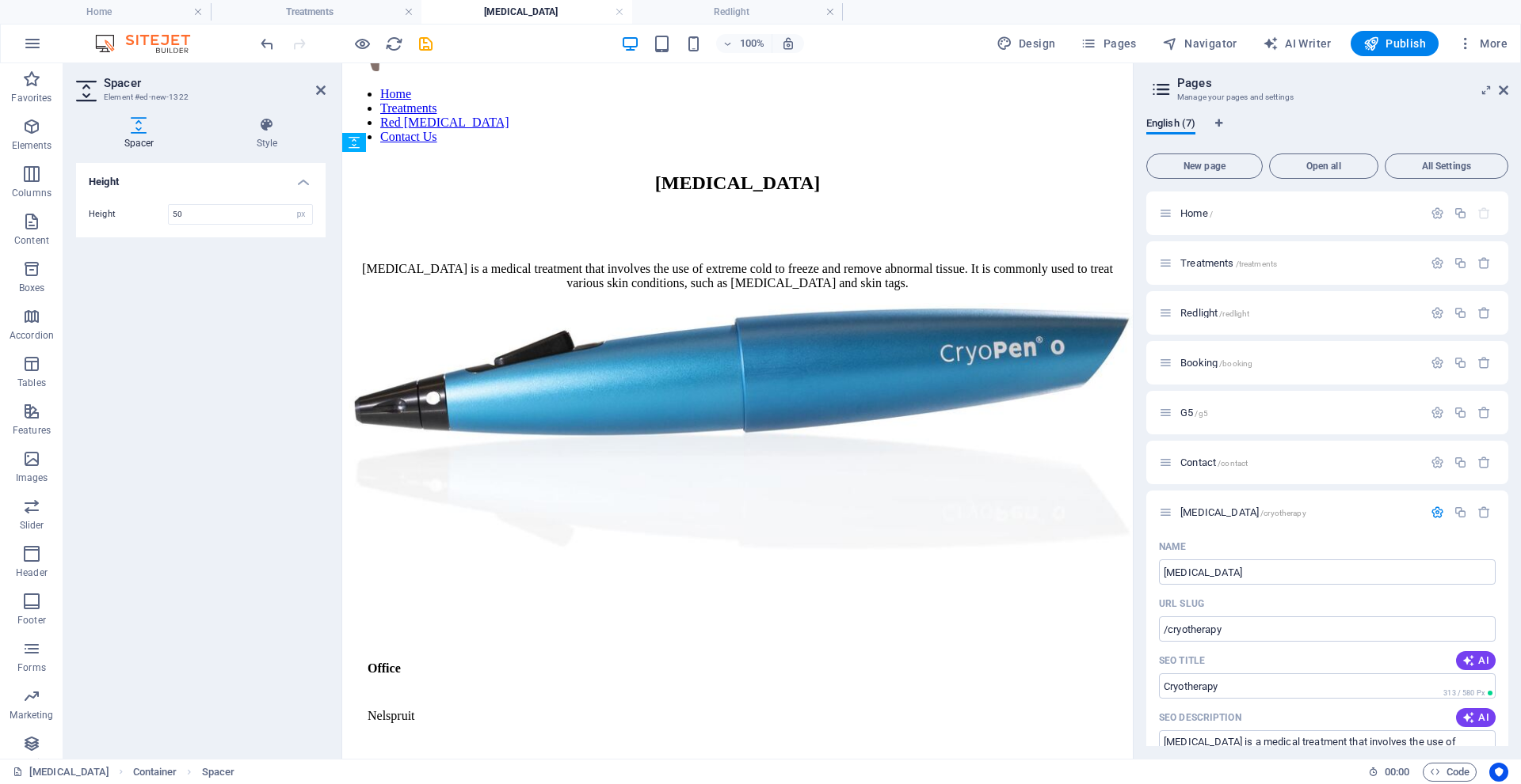
drag, startPoint x: 693, startPoint y: 241, endPoint x: 689, endPoint y: 299, distance: 58.1
click at [423, 144] on icon at bounding box center [424, 143] width 9 height 16
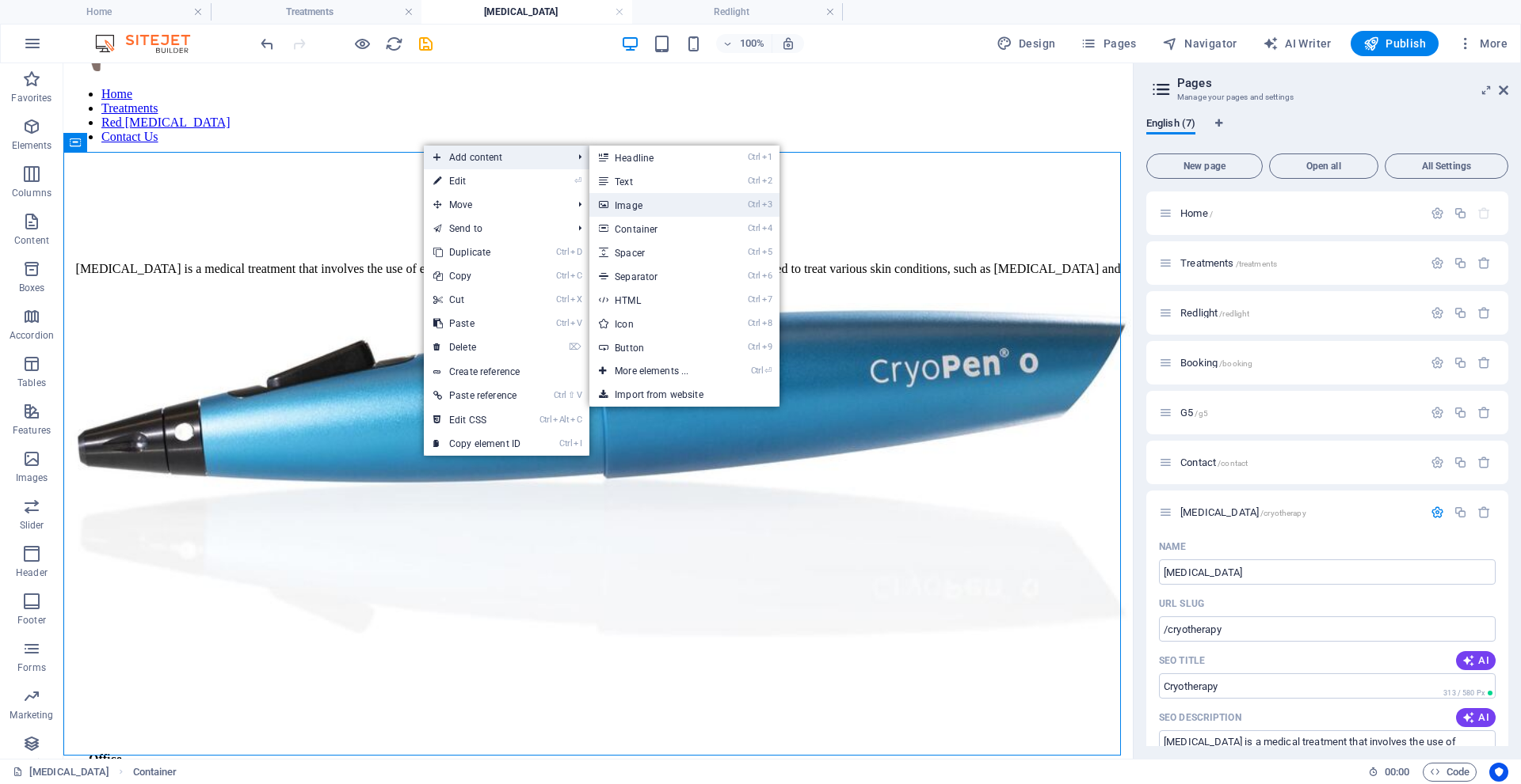
click at [635, 209] on link "Ctrl 3 Image" at bounding box center [654, 205] width 130 height 24
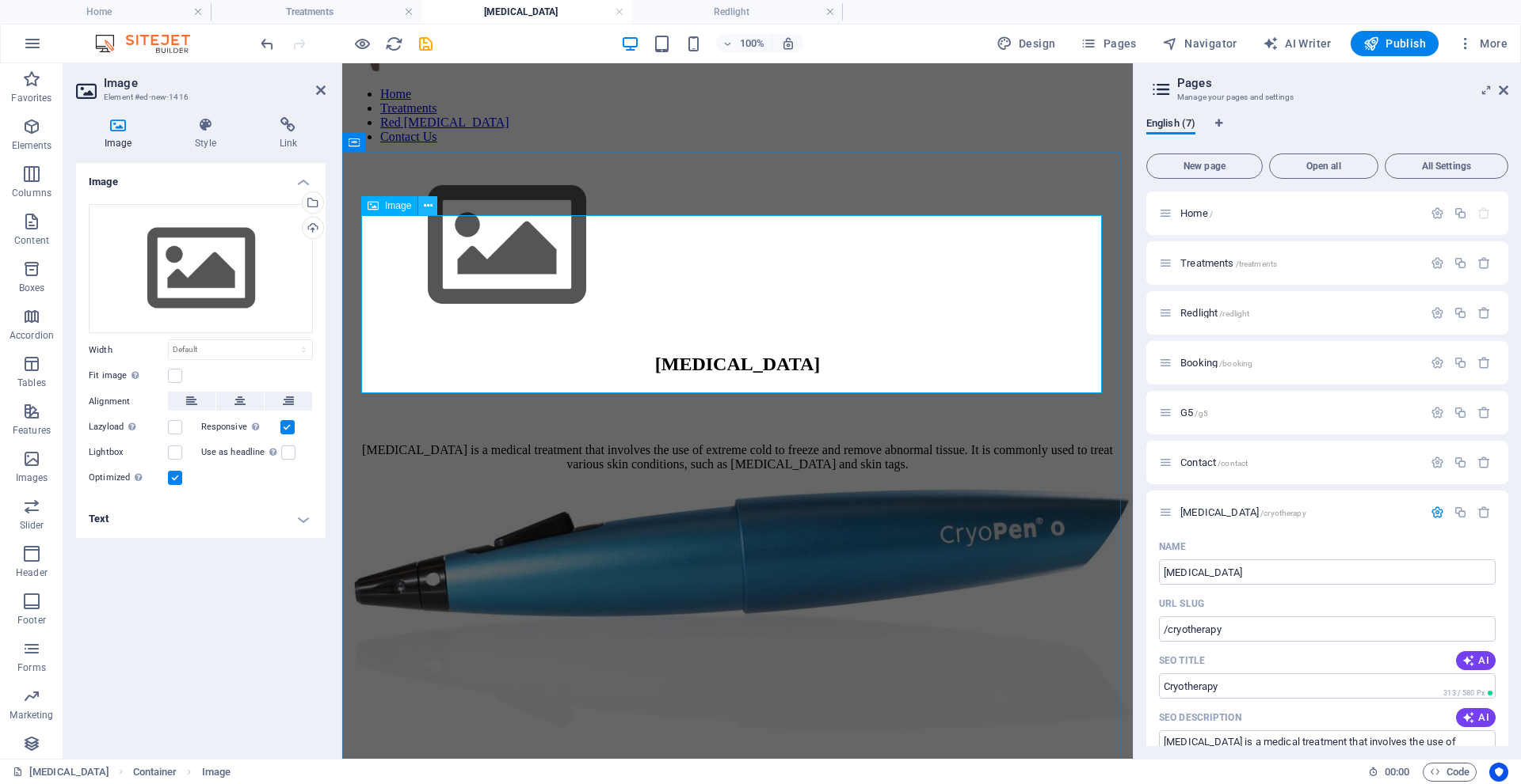
click at [428, 206] on icon at bounding box center [428, 206] width 9 height 16
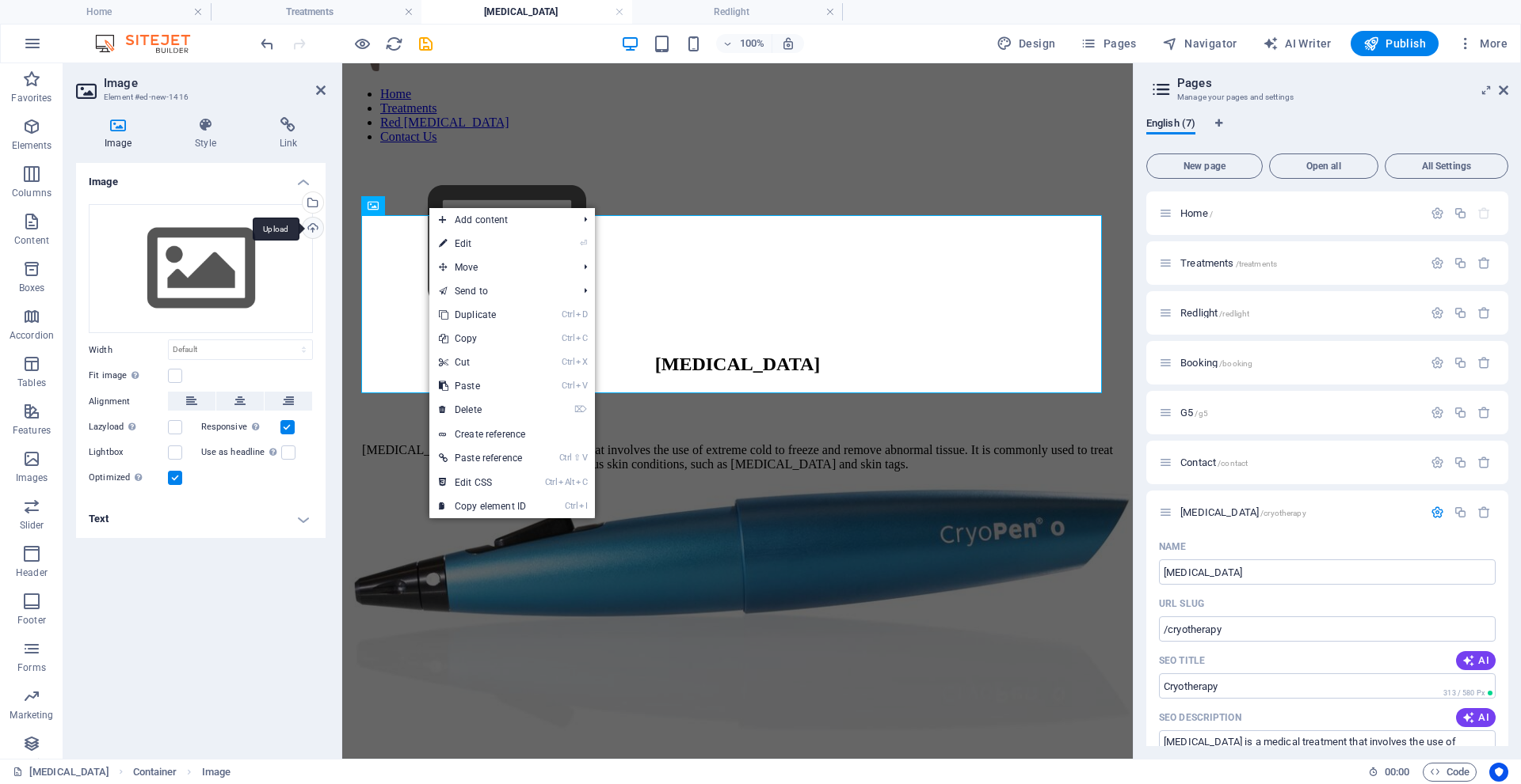
click at [314, 229] on div "Upload" at bounding box center [311, 230] width 24 height 24
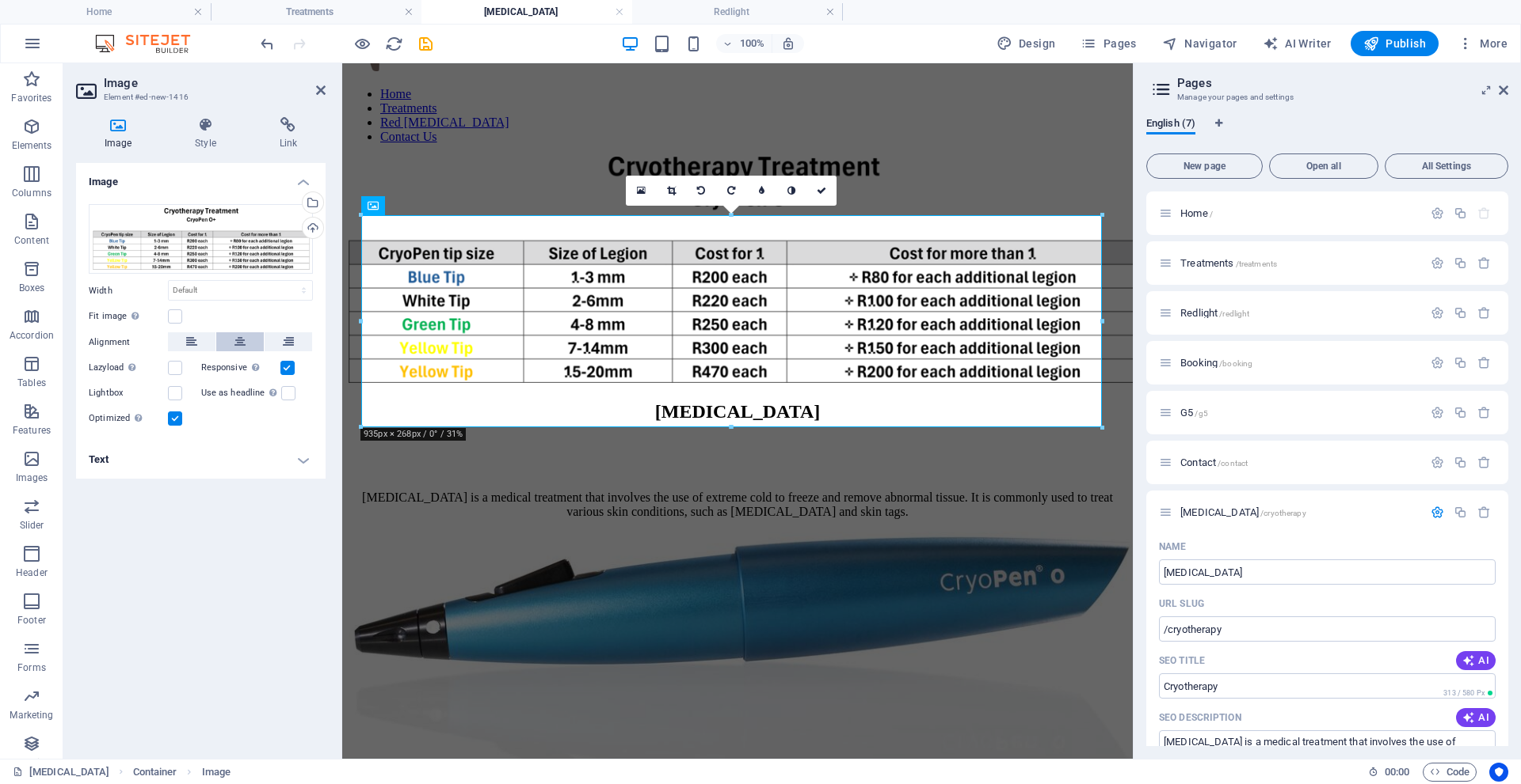
click at [235, 340] on icon at bounding box center [240, 342] width 11 height 19
click at [320, 90] on icon at bounding box center [320, 90] width 10 height 13
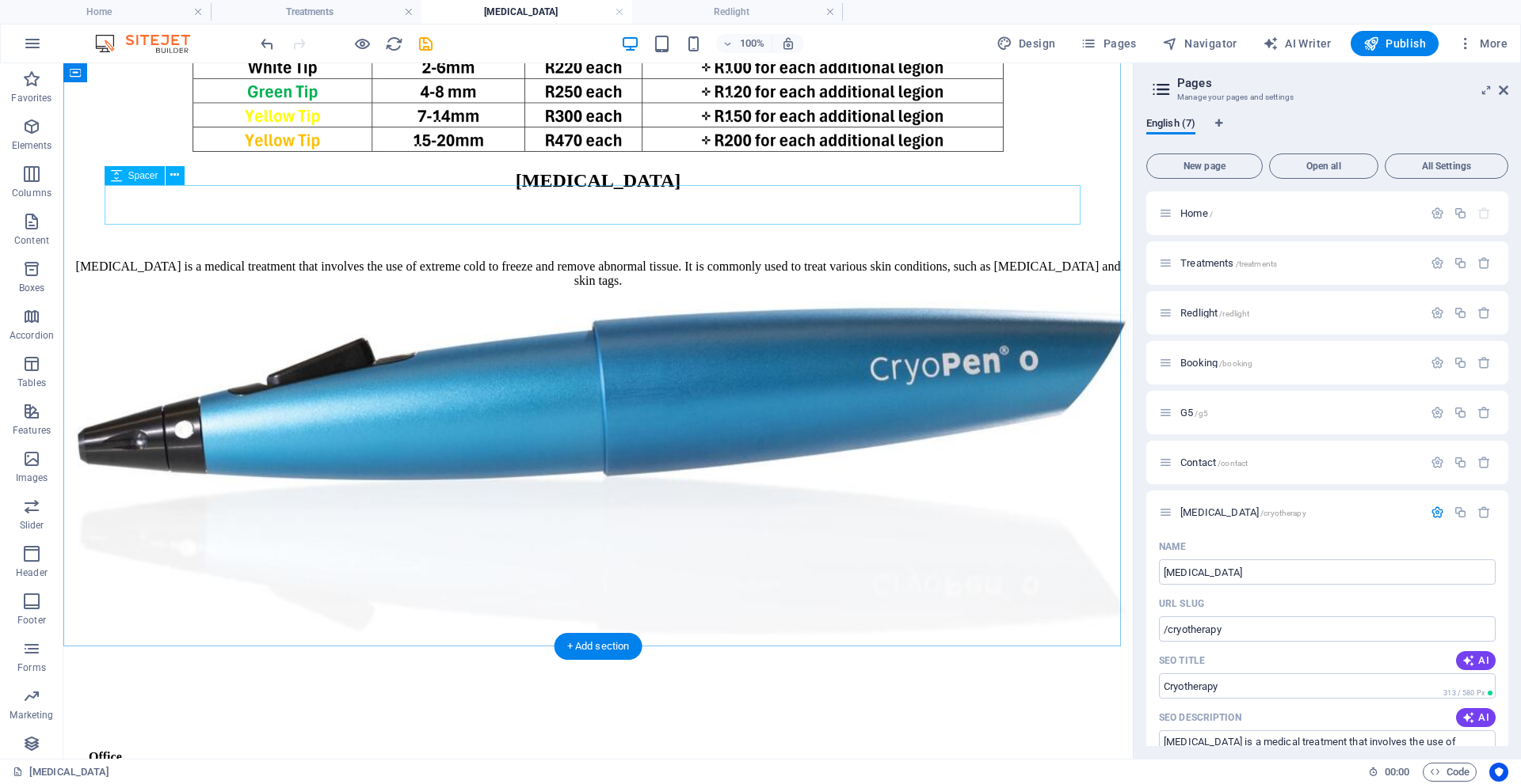
scroll to position [238, 0]
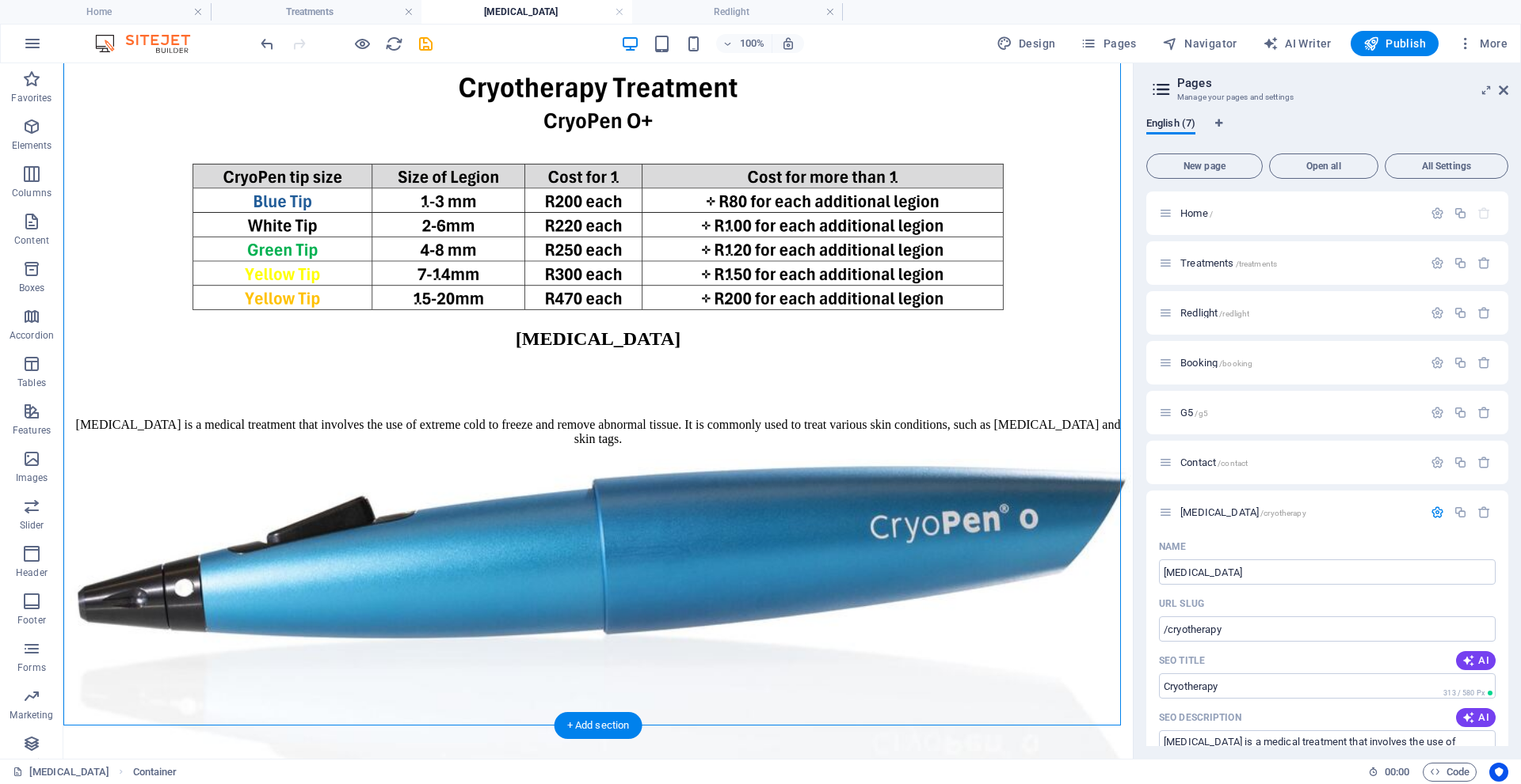
drag, startPoint x: 573, startPoint y: 164, endPoint x: 568, endPoint y: 607, distance: 443.0
click at [568, 607] on div "[MEDICAL_DATA] [MEDICAL_DATA] is a medical treatment that involves the use of e…" at bounding box center [598, 443] width 1057 height 732
click at [632, 155] on figure at bounding box center [598, 195] width 1057 height 236
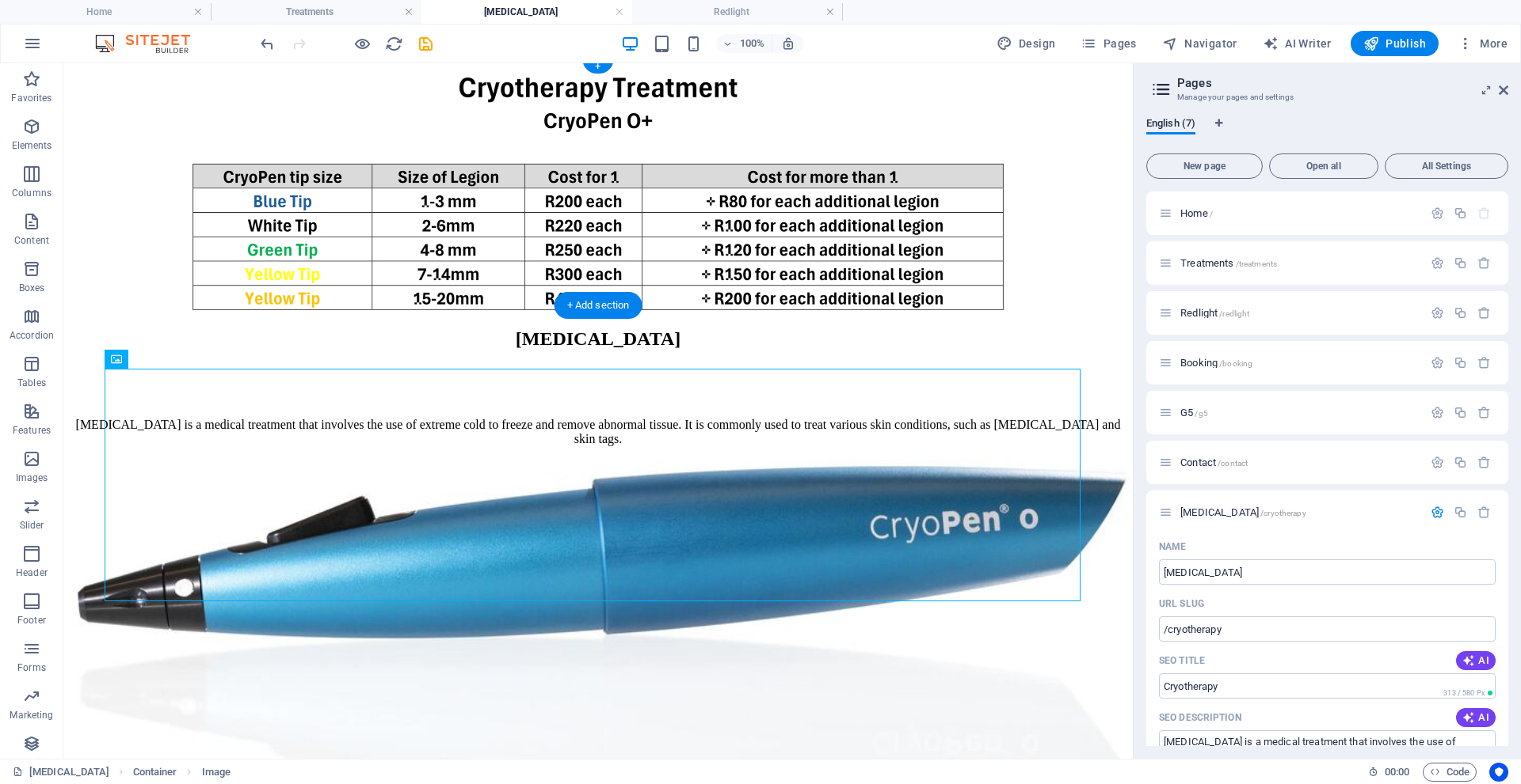
scroll to position [5, 0]
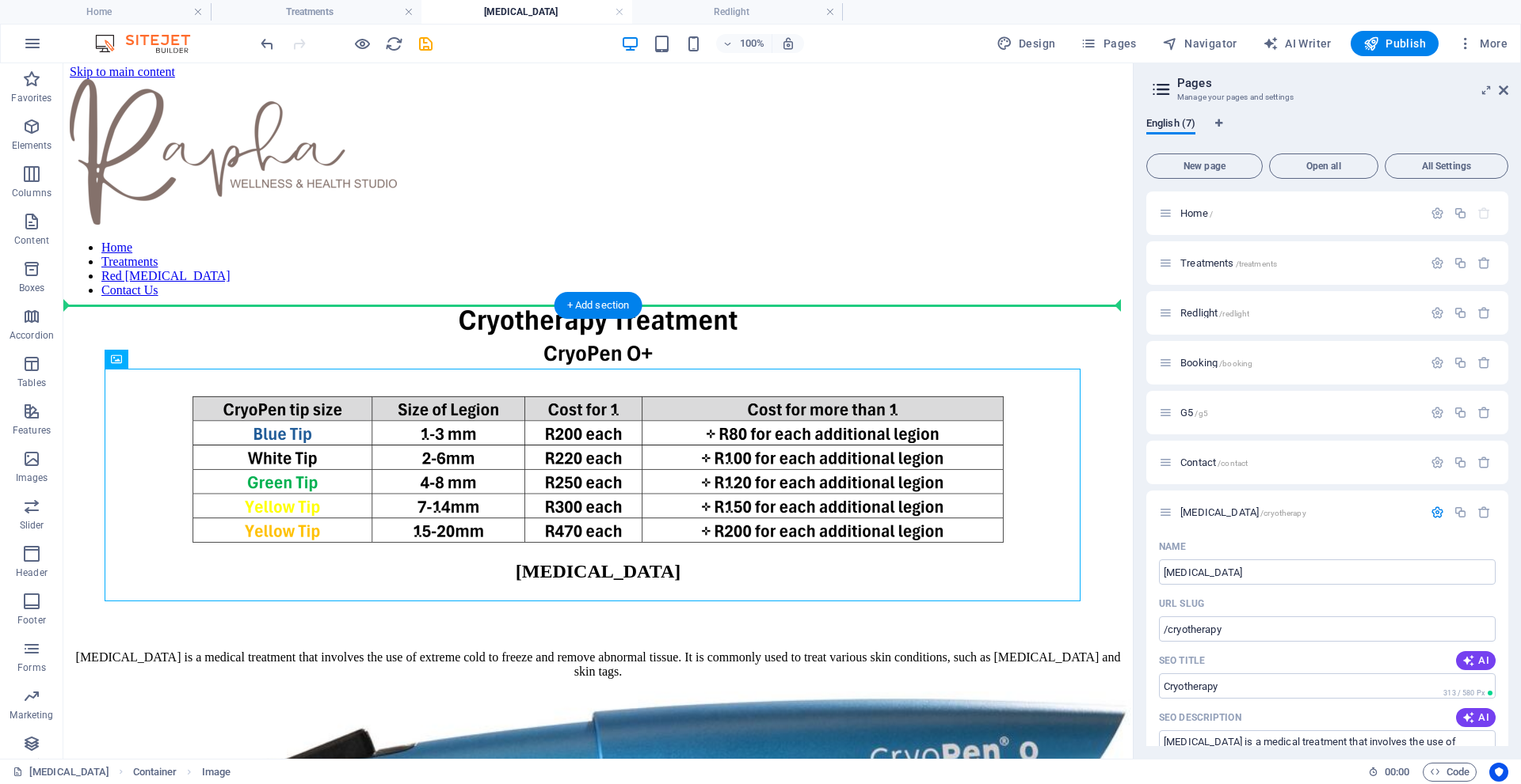
drag, startPoint x: 613, startPoint y: 164, endPoint x: 606, endPoint y: 356, distance: 192.1
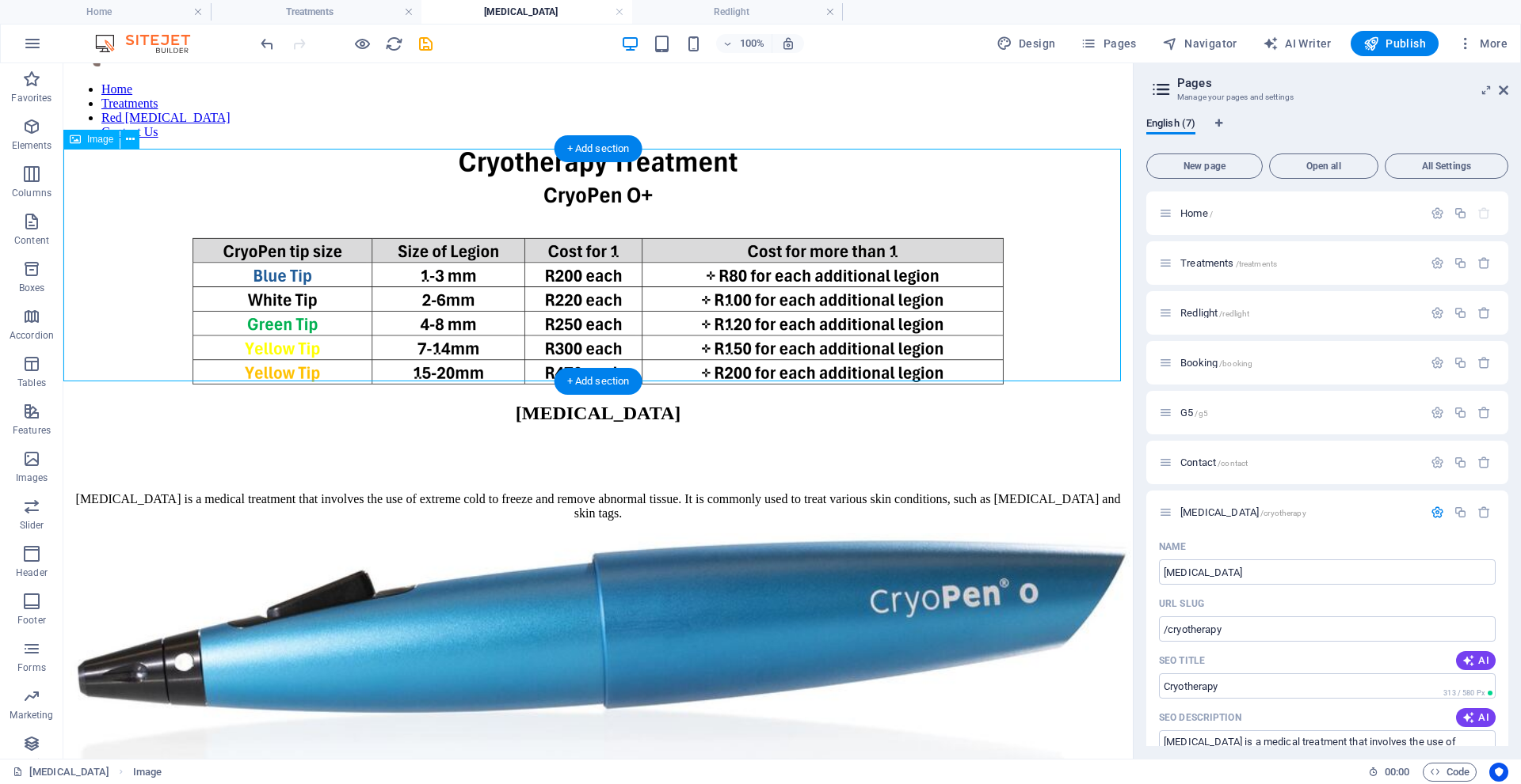
scroll to position [242, 0]
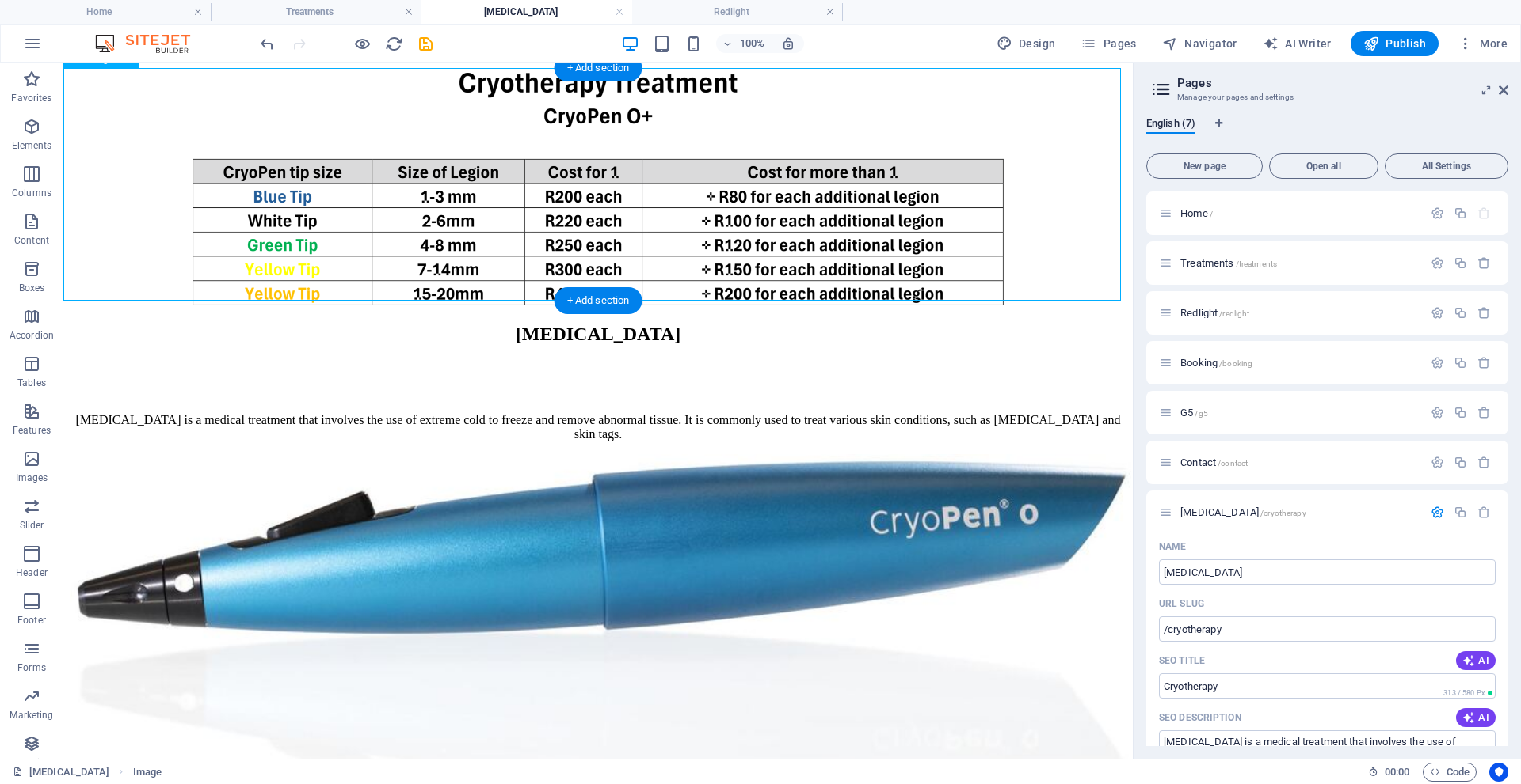
click at [724, 239] on figure at bounding box center [598, 191] width 1057 height 236
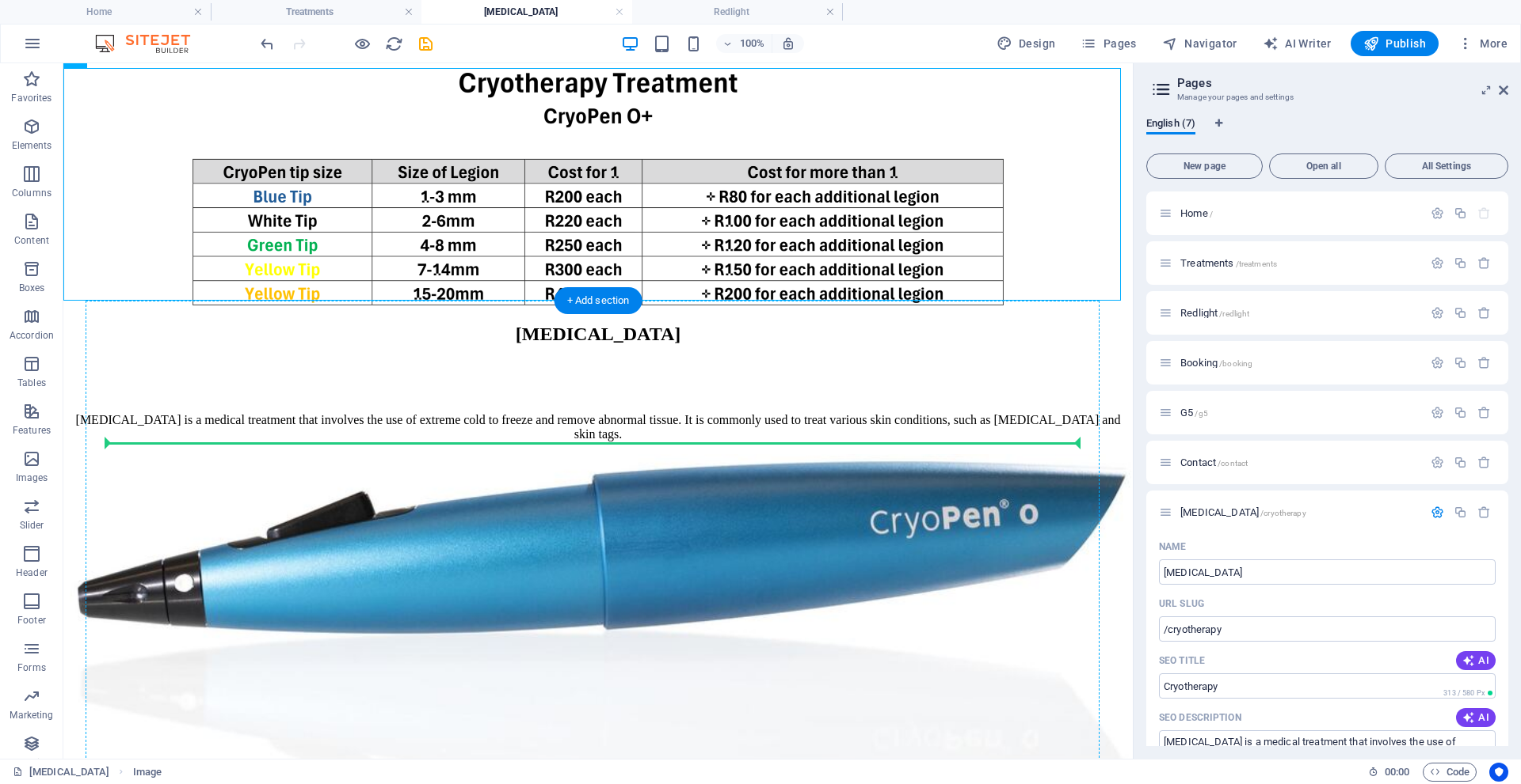
drag, startPoint x: 736, startPoint y: 238, endPoint x: 733, endPoint y: 426, distance: 188.0
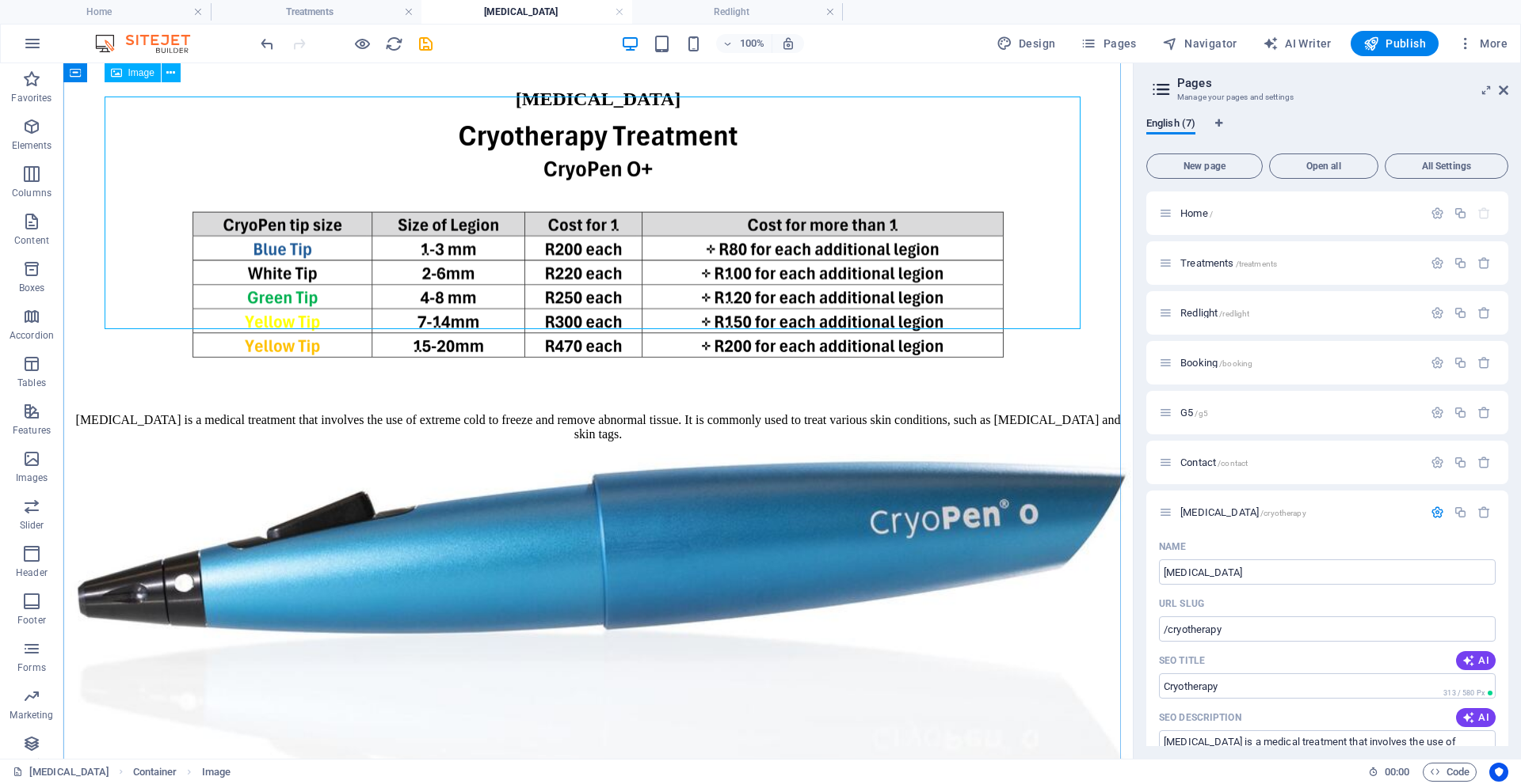
scroll to position [163, 0]
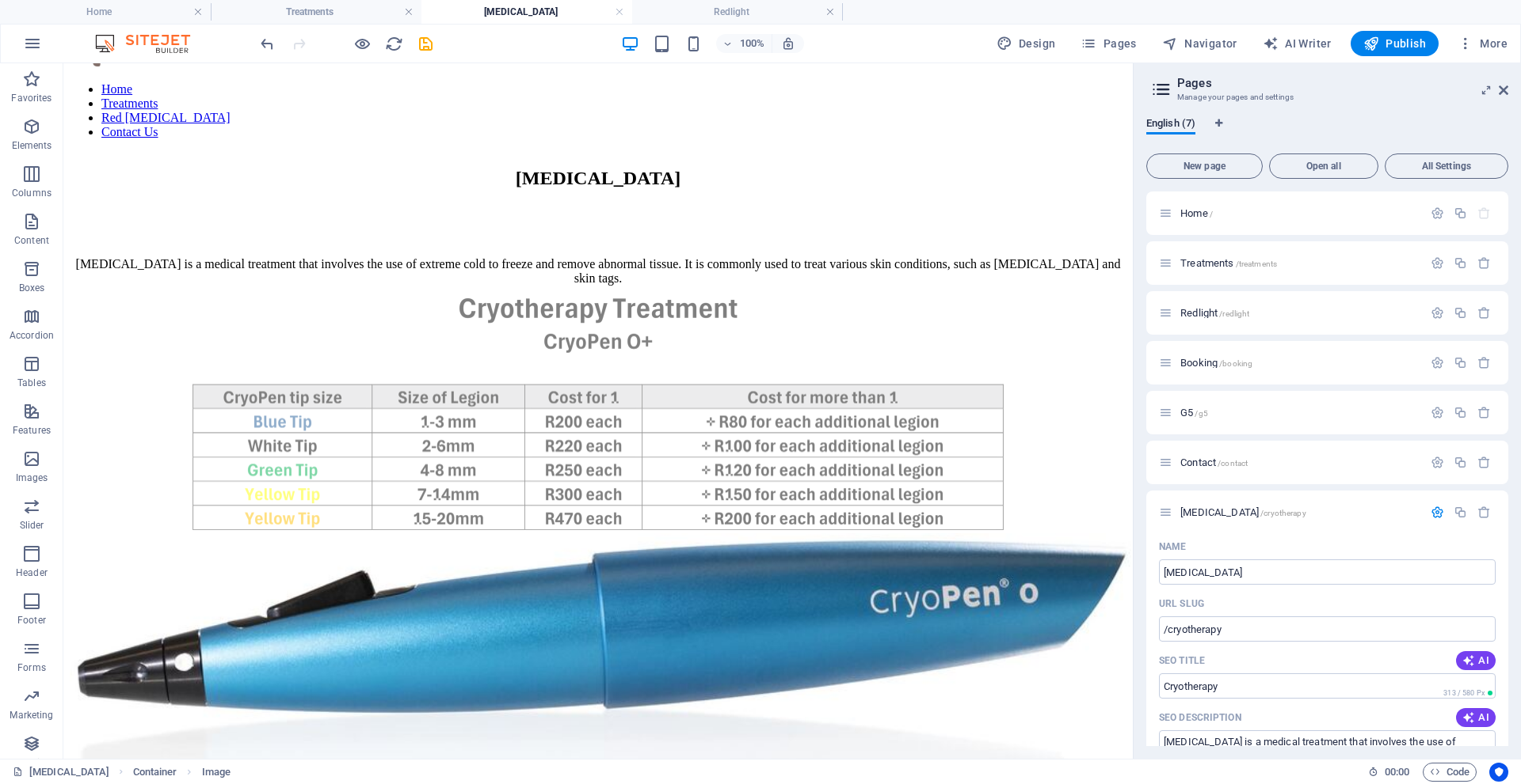
drag, startPoint x: 730, startPoint y: 261, endPoint x: 726, endPoint y: 397, distance: 136.1
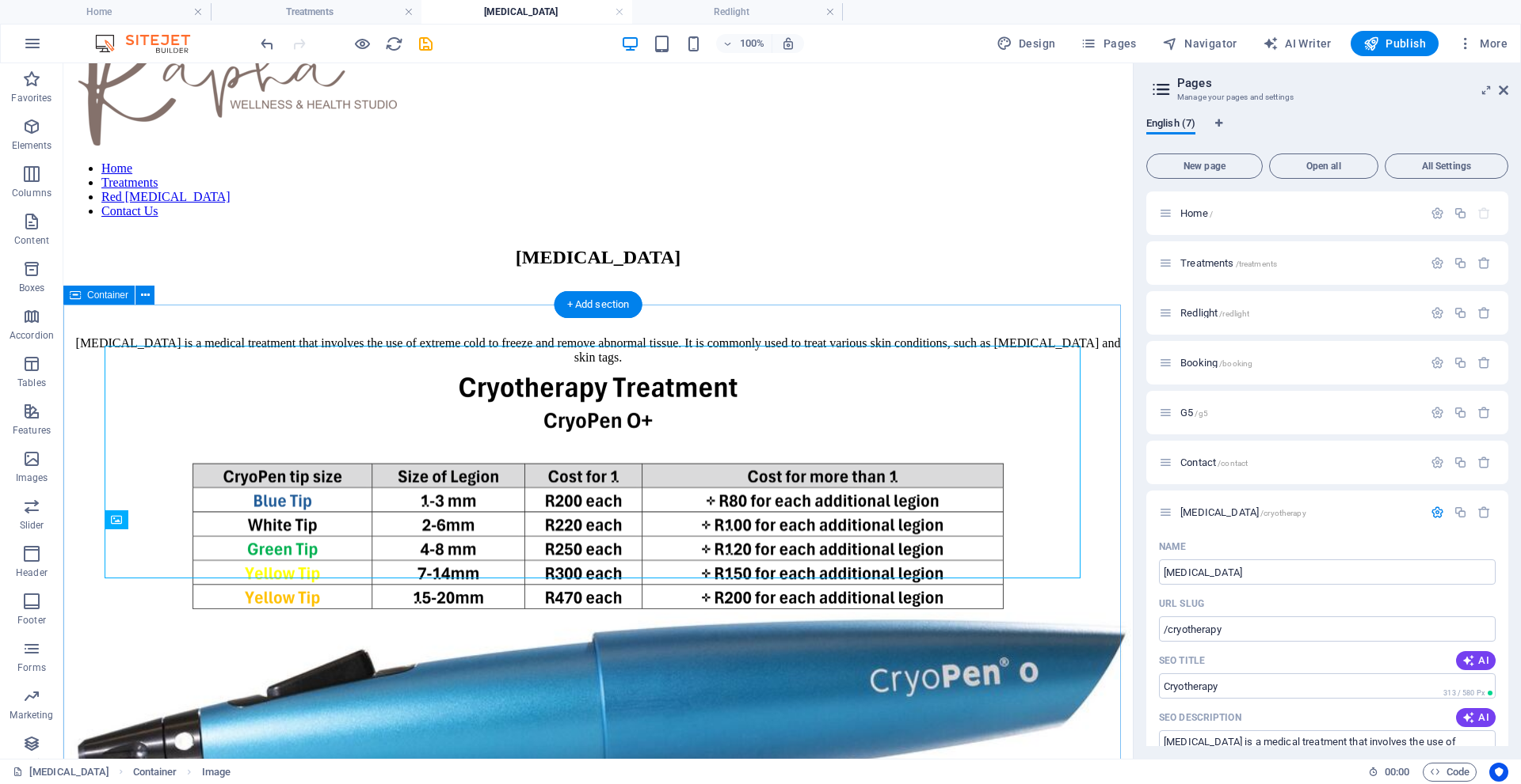
scroll to position [0, 0]
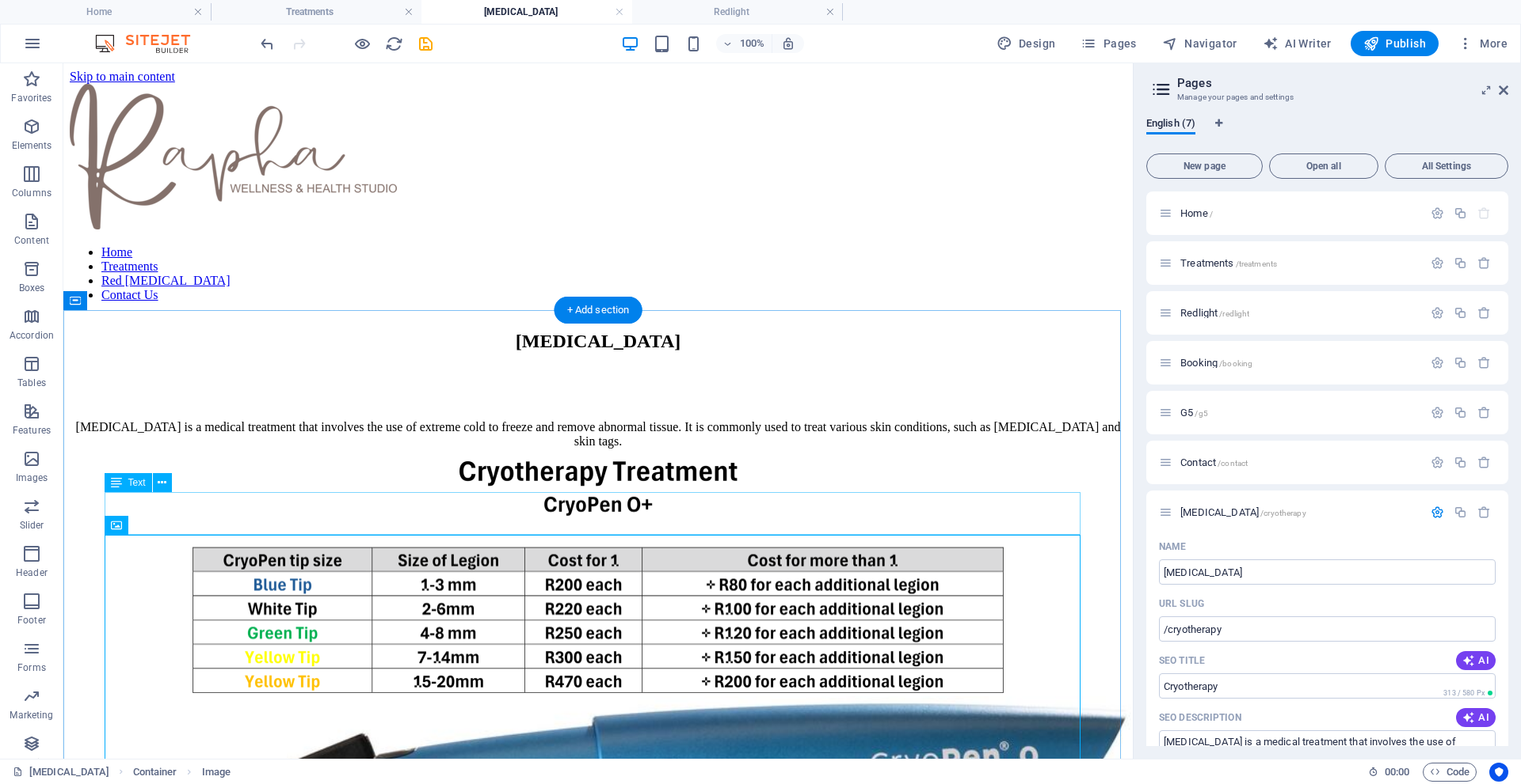
click at [613, 449] on div "[MEDICAL_DATA] is a medical treatment that involves the use of extreme cold to …" at bounding box center [598, 435] width 1057 height 29
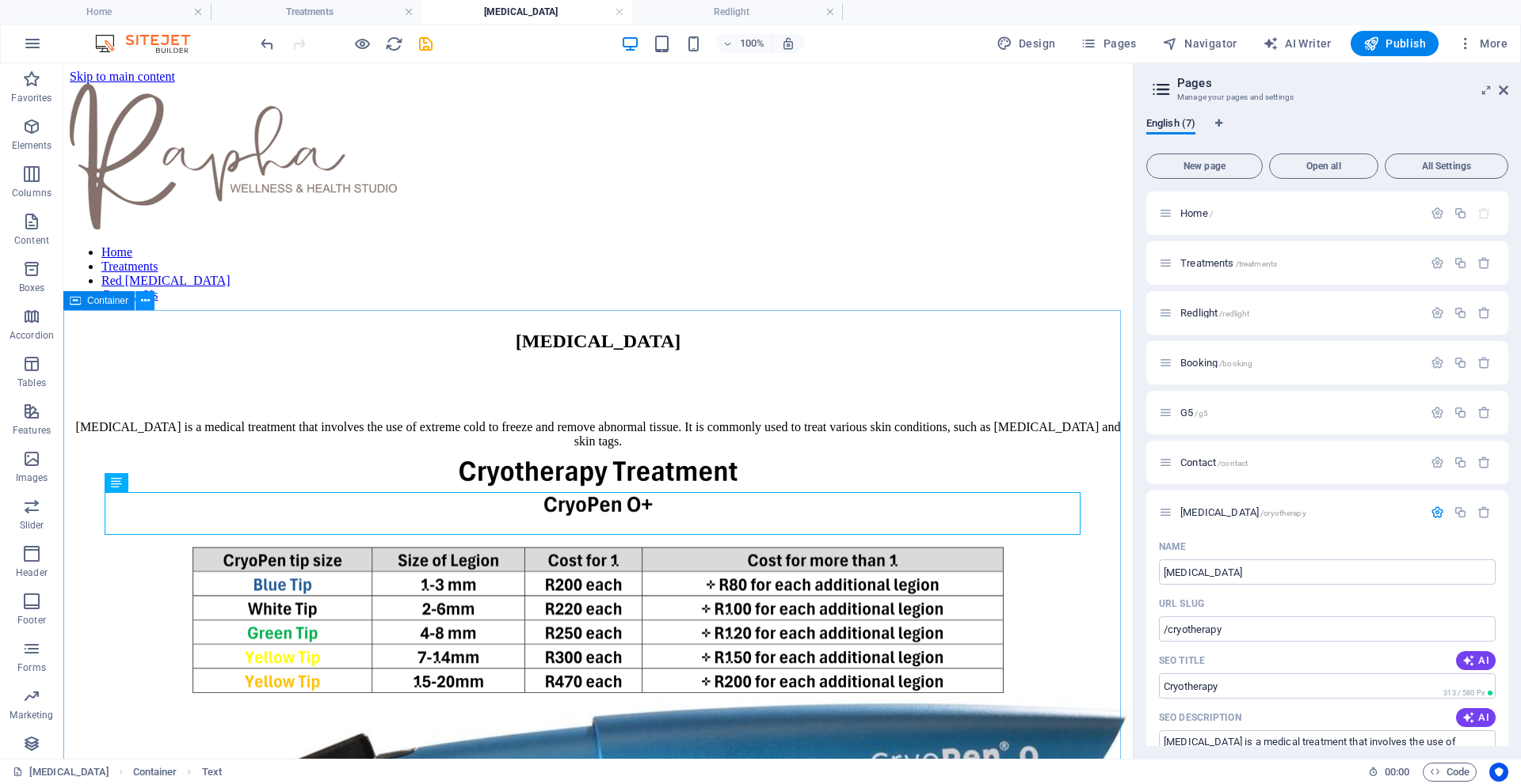
click at [141, 307] on icon at bounding box center [146, 301] width 9 height 16
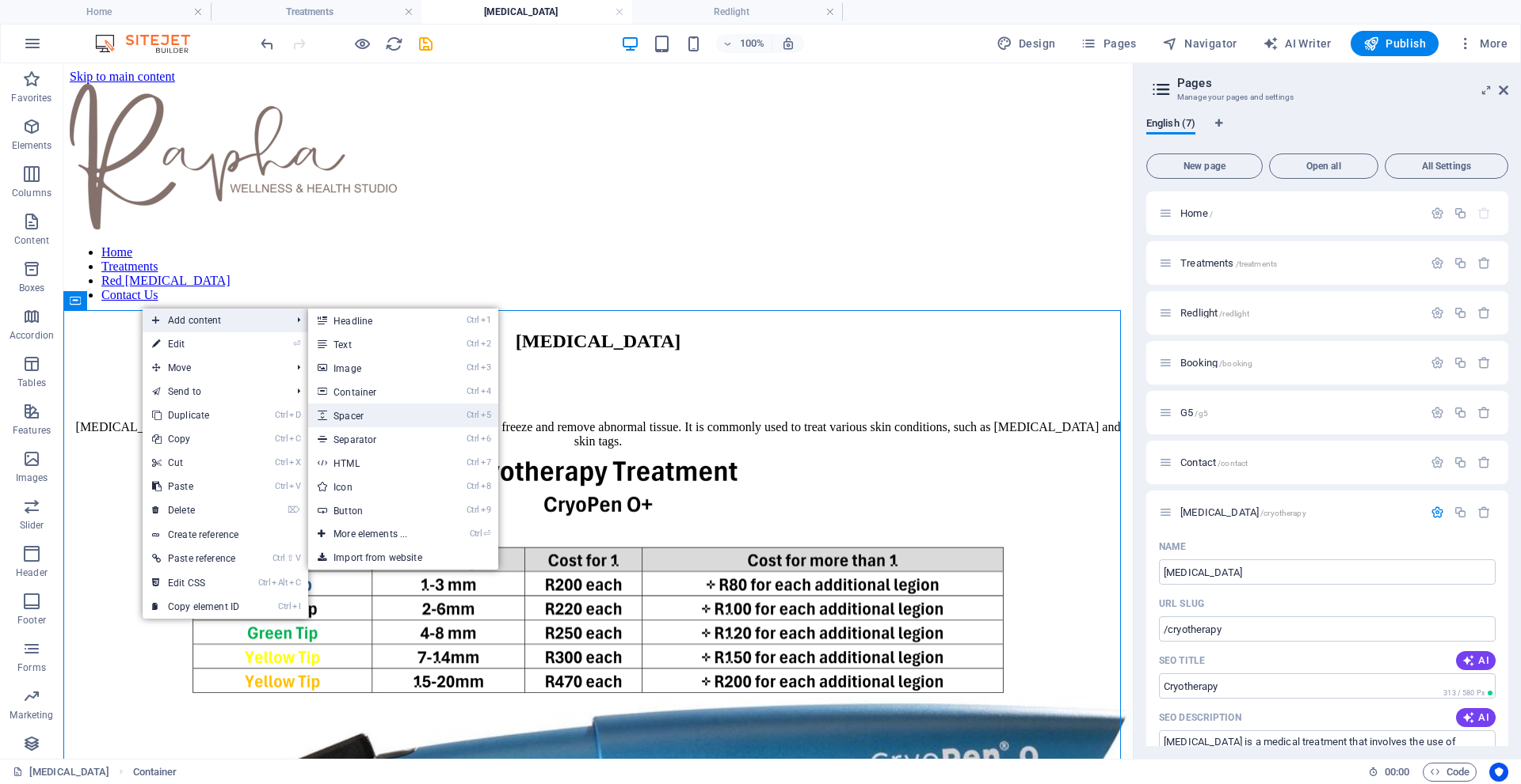
click at [364, 410] on link "Ctrl 5 Spacer" at bounding box center [373, 415] width 130 height 24
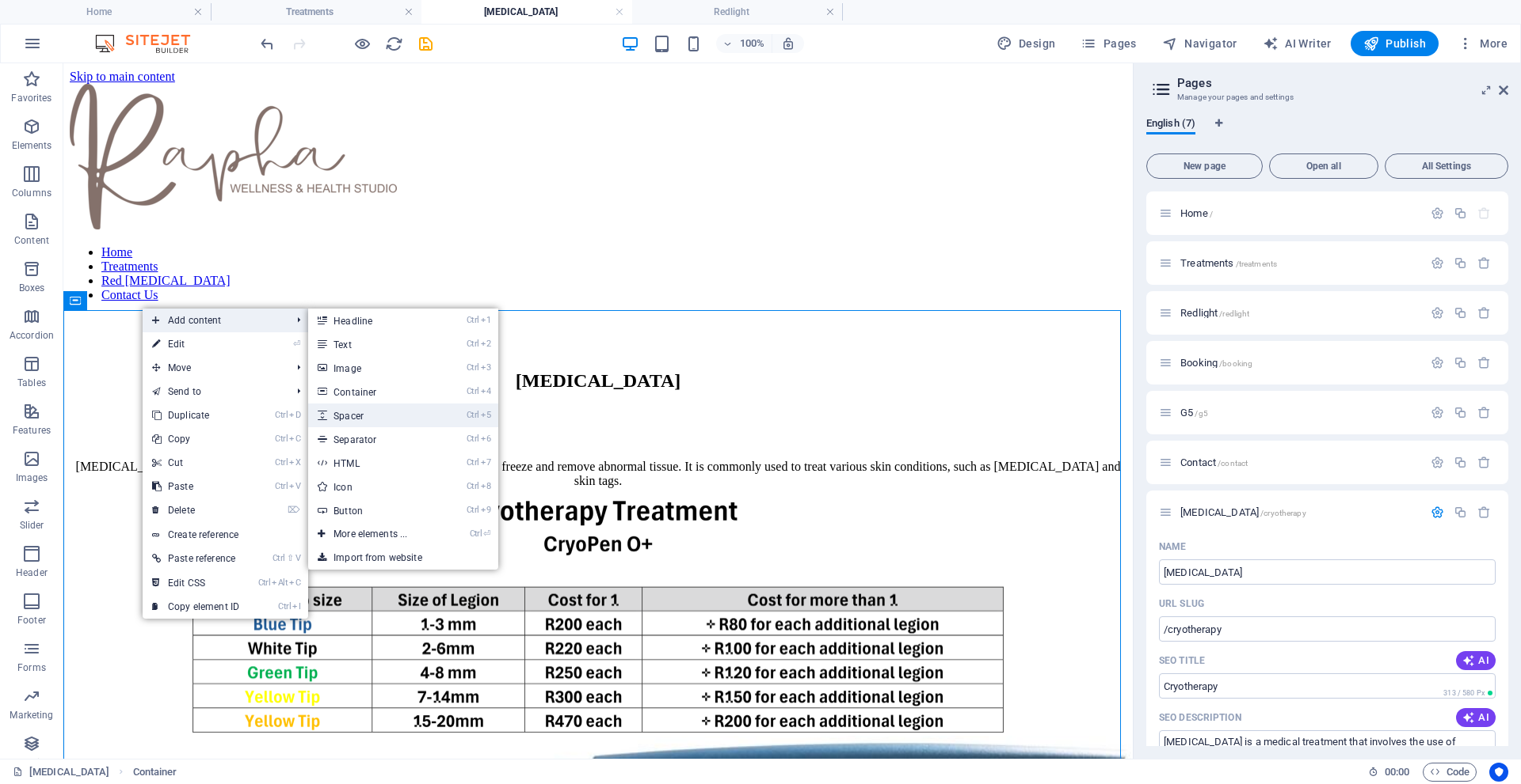
select select "px"
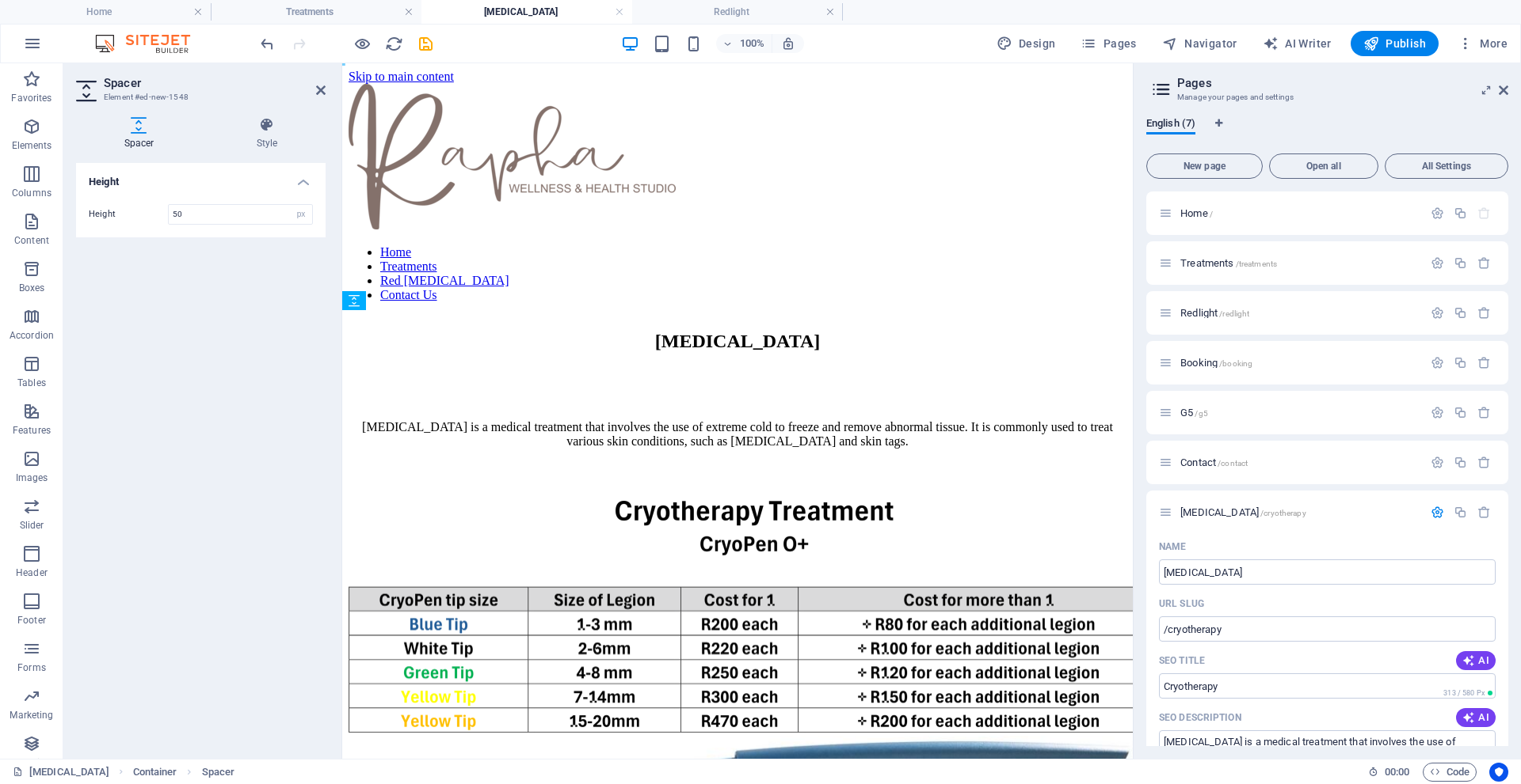
drag, startPoint x: 734, startPoint y: 401, endPoint x: 728, endPoint y: 568, distance: 167.1
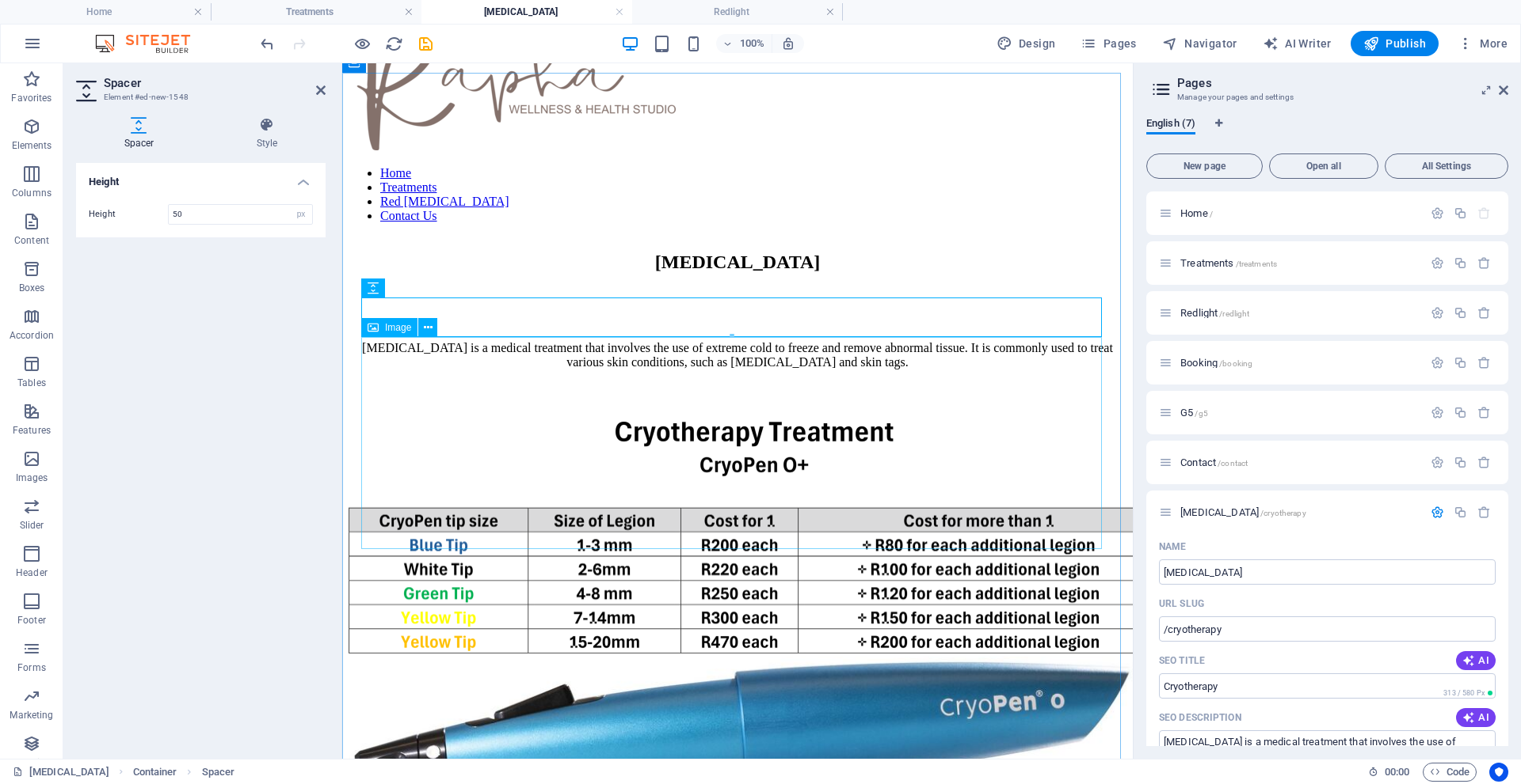
scroll to position [238, 0]
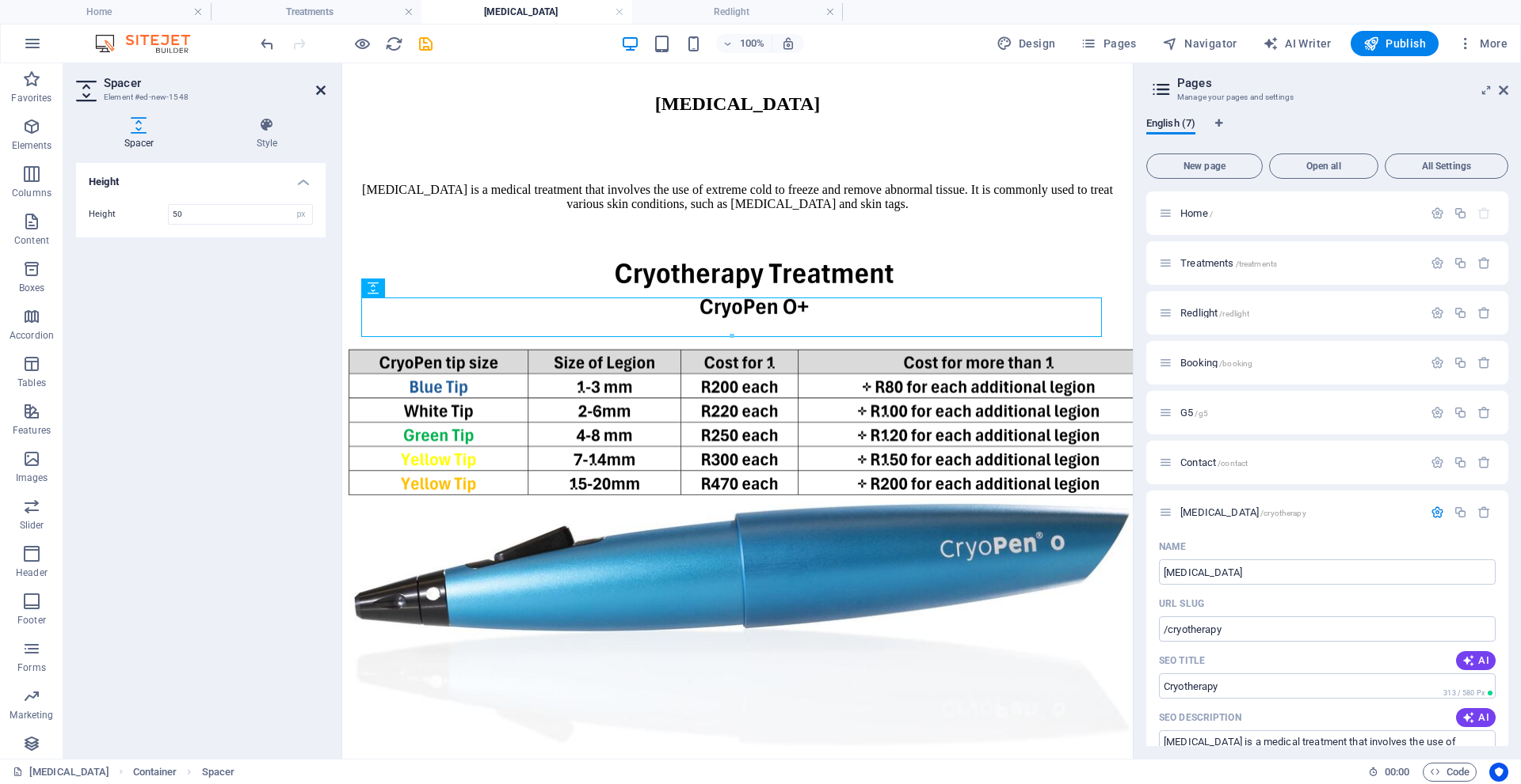
click at [320, 90] on icon at bounding box center [320, 90] width 10 height 13
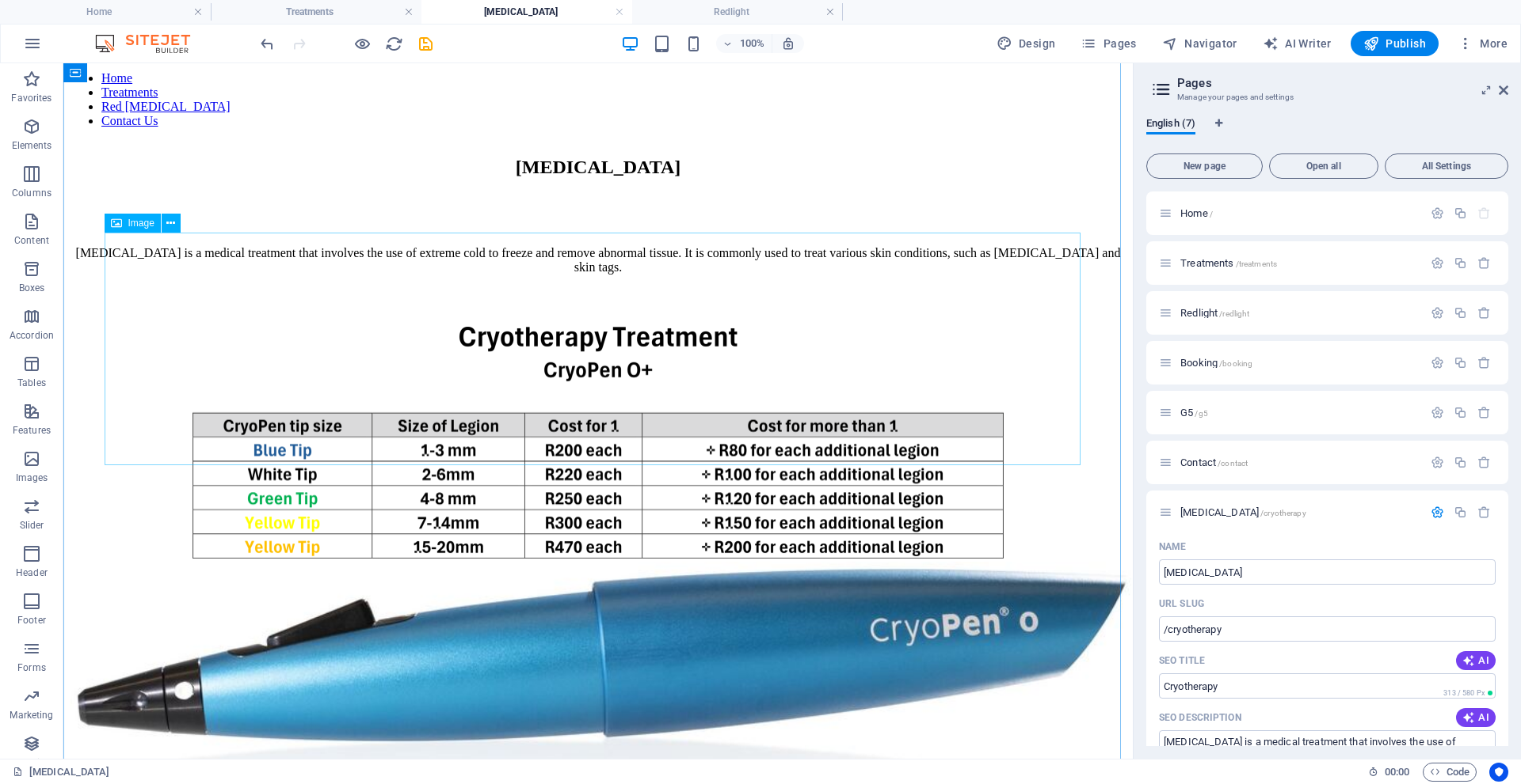
scroll to position [158, 0]
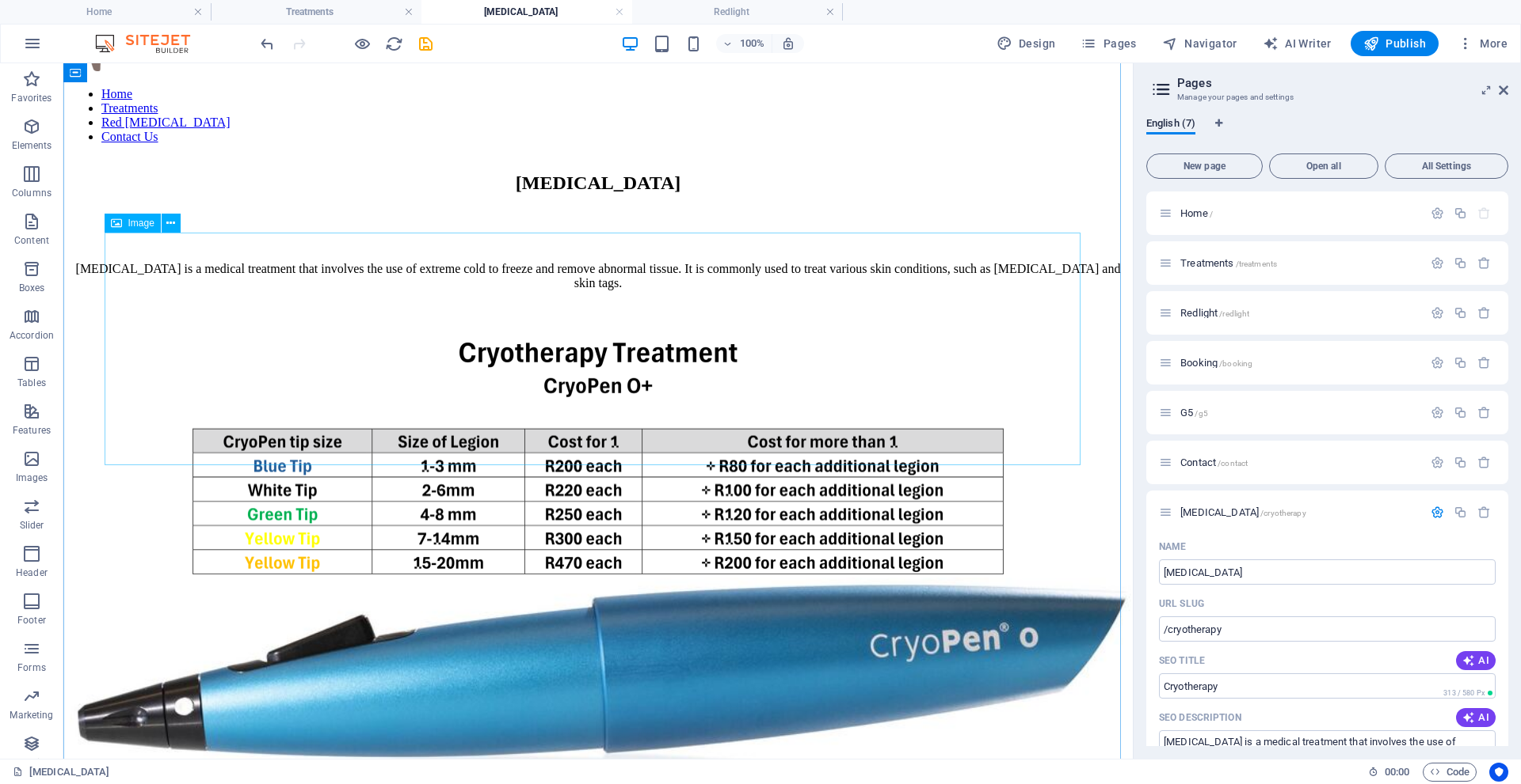
click at [580, 343] on figure at bounding box center [598, 460] width 1057 height 236
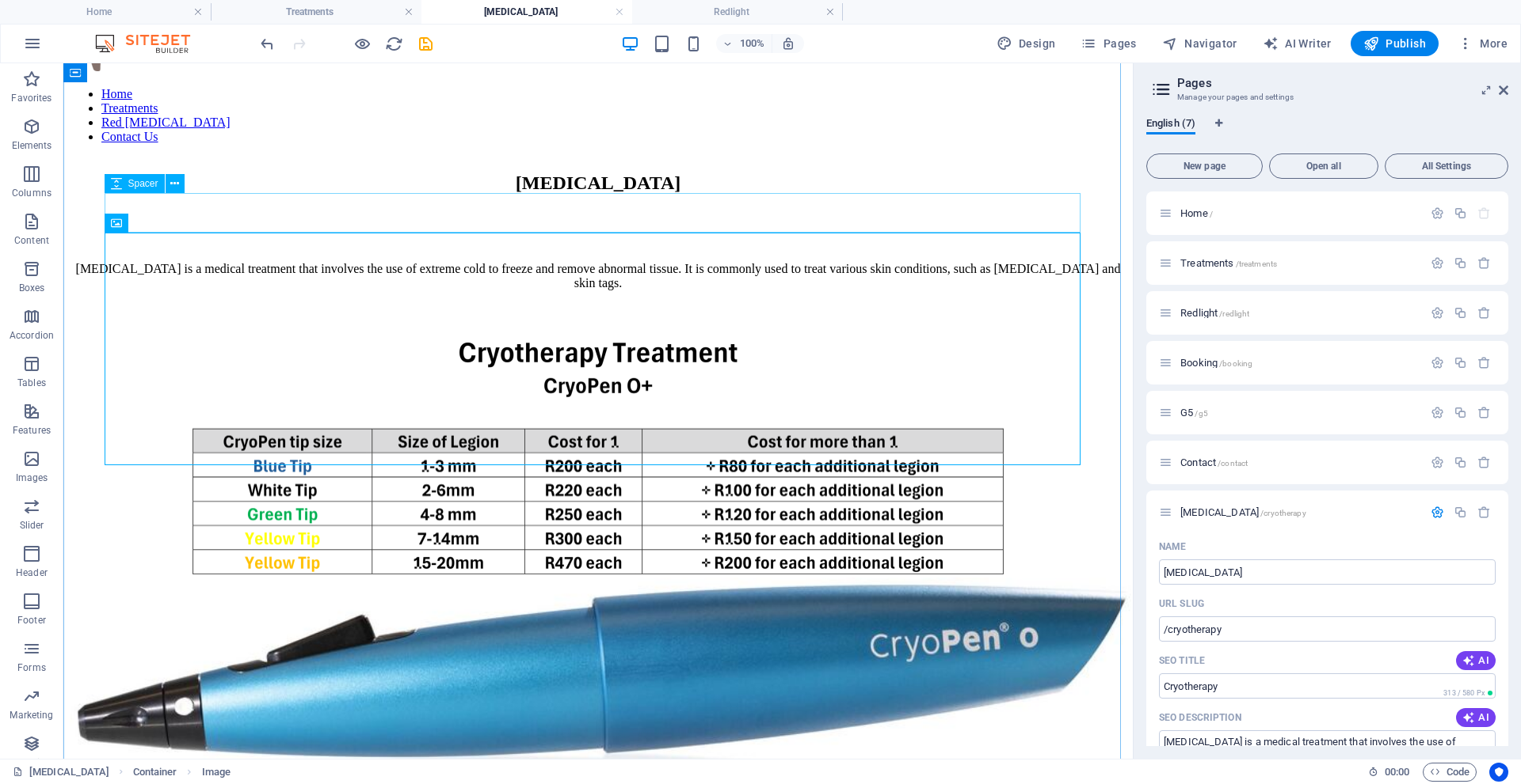
click at [530, 303] on div at bounding box center [598, 323] width 1057 height 40
click at [178, 187] on icon at bounding box center [175, 184] width 9 height 16
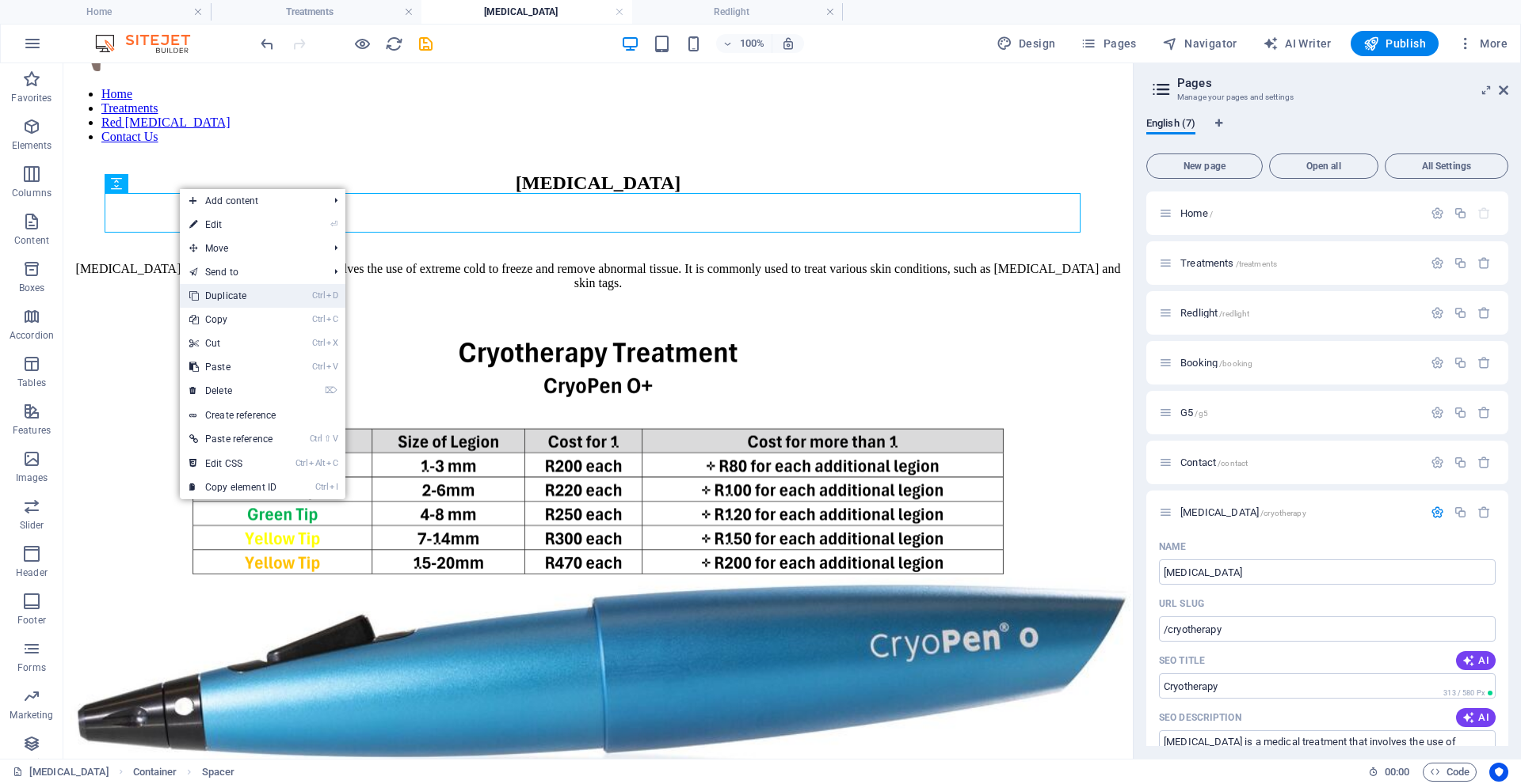
drag, startPoint x: 225, startPoint y: 295, endPoint x: 208, endPoint y: 236, distance: 61.4
click at [225, 295] on link "Ctrl D Duplicate" at bounding box center [233, 296] width 106 height 24
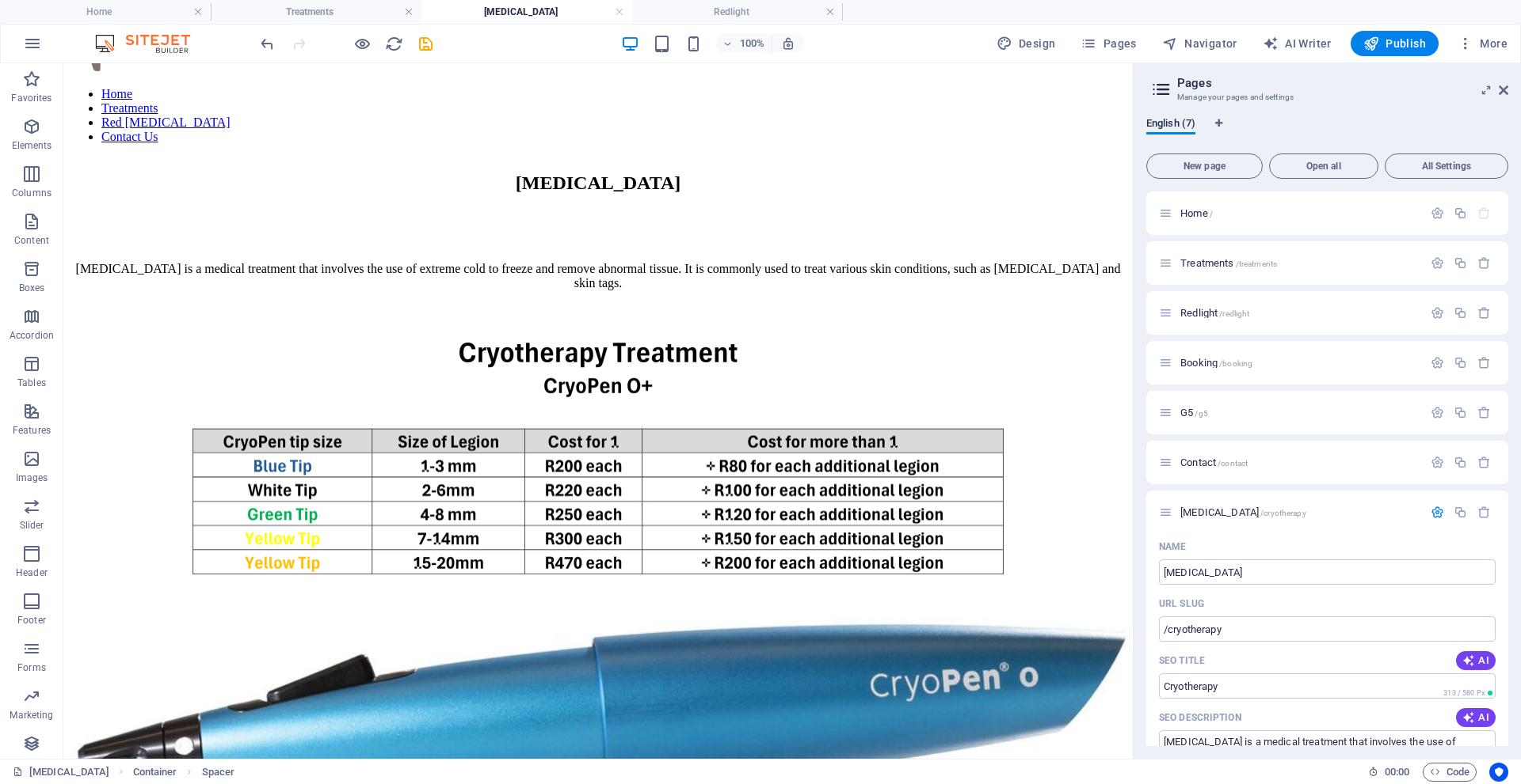
drag, startPoint x: 623, startPoint y: 250, endPoint x: 611, endPoint y: 486, distance: 236.3
click at [175, 457] on icon at bounding box center [175, 456] width 9 height 16
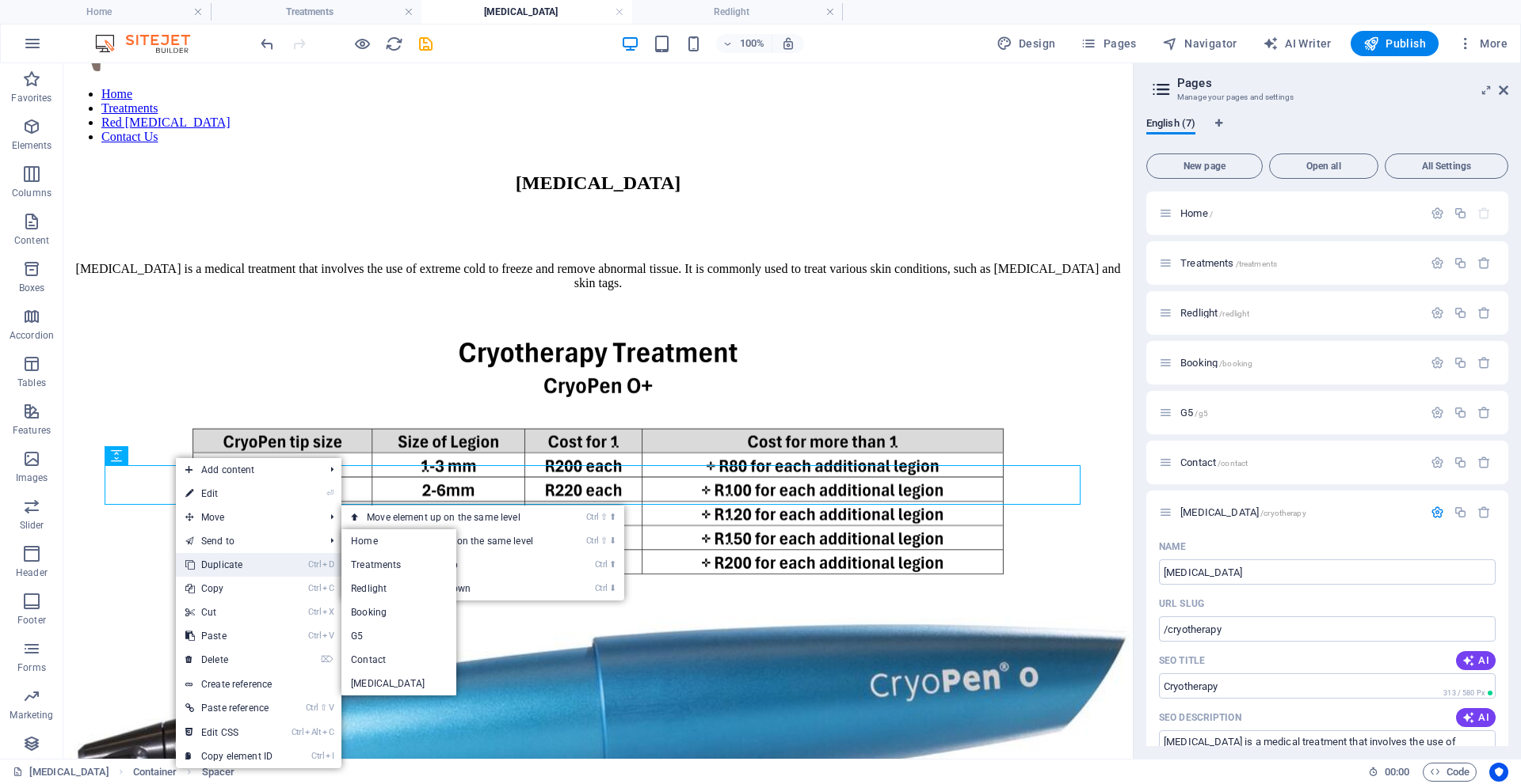
click at [232, 564] on link "Ctrl D Duplicate" at bounding box center [228, 565] width 106 height 24
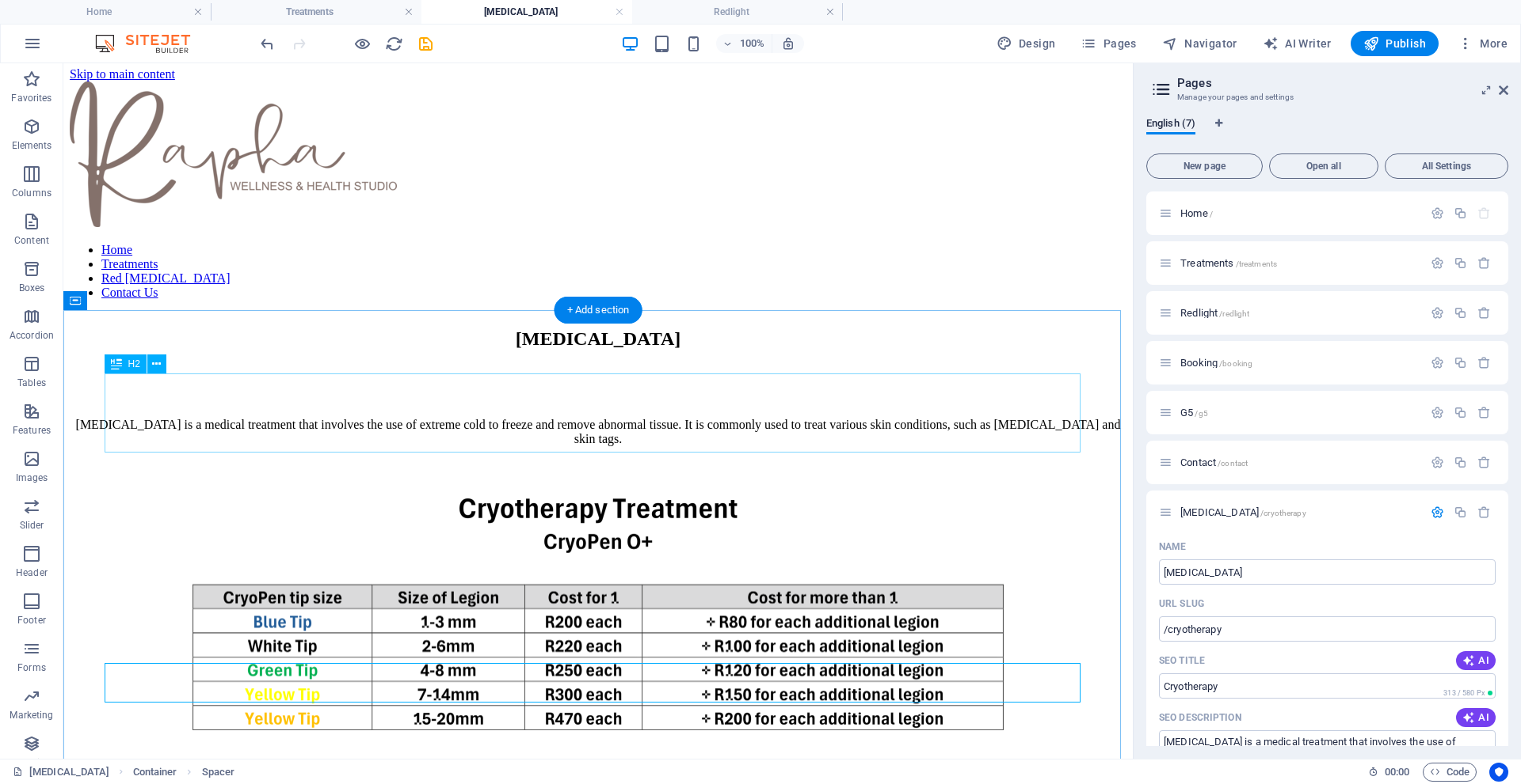
scroll to position [0, 0]
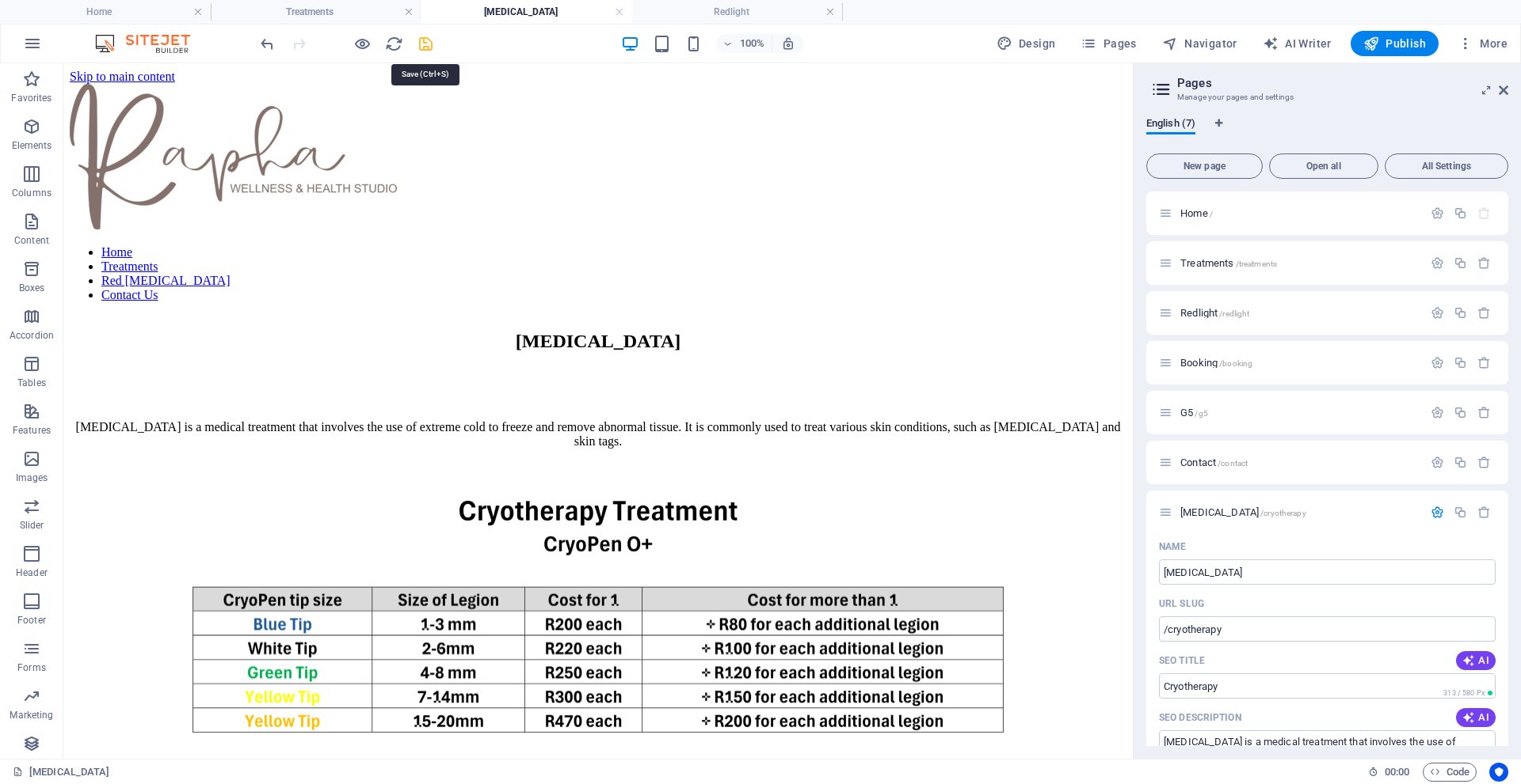
click at [423, 43] on icon "save" at bounding box center [425, 44] width 18 height 18
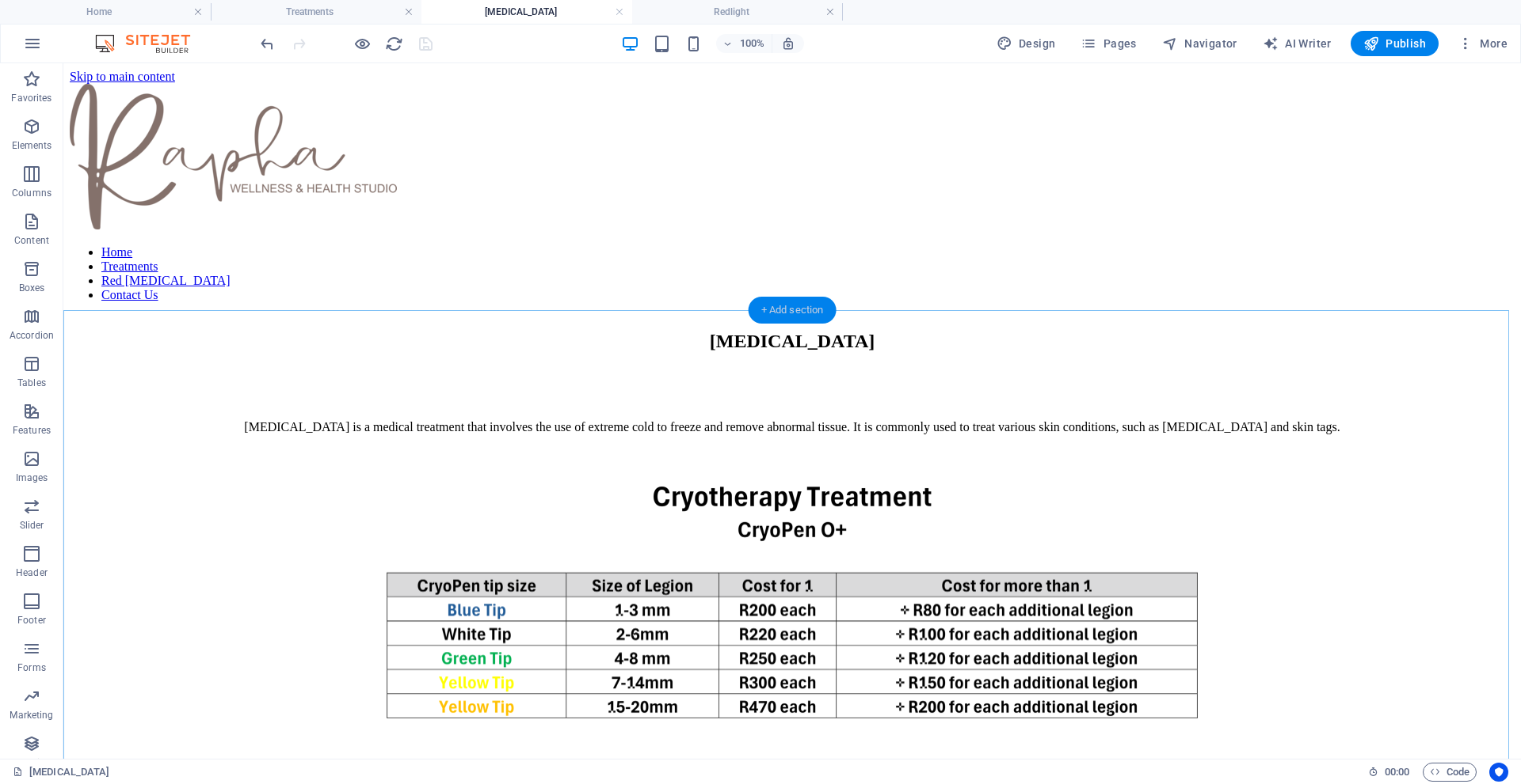
click at [803, 309] on div "+ Add section" at bounding box center [792, 310] width 88 height 27
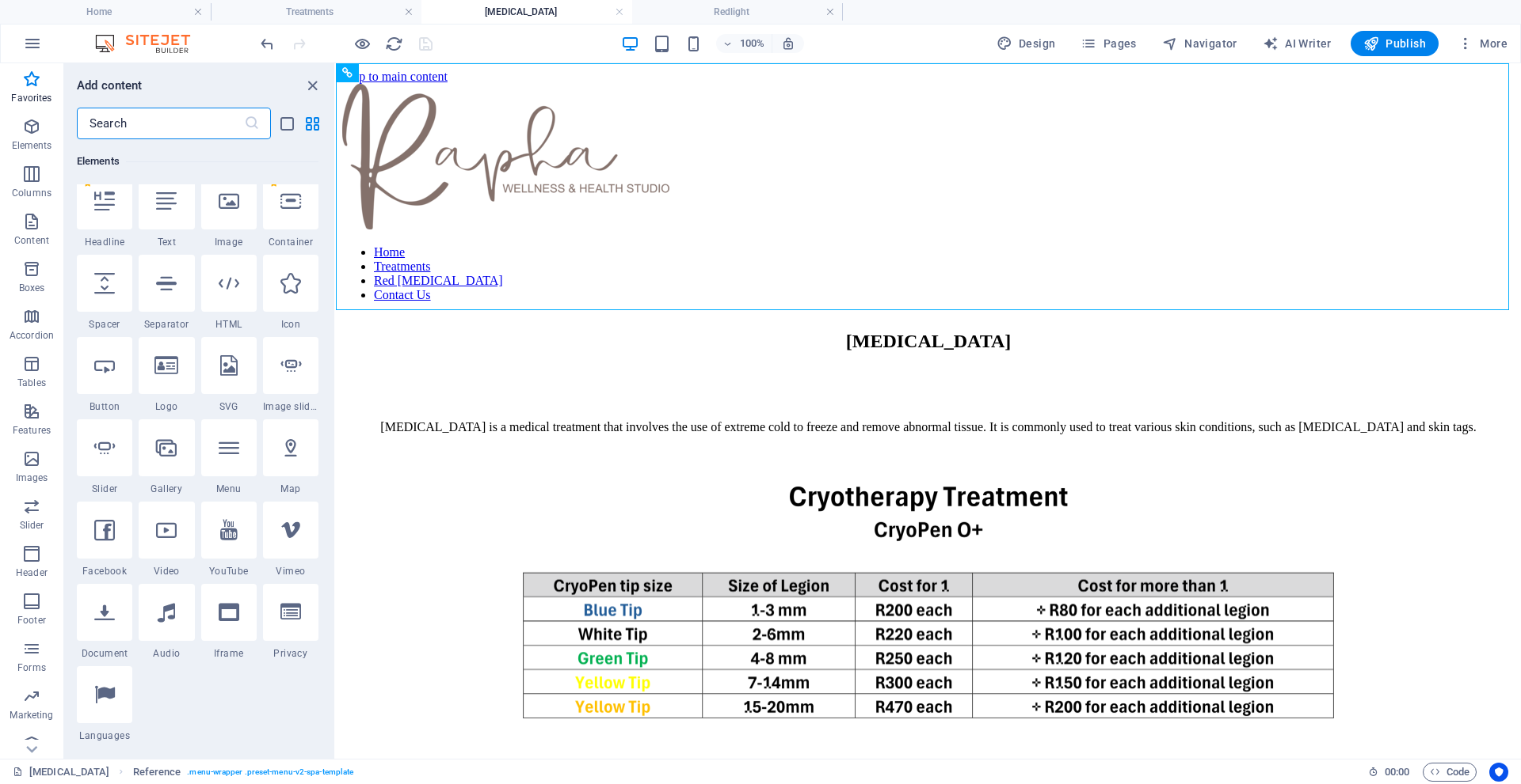
scroll to position [79, 0]
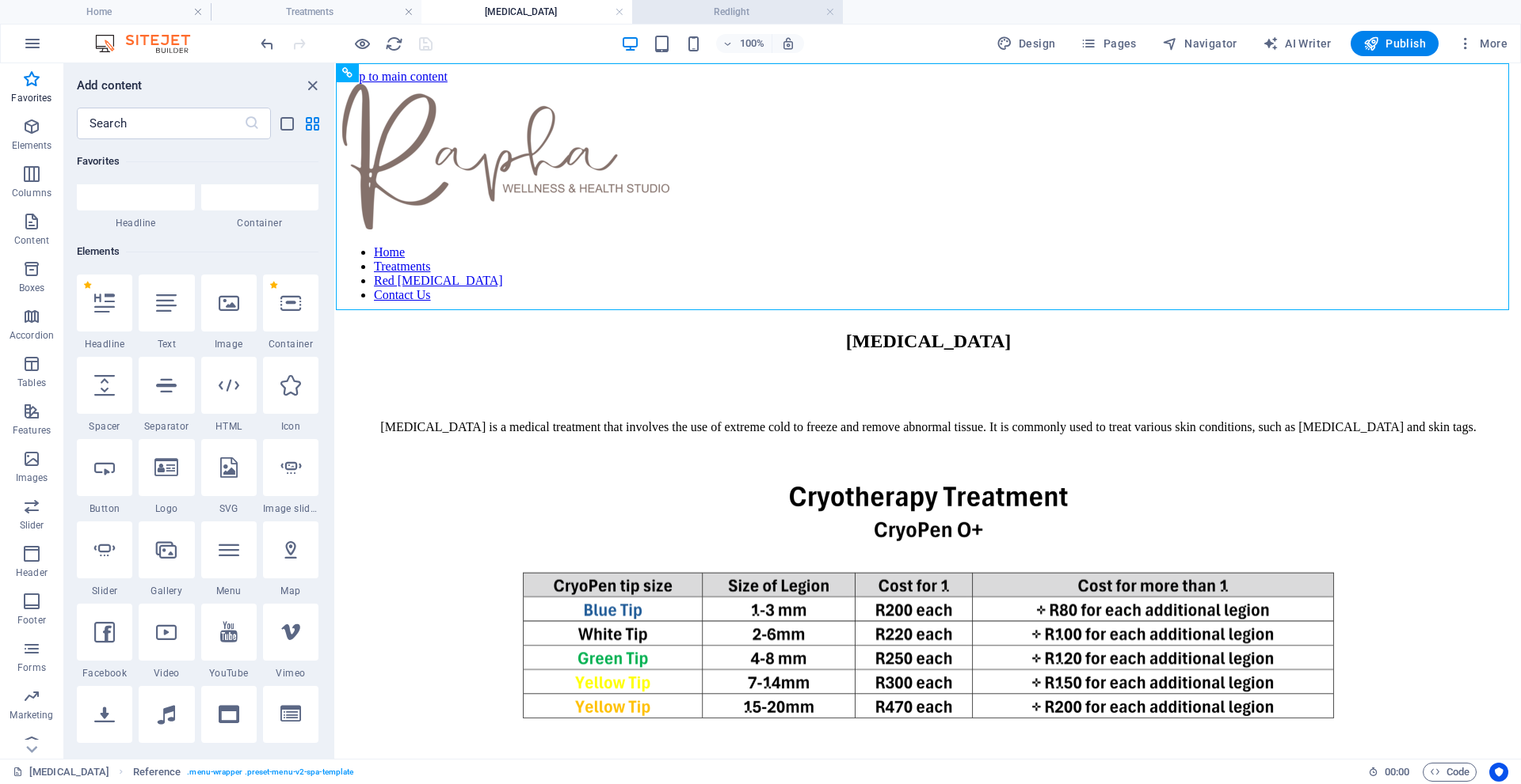
click at [742, 6] on h4 "Redlight" at bounding box center [737, 12] width 211 height 17
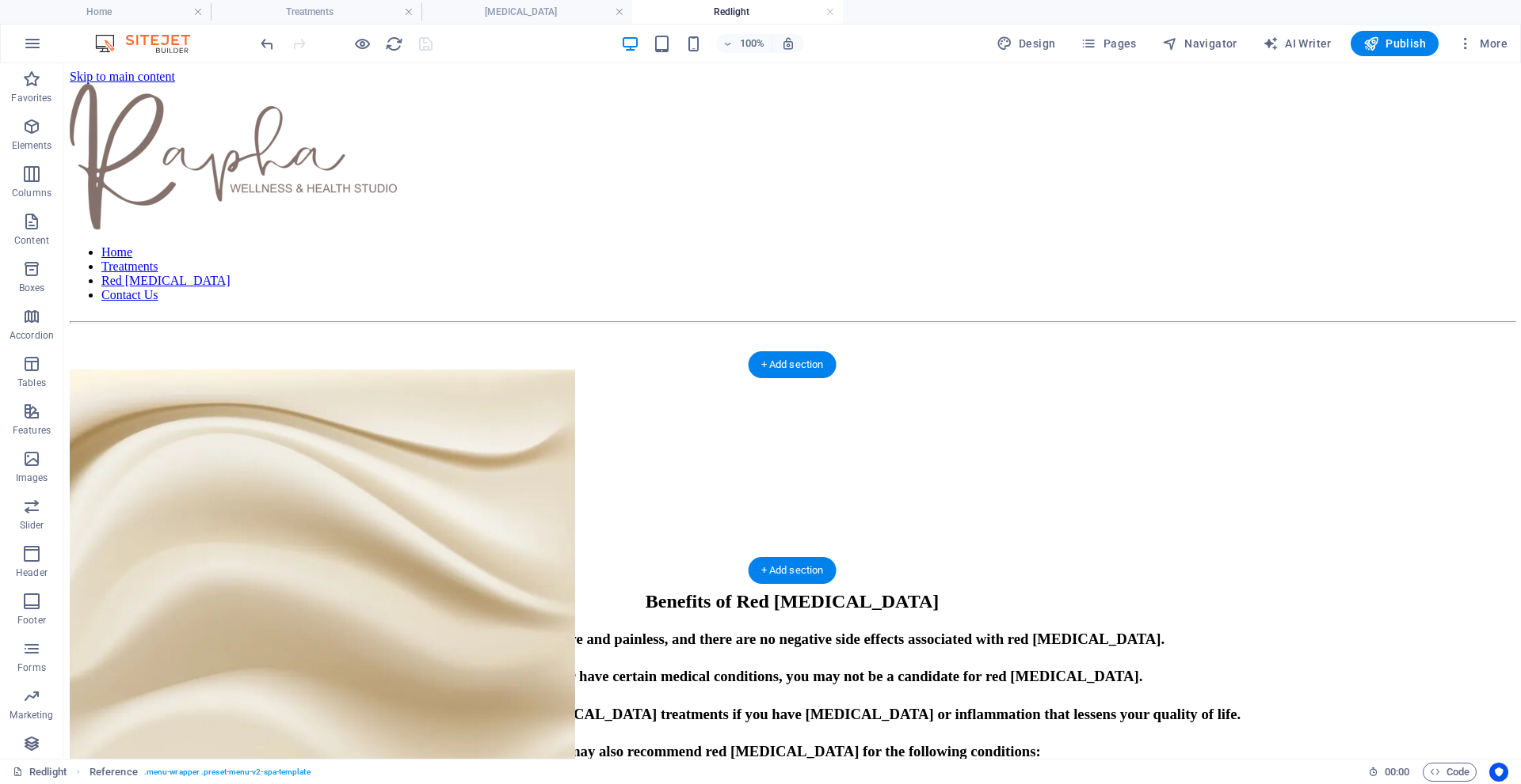
click at [218, 391] on img "1/1" at bounding box center [322, 660] width 505 height 581
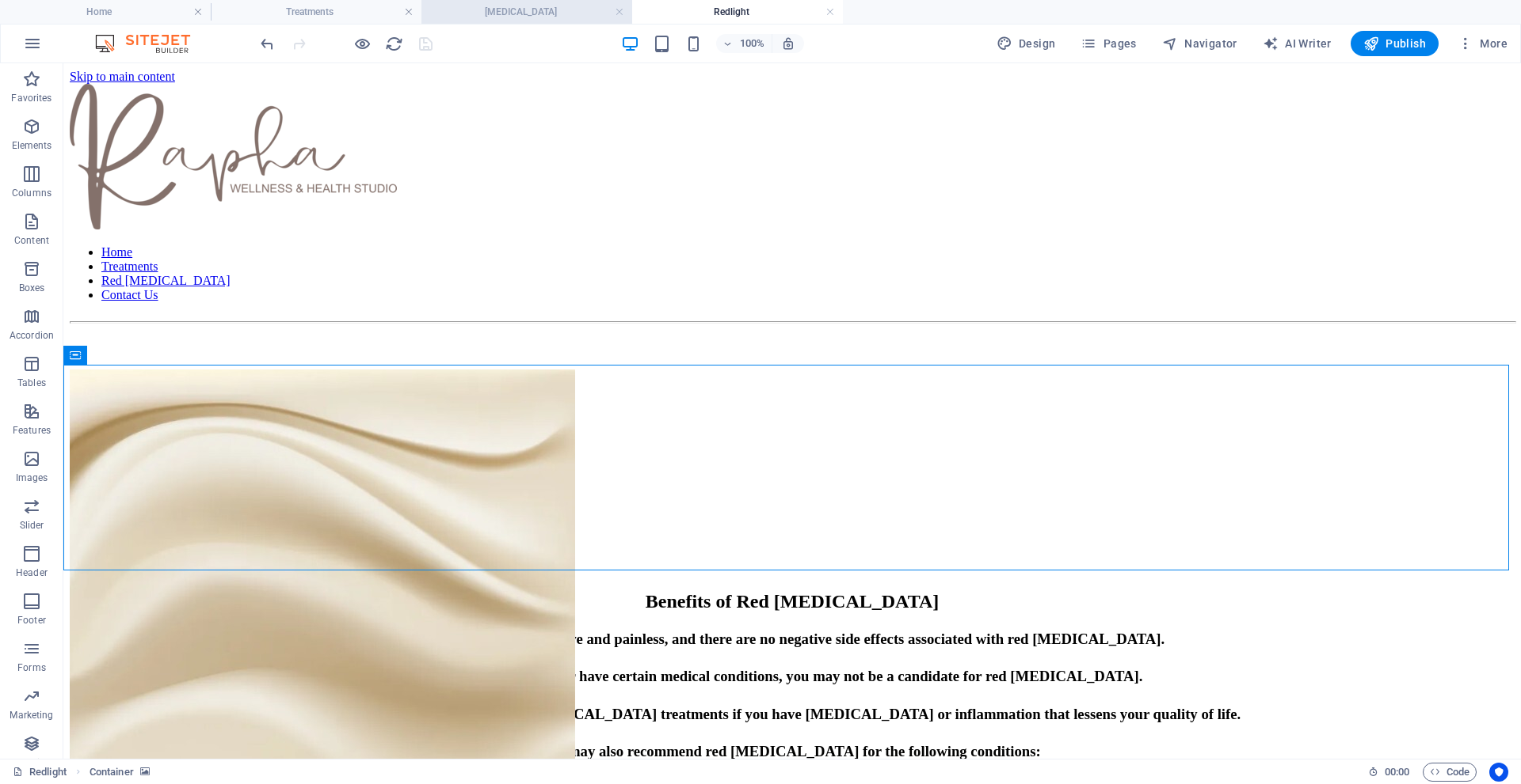
click at [549, 16] on h4 "[MEDICAL_DATA]" at bounding box center [527, 12] width 211 height 17
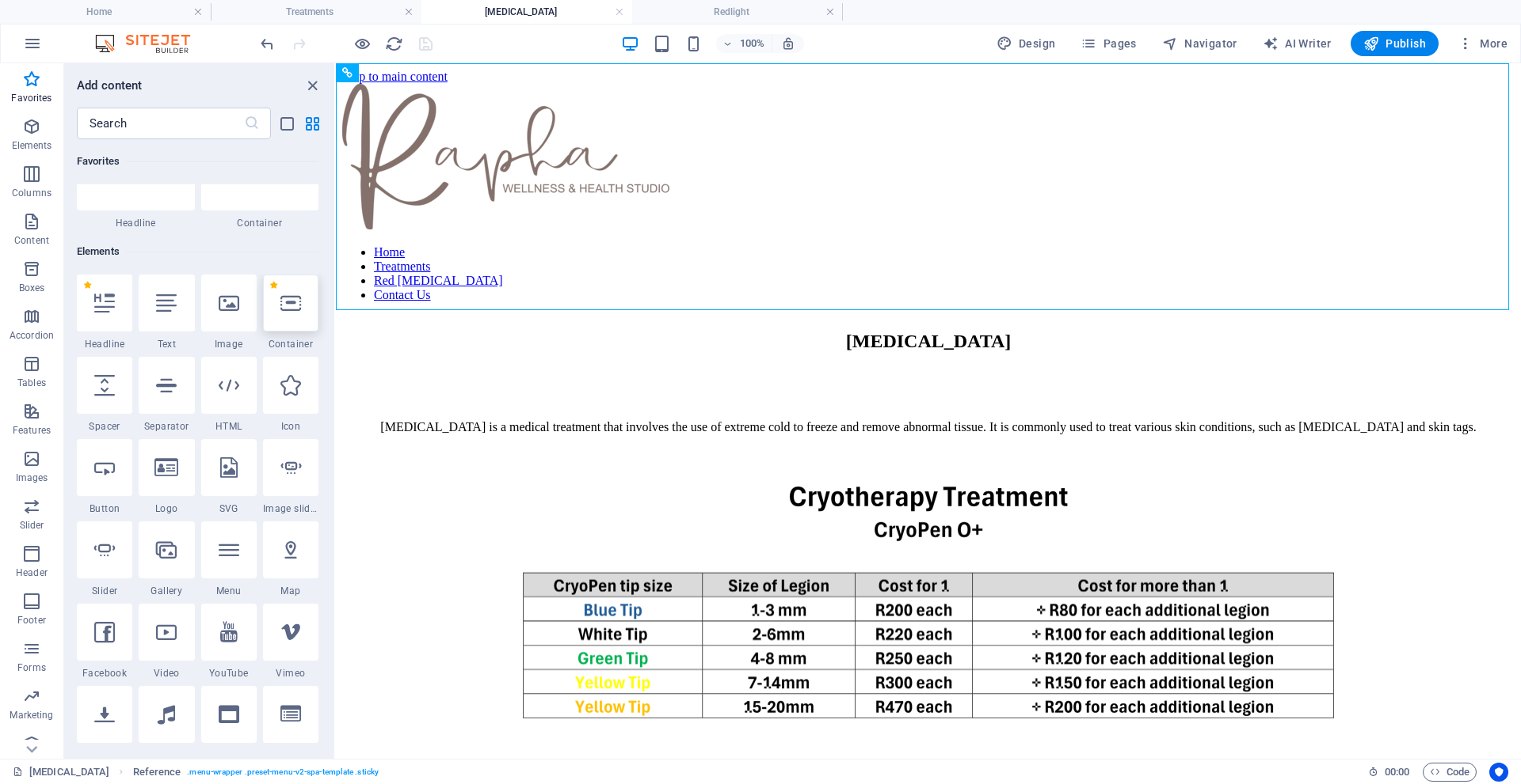
click at [295, 311] on icon at bounding box center [290, 303] width 21 height 21
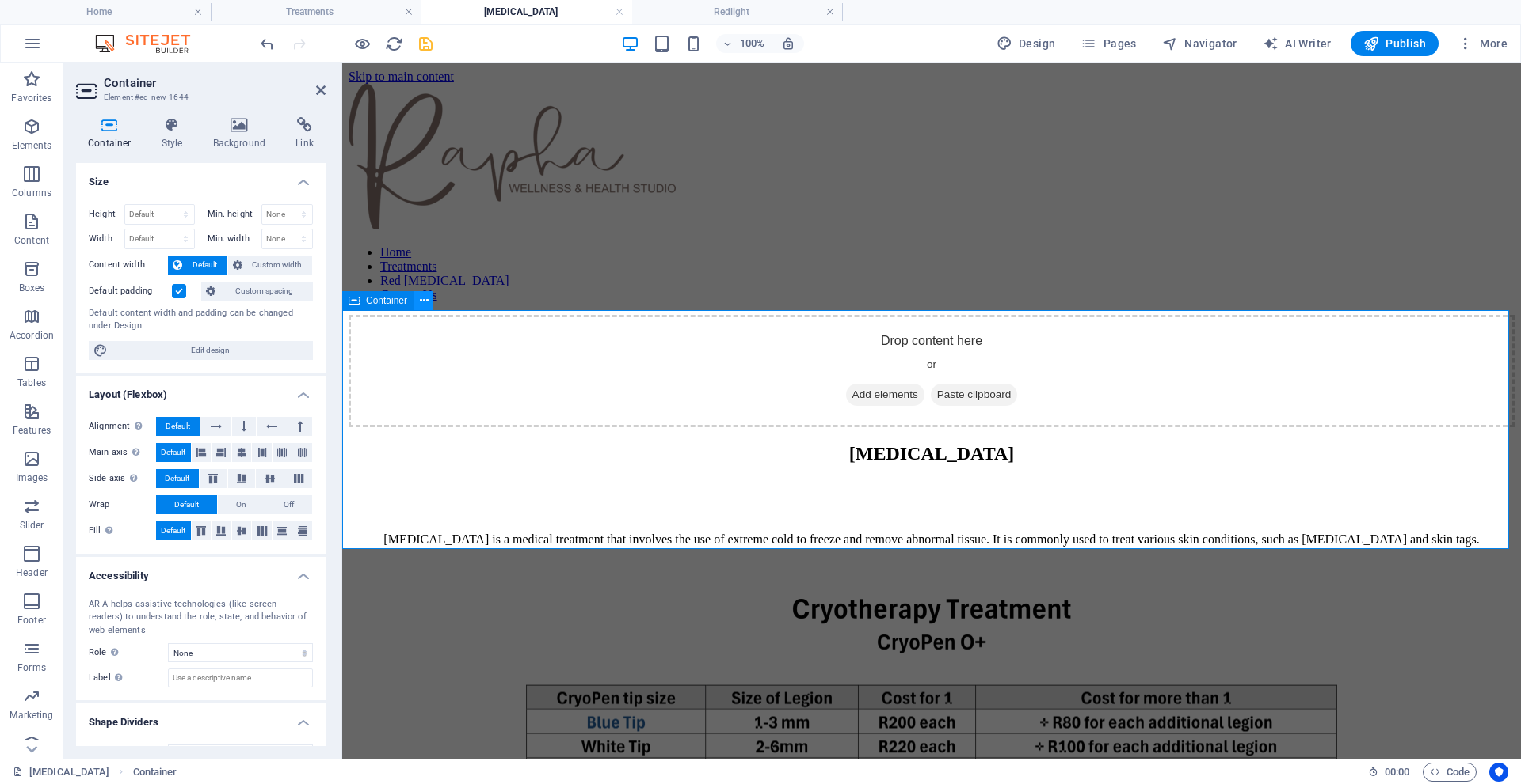
click at [425, 301] on icon at bounding box center [424, 301] width 9 height 16
click at [250, 143] on h4 "Background" at bounding box center [242, 134] width 83 height 33
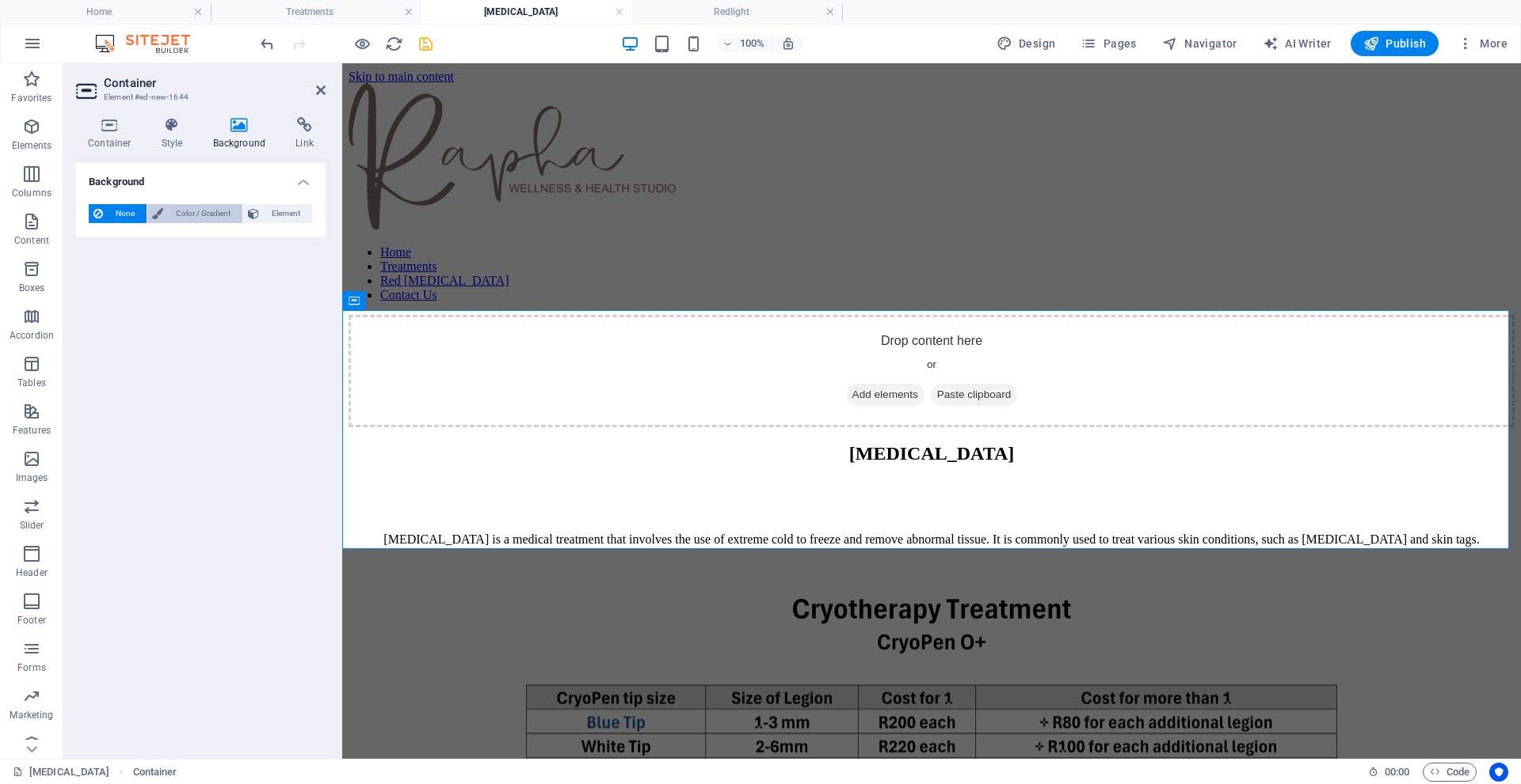
click at [209, 213] on span "Color / Gradient" at bounding box center [203, 213] width 70 height 19
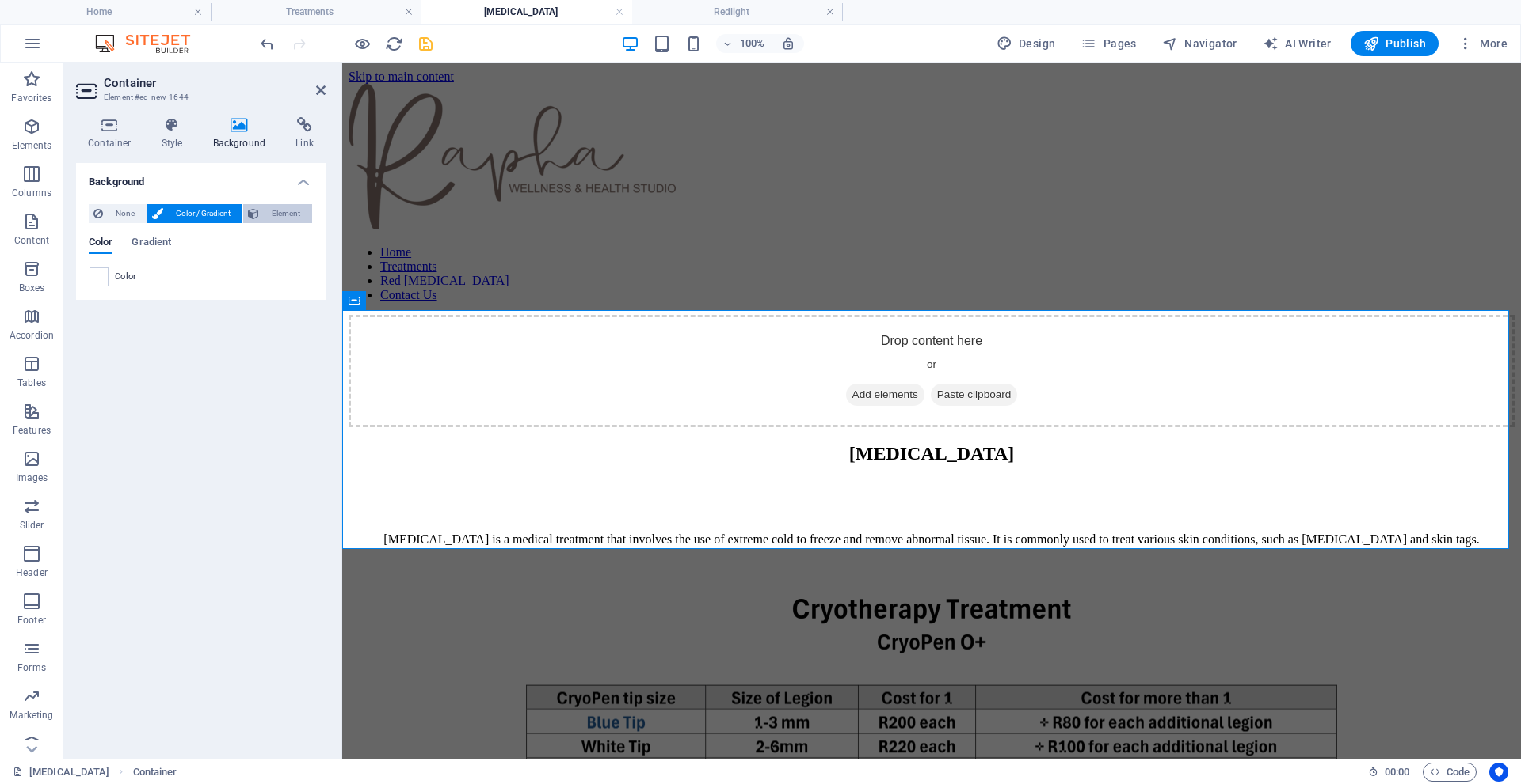
click at [281, 213] on span "Element" at bounding box center [285, 213] width 43 height 19
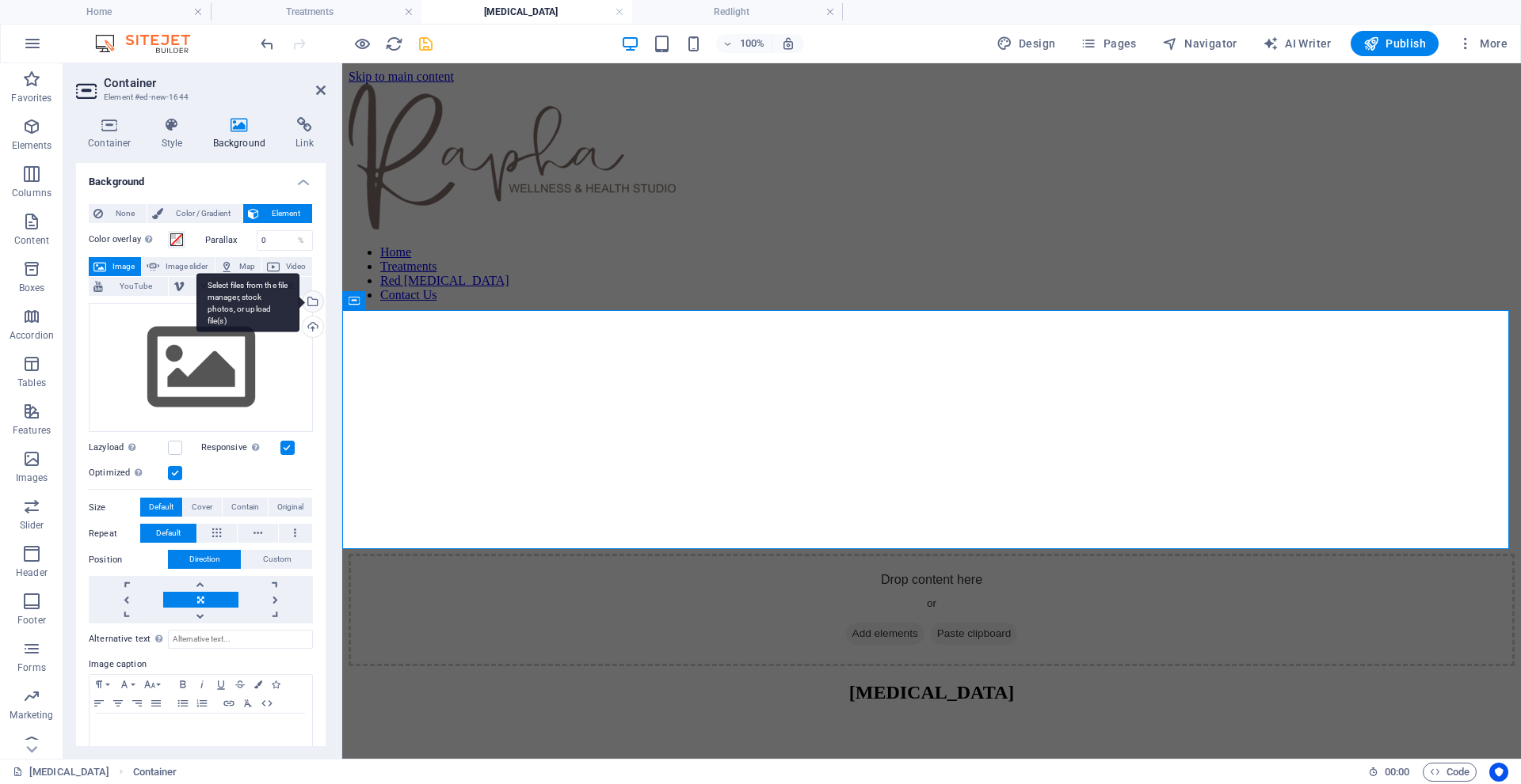
click at [309, 305] on div "Select files from the file manager, stock photos, or upload file(s)" at bounding box center [311, 303] width 24 height 24
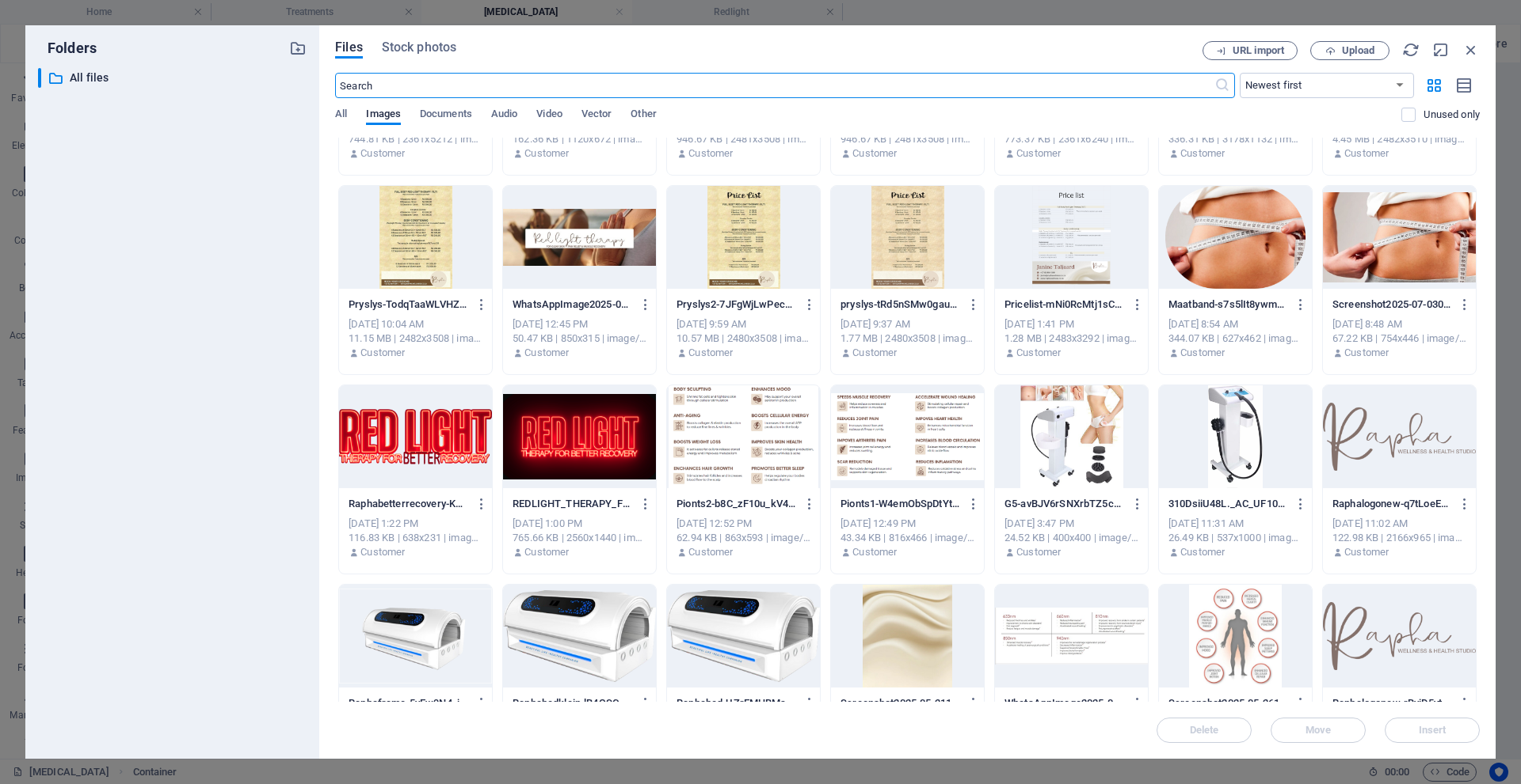
scroll to position [1029, 0]
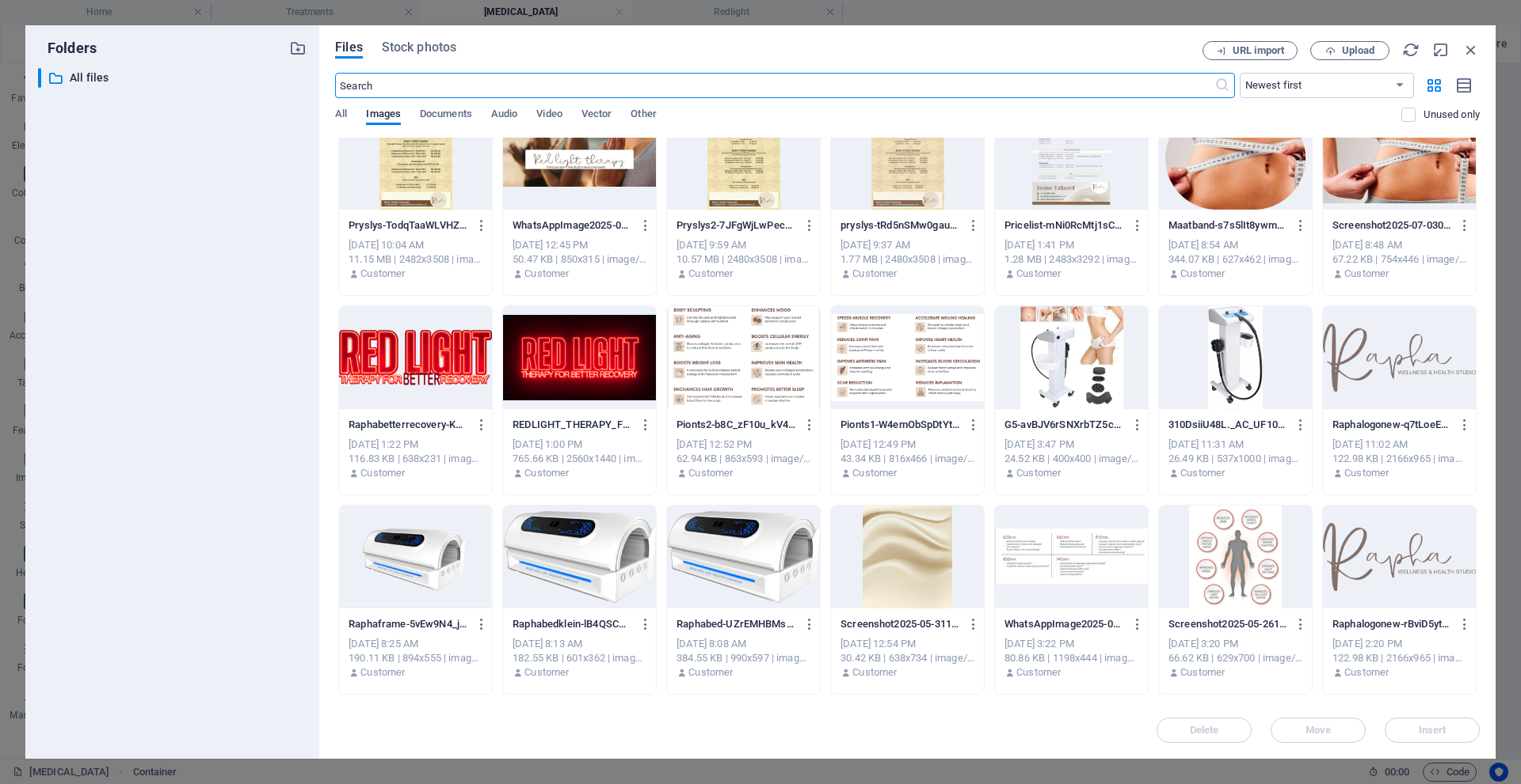
click at [897, 553] on div at bounding box center [907, 557] width 153 height 103
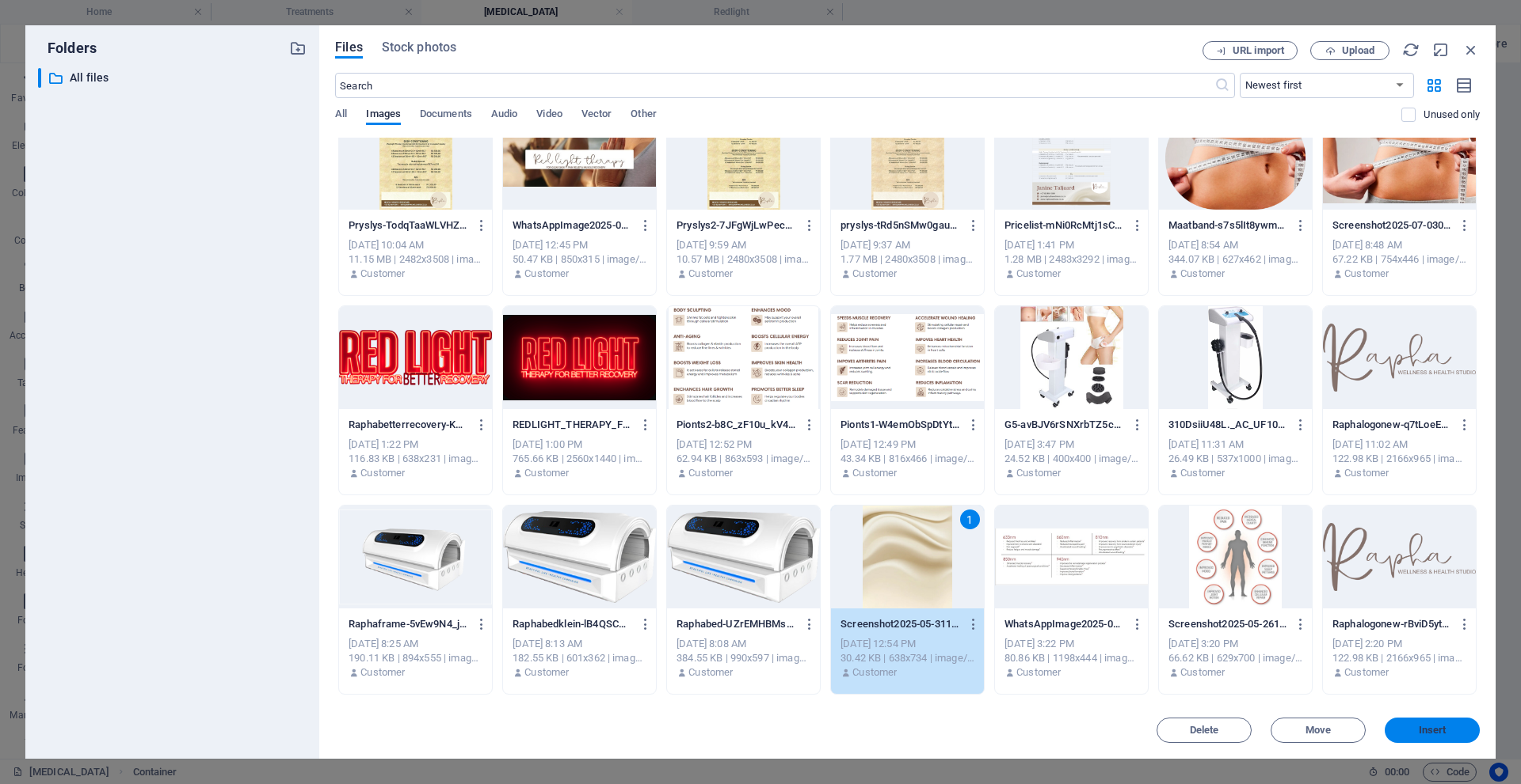
click at [1420, 727] on span "Insert" at bounding box center [1432, 731] width 28 height 10
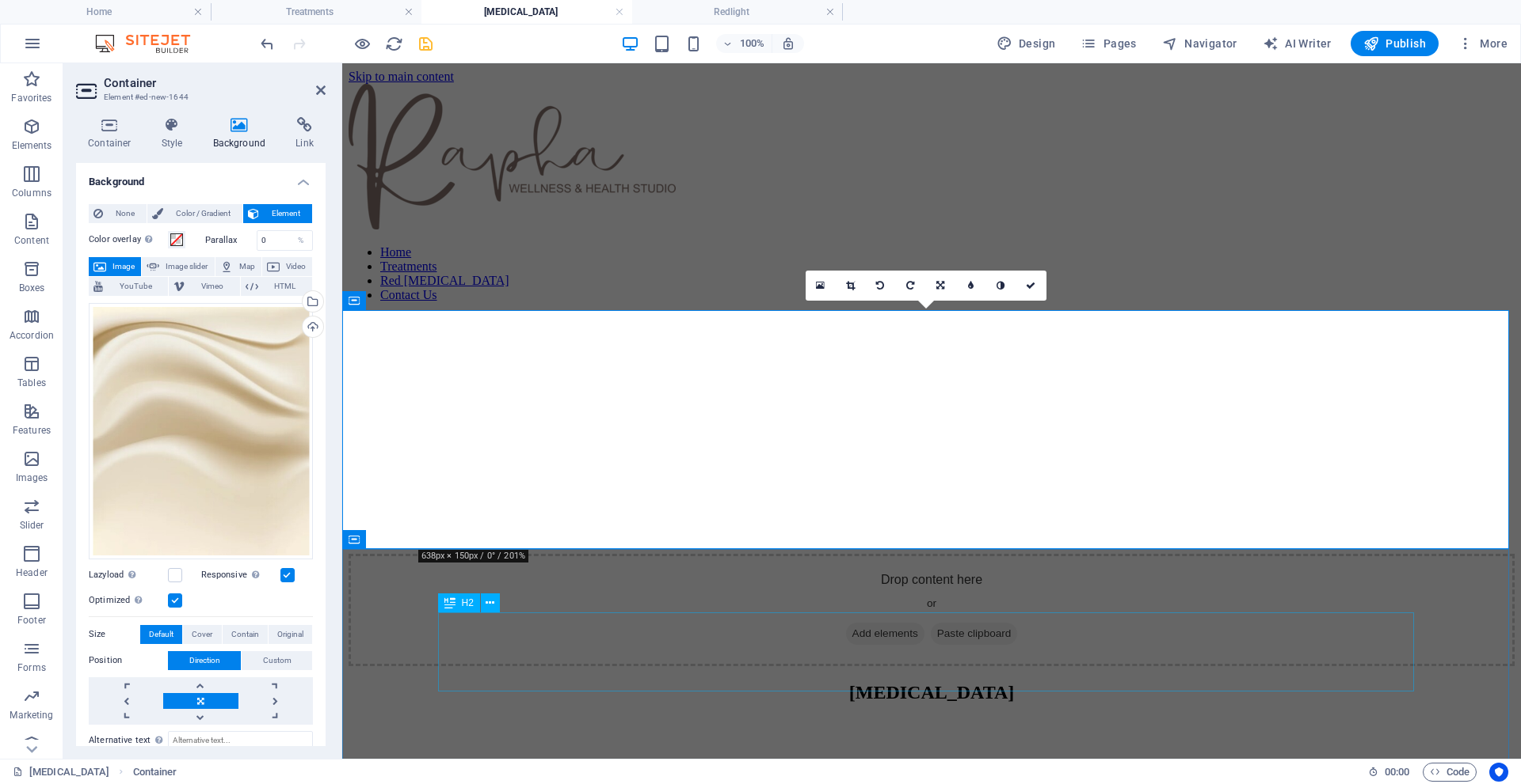
click at [946, 683] on div "[MEDICAL_DATA]" at bounding box center [931, 694] width 1165 height 22
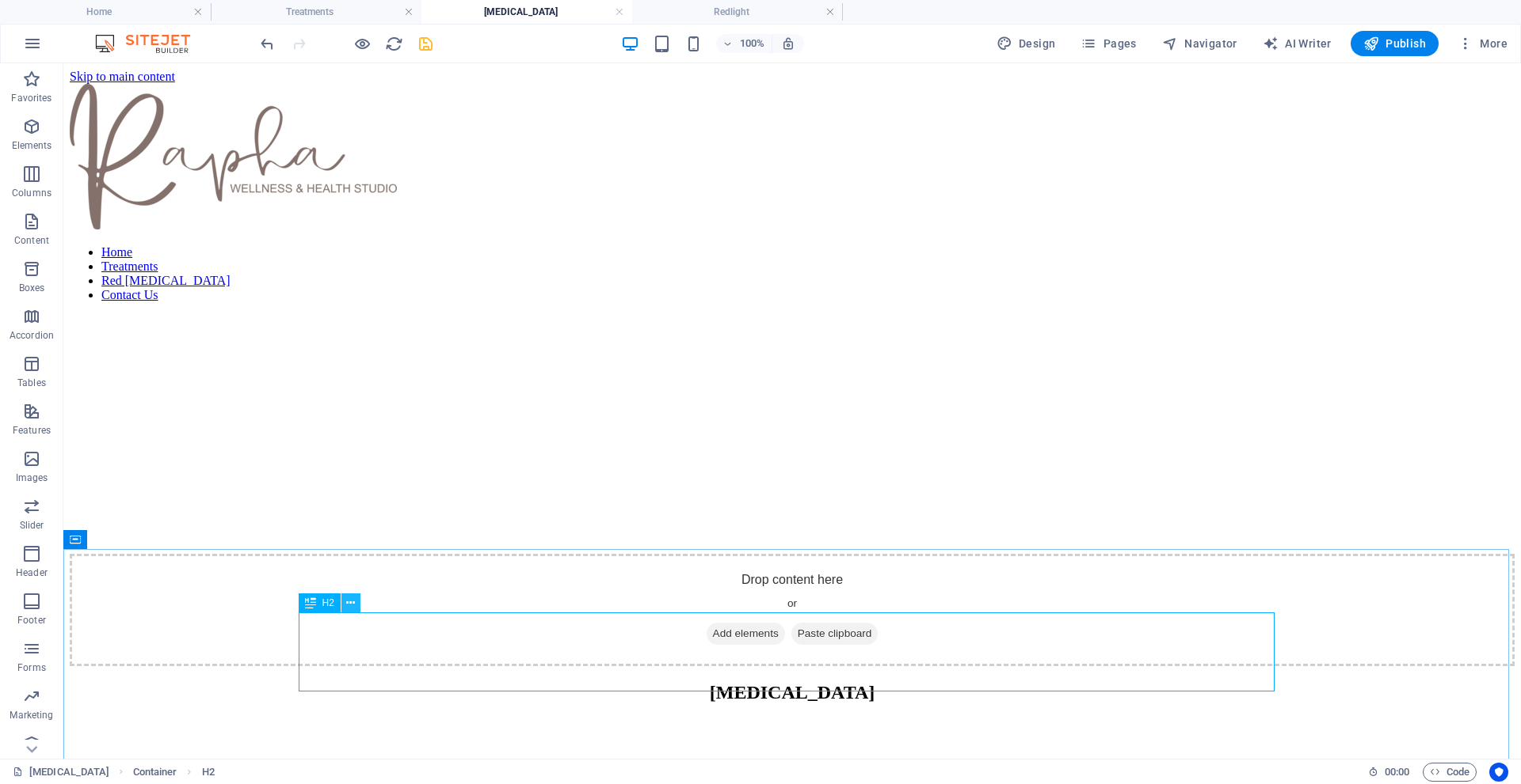
click at [349, 606] on icon at bounding box center [351, 603] width 9 height 16
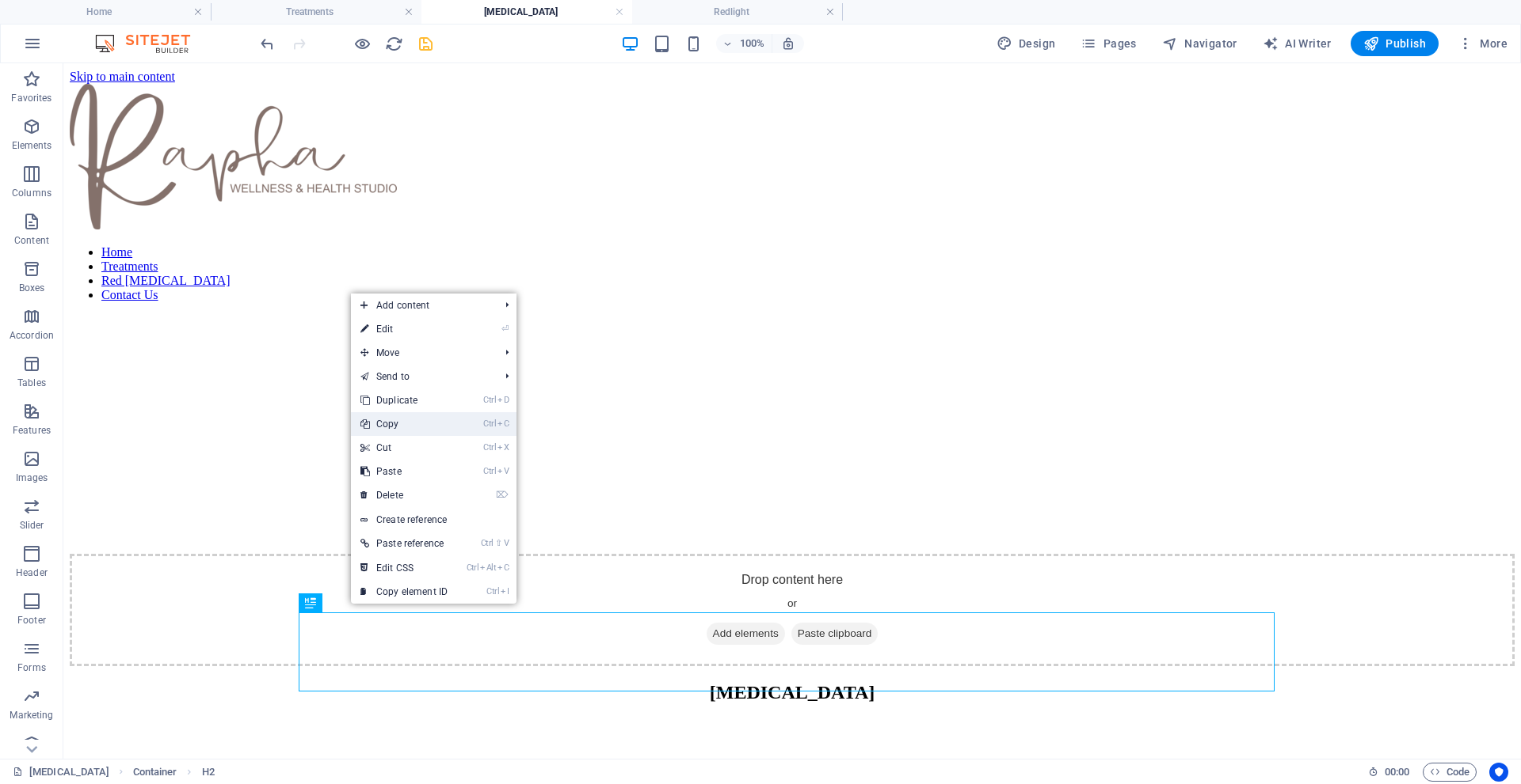
click at [385, 426] on link "Ctrl C Copy" at bounding box center [404, 424] width 106 height 24
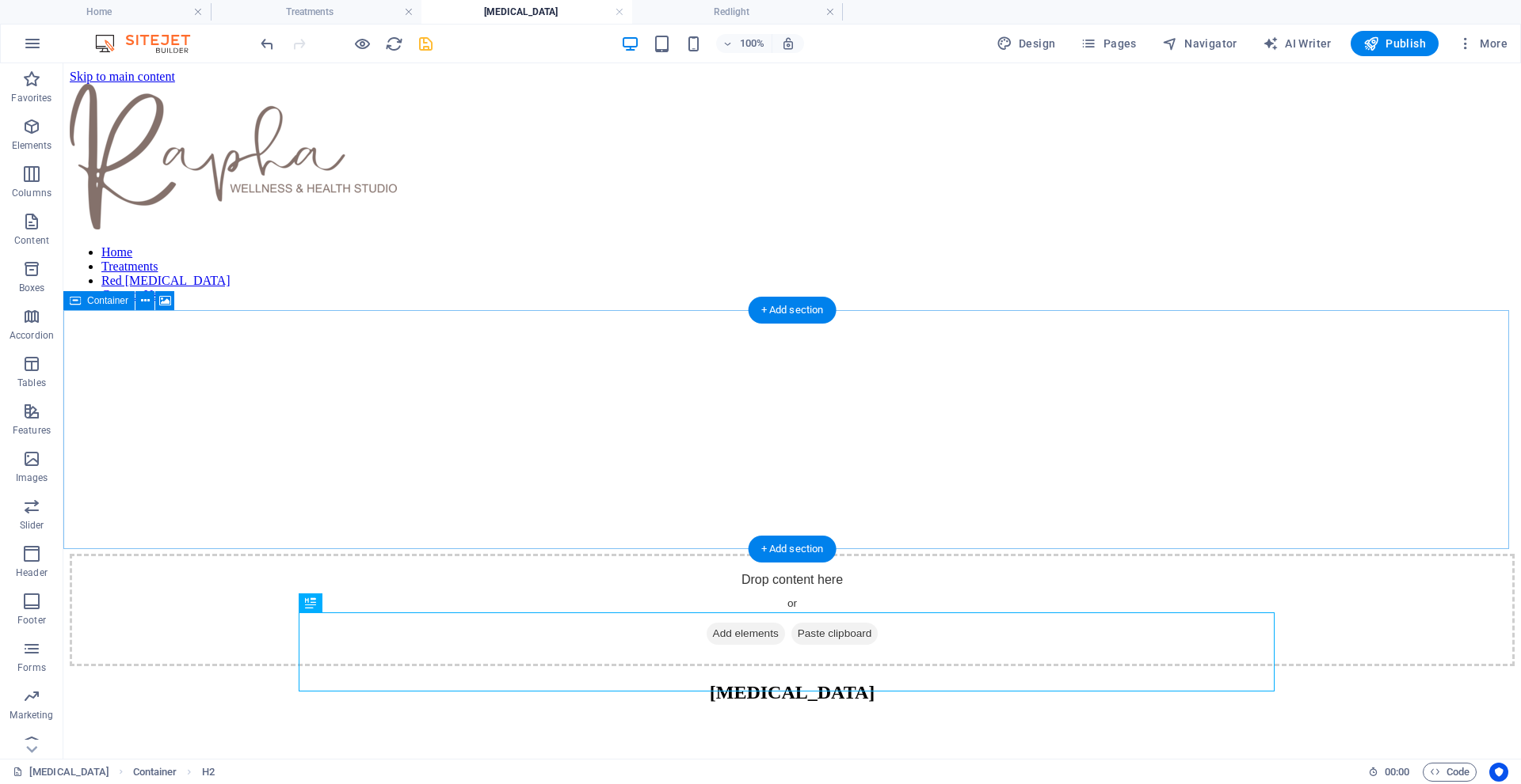
click at [477, 554] on div "Drop content here or Add elements Paste clipboard" at bounding box center [792, 610] width 1445 height 112
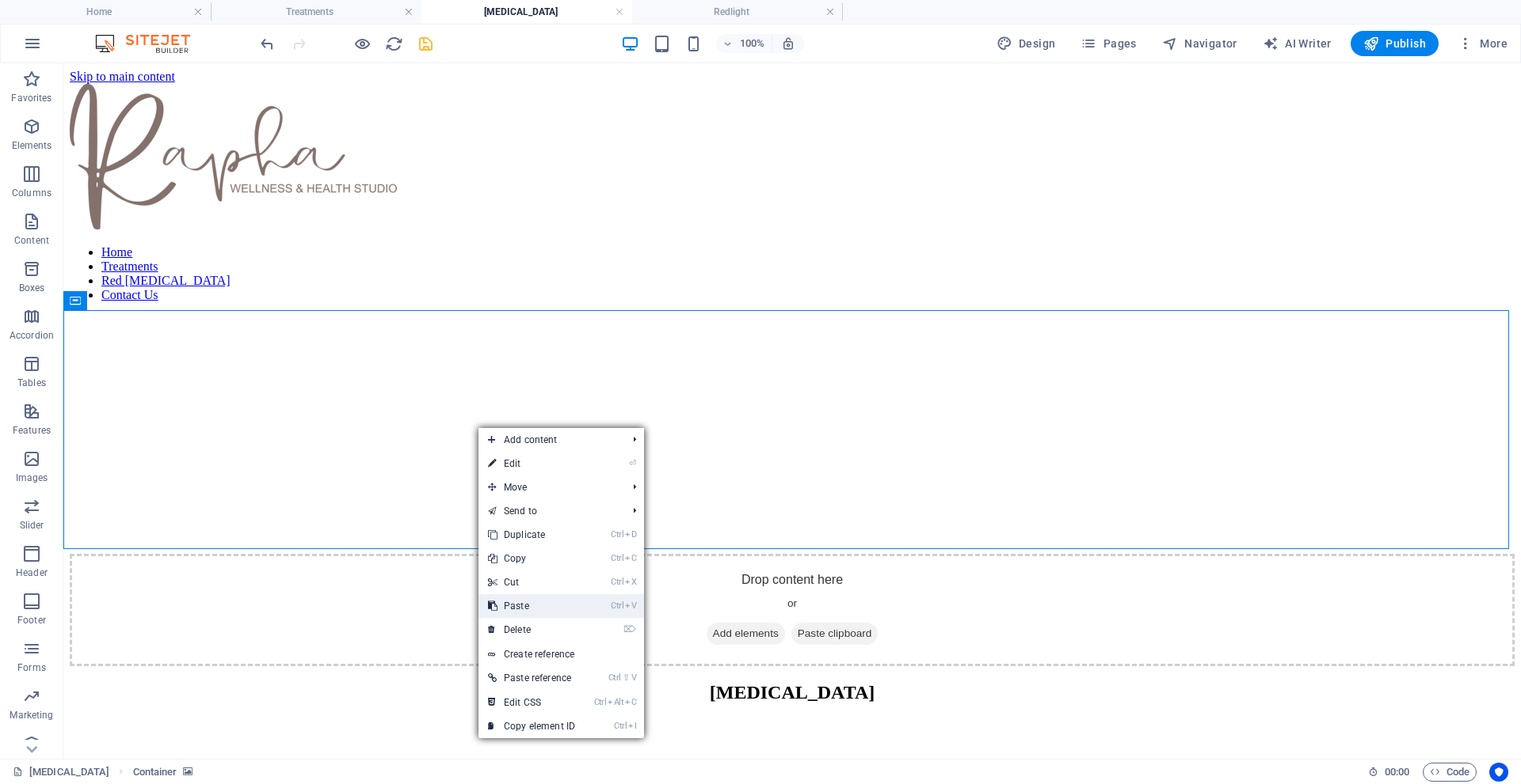
click at [514, 600] on link "Ctrl V Paste" at bounding box center [531, 606] width 106 height 24
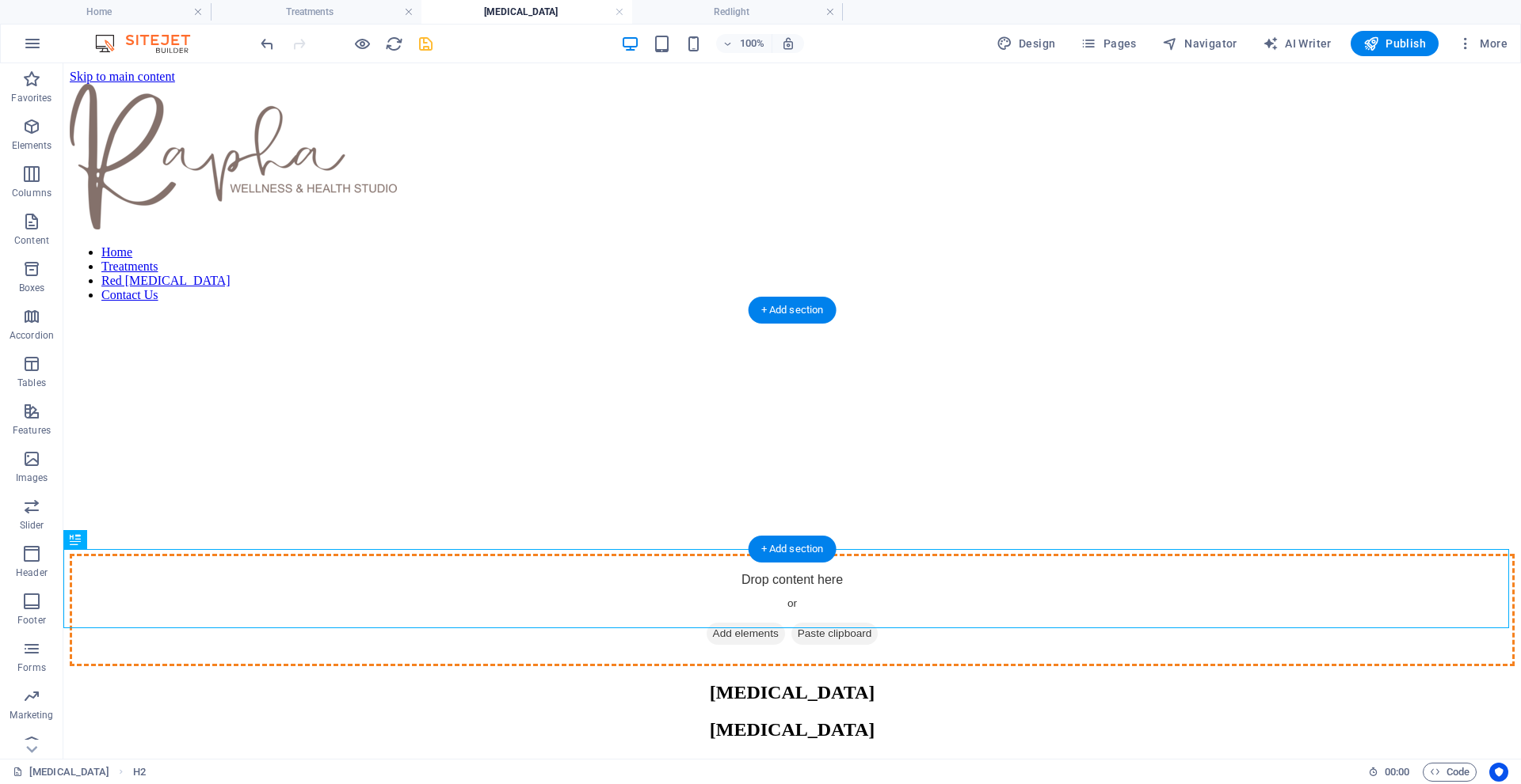
drag, startPoint x: 679, startPoint y: 583, endPoint x: 688, endPoint y: 444, distance: 139.3
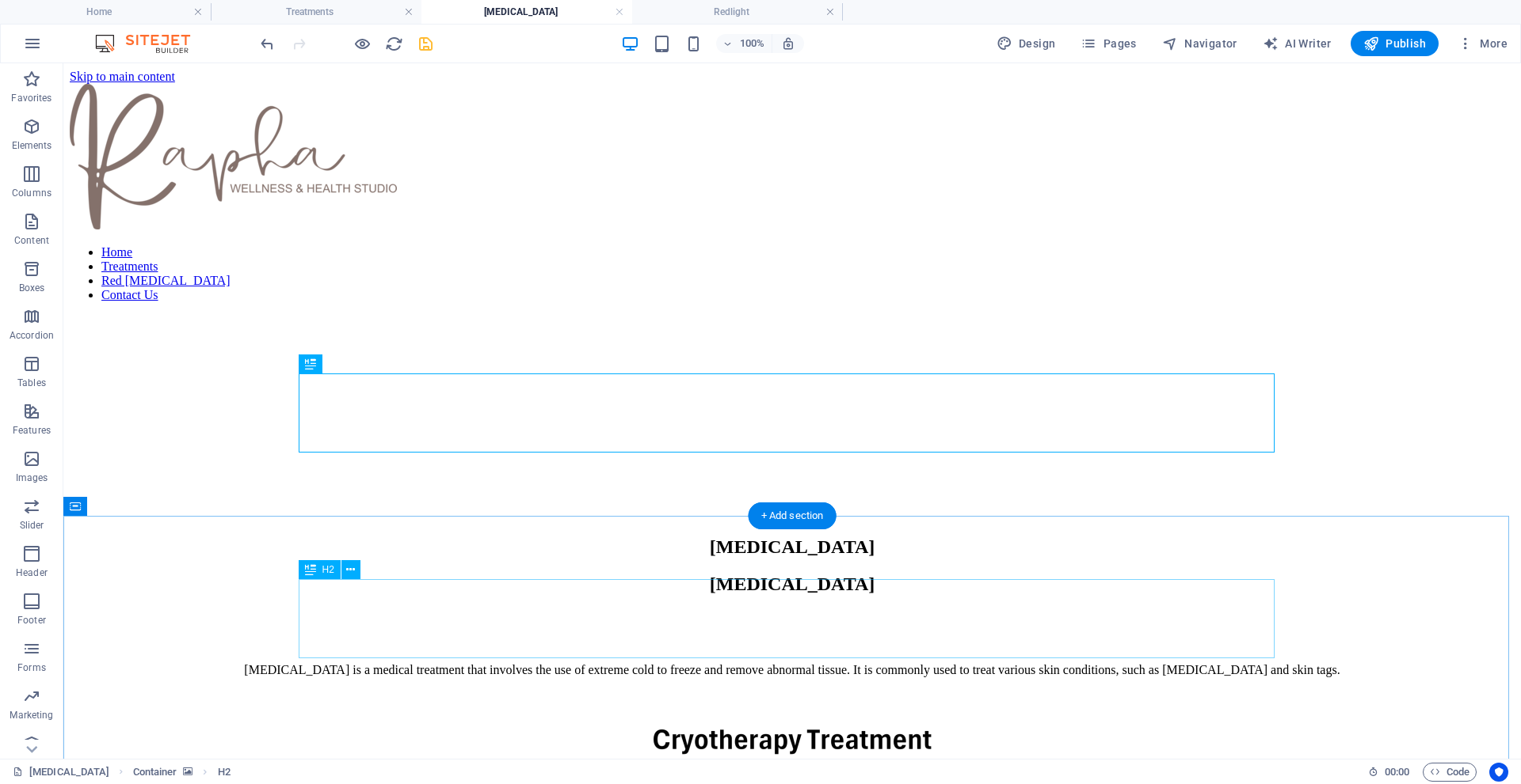
click at [698, 595] on div "[MEDICAL_DATA]" at bounding box center [792, 585] width 1445 height 22
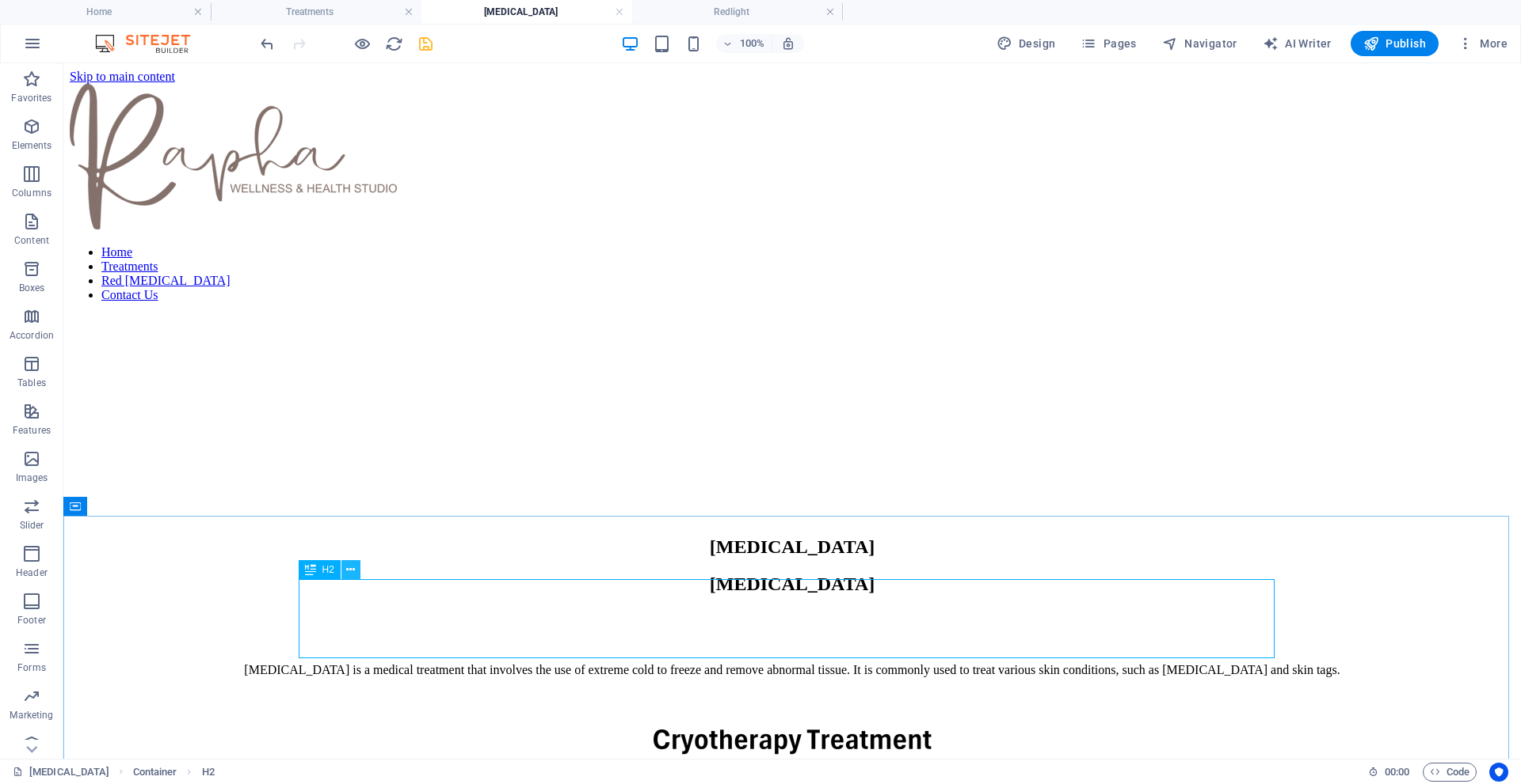
click at [354, 571] on icon at bounding box center [351, 570] width 9 height 16
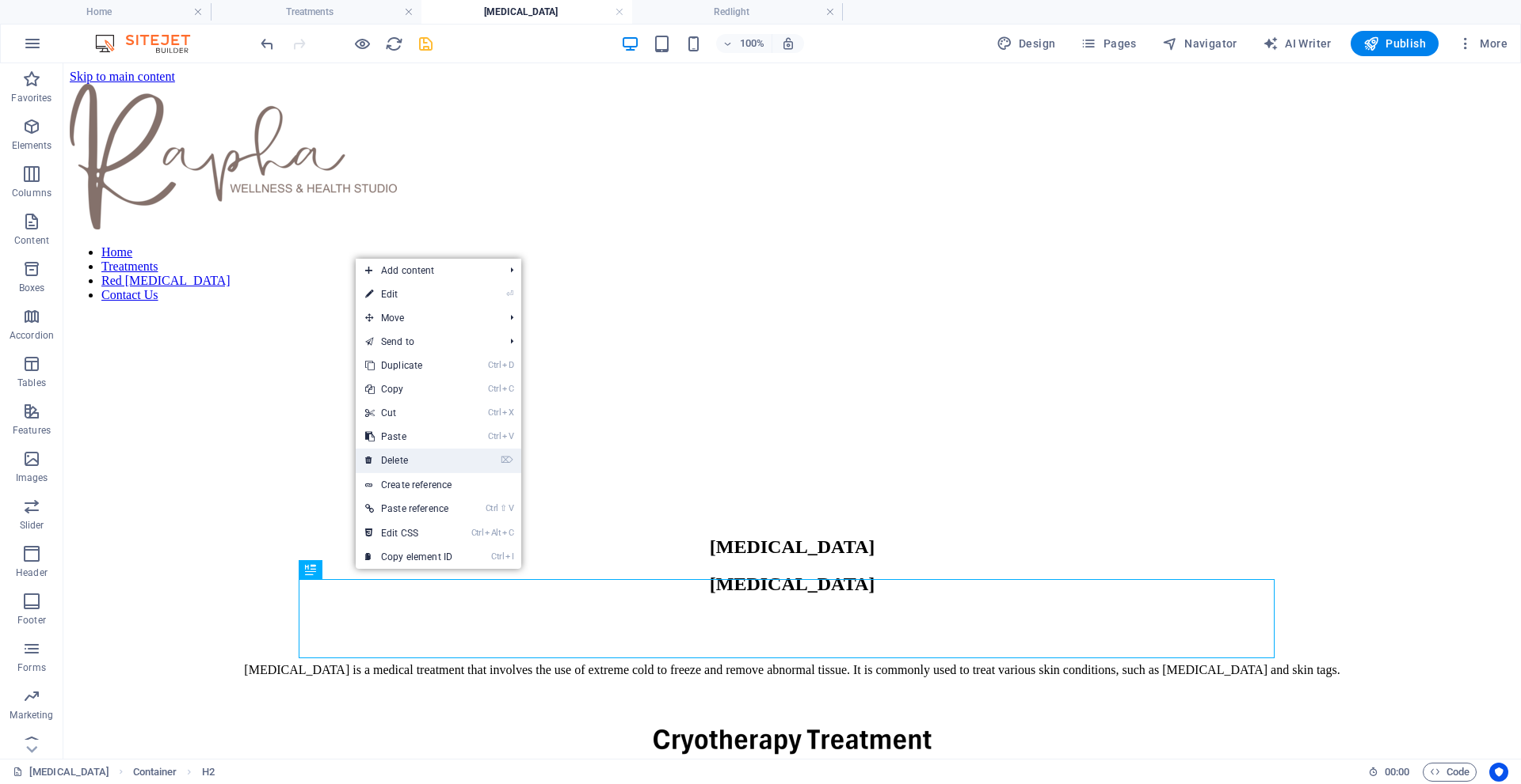
click at [403, 458] on link "⌦ Delete" at bounding box center [408, 460] width 106 height 24
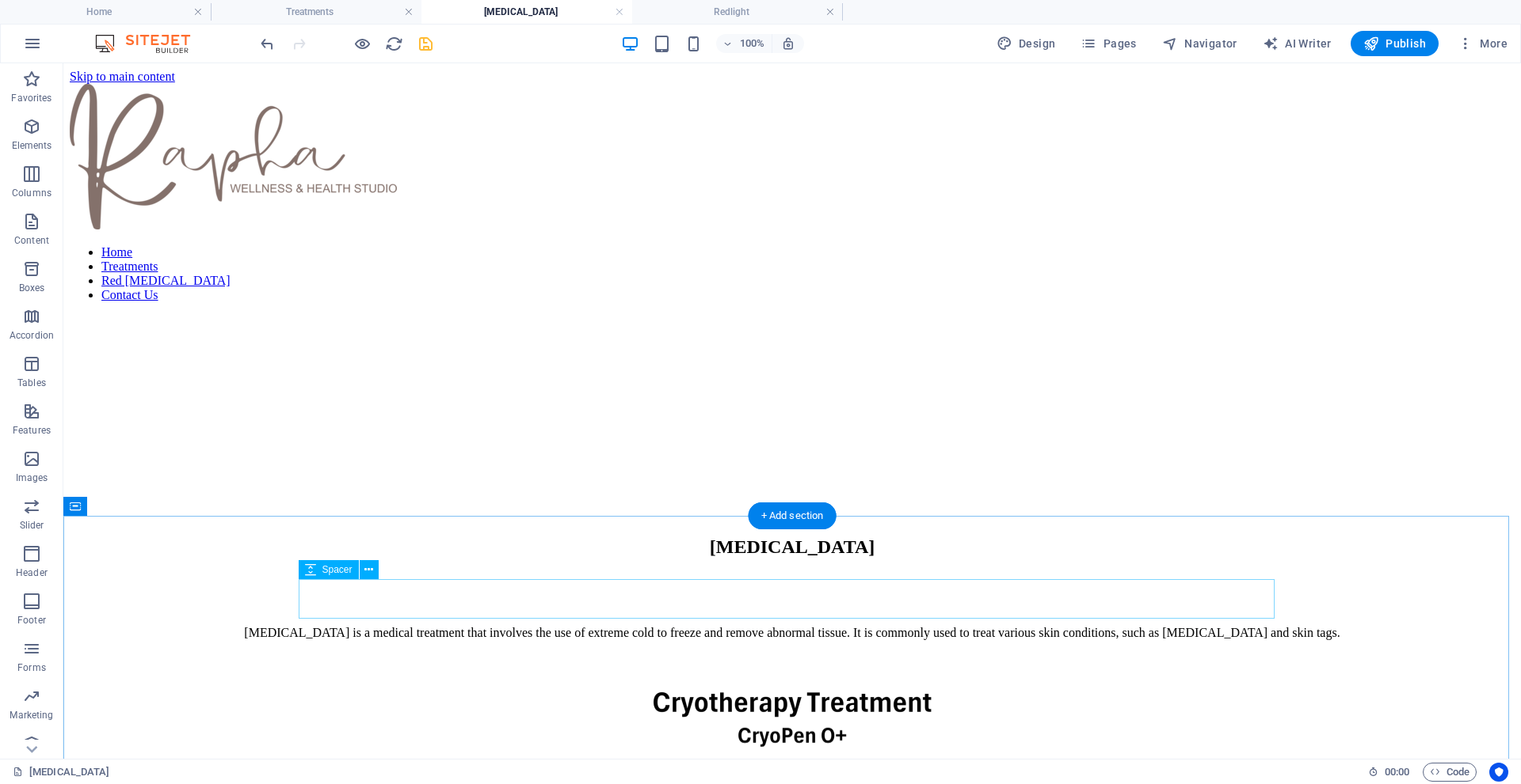
click at [716, 597] on div at bounding box center [792, 594] width 1445 height 40
click at [366, 571] on icon at bounding box center [369, 570] width 9 height 16
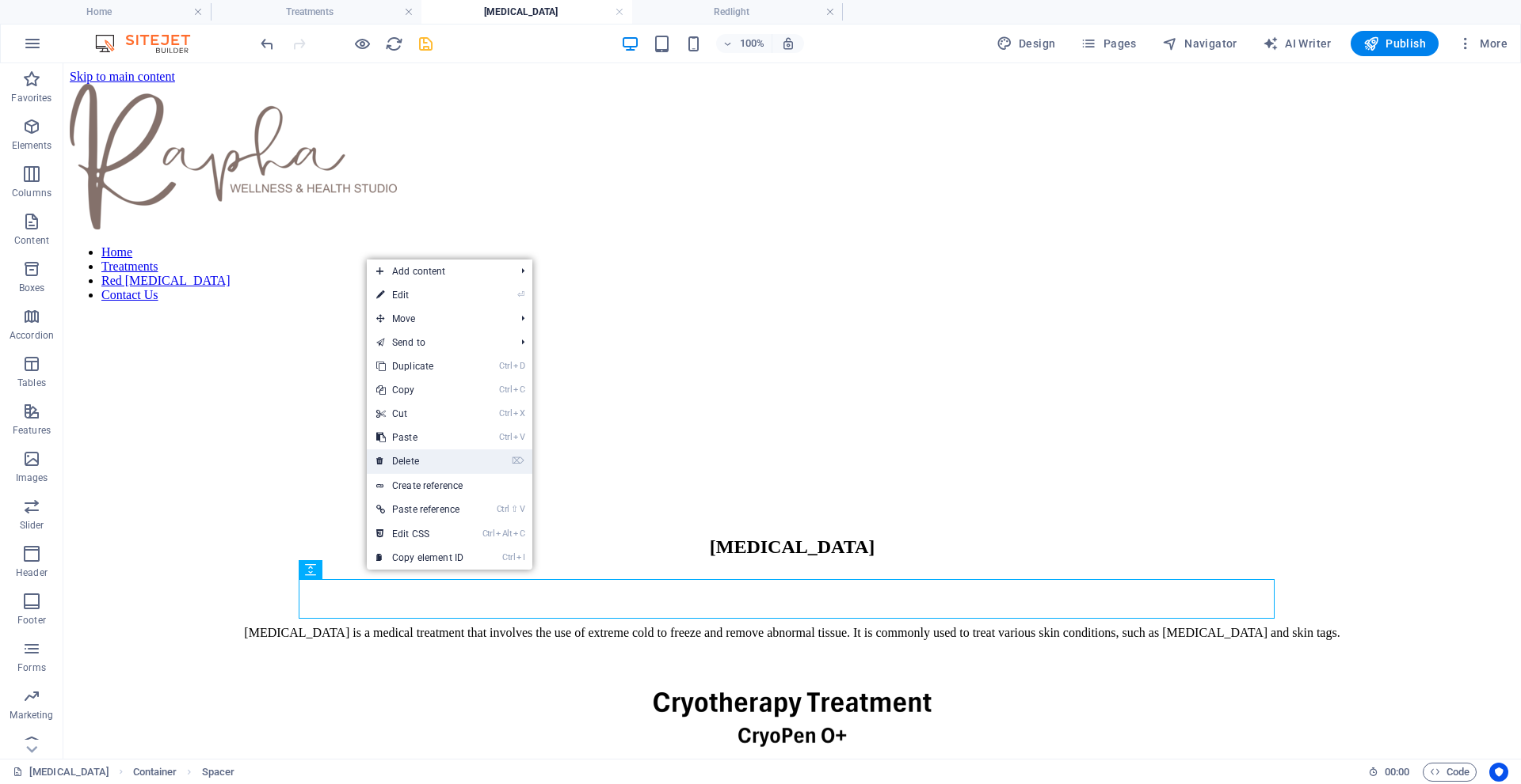
click at [411, 456] on link "⌦ Delete" at bounding box center [419, 461] width 106 height 24
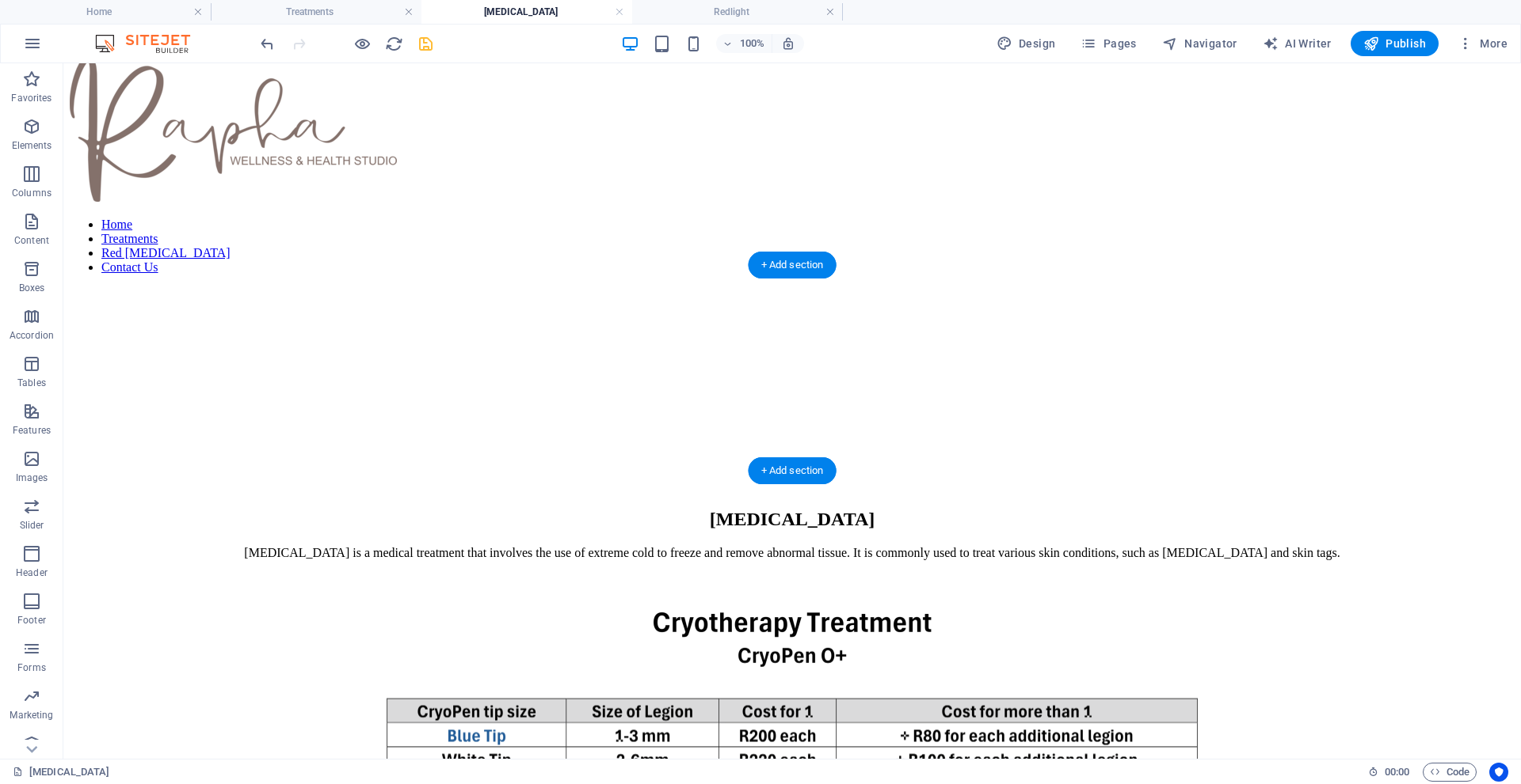
scroll to position [24, 0]
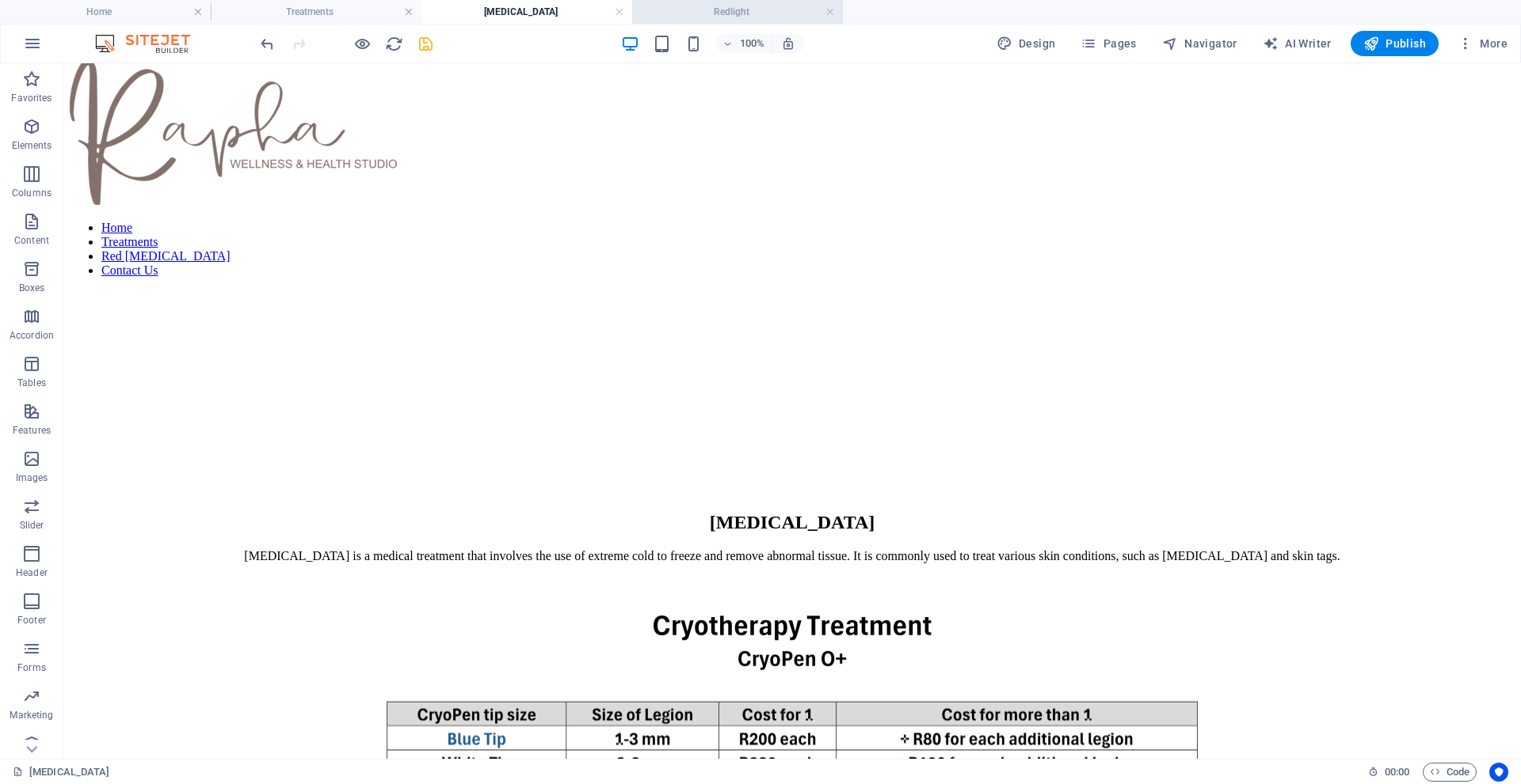
click at [749, 10] on h4 "Redlight" at bounding box center [737, 12] width 211 height 17
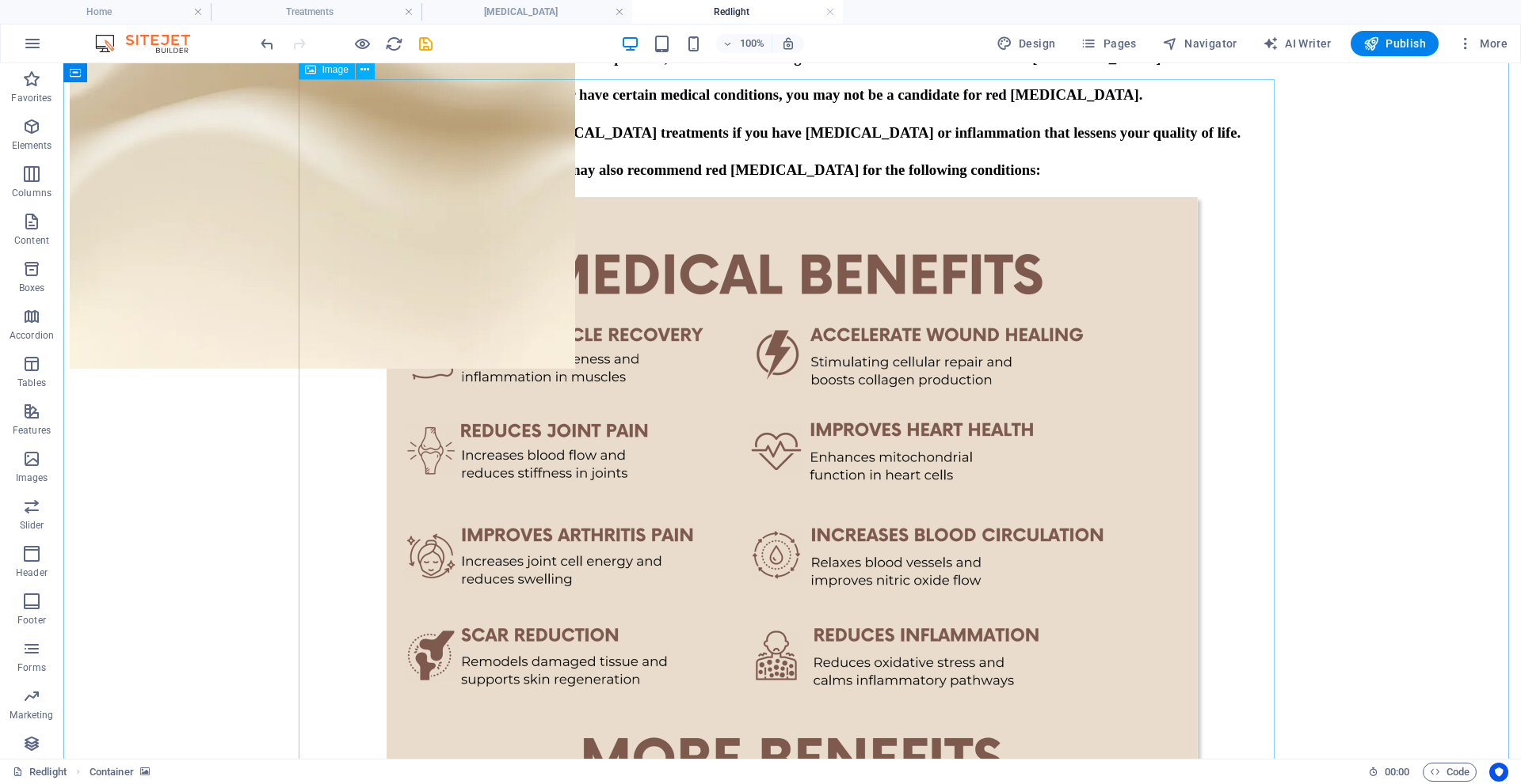
scroll to position [687, 0]
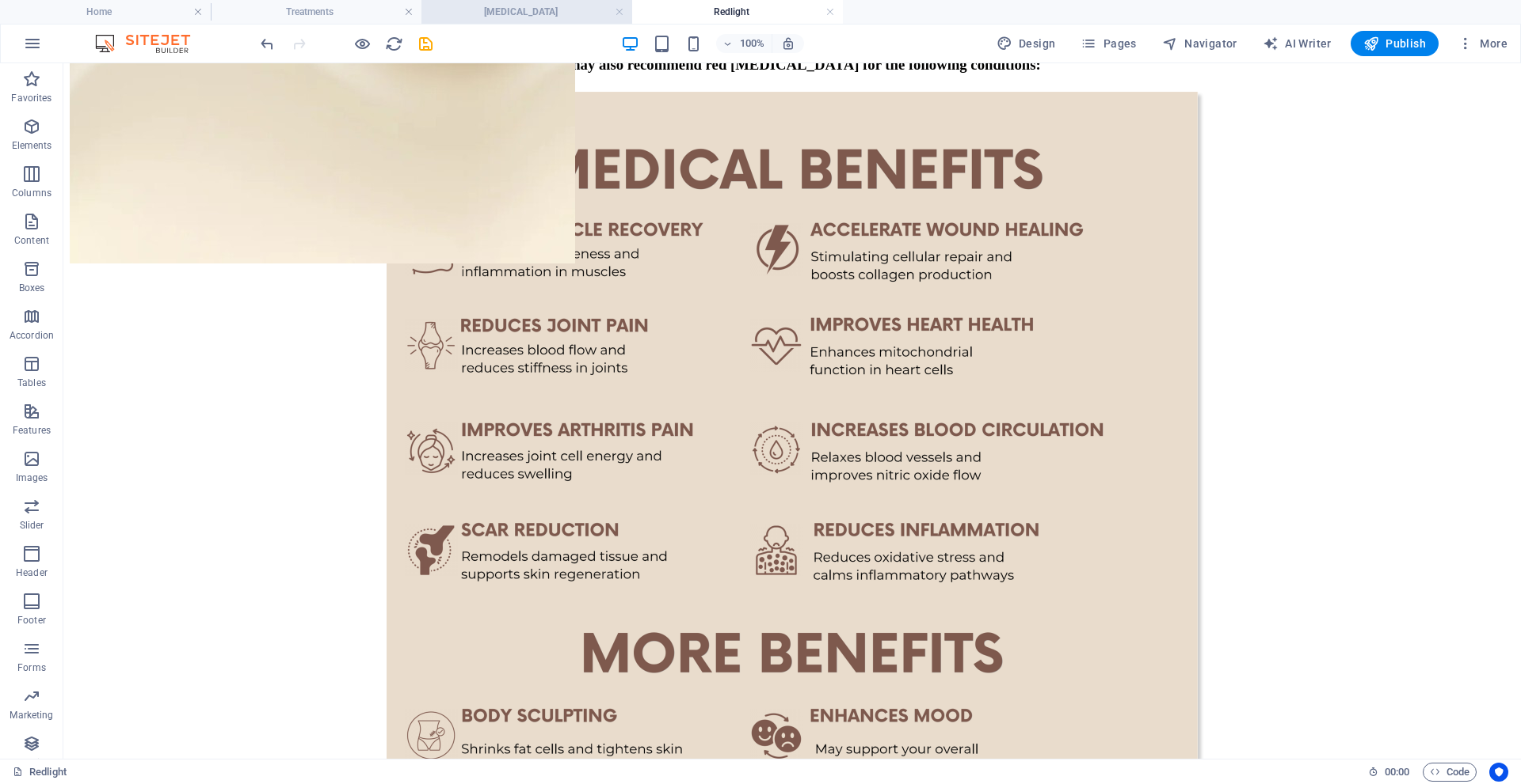
drag, startPoint x: 523, startPoint y: 15, endPoint x: 647, endPoint y: 174, distance: 201.6
click at [523, 15] on h4 "[MEDICAL_DATA]" at bounding box center [527, 12] width 211 height 17
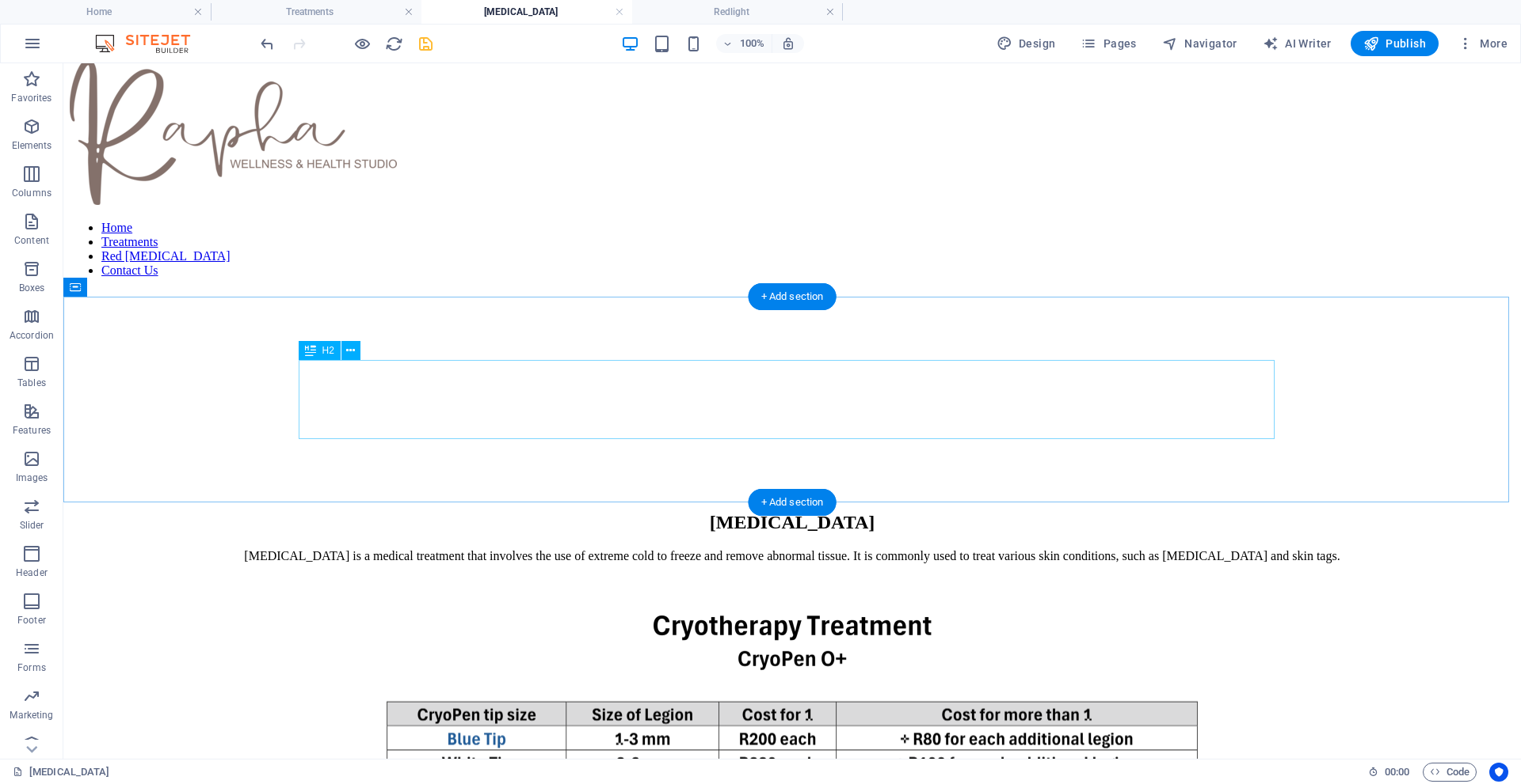
scroll to position [0, 0]
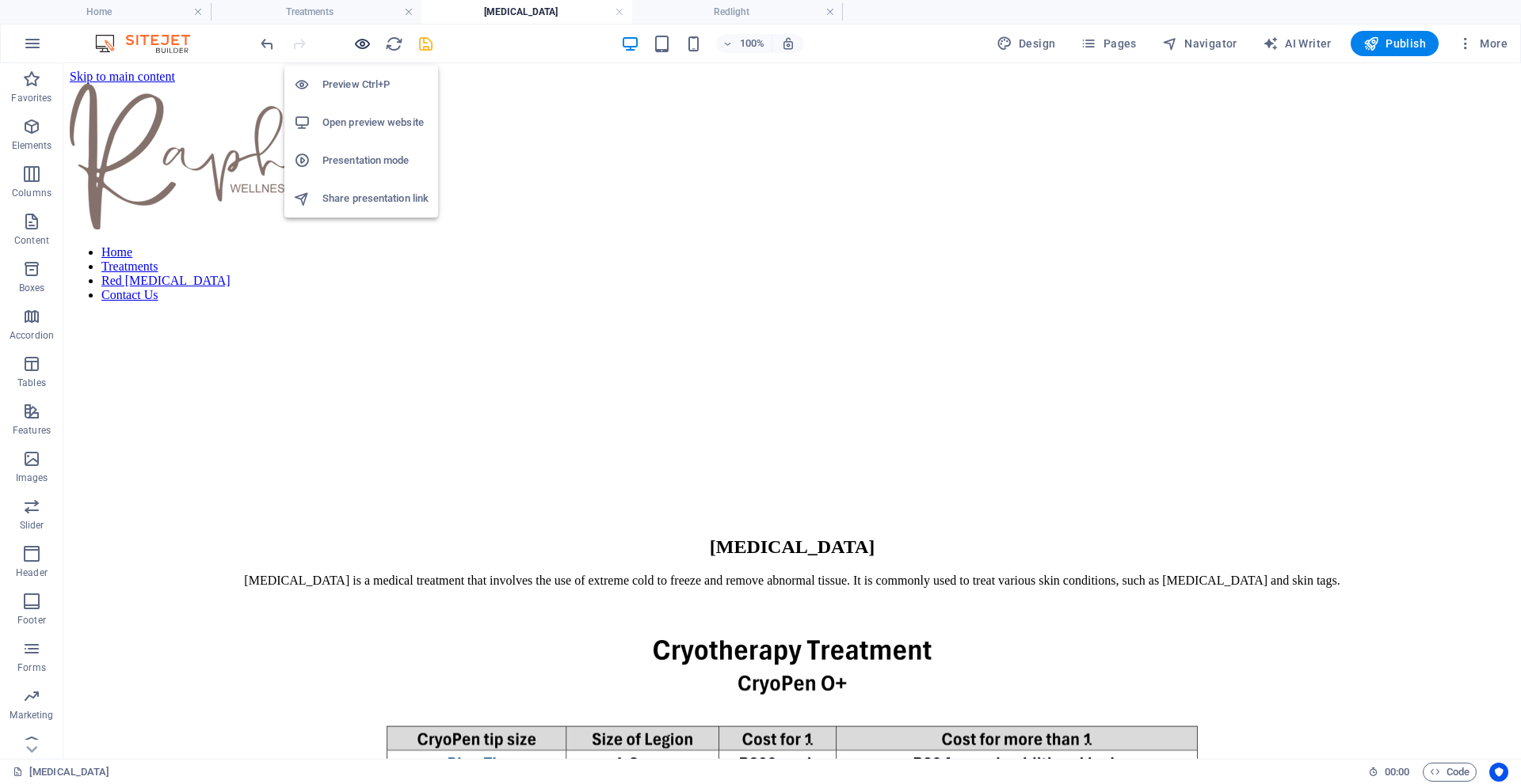
click at [366, 43] on icon "button" at bounding box center [362, 44] width 18 height 18
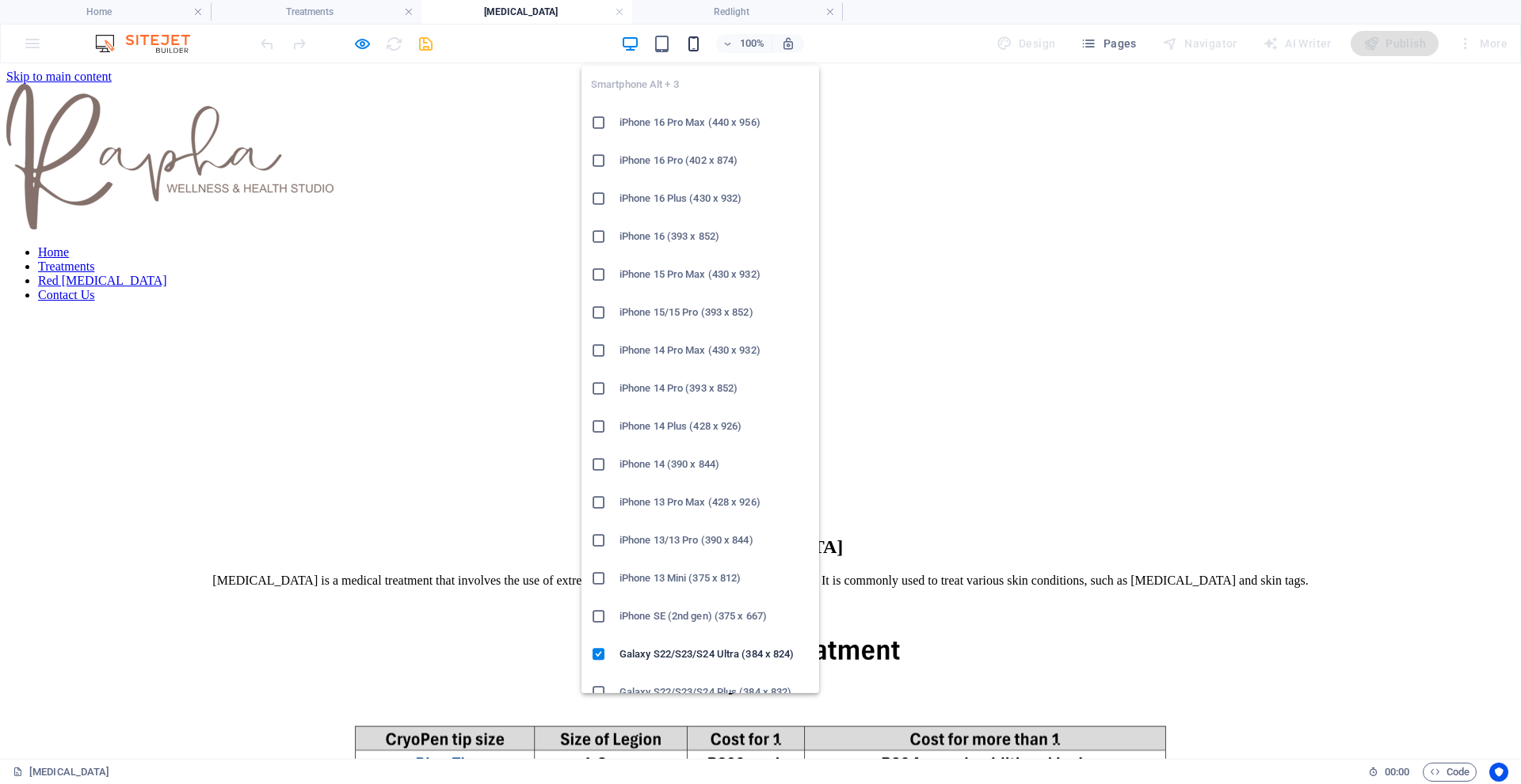
drag, startPoint x: 696, startPoint y: 46, endPoint x: 205, endPoint y: 17, distance: 491.9
click at [696, 46] on icon "button" at bounding box center [693, 44] width 18 height 18
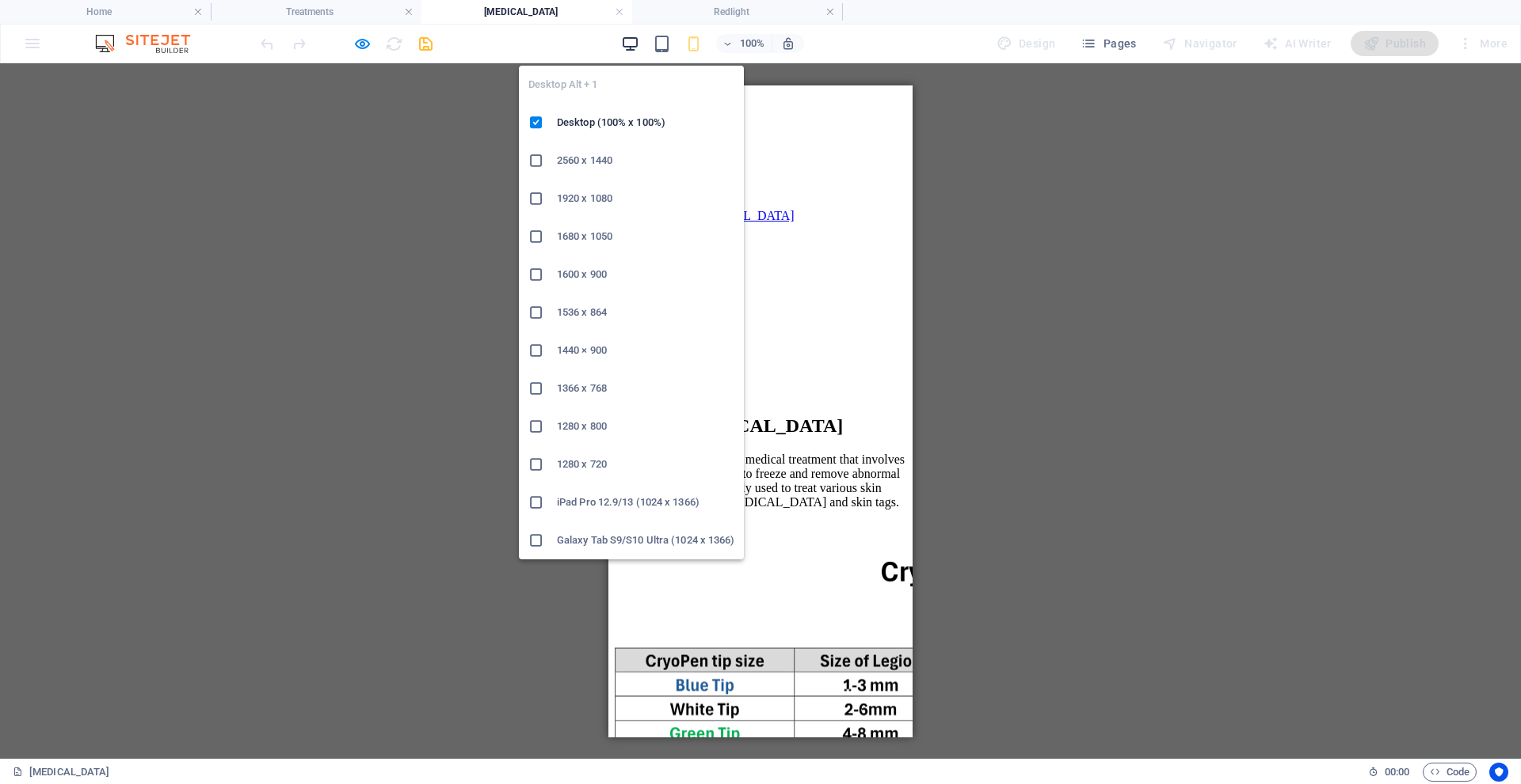
click at [633, 43] on icon "button" at bounding box center [630, 44] width 18 height 18
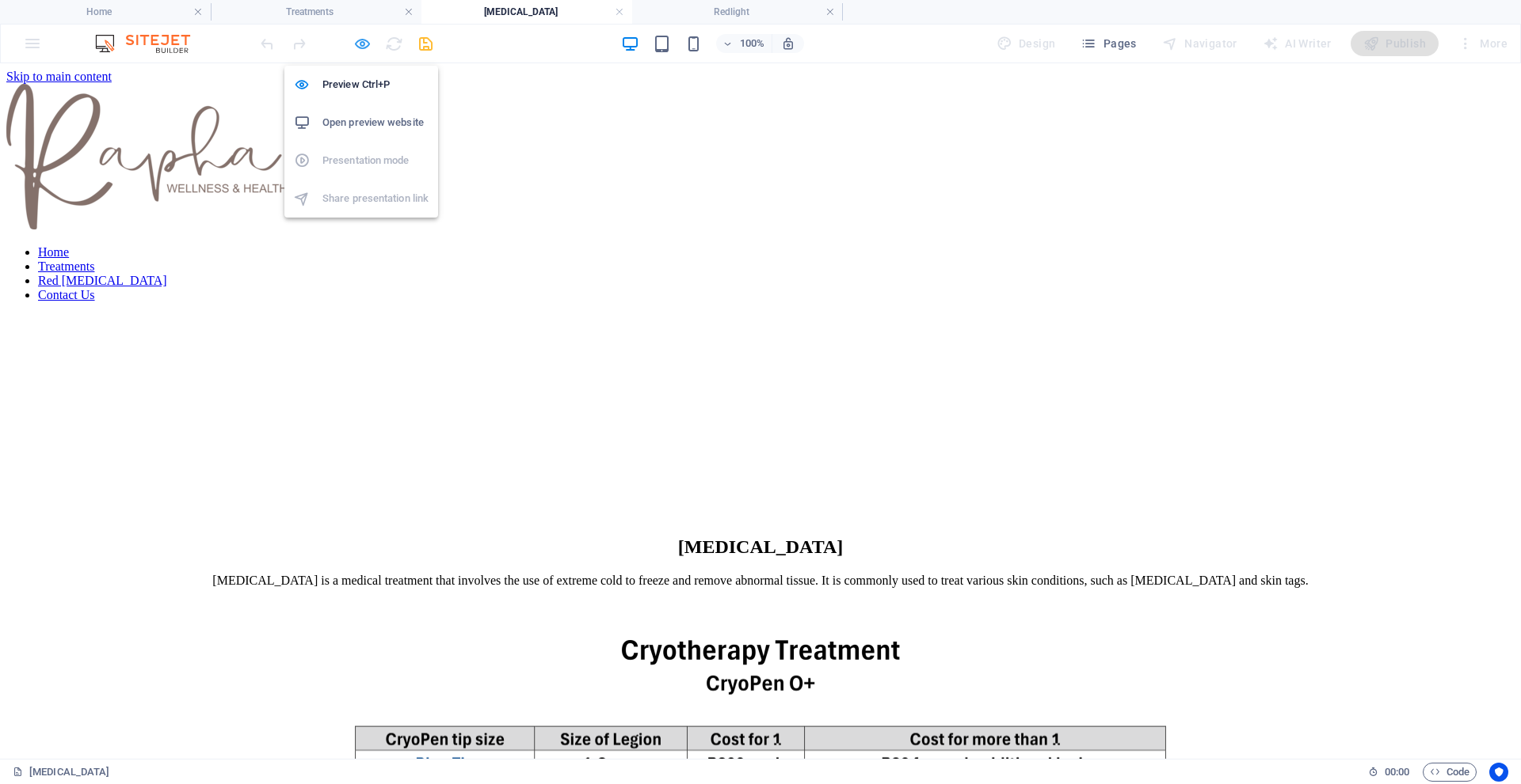
click at [365, 45] on icon "button" at bounding box center [362, 44] width 18 height 18
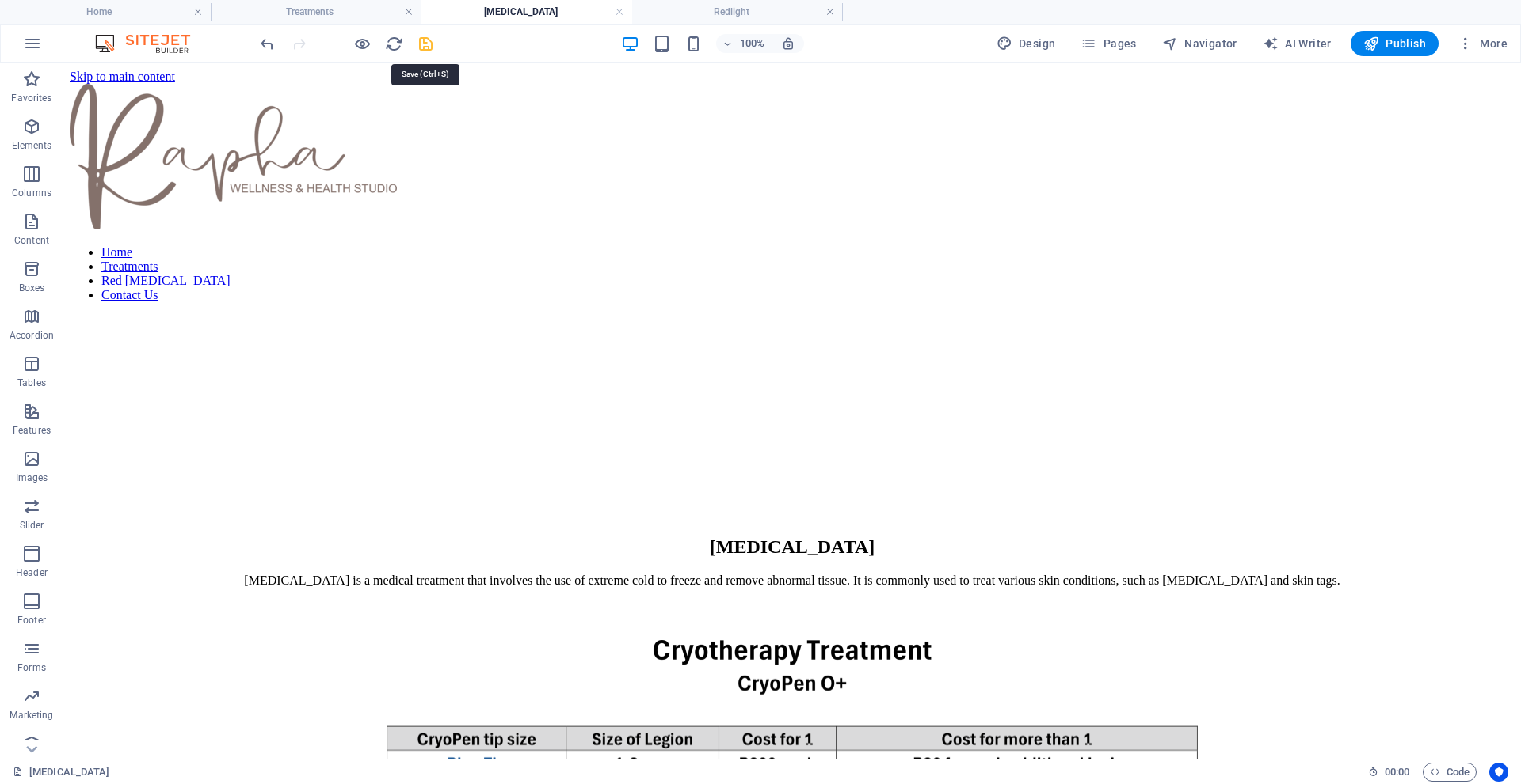
click at [425, 42] on icon "save" at bounding box center [425, 44] width 18 height 18
click at [135, 11] on h4 "Home" at bounding box center [105, 12] width 211 height 17
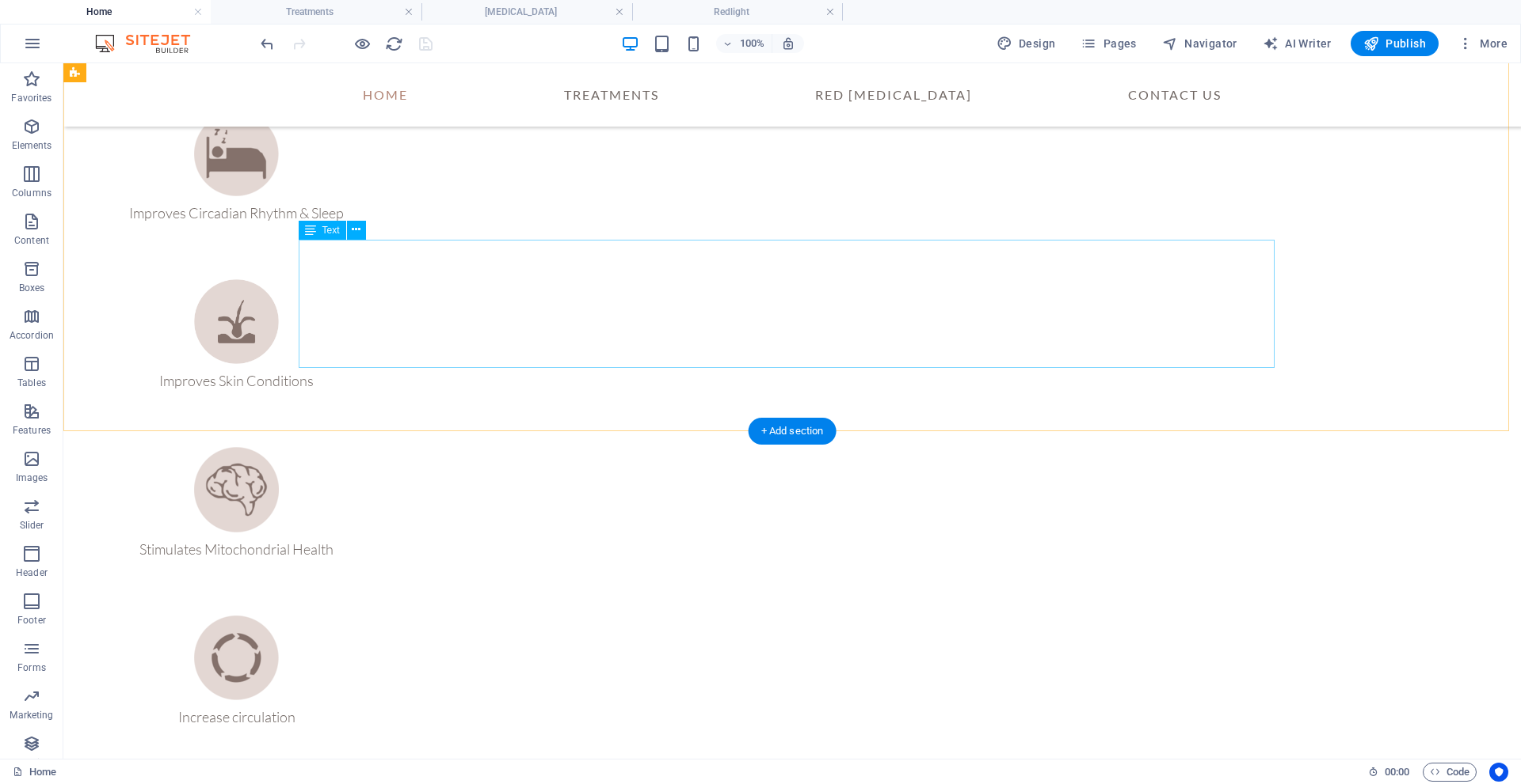
scroll to position [1979, 0]
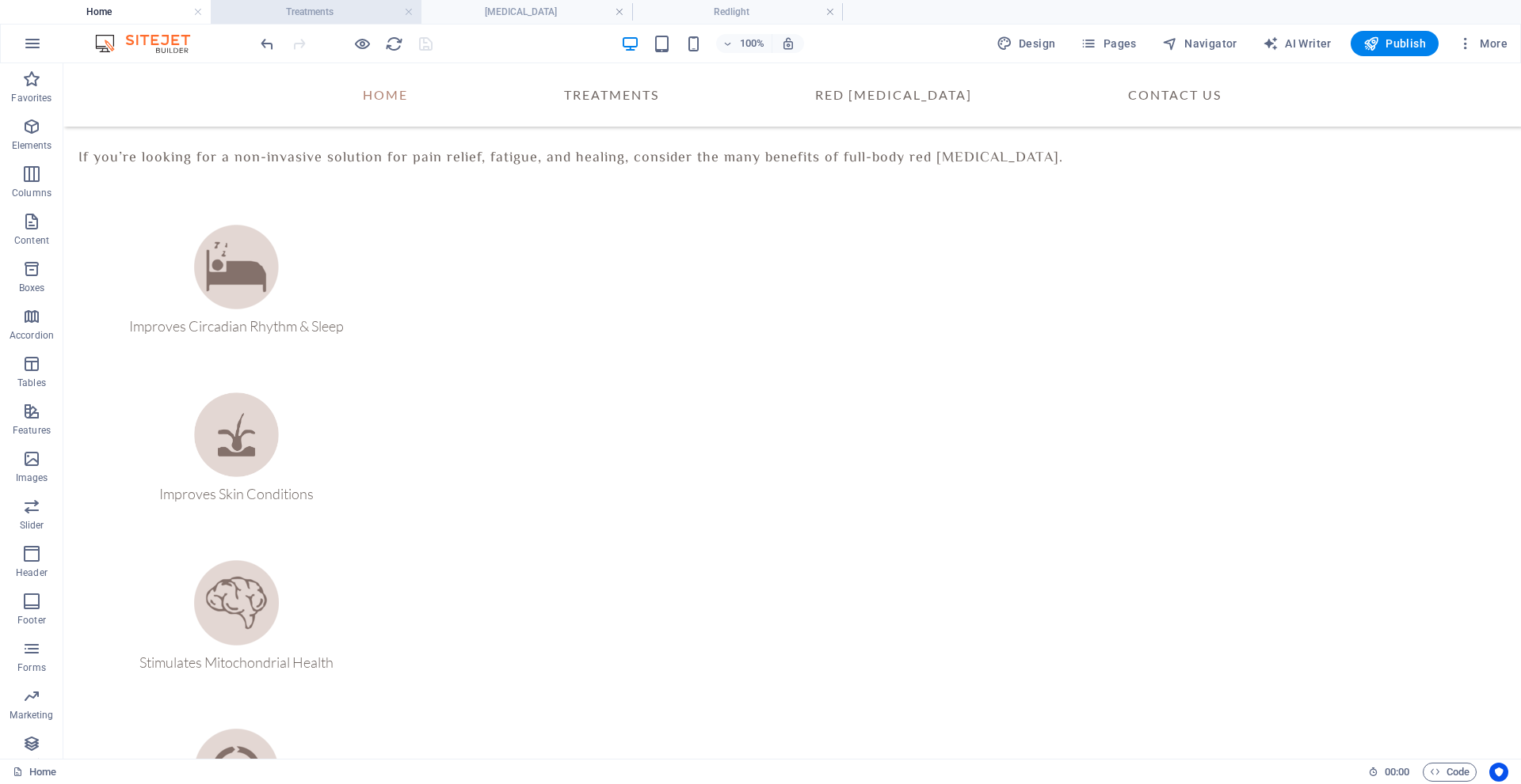
click at [307, 10] on h4 "Treatments" at bounding box center [316, 12] width 211 height 17
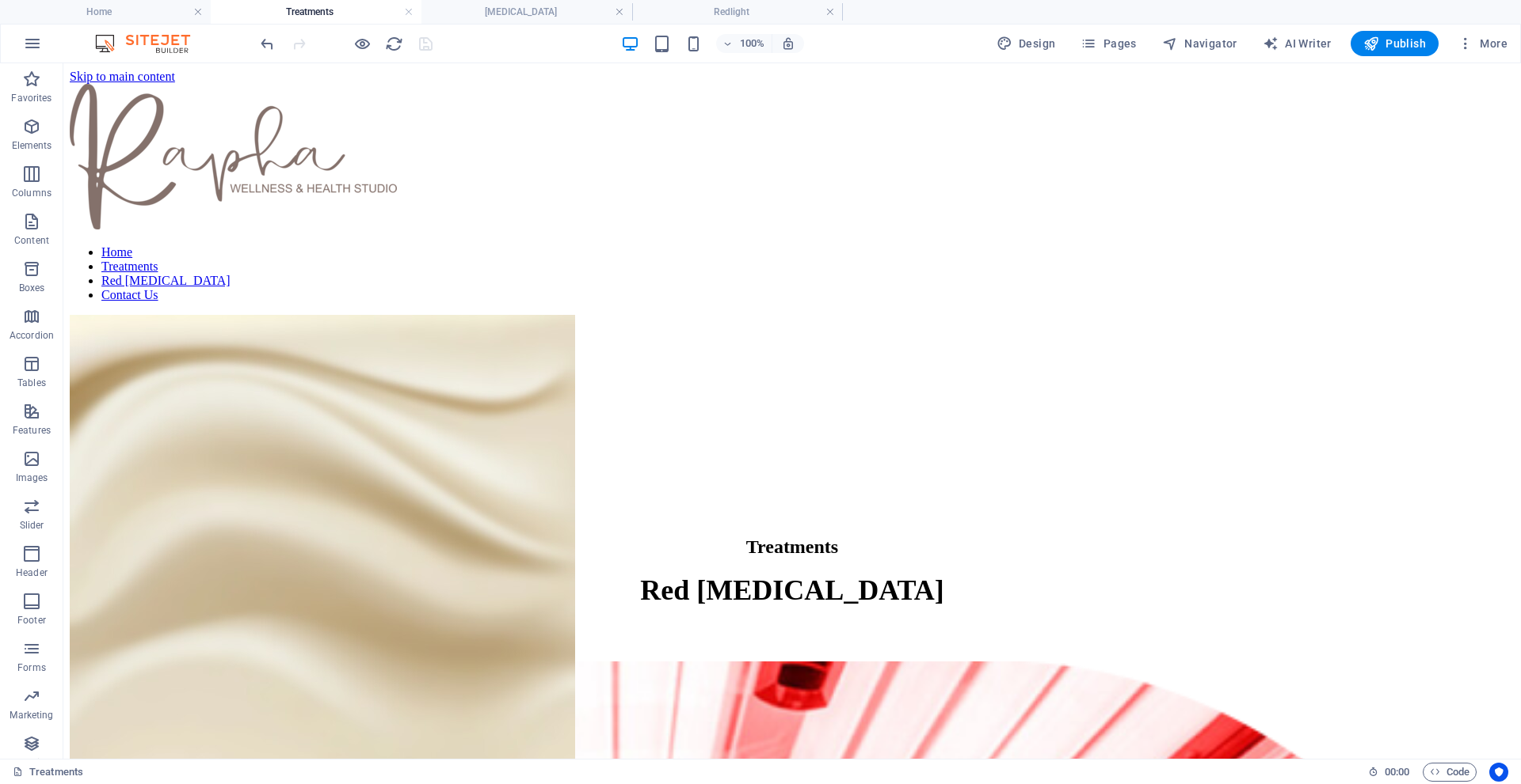
scroll to position [158, 0]
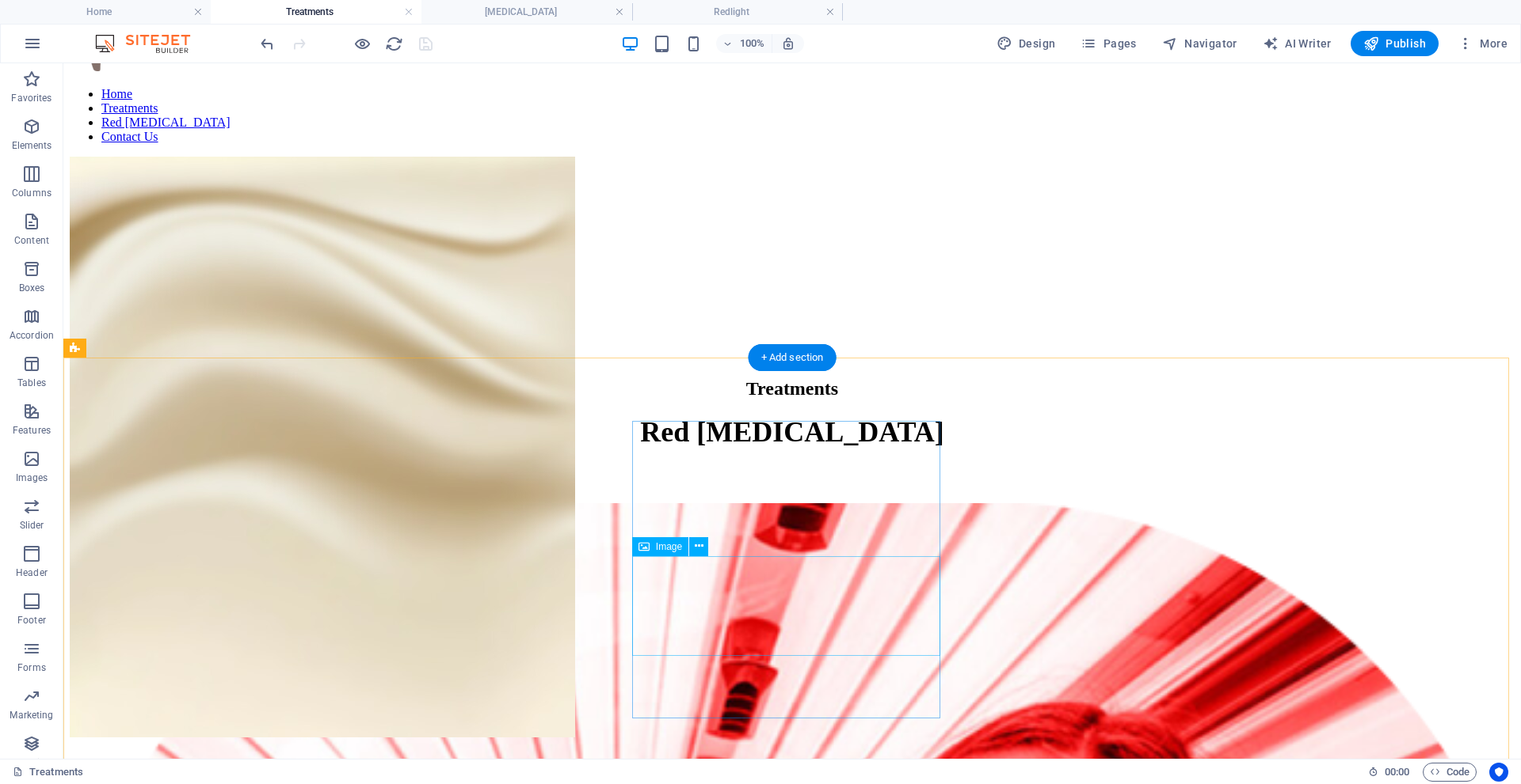
click at [696, 548] on icon at bounding box center [699, 546] width 9 height 16
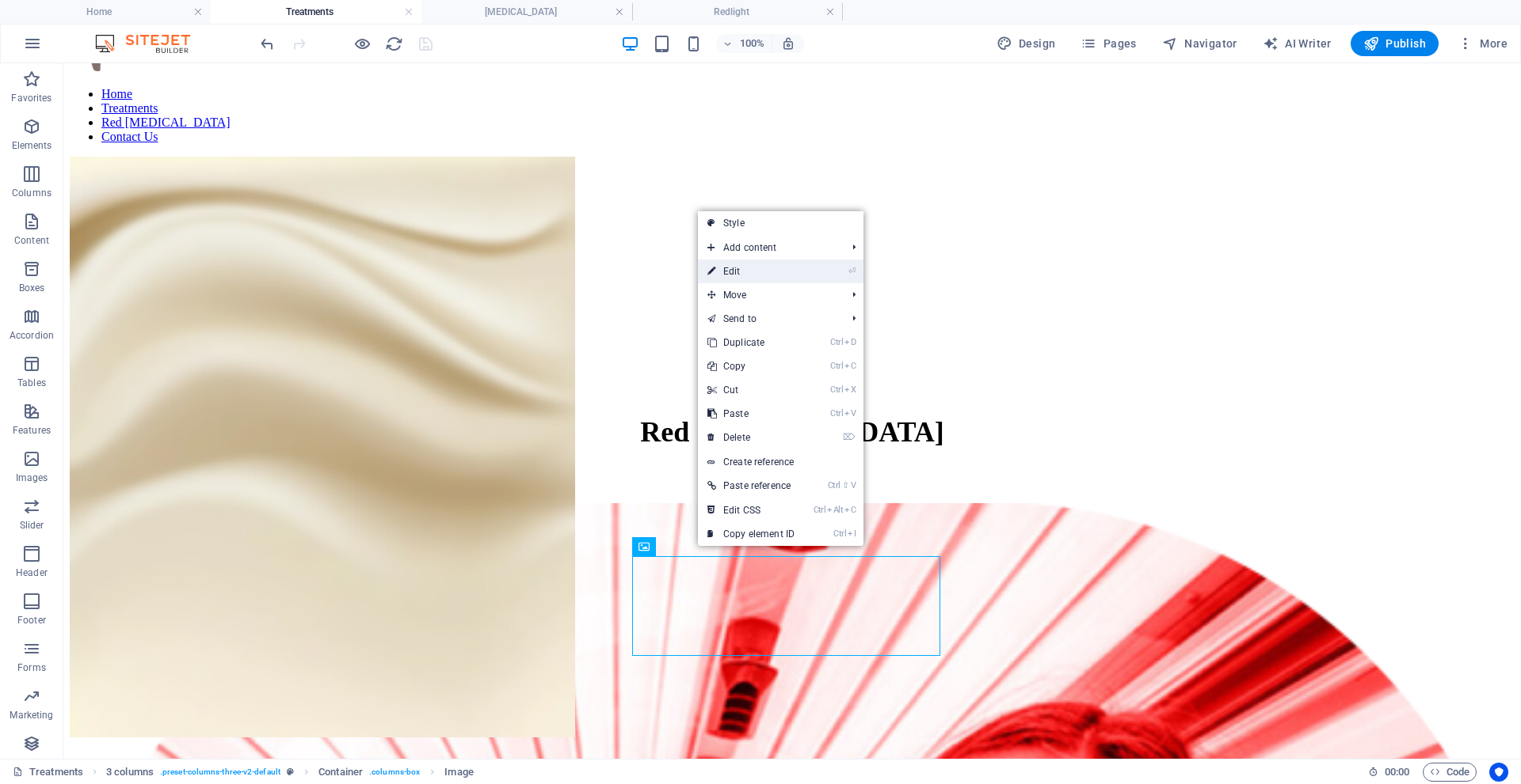
click at [735, 269] on link "⏎ Edit" at bounding box center [750, 271] width 106 height 24
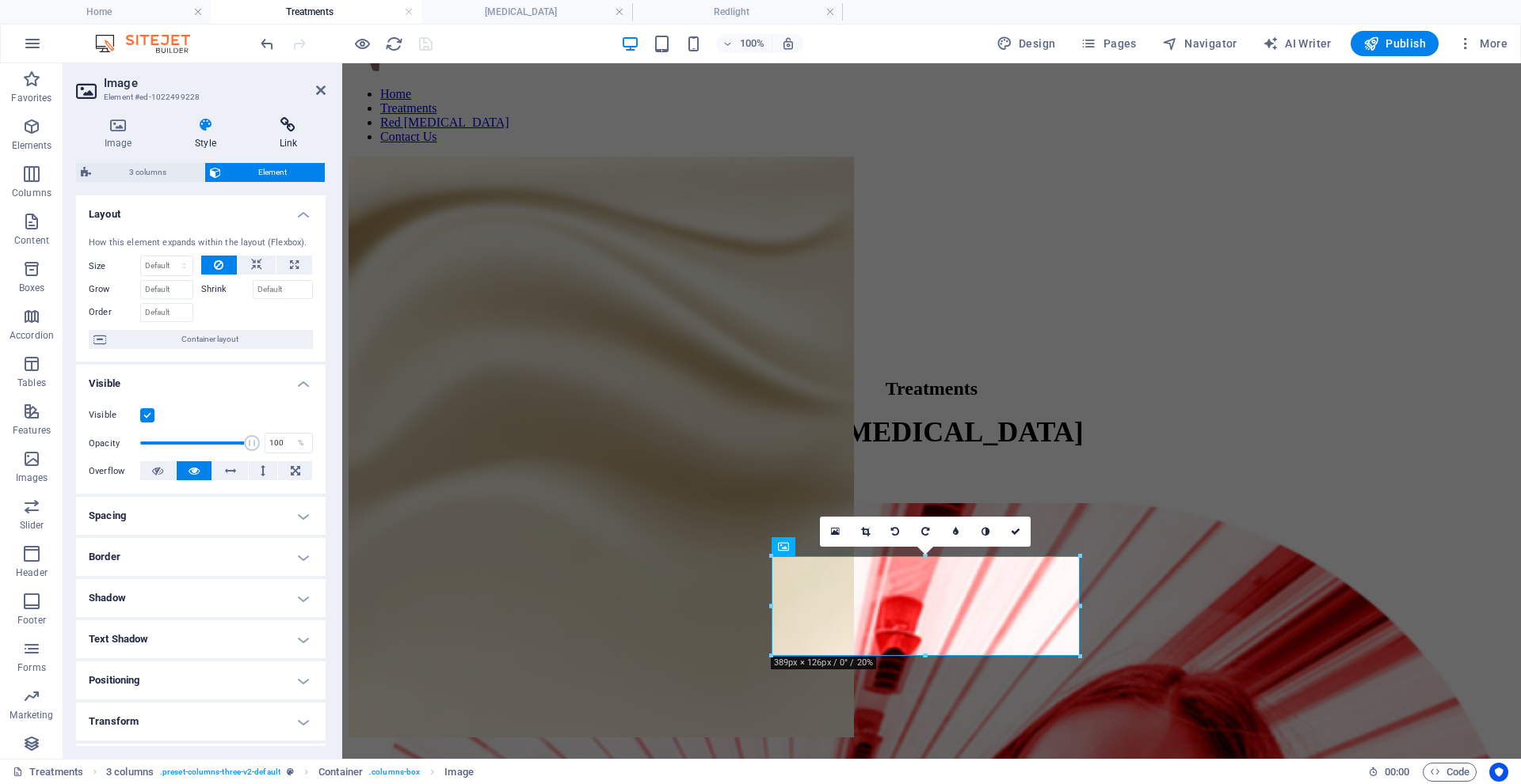
click at [287, 137] on h4 "Link" at bounding box center [288, 134] width 74 height 33
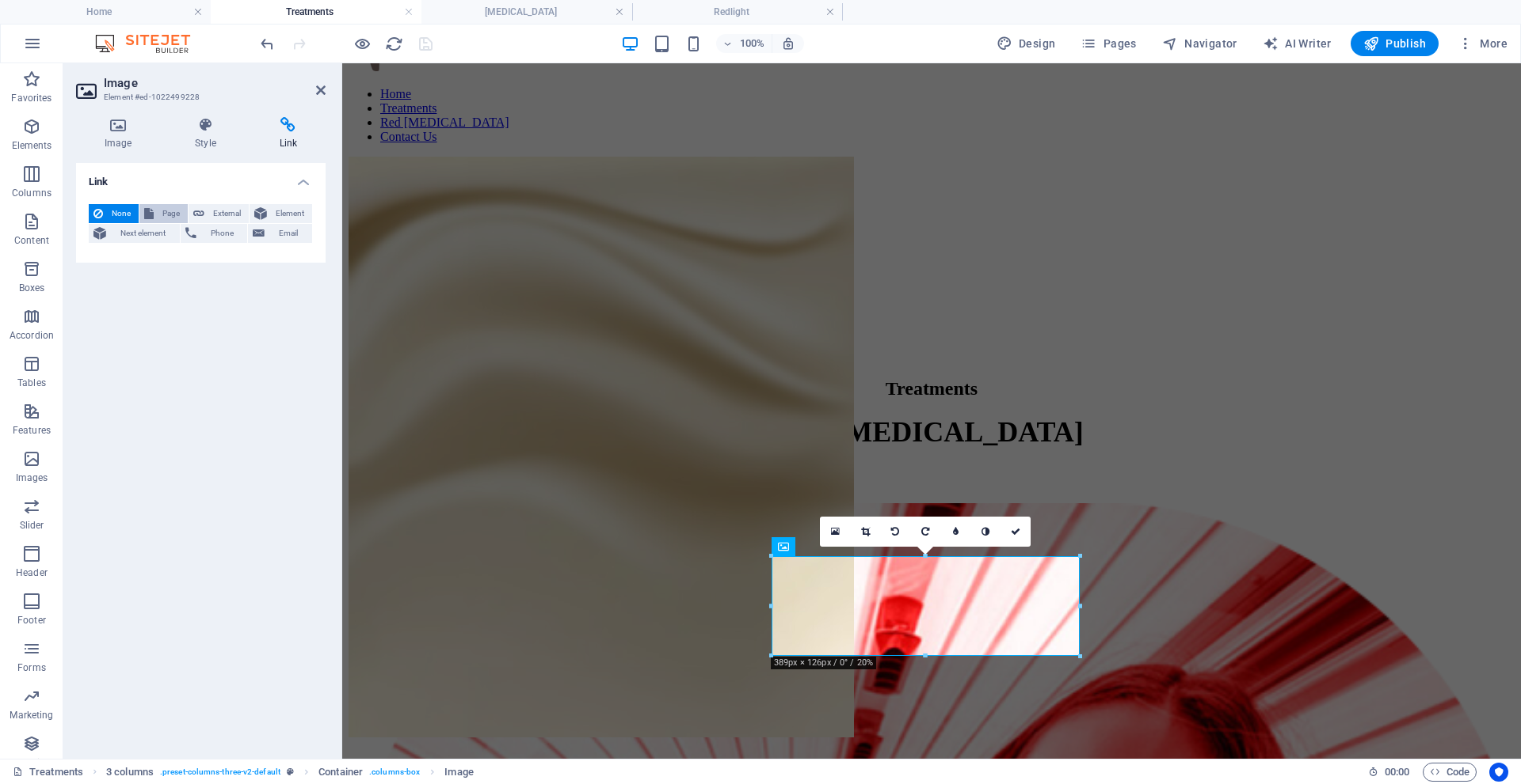
click at [164, 211] on span "Page" at bounding box center [170, 213] width 24 height 19
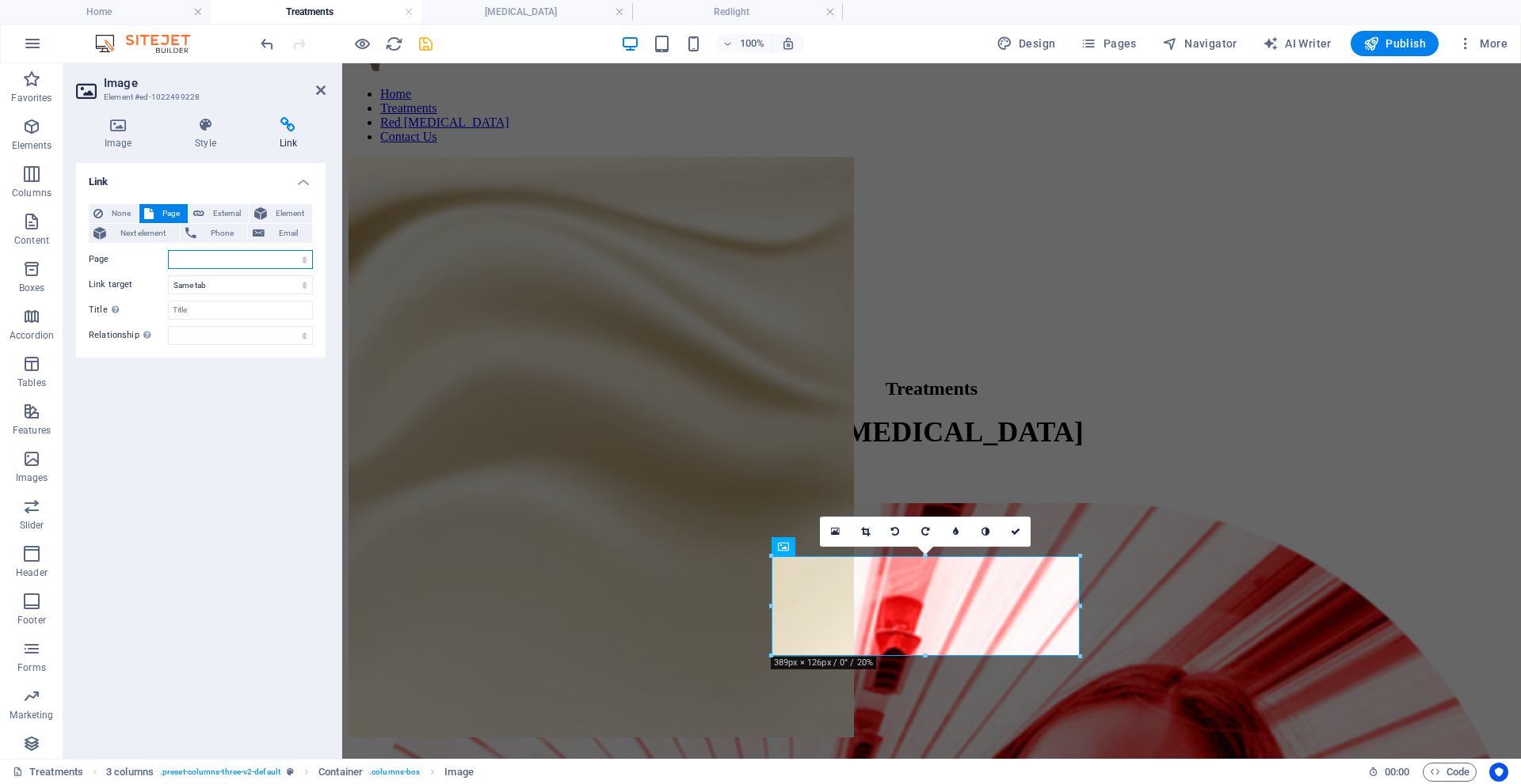
click at [302, 259] on select "Home Treatments Redlight Booking G5 Contact [MEDICAL_DATA]" at bounding box center [241, 260] width 145 height 19
select select "6"
click at [168, 250] on select "Home Treatments Redlight Booking G5 Contact [MEDICAL_DATA]" at bounding box center [241, 260] width 145 height 19
click at [324, 90] on icon at bounding box center [320, 90] width 10 height 13
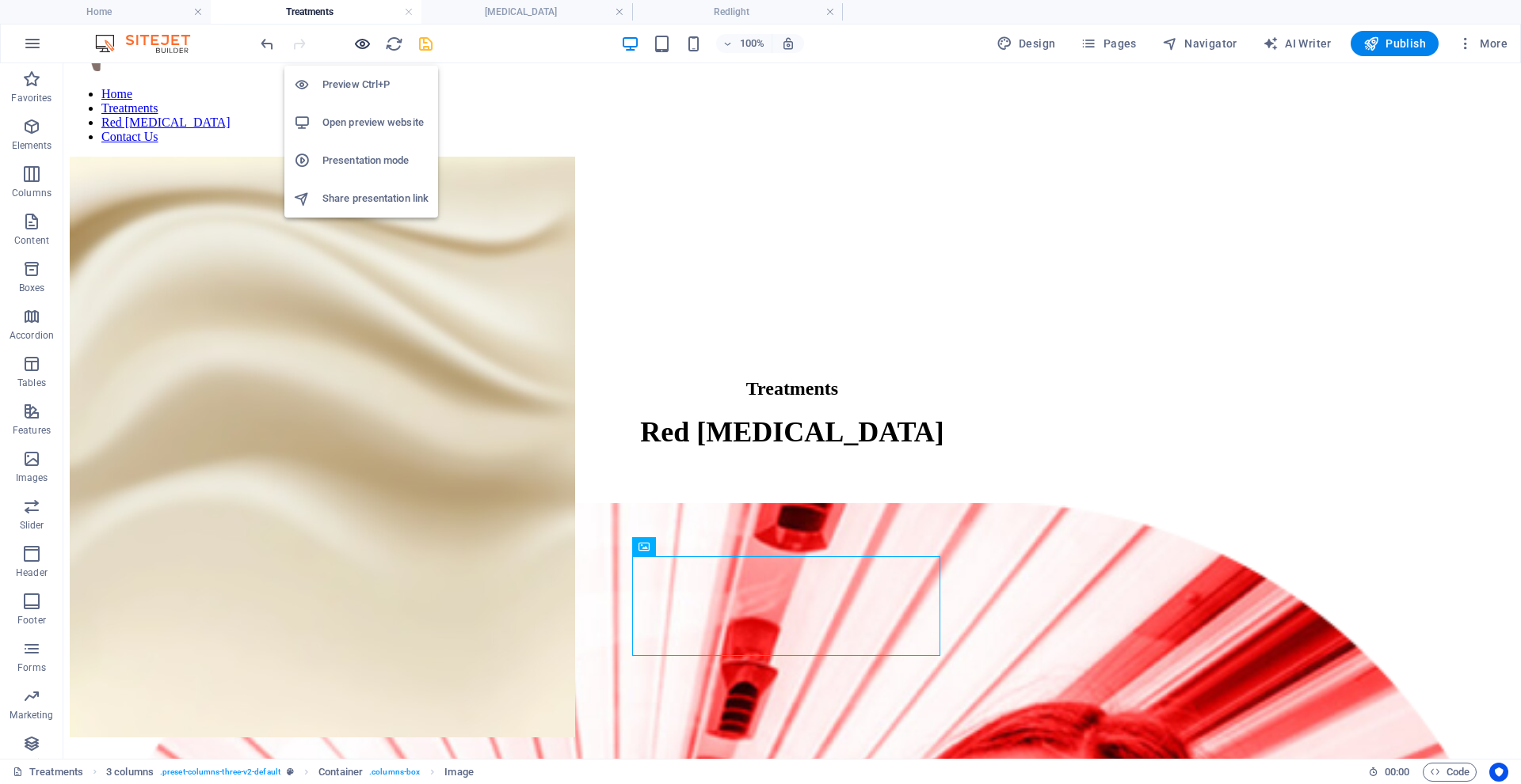
click at [366, 50] on icon "button" at bounding box center [362, 44] width 18 height 18
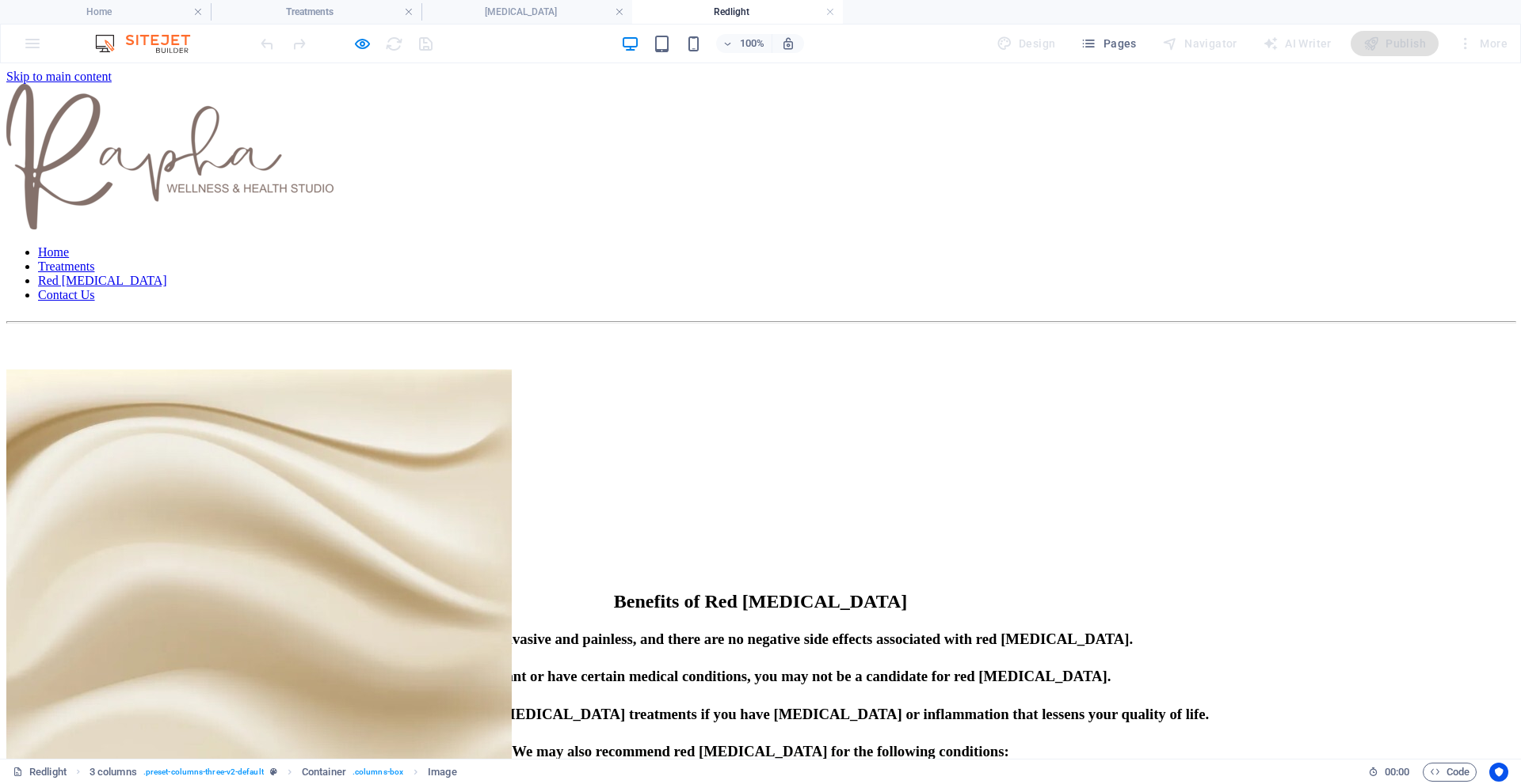
scroll to position [504, 0]
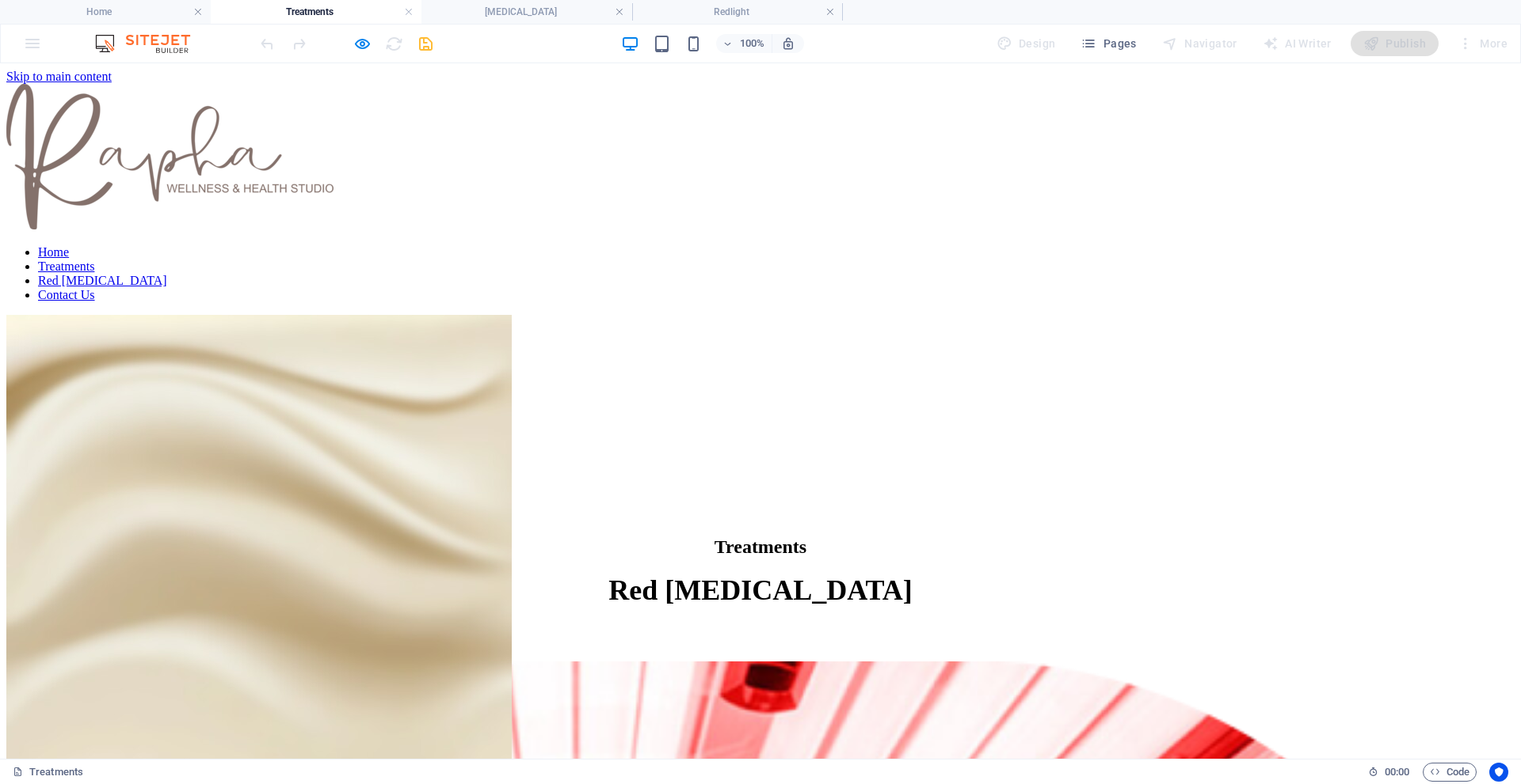
scroll to position [158, 0]
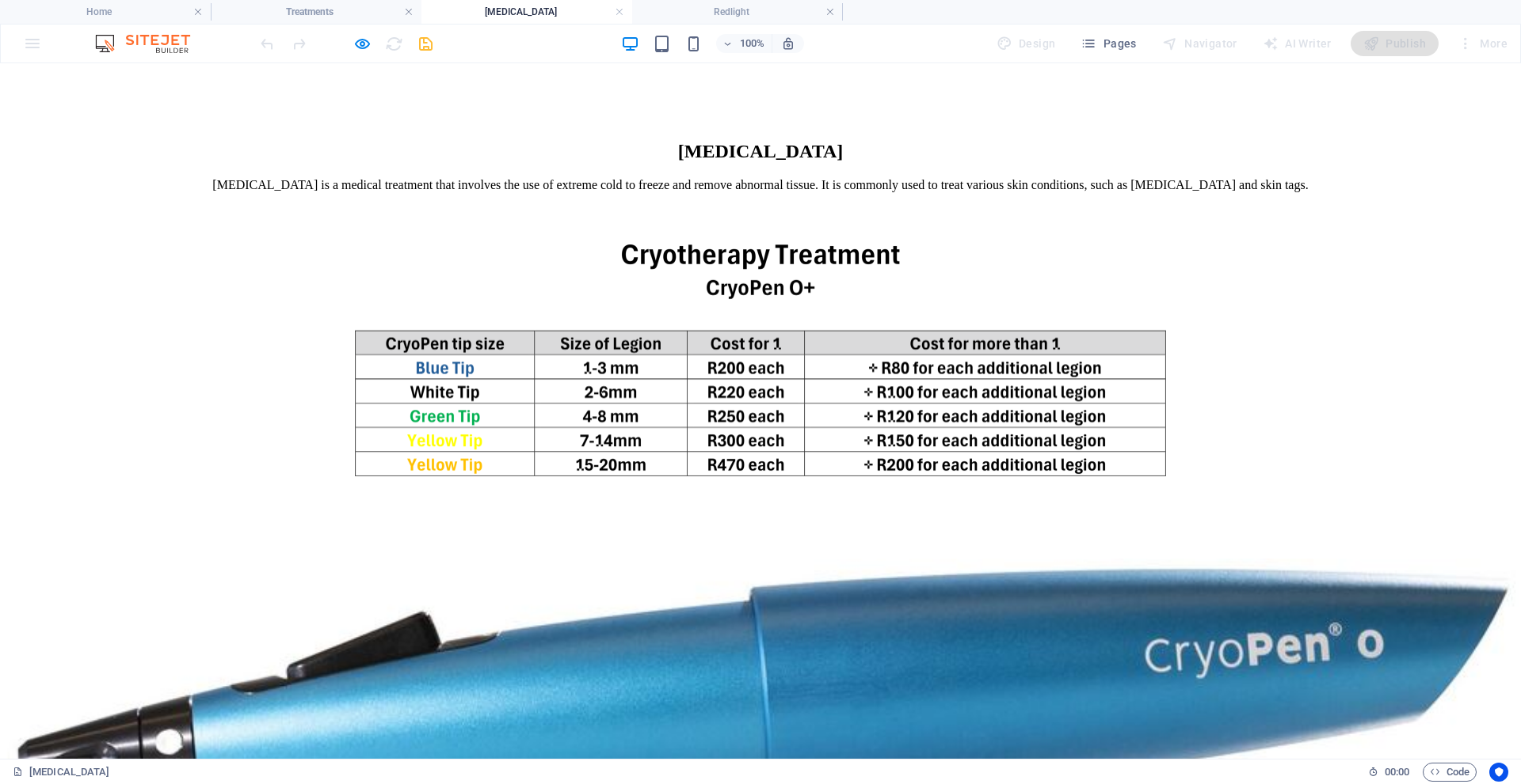
scroll to position [0, 0]
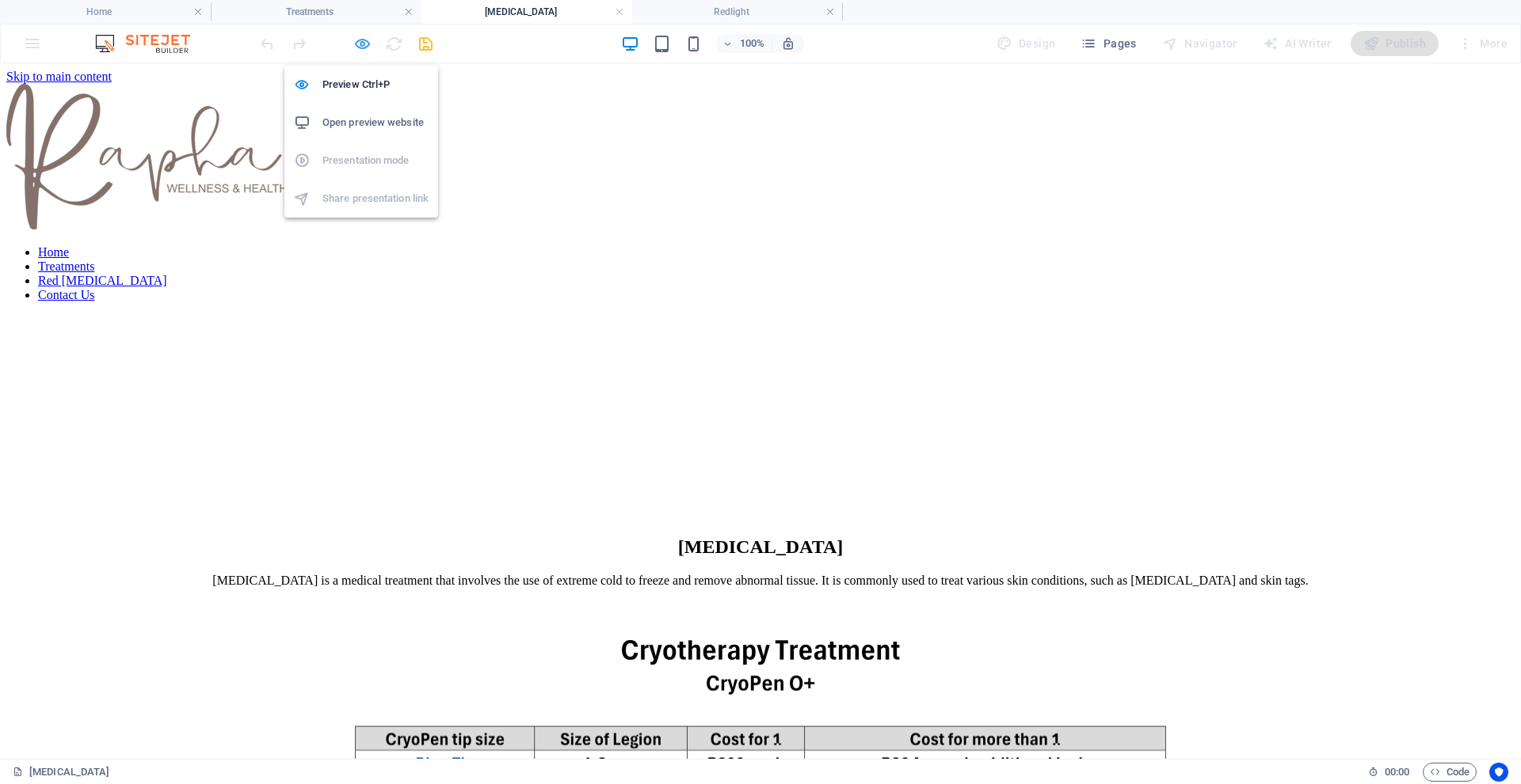
click at [360, 44] on icon "button" at bounding box center [362, 44] width 18 height 18
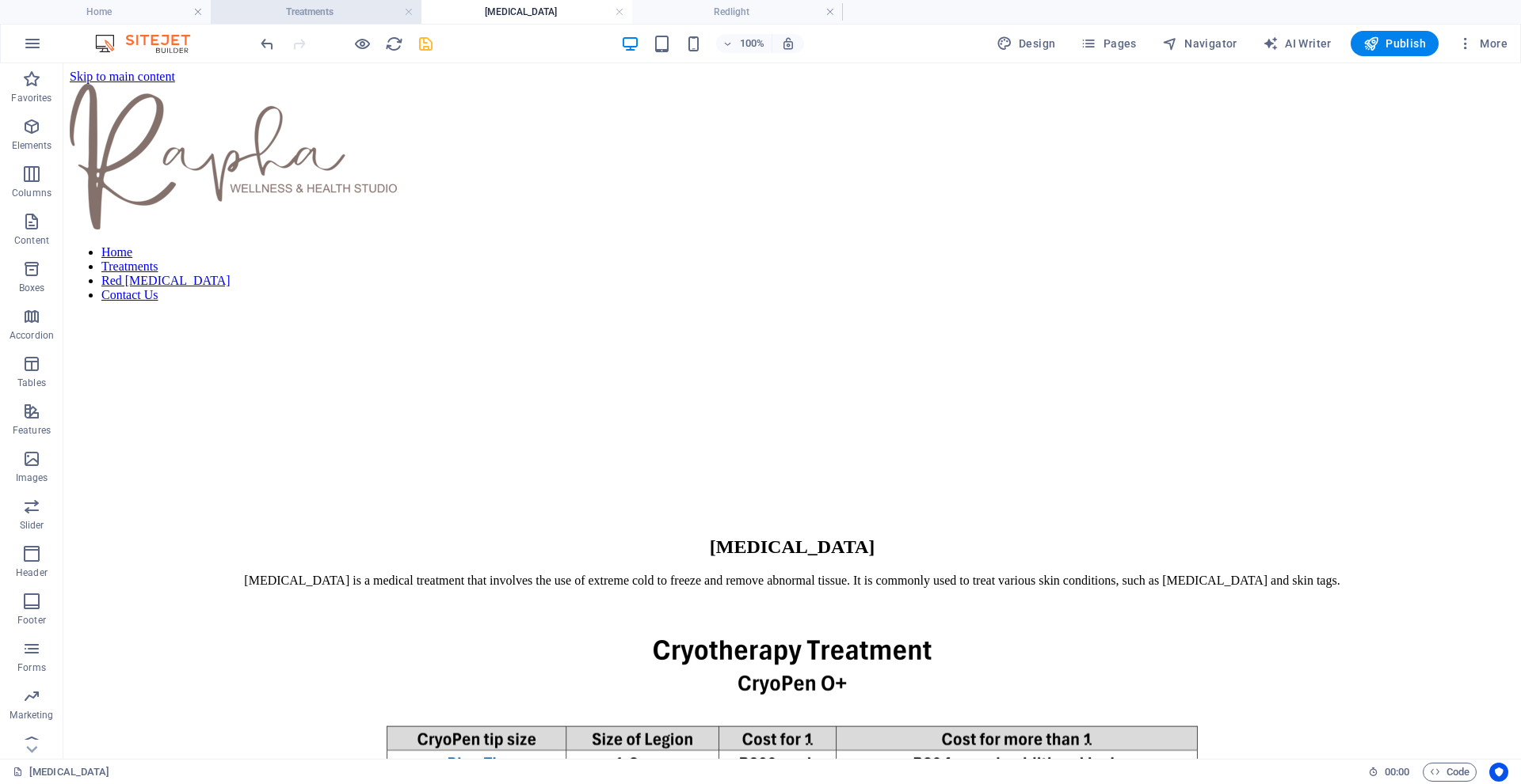
click at [336, 7] on h4 "Treatments" at bounding box center [316, 12] width 211 height 17
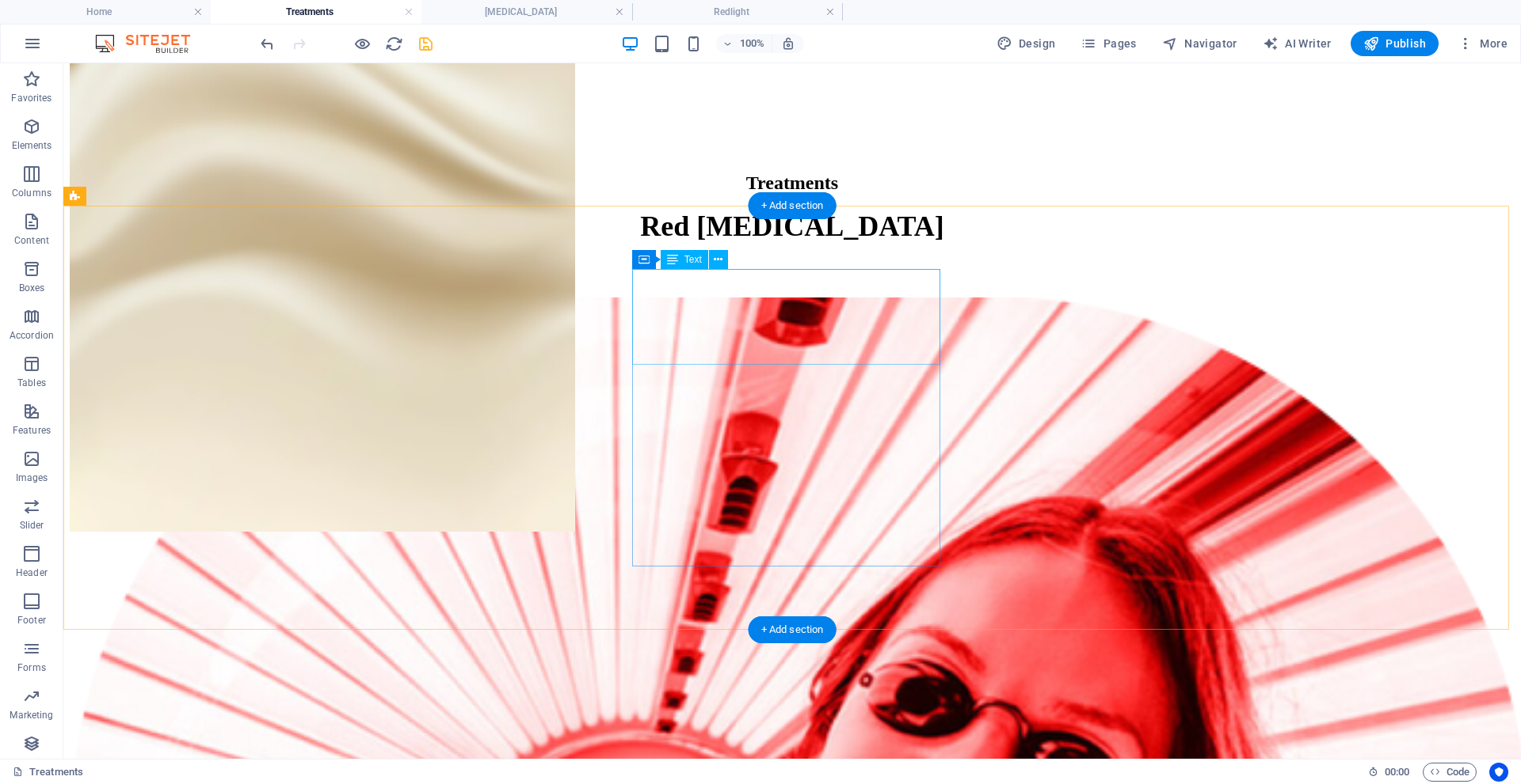
scroll to position [127, 0]
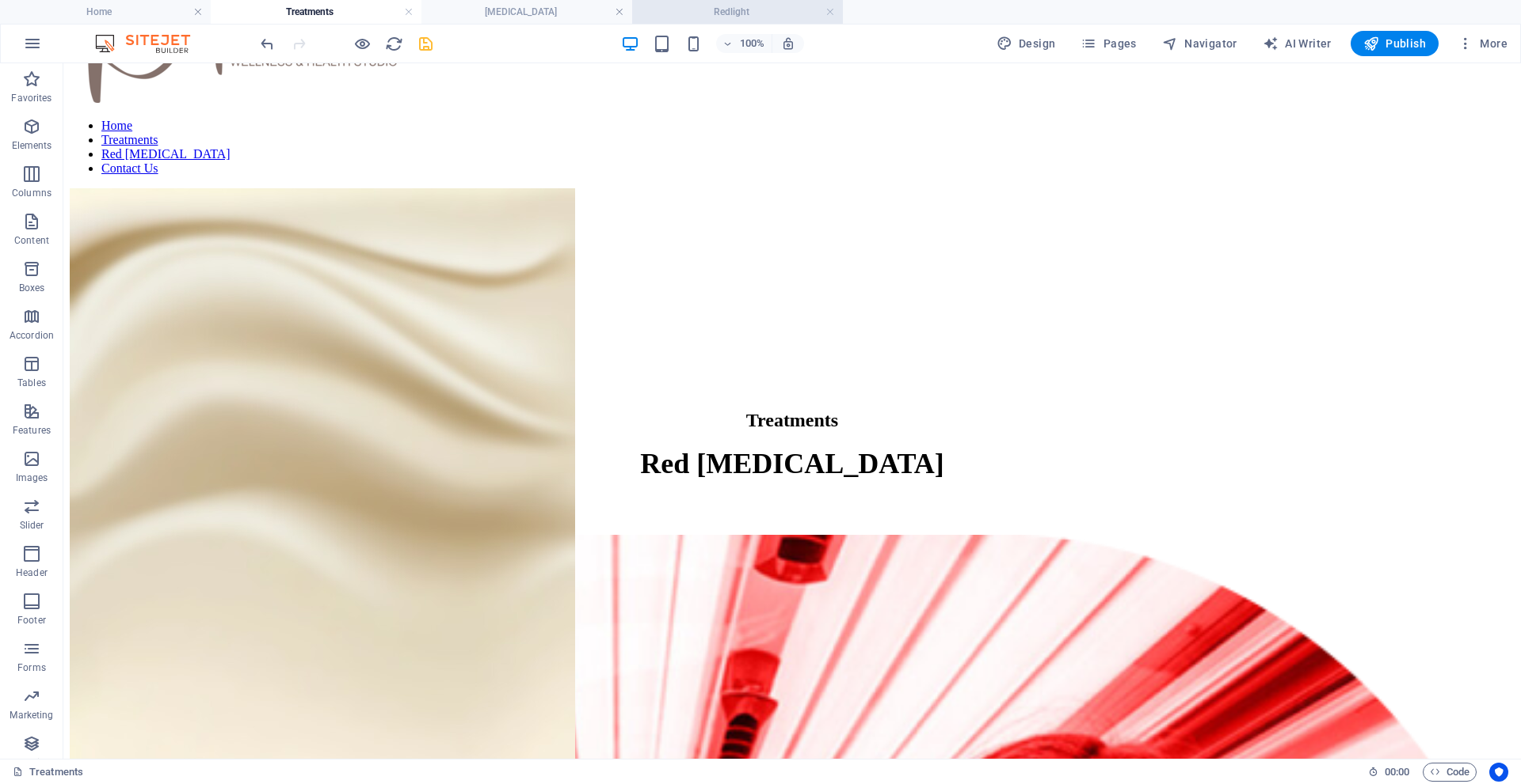
click at [717, 10] on h4 "Redlight" at bounding box center [737, 12] width 211 height 17
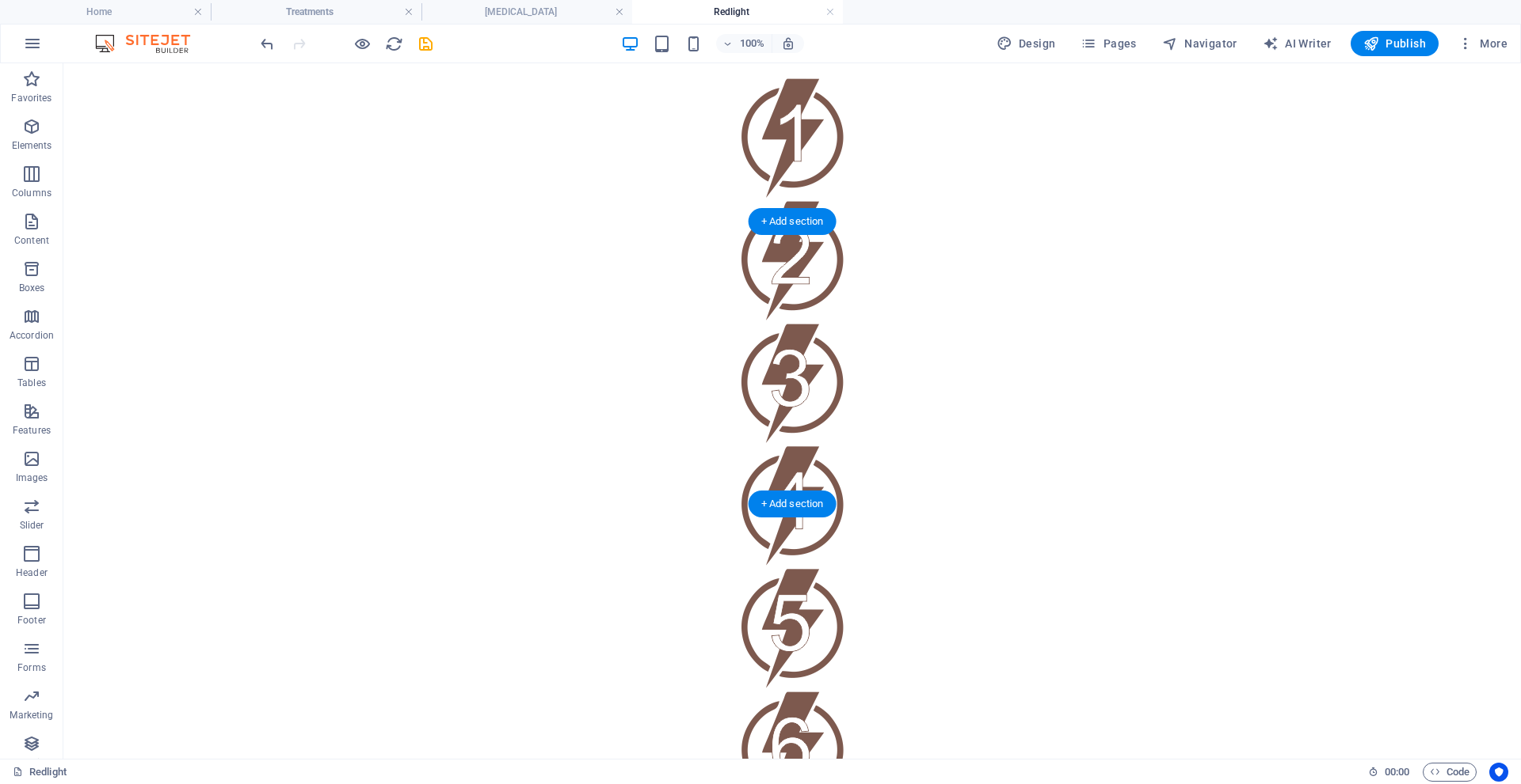
scroll to position [2140, 0]
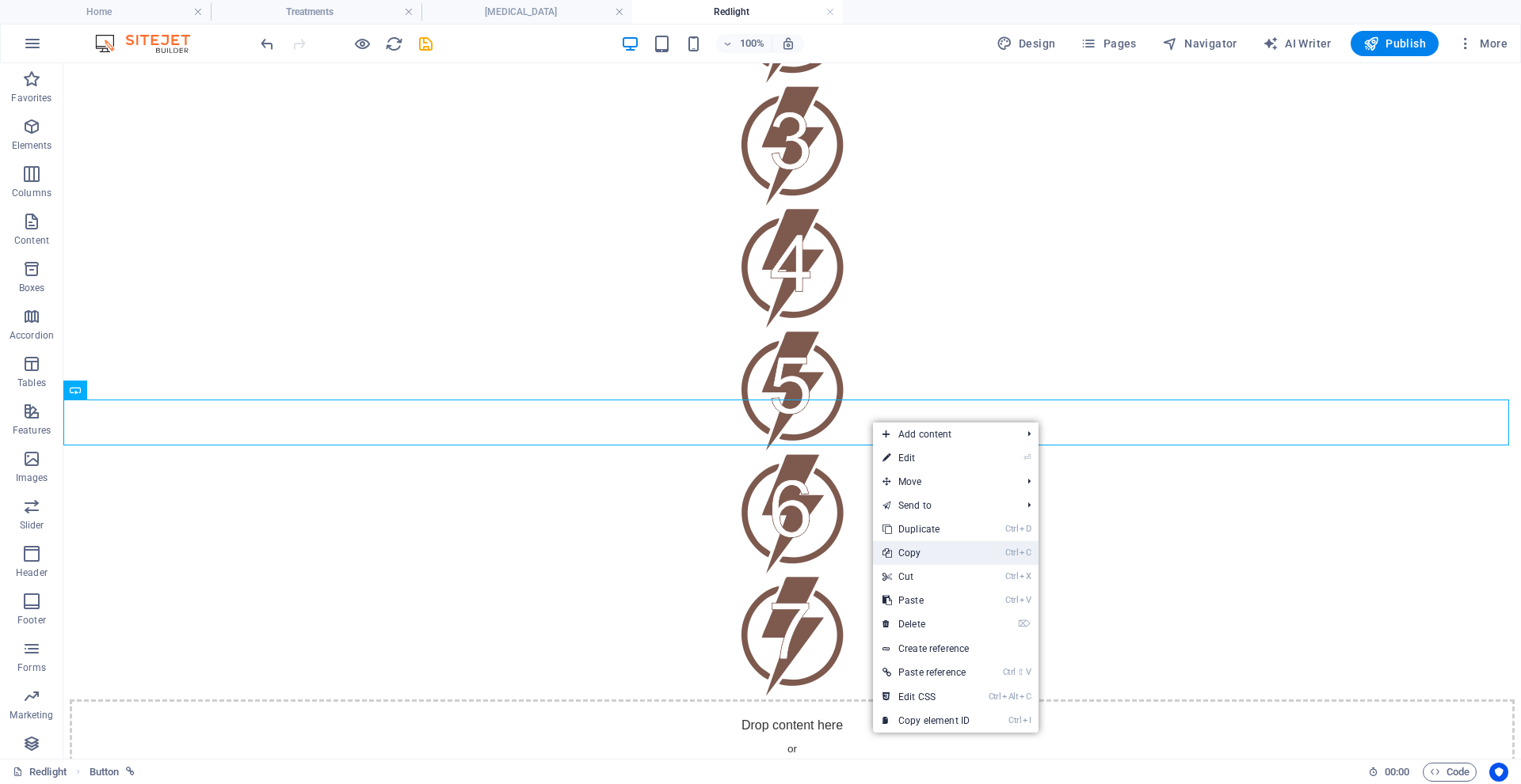
click at [924, 553] on link "Ctrl C Copy" at bounding box center [926, 553] width 106 height 24
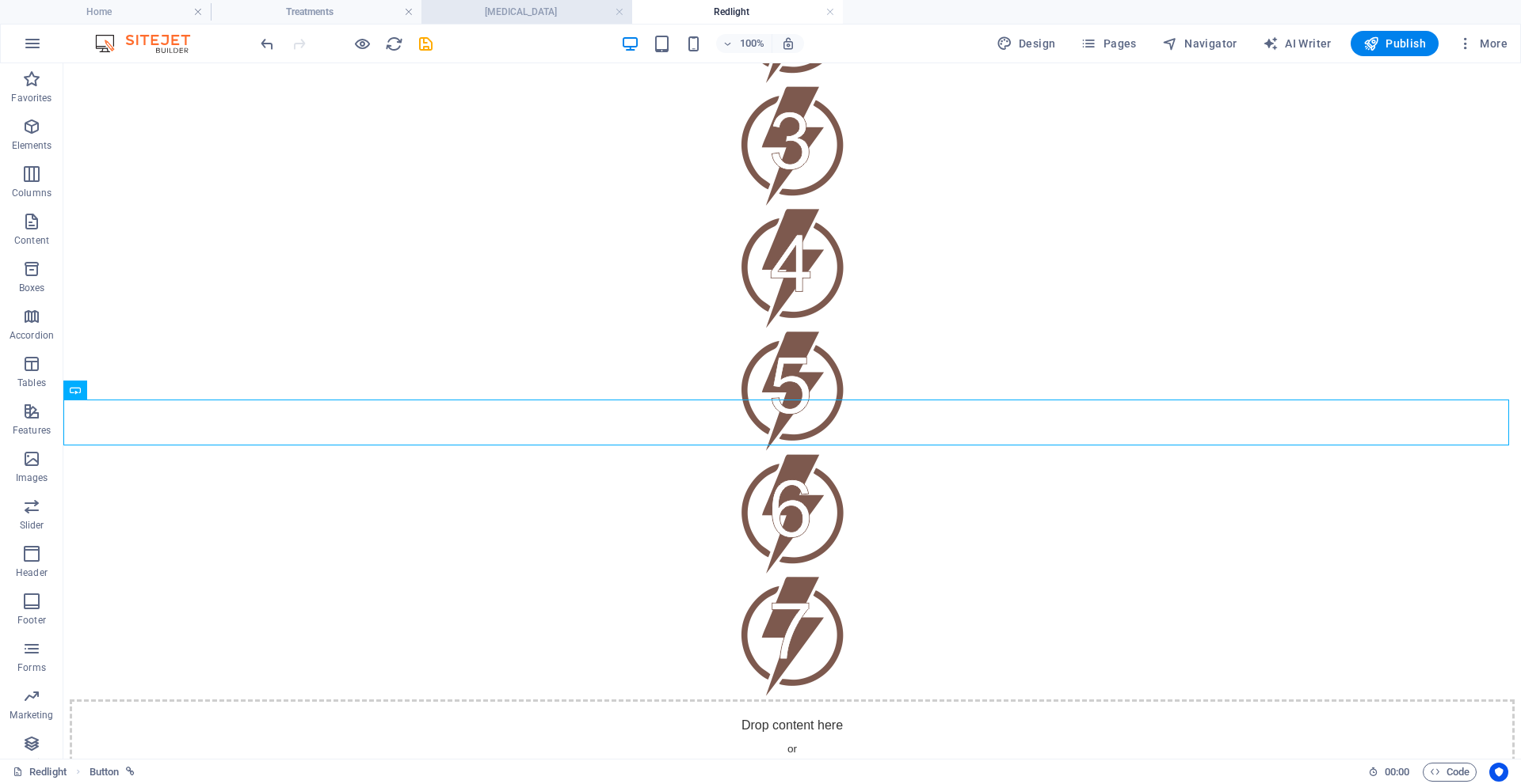
click at [523, 12] on h4 "[MEDICAL_DATA]" at bounding box center [527, 12] width 211 height 17
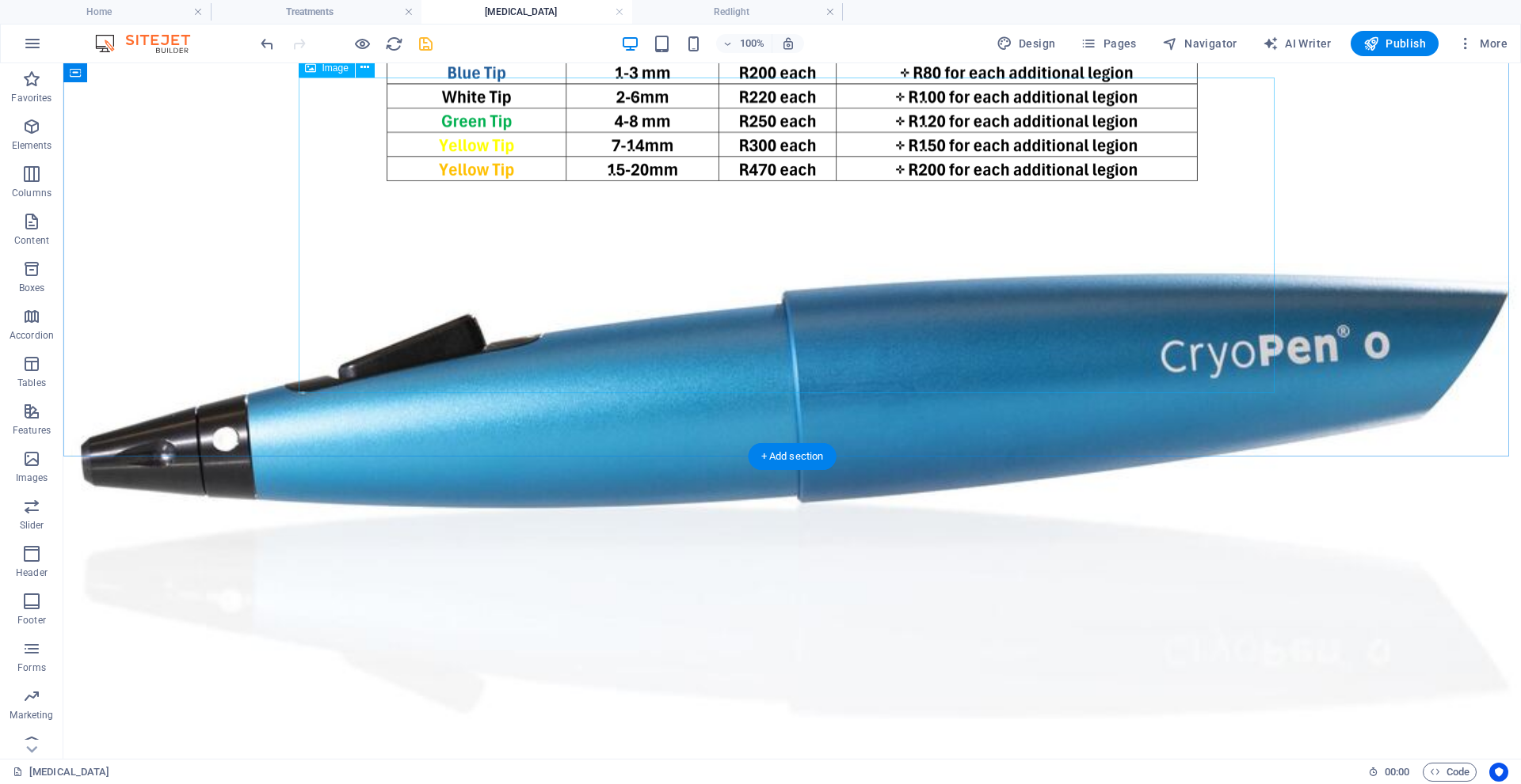
scroll to position [713, 0]
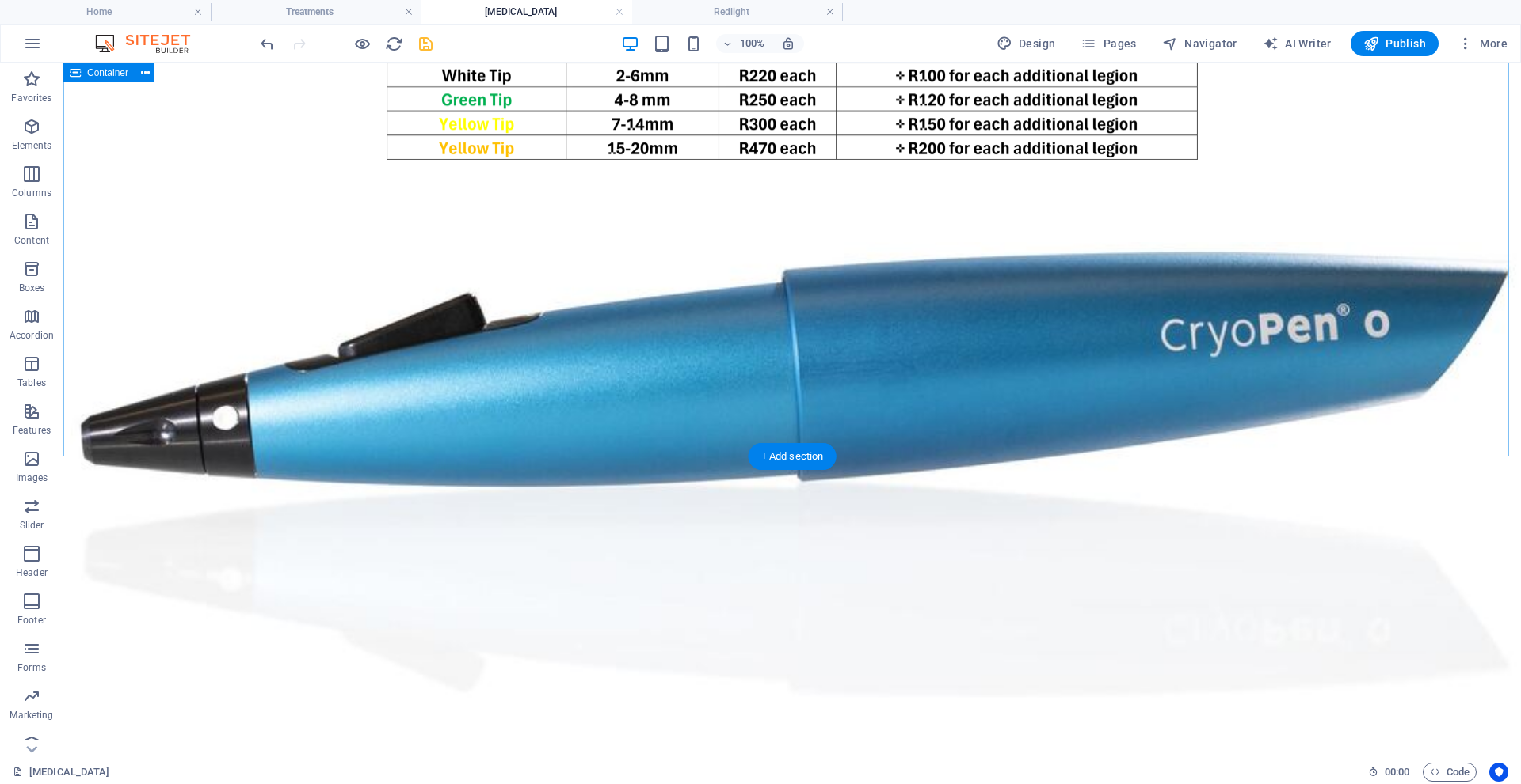
click at [753, 405] on div "[MEDICAL_DATA] is a medical treatment that involves the use of extreme cold to …" at bounding box center [792, 289] width 1445 height 856
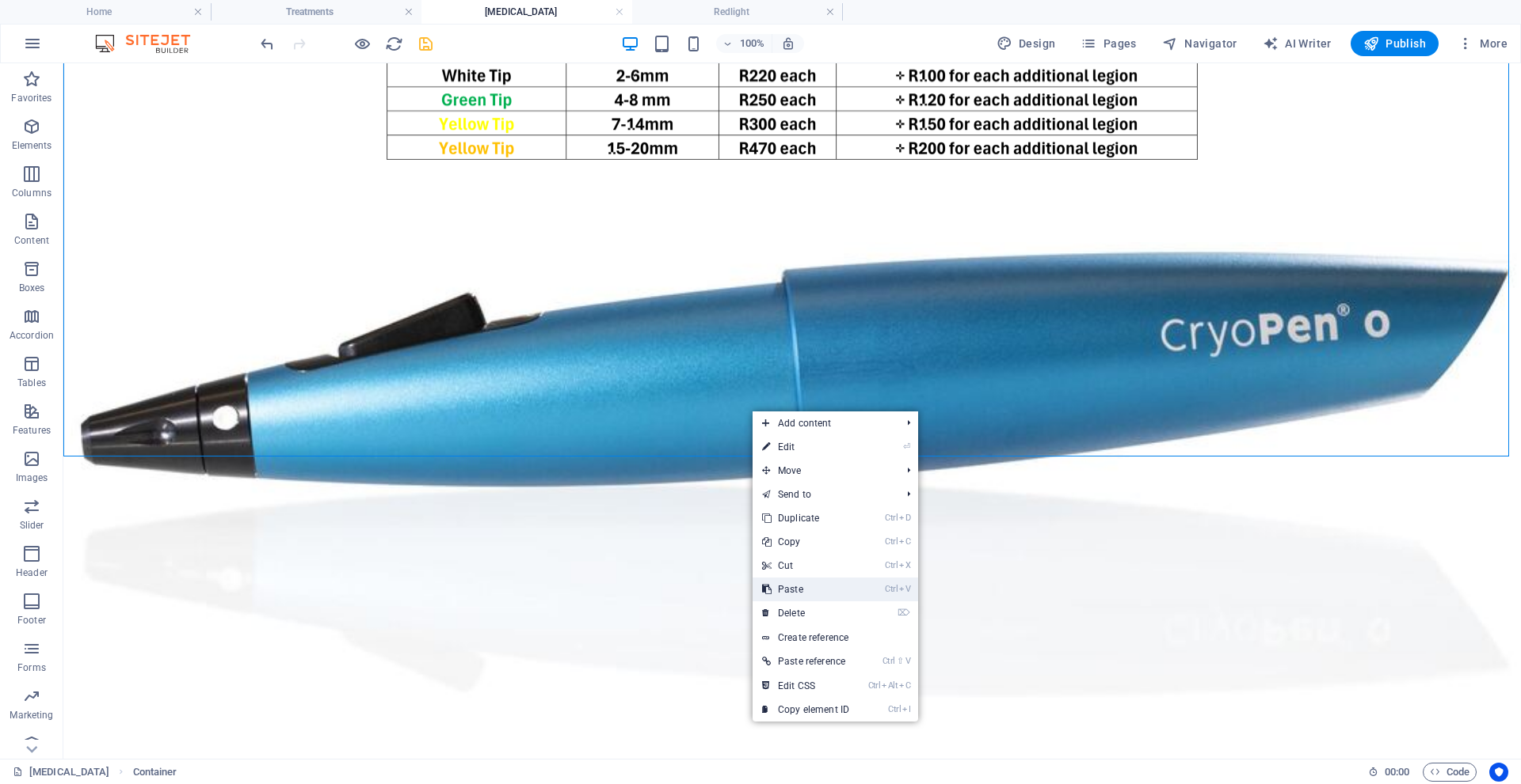
click at [798, 586] on link "Ctrl V Paste" at bounding box center [805, 590] width 106 height 24
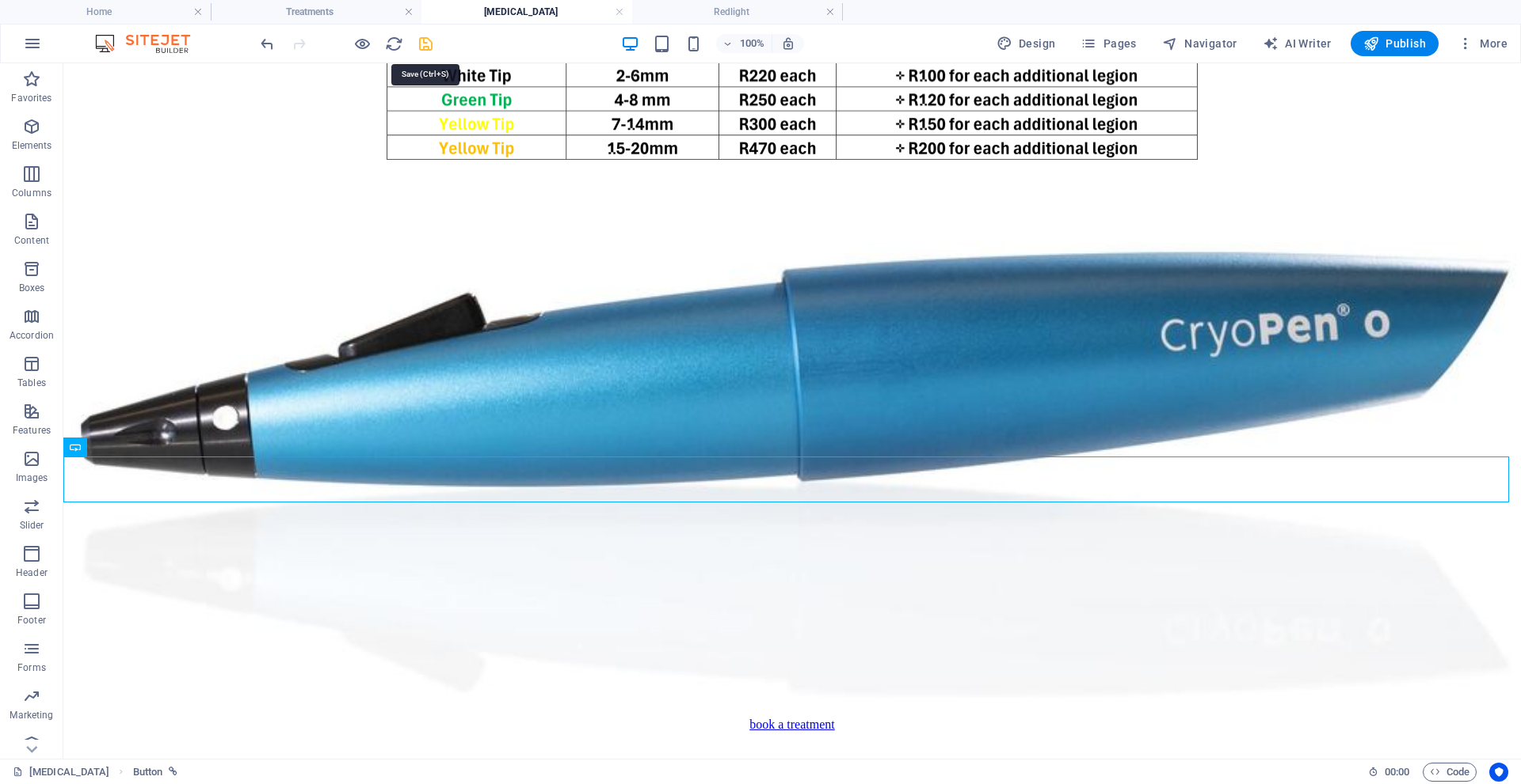
click at [423, 46] on icon "save" at bounding box center [425, 44] width 18 height 18
click at [1390, 48] on span "Publish" at bounding box center [1393, 43] width 62 height 16
